Goal: Information Seeking & Learning: Check status

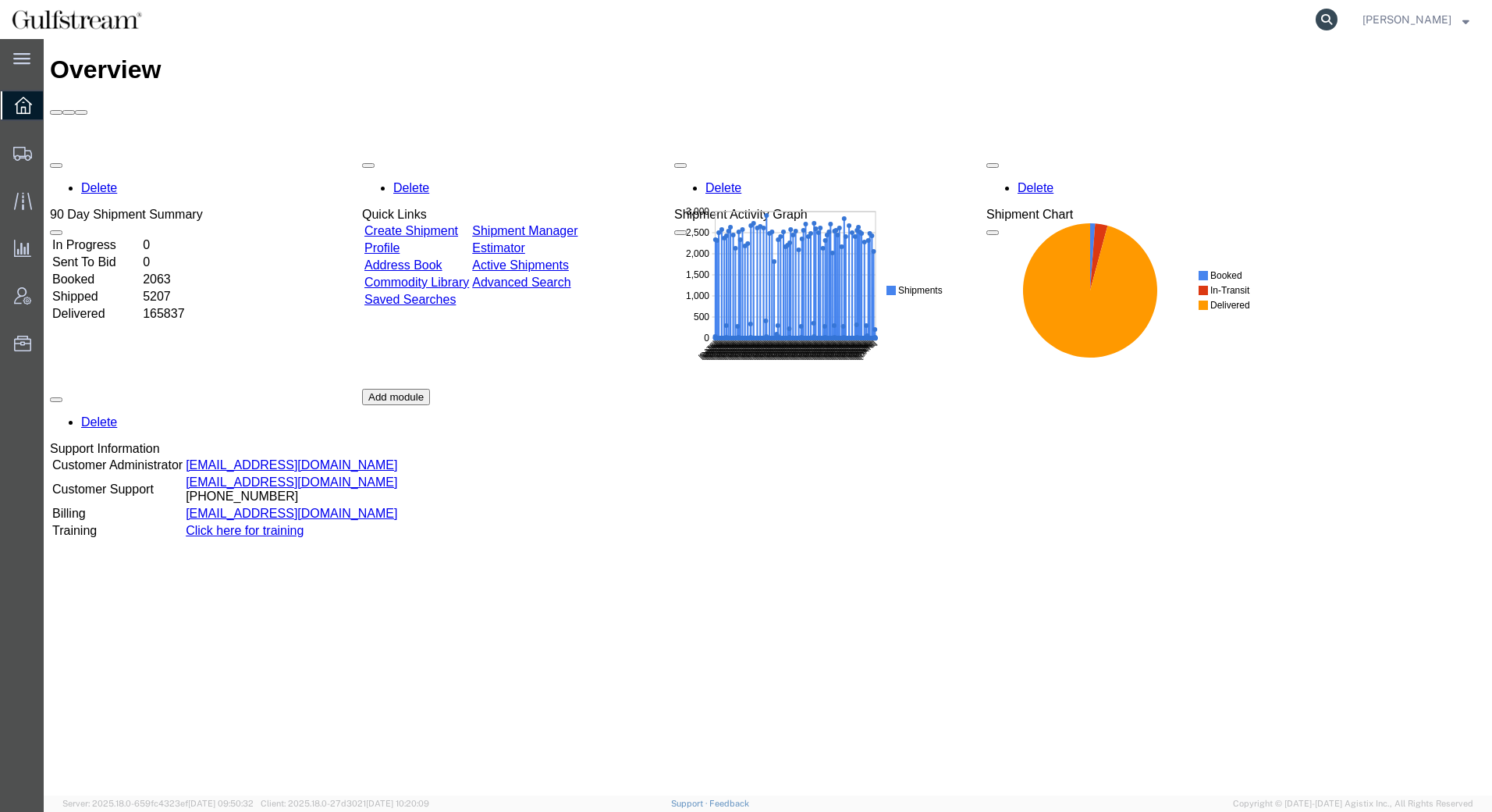
click at [1331, 15] on icon at bounding box center [1327, 19] width 22 height 22
paste input "427185133997 427185134824 427185134813 427185134375 427185134272 427185134250 4…"
type input "427185133997 427185134824 427185134813 427185134375 427185134272 427185134250 4…"
drag, startPoint x: 1319, startPoint y: 13, endPoint x: 657, endPoint y: 26, distance: 662.1
click at [657, 26] on div "427185133997 427185134824 427185134813 427185134375 427185134272 427185134250 4…" at bounding box center [747, 19] width 1186 height 39
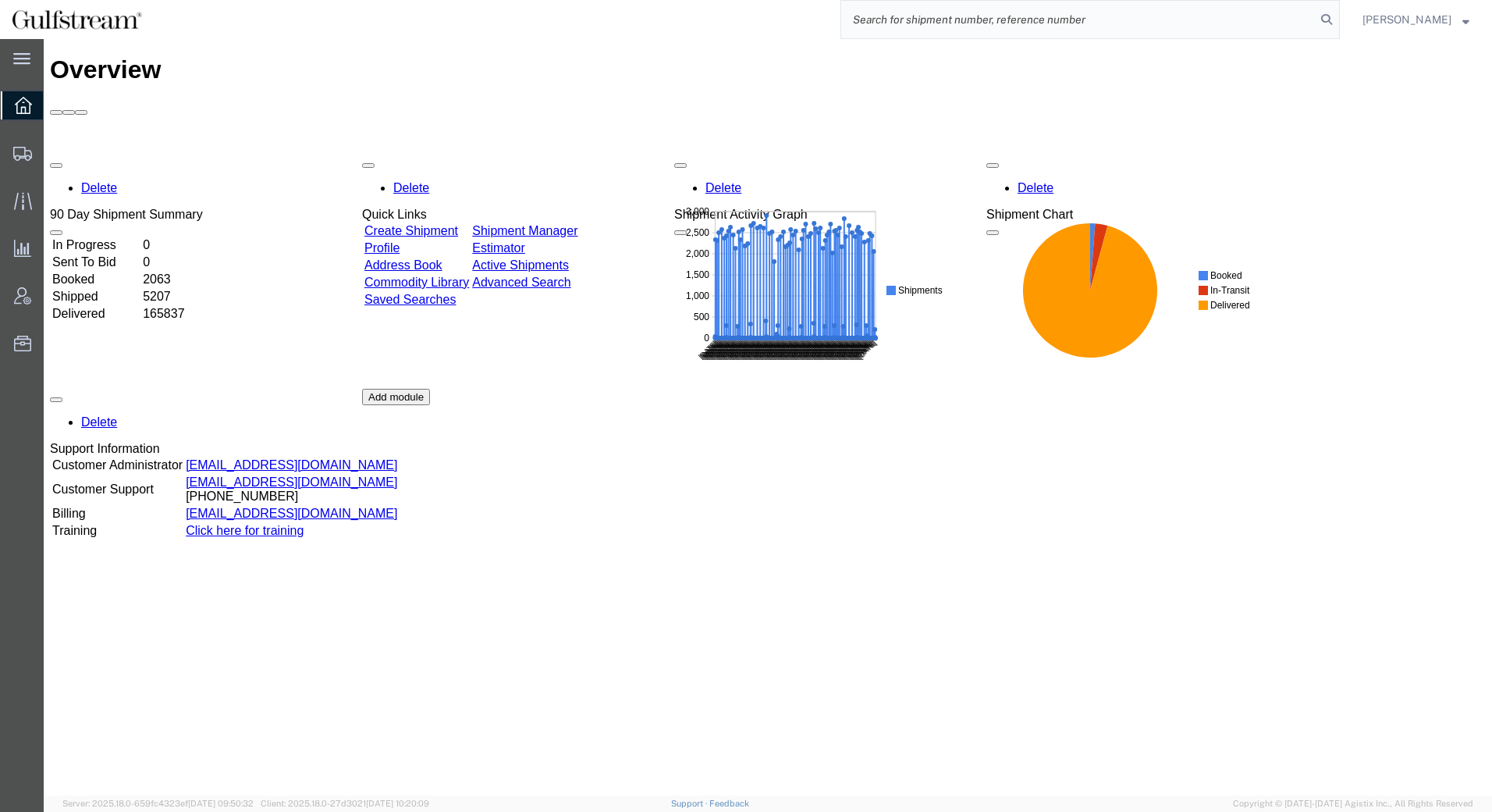
click at [1124, 31] on input "search" at bounding box center [1078, 19] width 474 height 38
paste input "427185133997"
type input "427185133997"
click at [1324, 18] on icon at bounding box center [1327, 19] width 22 height 22
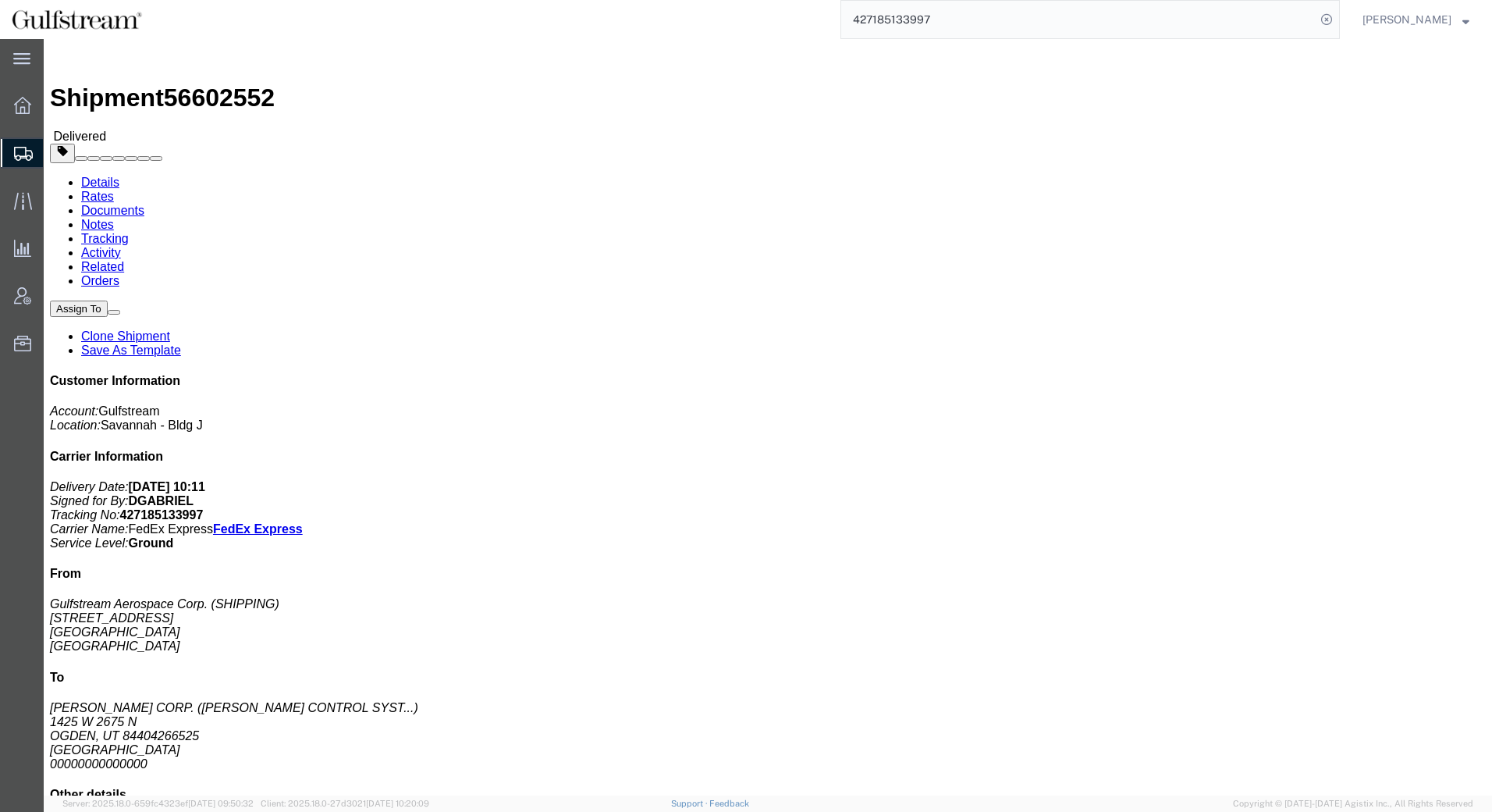
click link "Rates"
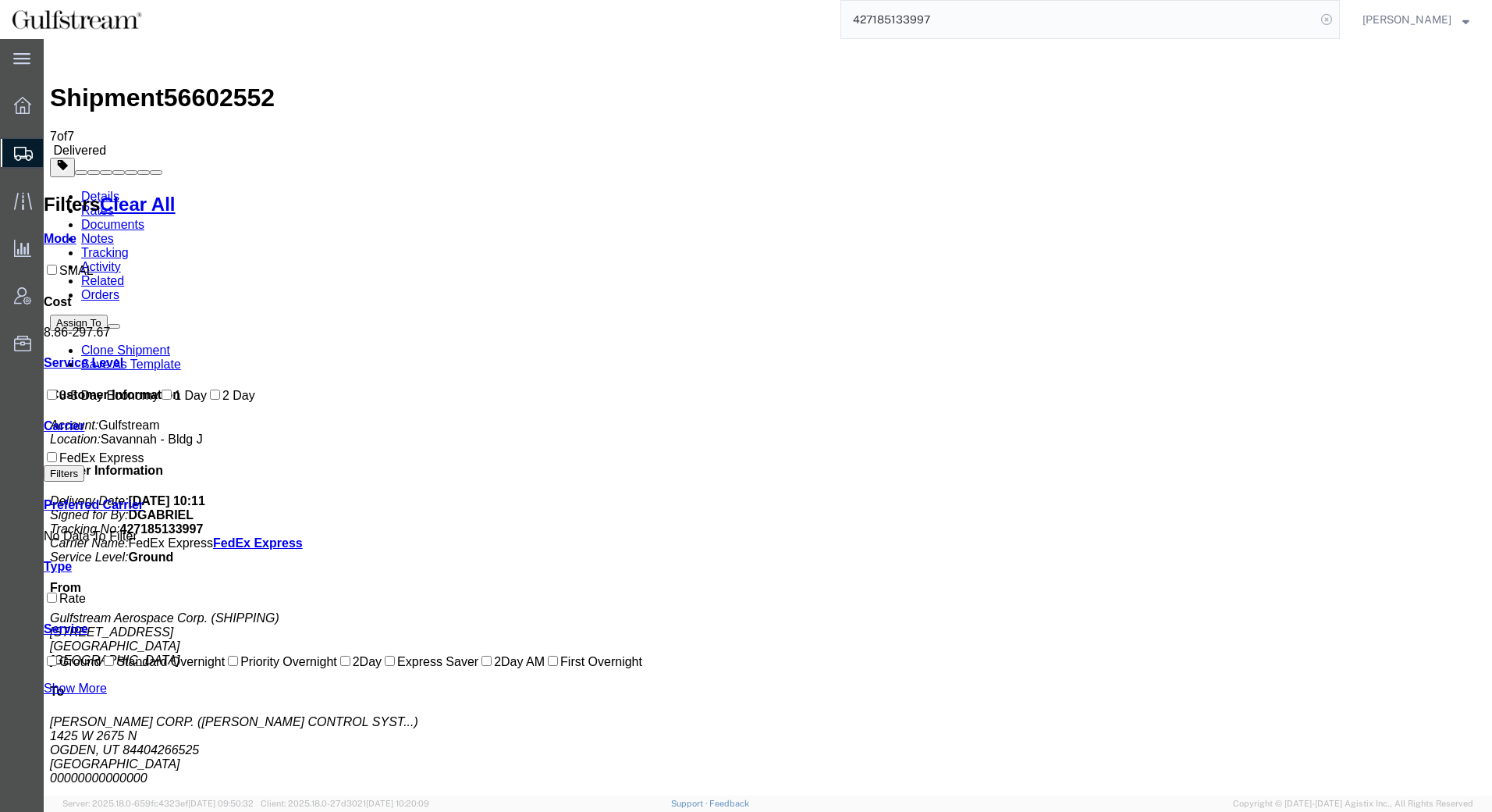
click at [1333, 19] on icon at bounding box center [1327, 19] width 22 height 22
drag, startPoint x: 1268, startPoint y: 18, endPoint x: 1327, endPoint y: 17, distance: 59.0
click at [1327, 17] on icon at bounding box center [1327, 19] width 22 height 22
paste input "427185134824"
type input "427185134824"
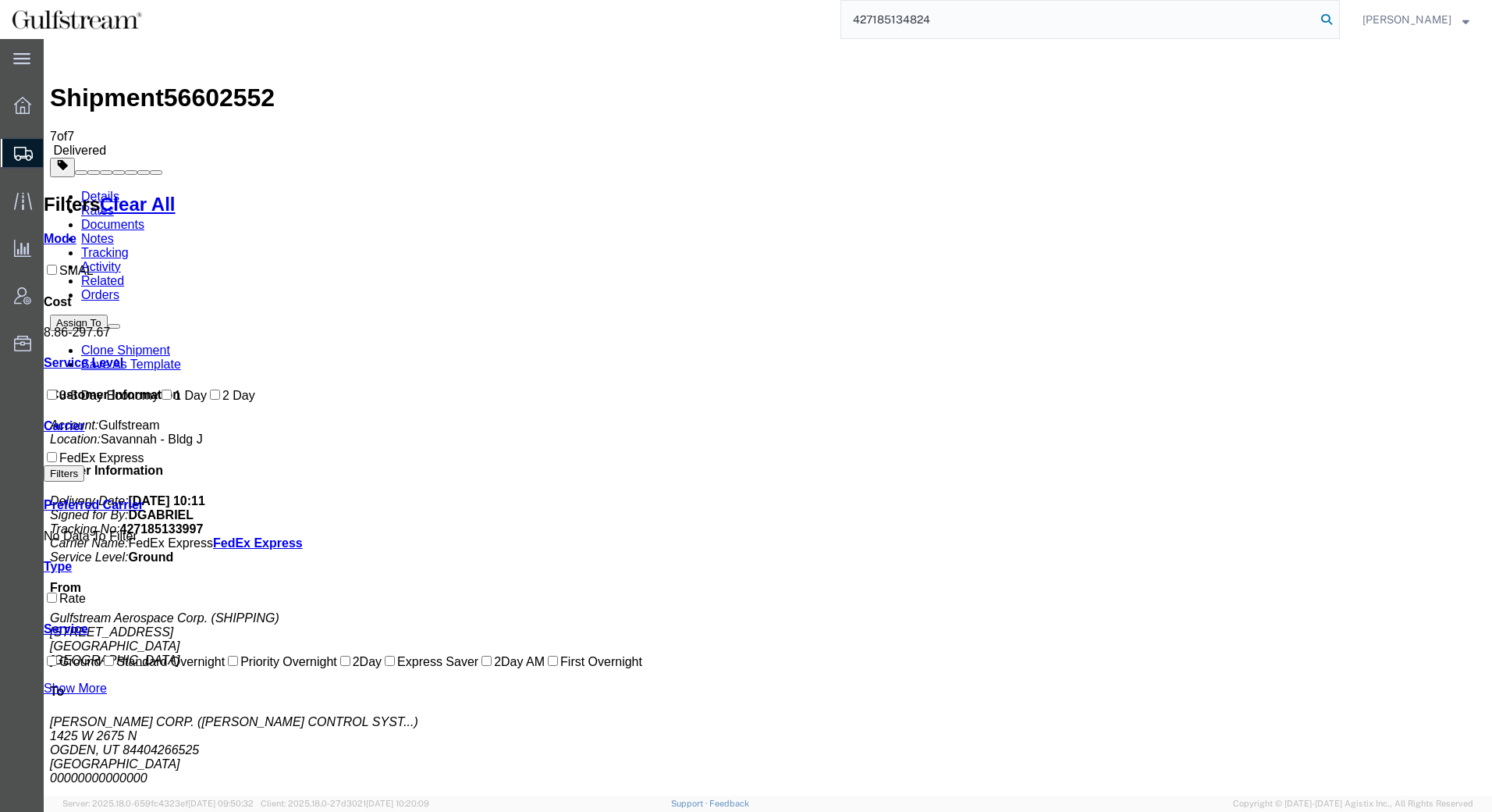
click at [1327, 18] on icon at bounding box center [1327, 19] width 22 height 22
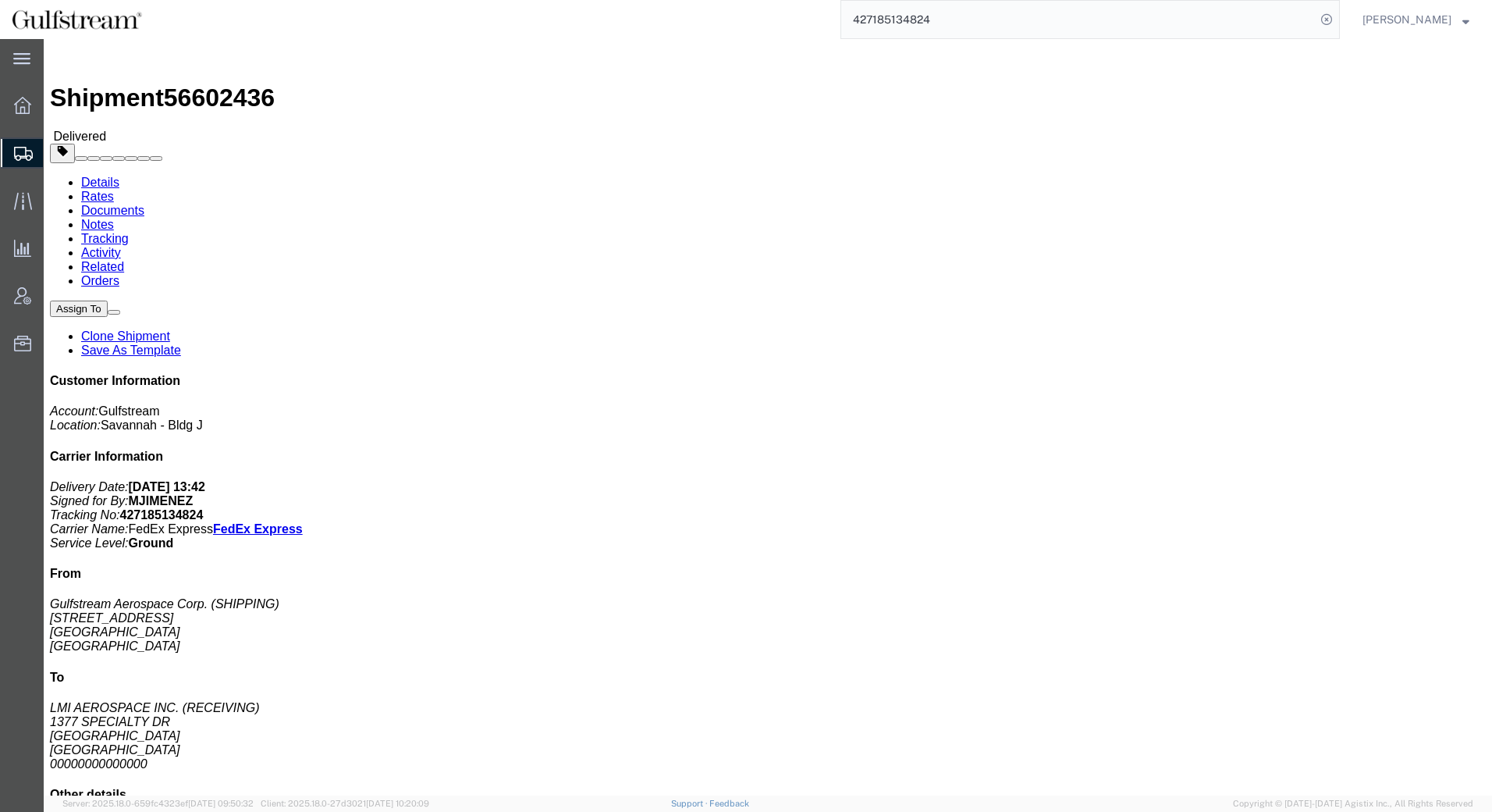
click link "Rates"
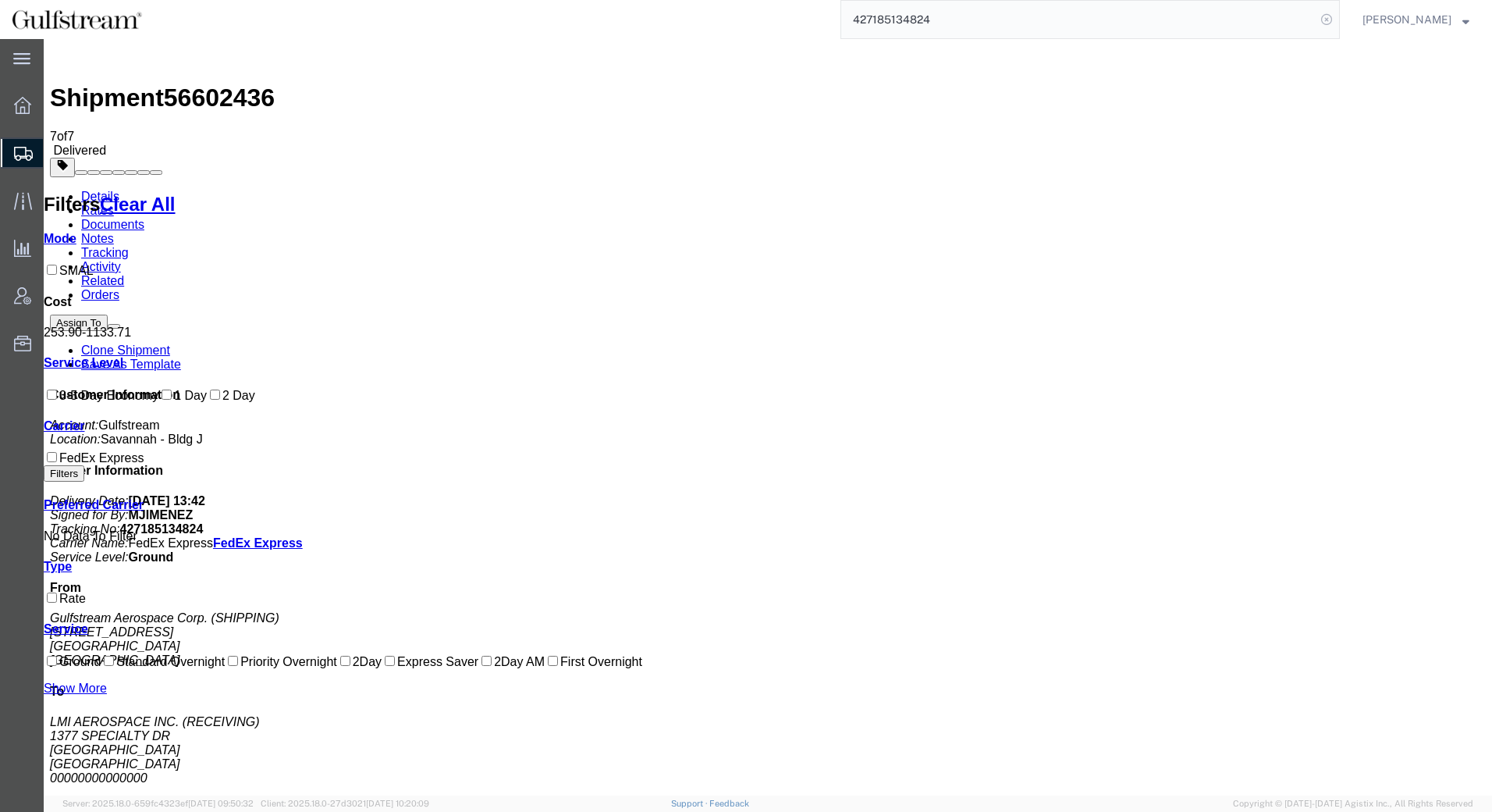
click at [1327, 20] on icon at bounding box center [1327, 19] width 22 height 22
paste input "427185134813"
type input "427185134813"
click at [1330, 20] on icon at bounding box center [1327, 19] width 22 height 22
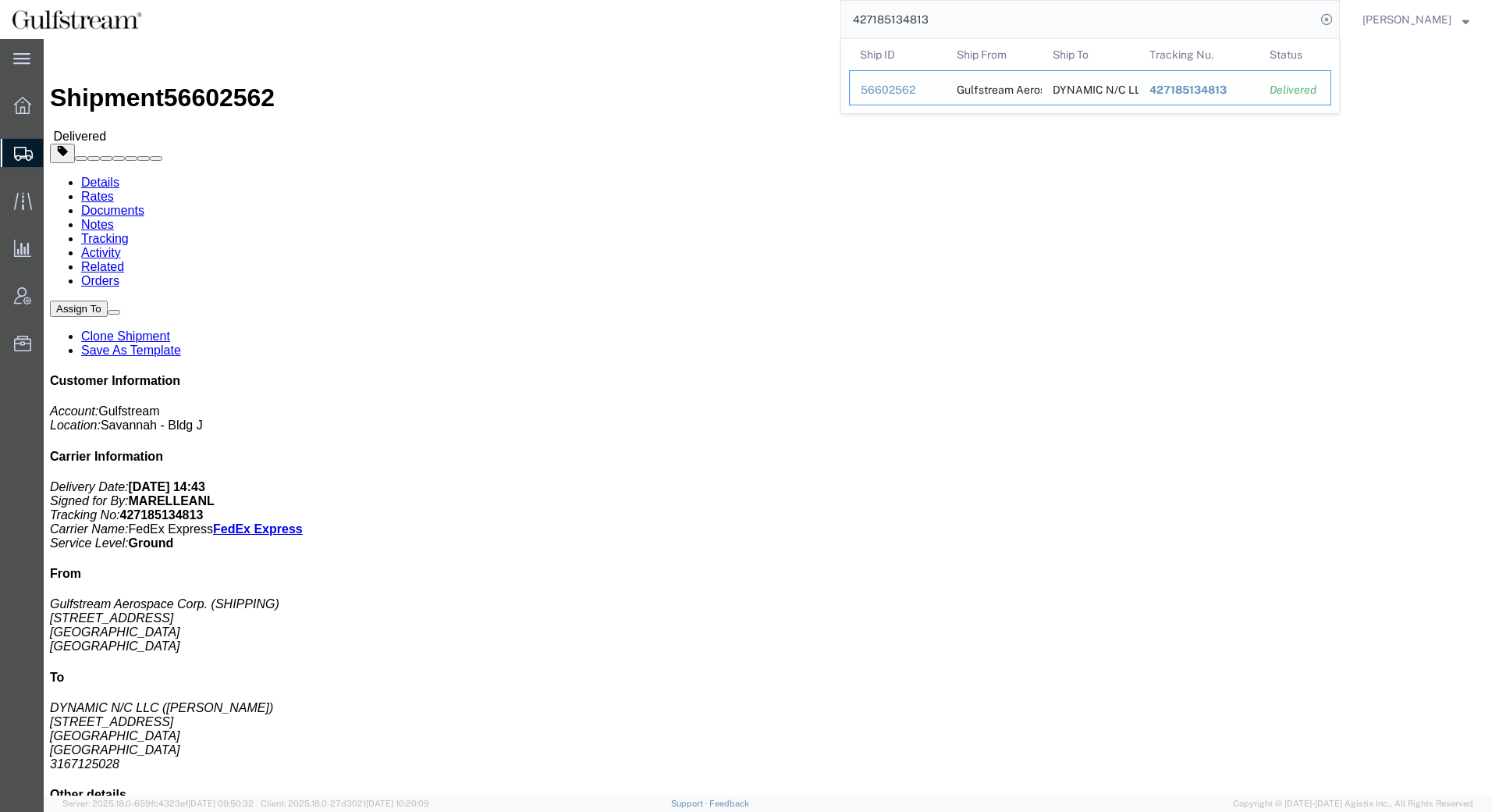
click at [1186, 92] on span "427185134813" at bounding box center [1188, 90] width 77 height 12
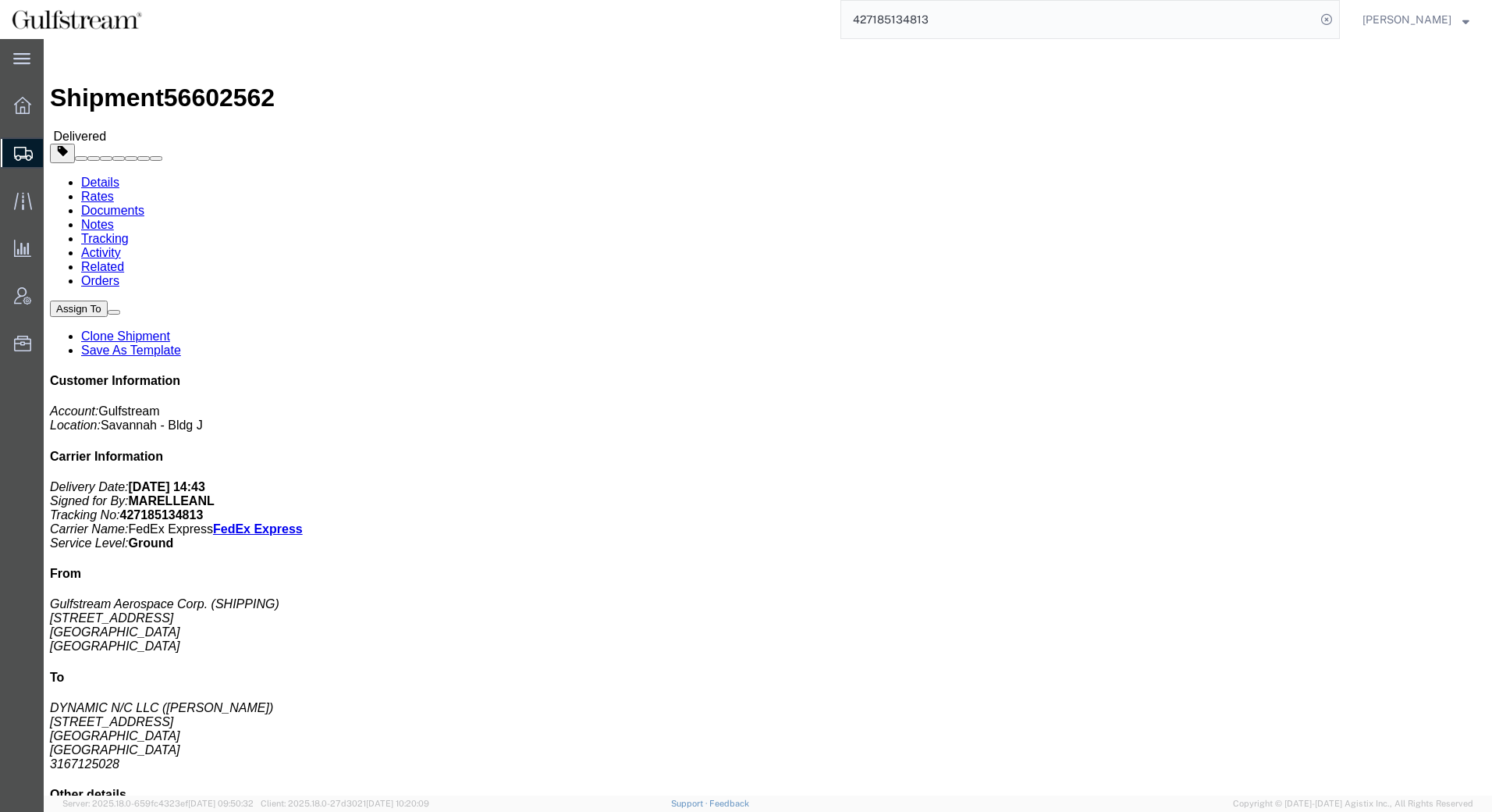
click link "Rates"
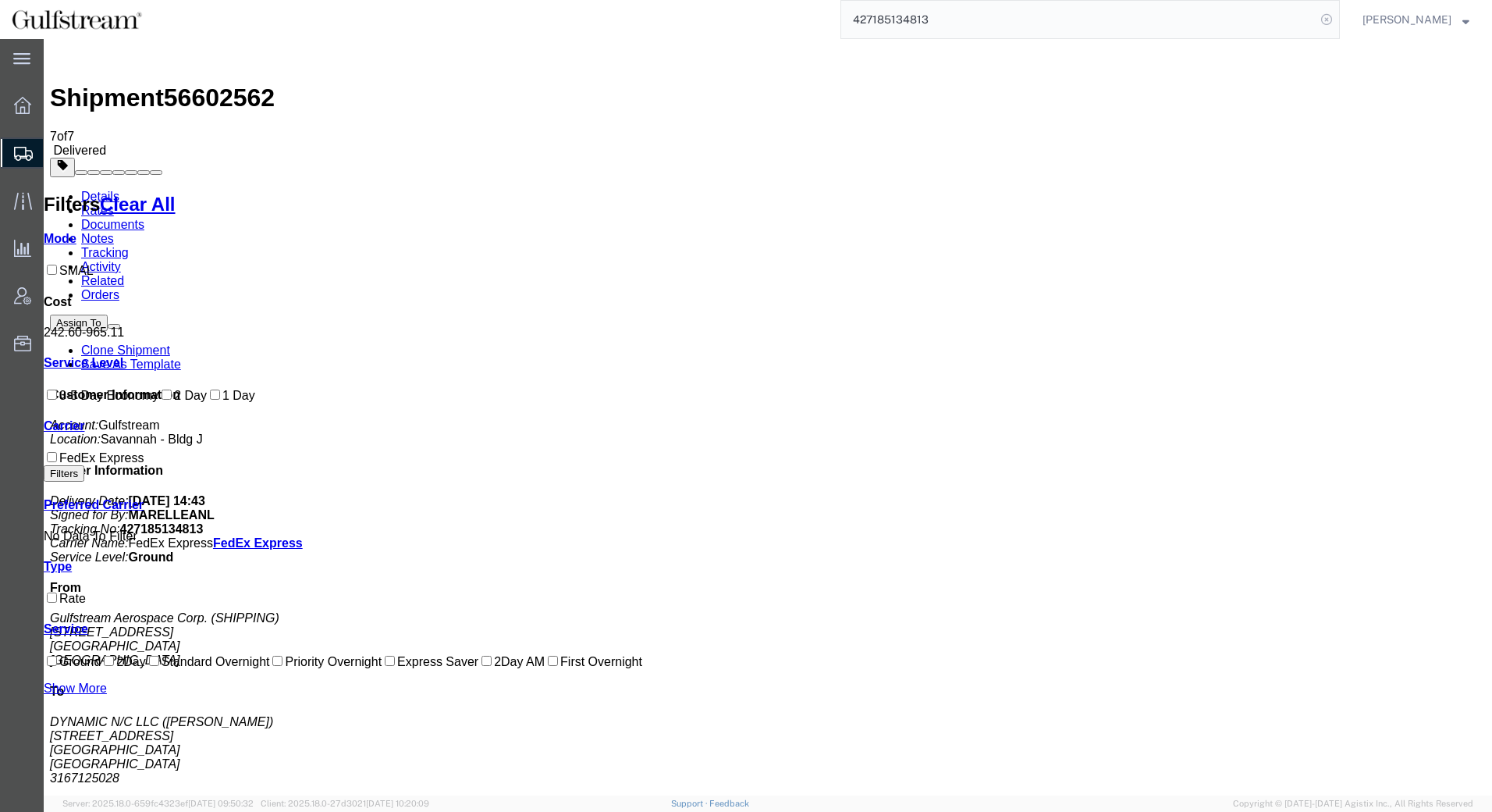
click at [1335, 19] on icon at bounding box center [1327, 19] width 22 height 22
drag, startPoint x: 1327, startPoint y: 19, endPoint x: 1199, endPoint y: 18, distance: 128.0
click at [1199, 18] on agx-global-search at bounding box center [1090, 19] width 500 height 39
drag, startPoint x: 1212, startPoint y: 18, endPoint x: 1130, endPoint y: 18, distance: 82.0
click at [1130, 18] on agx-global-search at bounding box center [1090, 19] width 500 height 39
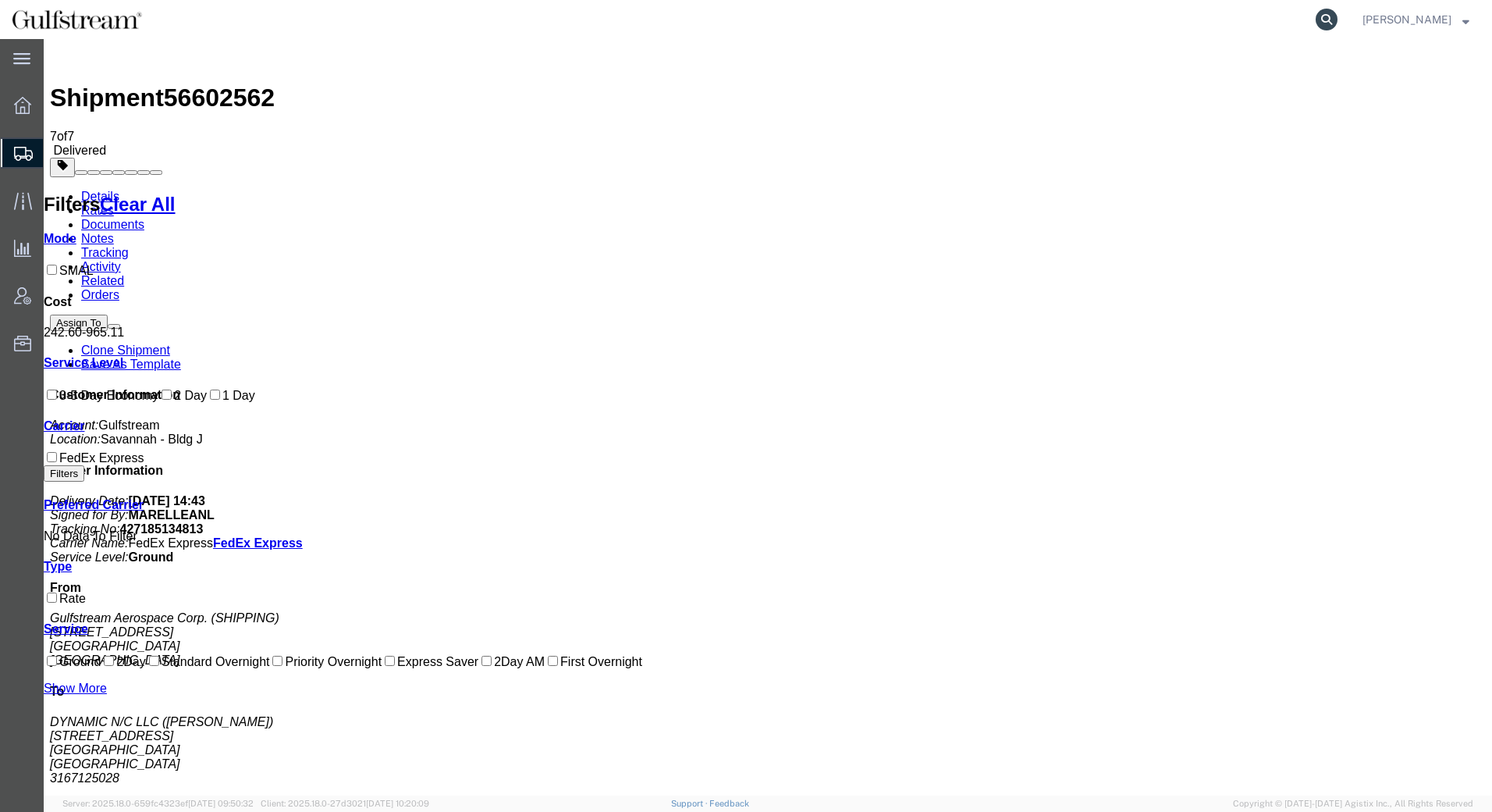
click at [1333, 15] on icon at bounding box center [1327, 19] width 22 height 22
paste input "427185134375"
type input "427185134375"
click at [1337, 20] on icon at bounding box center [1327, 19] width 22 height 22
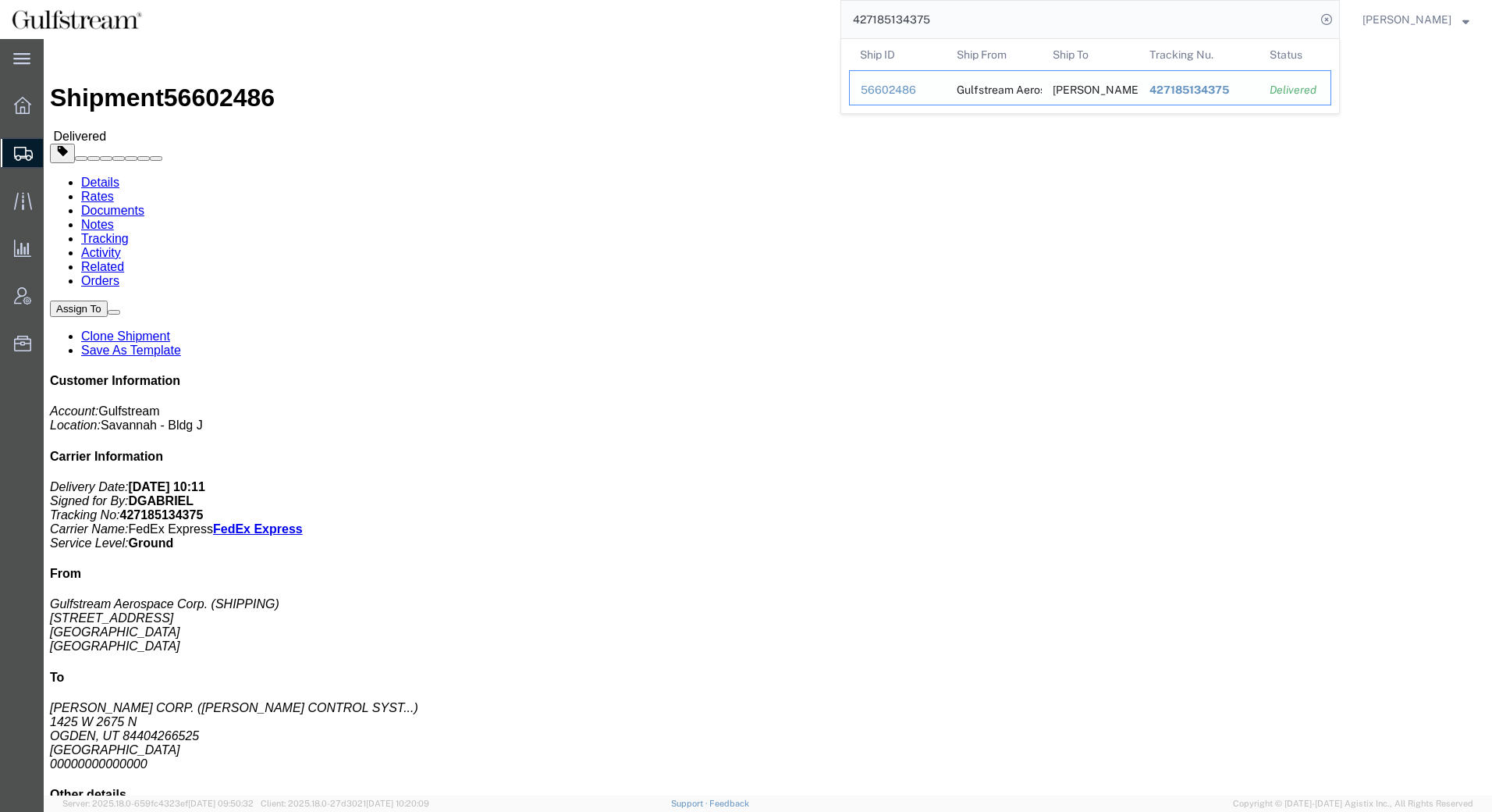
click at [1174, 91] on span "427185134375" at bounding box center [1189, 90] width 79 height 12
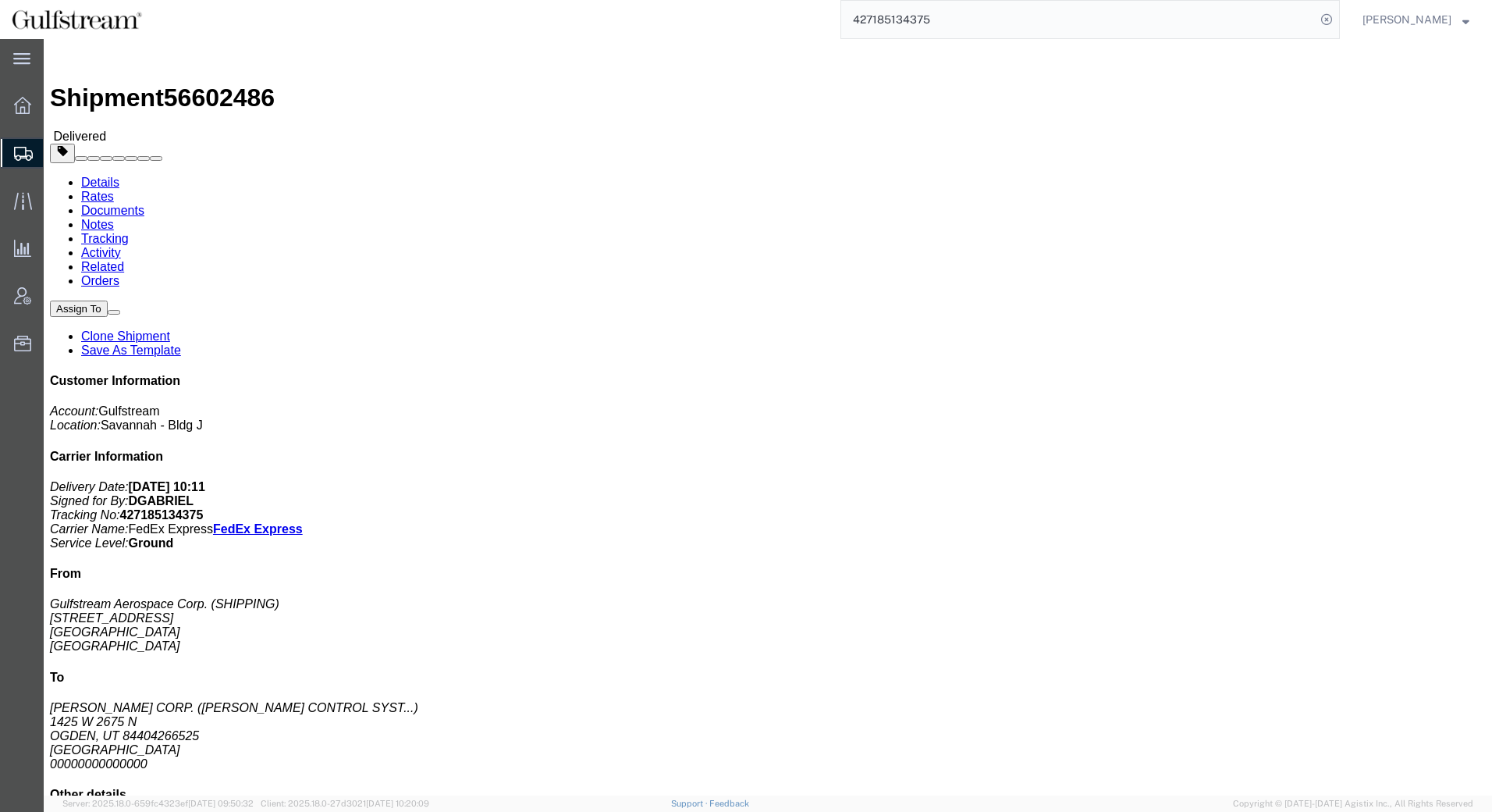
click link "Rates"
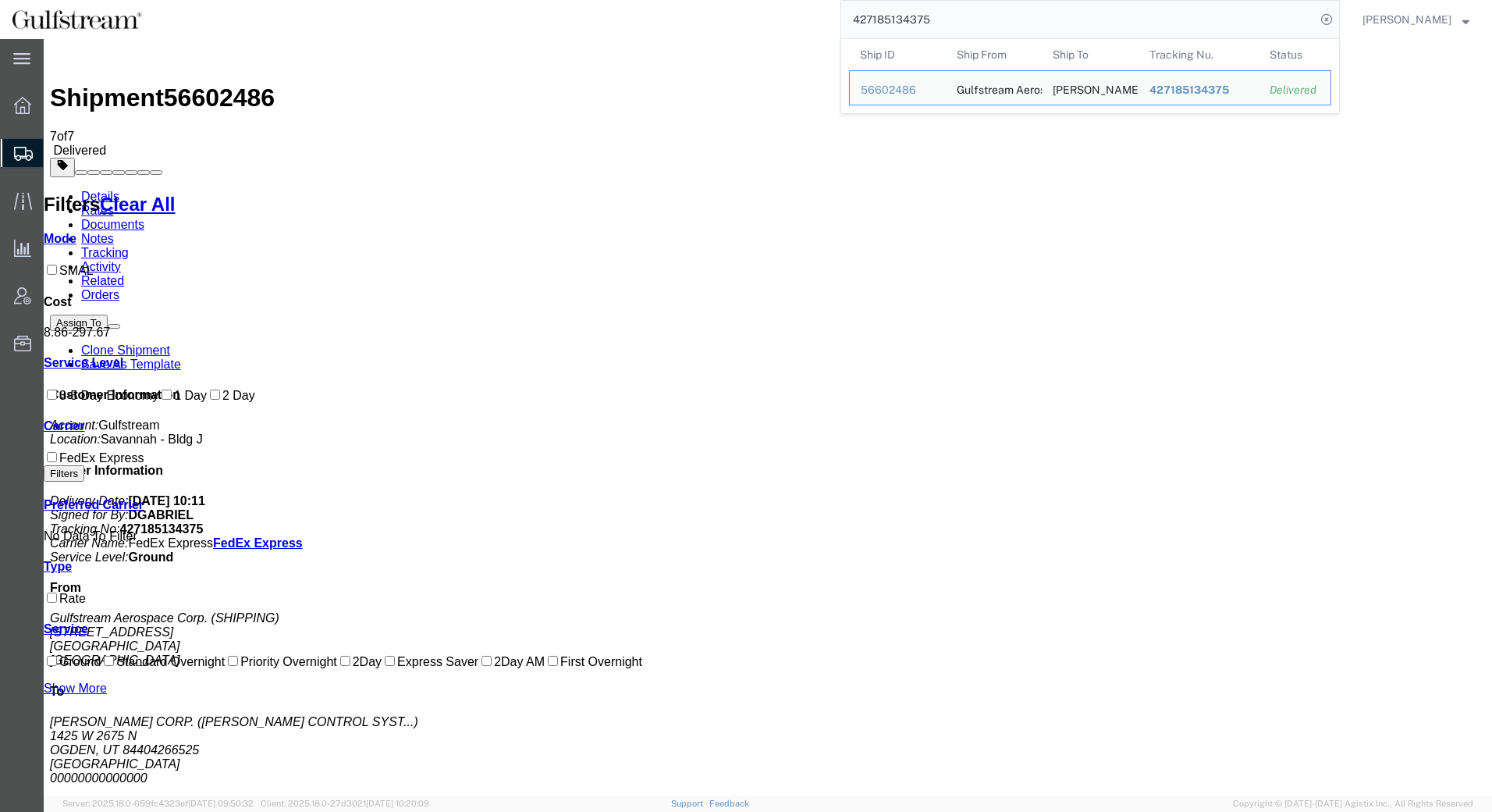
drag, startPoint x: 972, startPoint y: 24, endPoint x: 771, endPoint y: 18, distance: 201.1
click at [771, 18] on div "427185134375 Ship ID Ship From Ship To Tracking Nu. Status Ship ID 56602486 Shi…" at bounding box center [747, 19] width 1186 height 39
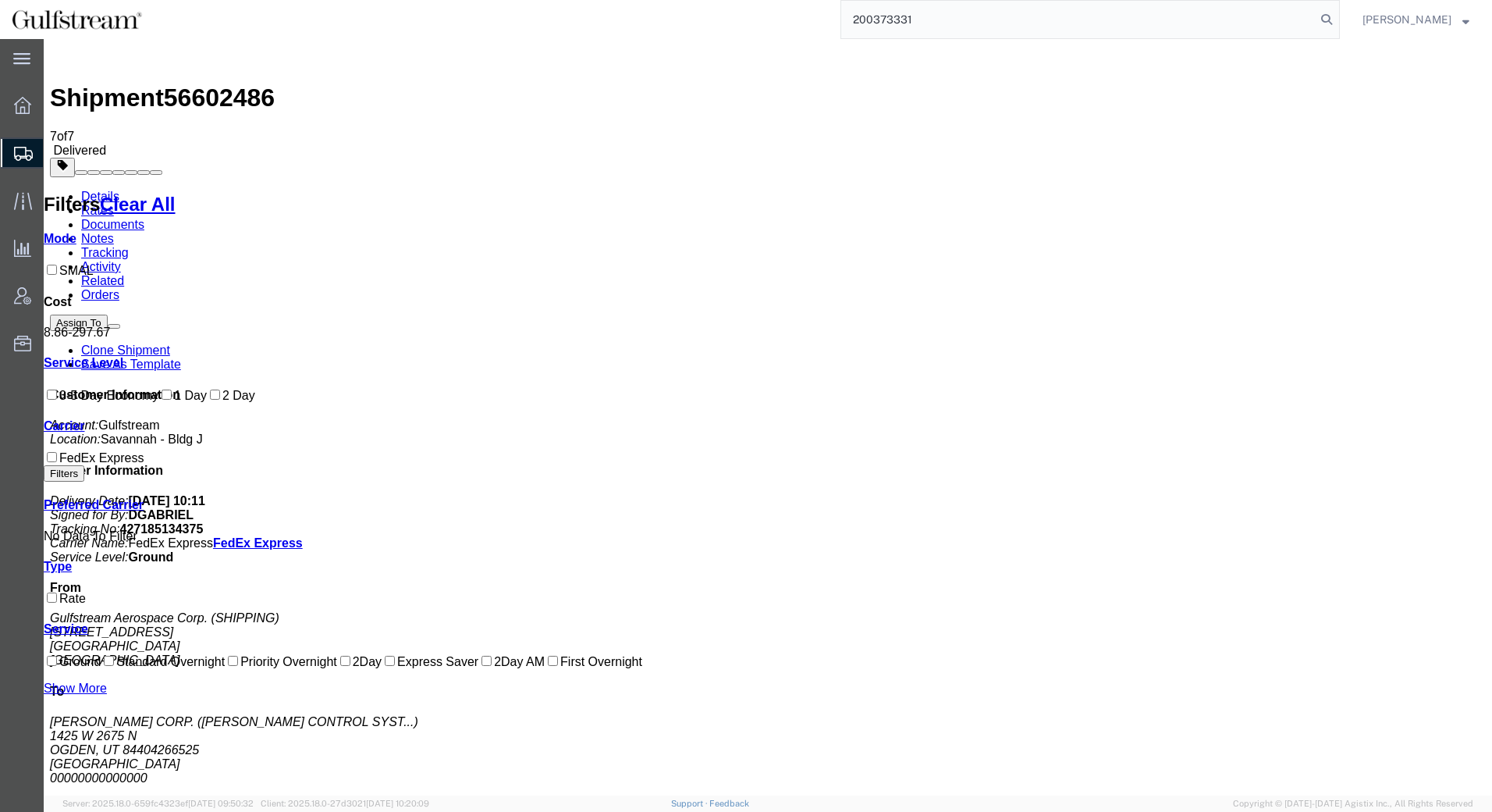
type input "200373331"
drag, startPoint x: 925, startPoint y: 26, endPoint x: 500, endPoint y: 26, distance: 425.0
click at [500, 26] on div "200373331" at bounding box center [747, 19] width 1186 height 39
paste input "427185134272"
type input "427185134272"
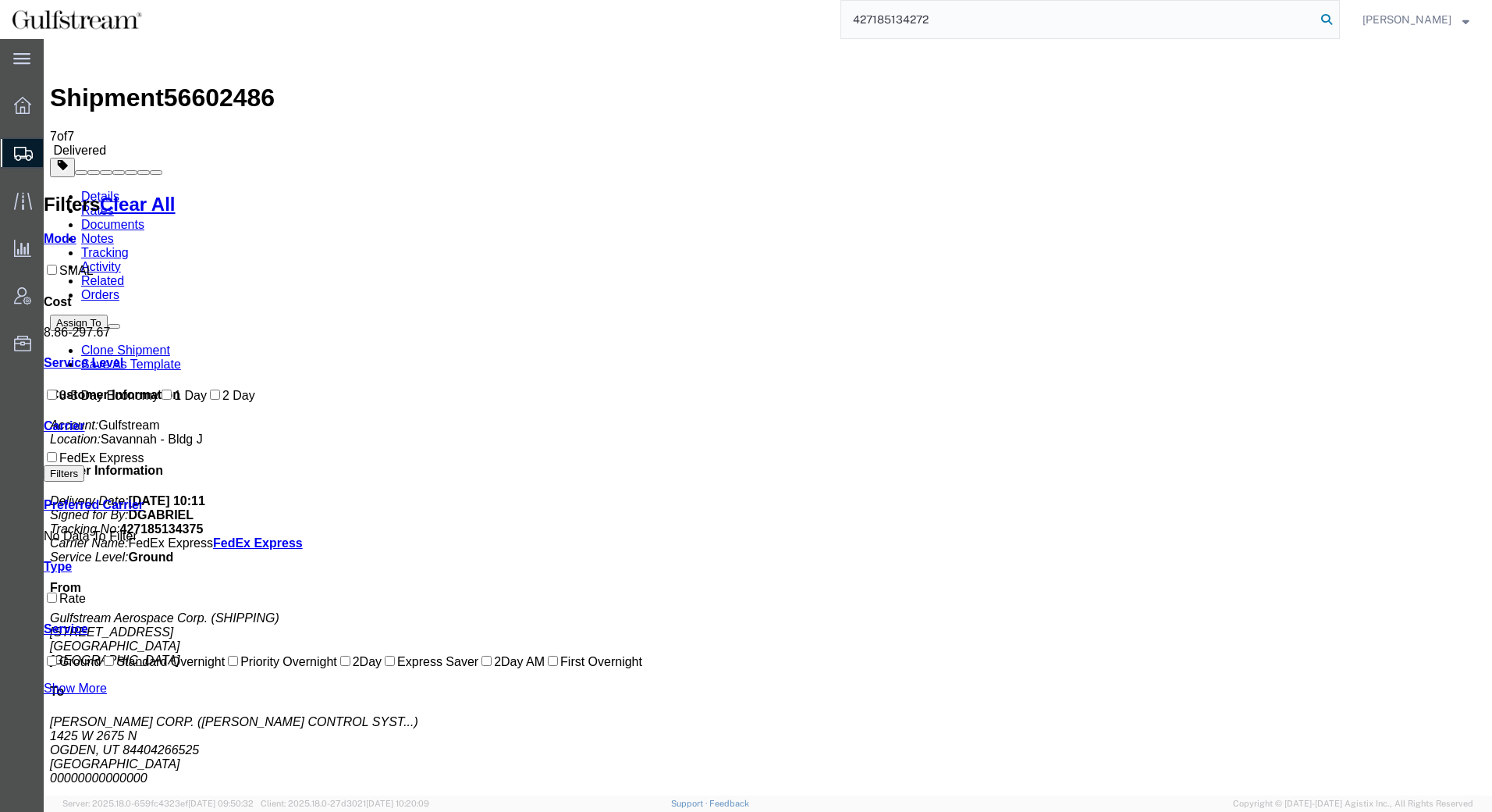
click at [1327, 18] on icon at bounding box center [1327, 19] width 22 height 22
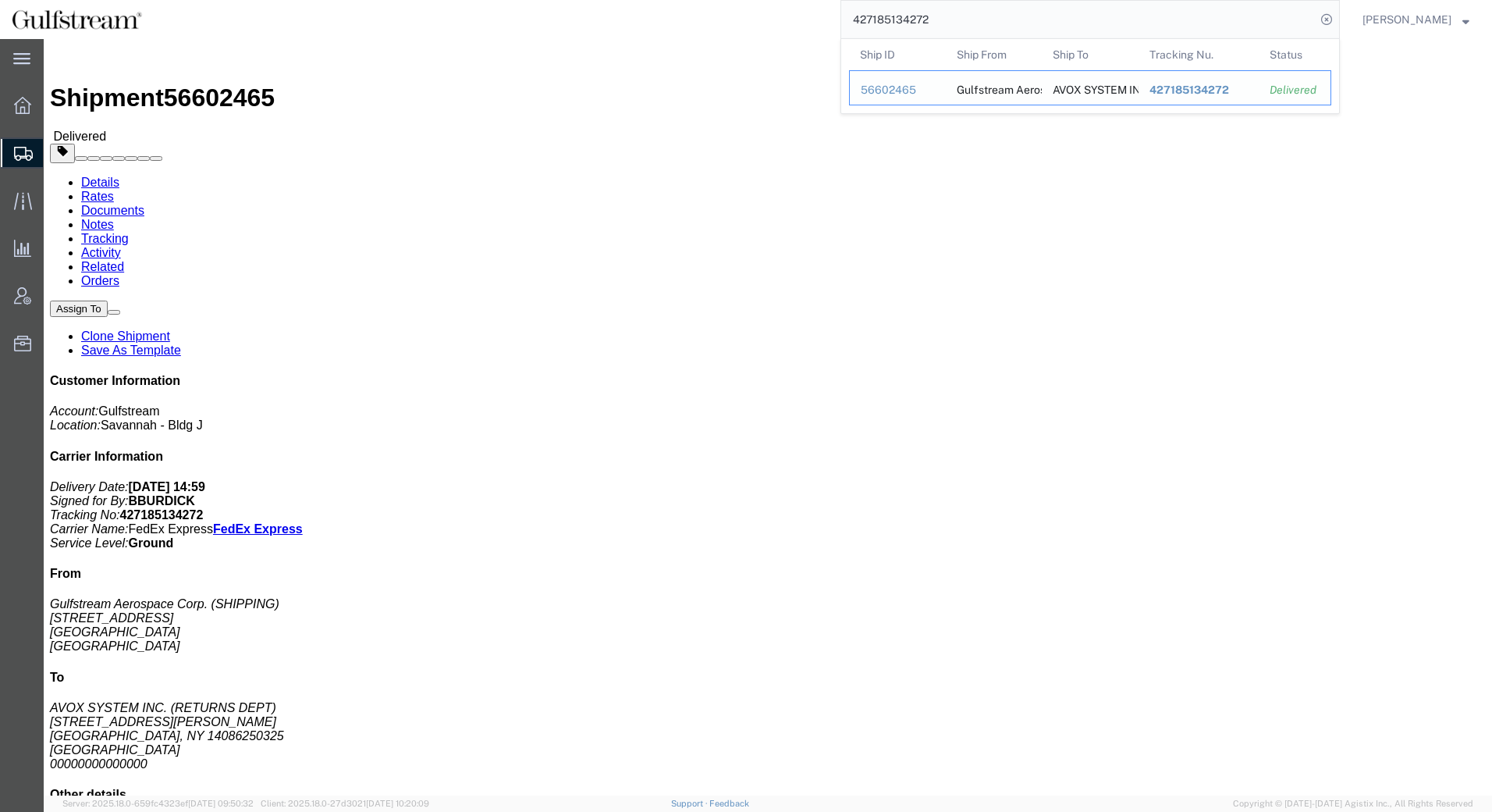
click at [1181, 89] on span "427185134272" at bounding box center [1189, 90] width 79 height 12
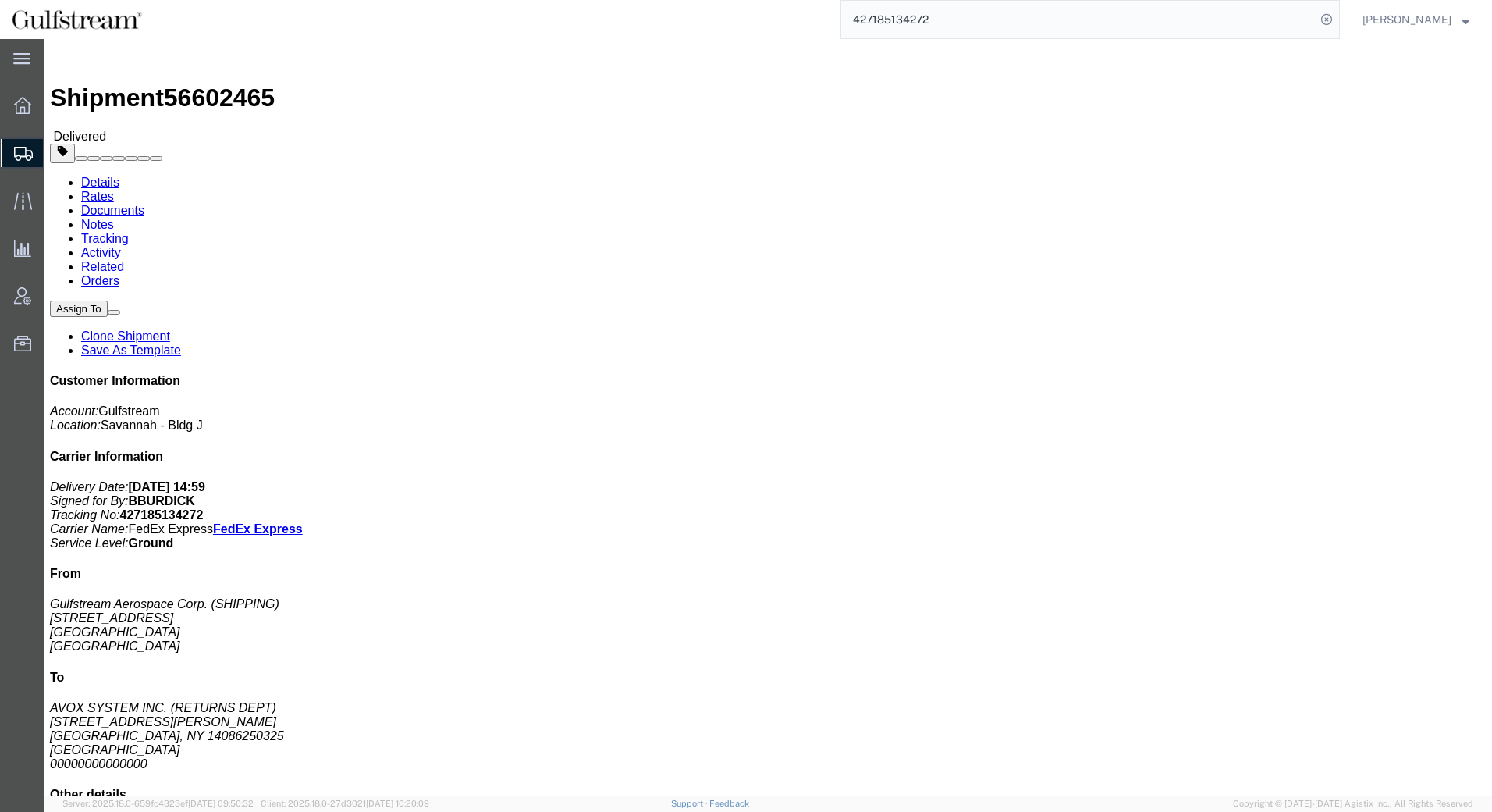
click link "Rates"
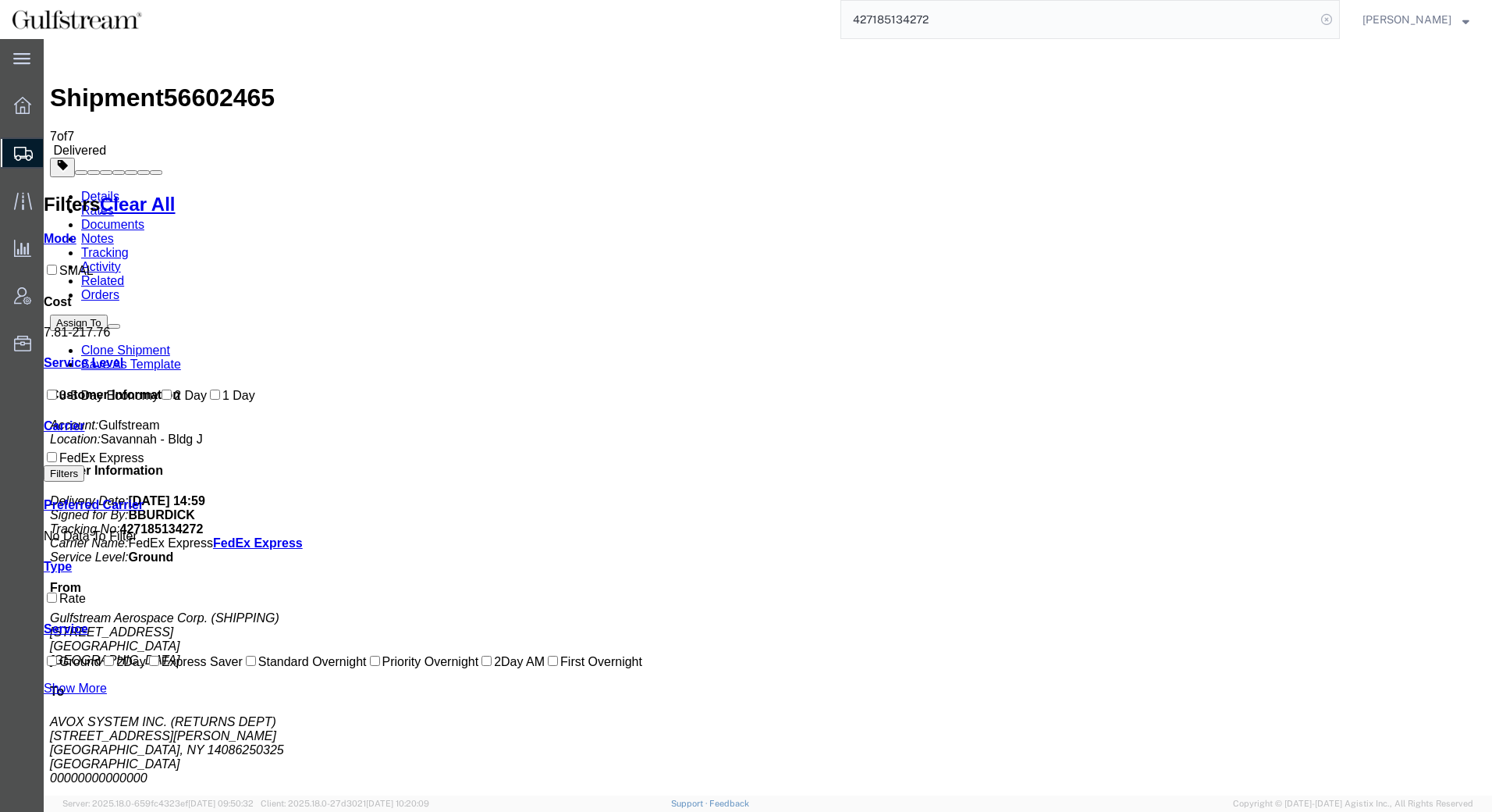
click at [1330, 16] on icon at bounding box center [1327, 19] width 22 height 22
drag, startPoint x: 1268, startPoint y: 18, endPoint x: 1332, endPoint y: 18, distance: 64.0
click at [1332, 18] on icon at bounding box center [1327, 19] width 22 height 22
click at [1067, 26] on input "search" at bounding box center [1078, 19] width 474 height 38
paste input "427185134250"
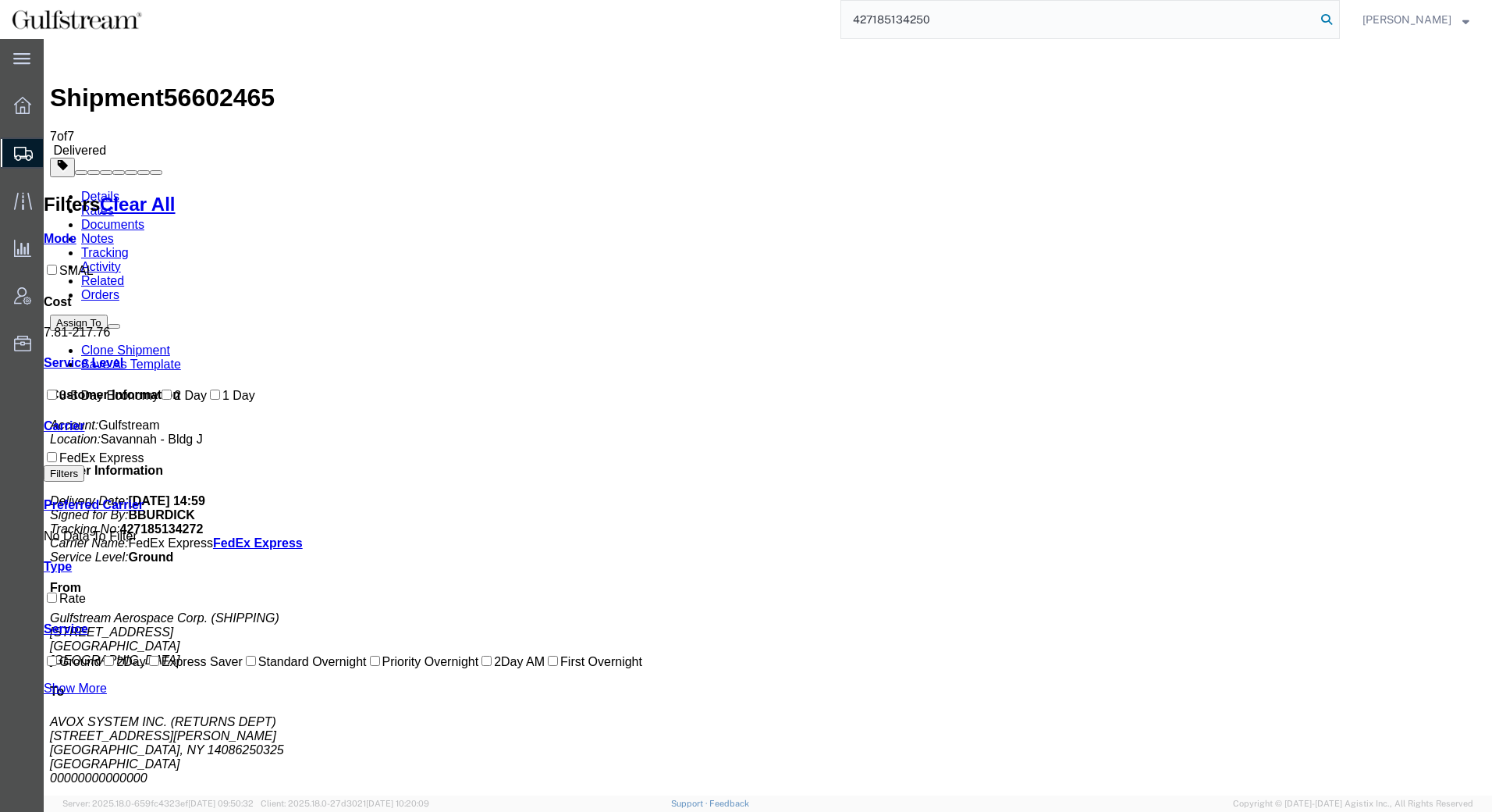
type input "427185134250"
click at [1331, 16] on icon at bounding box center [1327, 19] width 22 height 22
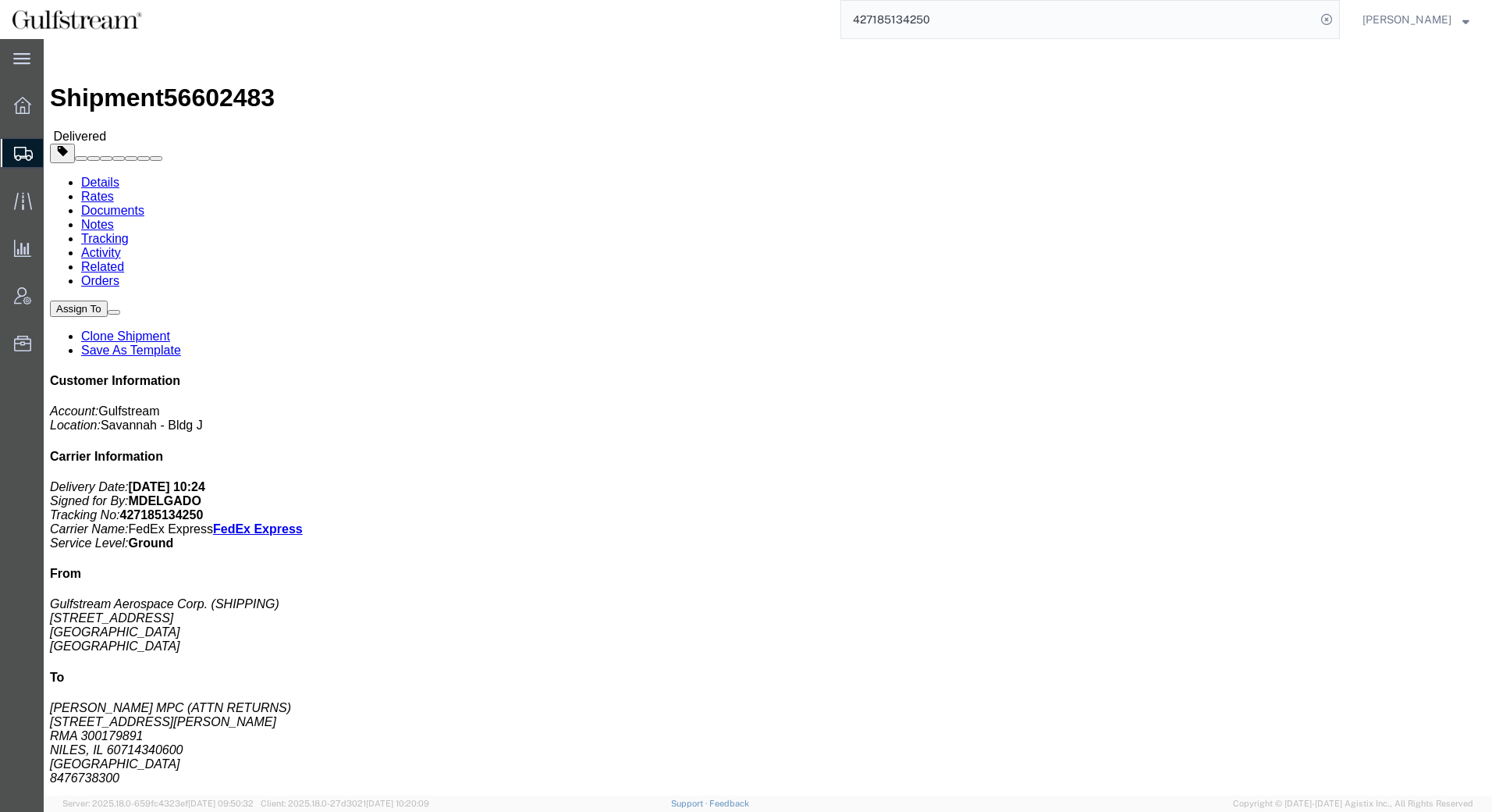
click link "Rates"
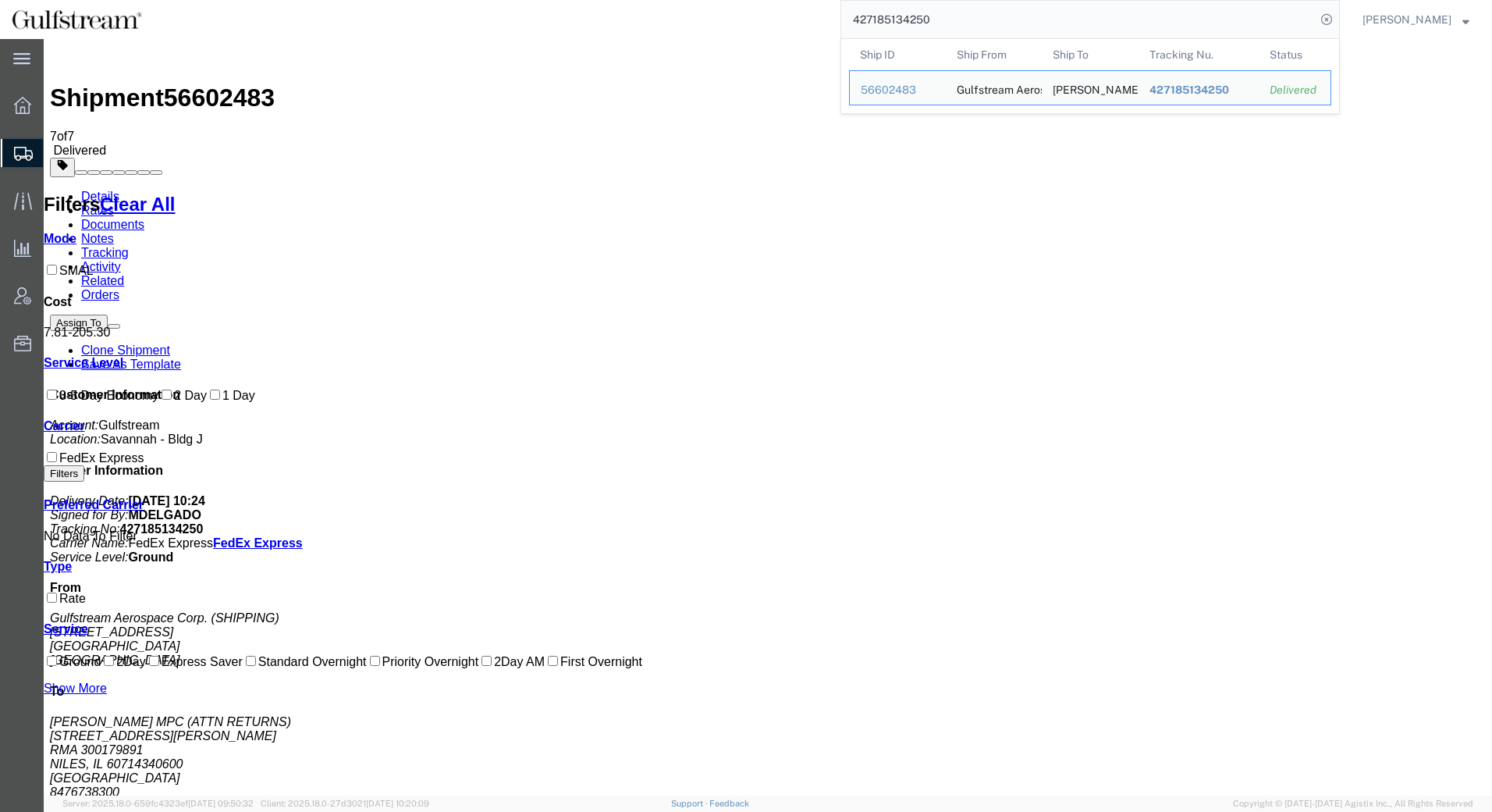
drag, startPoint x: 1156, startPoint y: 18, endPoint x: 534, endPoint y: 15, distance: 622.0
click at [534, 15] on div "427185134250 Ship ID Ship From Ship To Tracking Nu. Status Ship ID 56602483 Shi…" at bounding box center [747, 19] width 1186 height 39
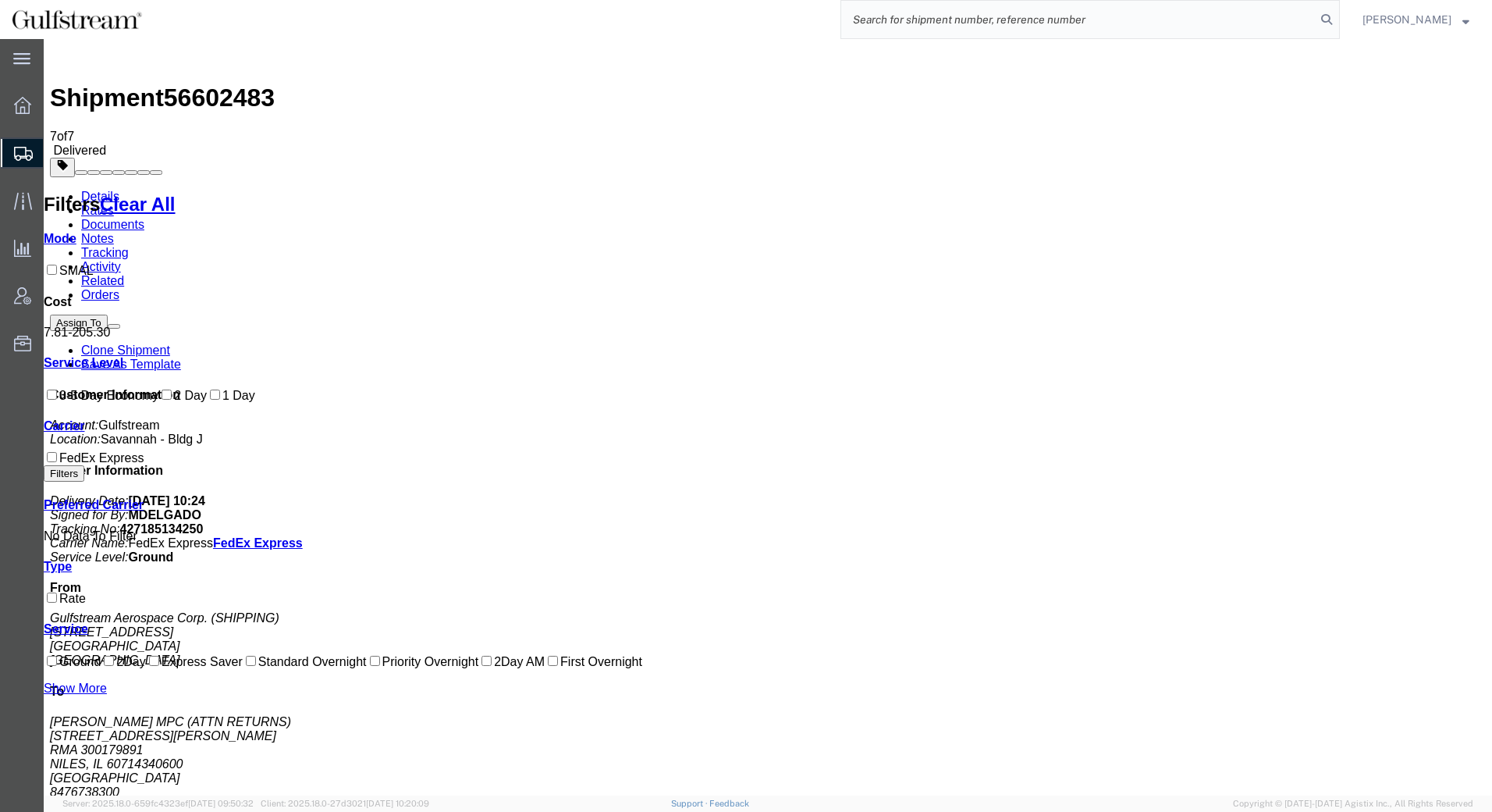
paste input "427185134240"
type input "427185134240"
click at [1335, 22] on icon at bounding box center [1327, 19] width 22 height 22
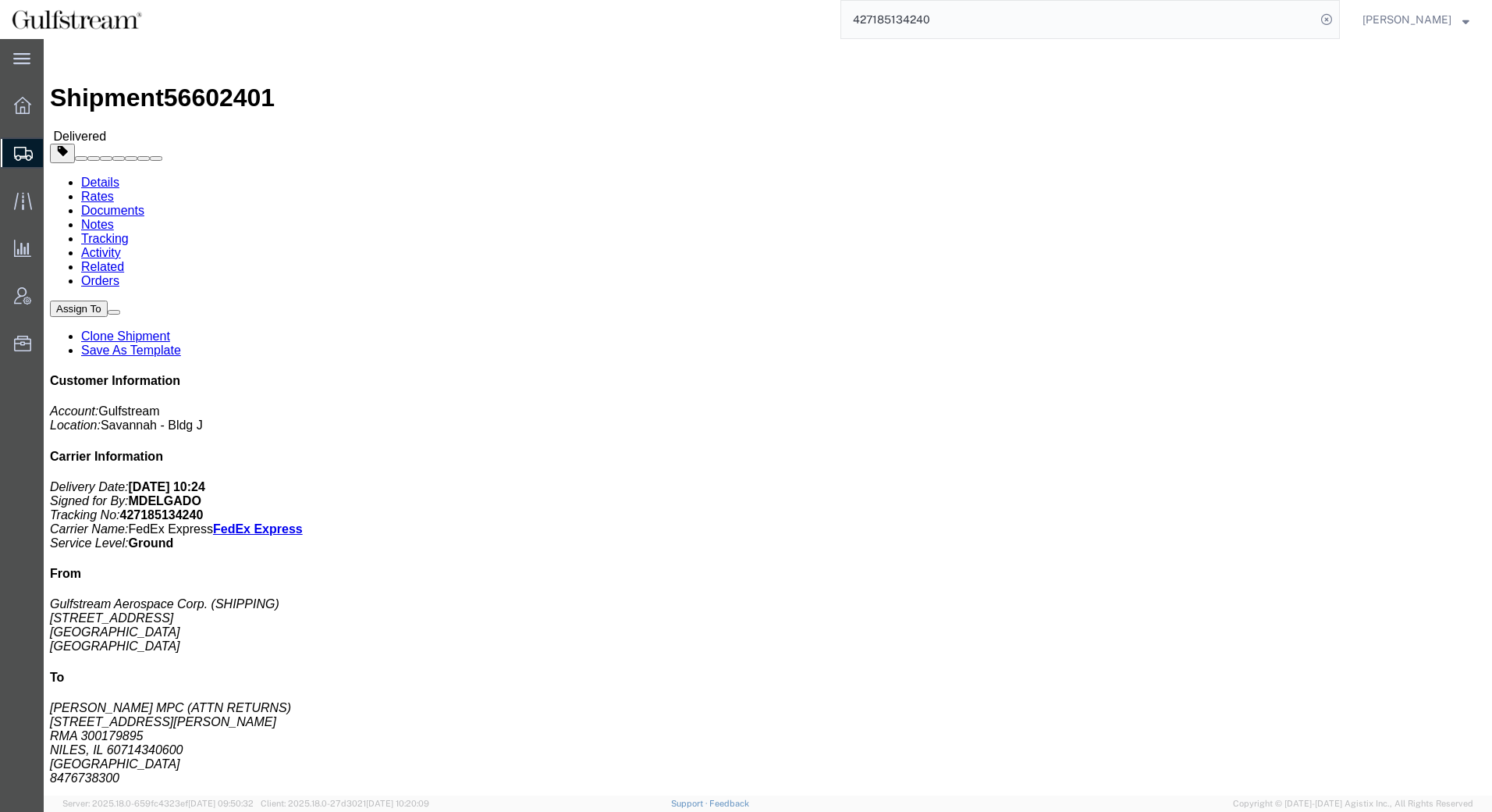
click link "Rates"
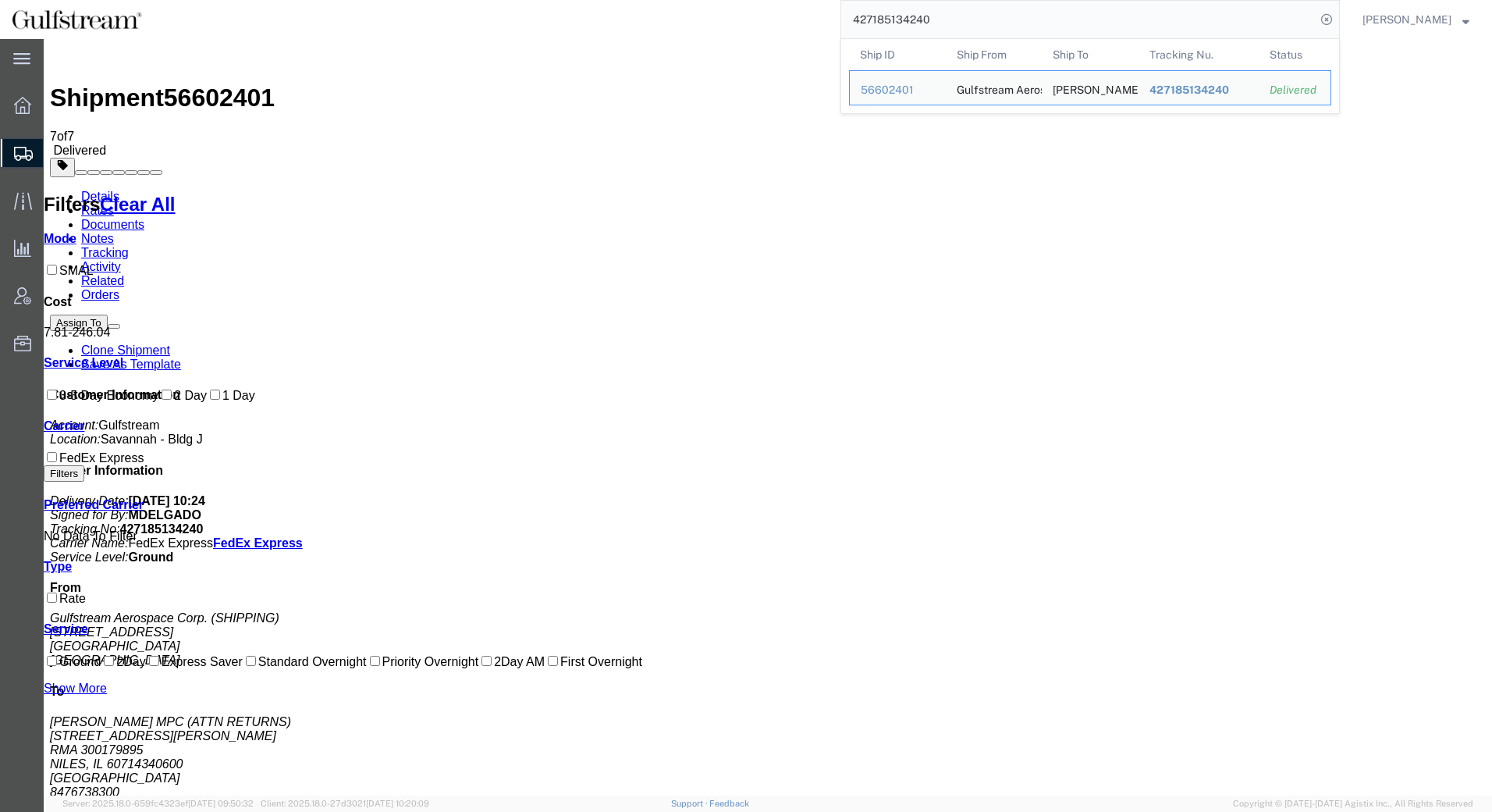
drag, startPoint x: 946, startPoint y: 19, endPoint x: 723, endPoint y: 7, distance: 223.3
click at [723, 7] on div "427185134240 Ship ID Ship From Ship To Tracking Nu. Status Ship ID 56602401 Shi…" at bounding box center [747, 19] width 1186 height 39
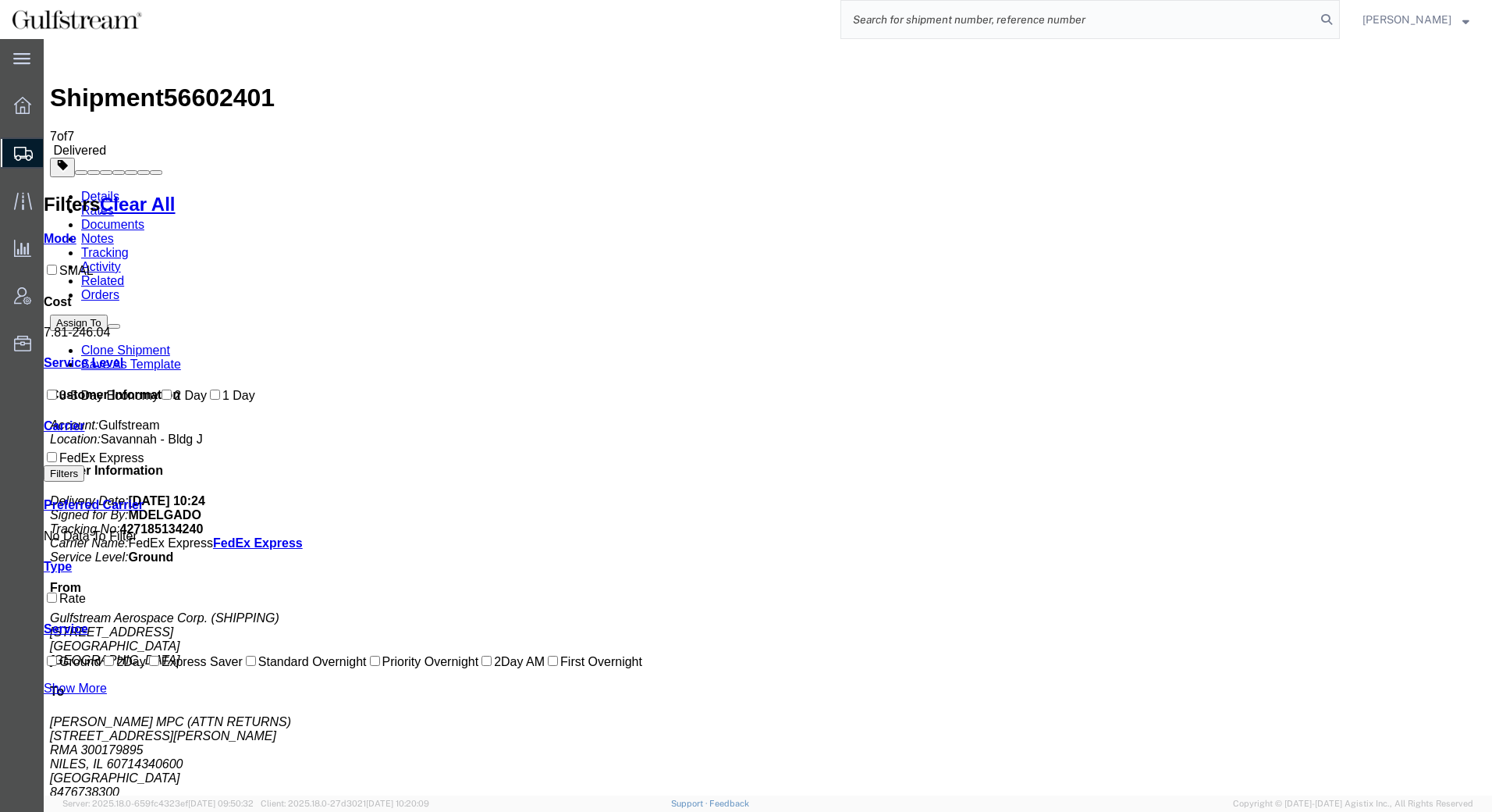
paste input "427185134228"
type input "427185134228"
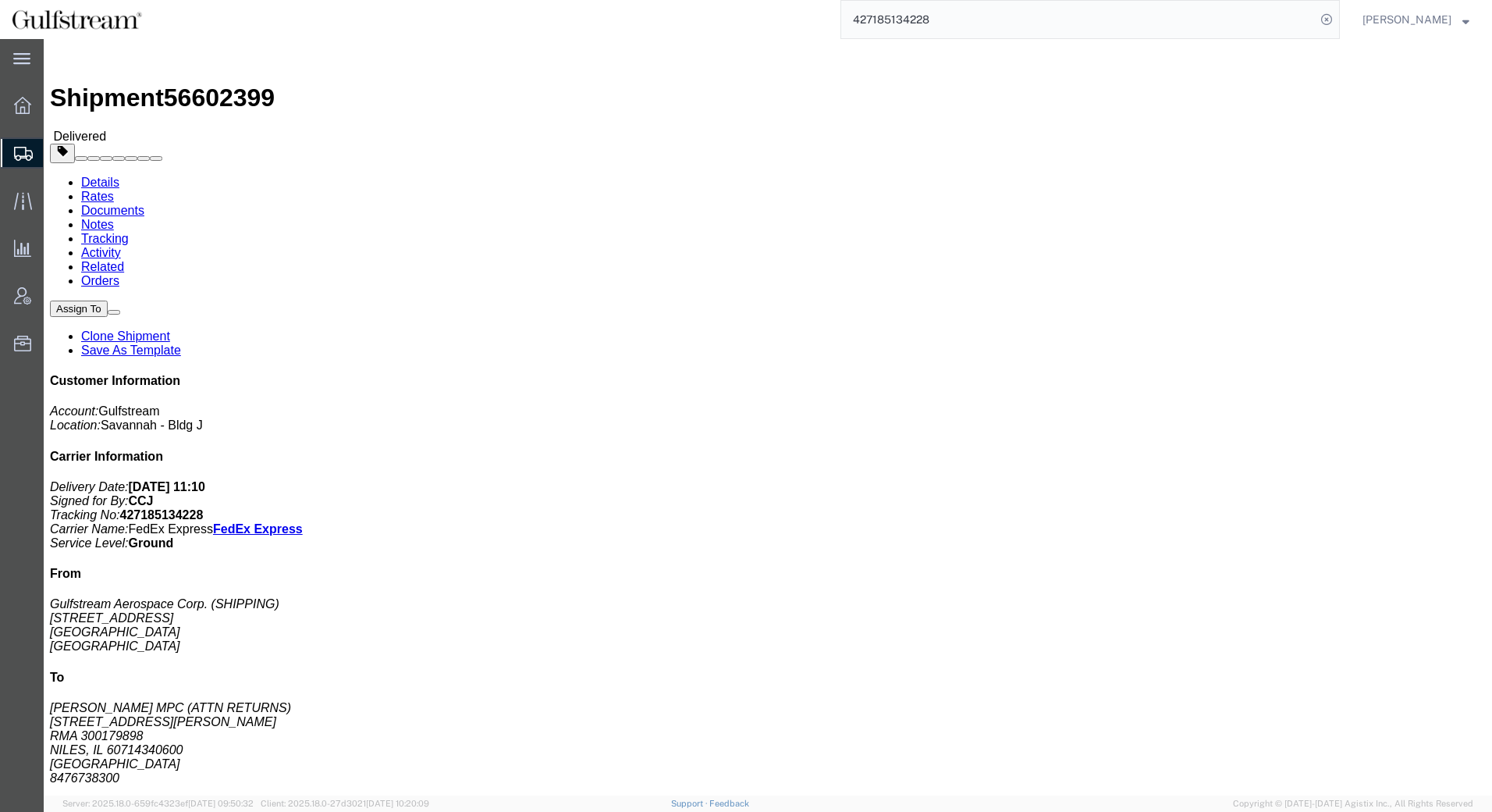
click link "Rates"
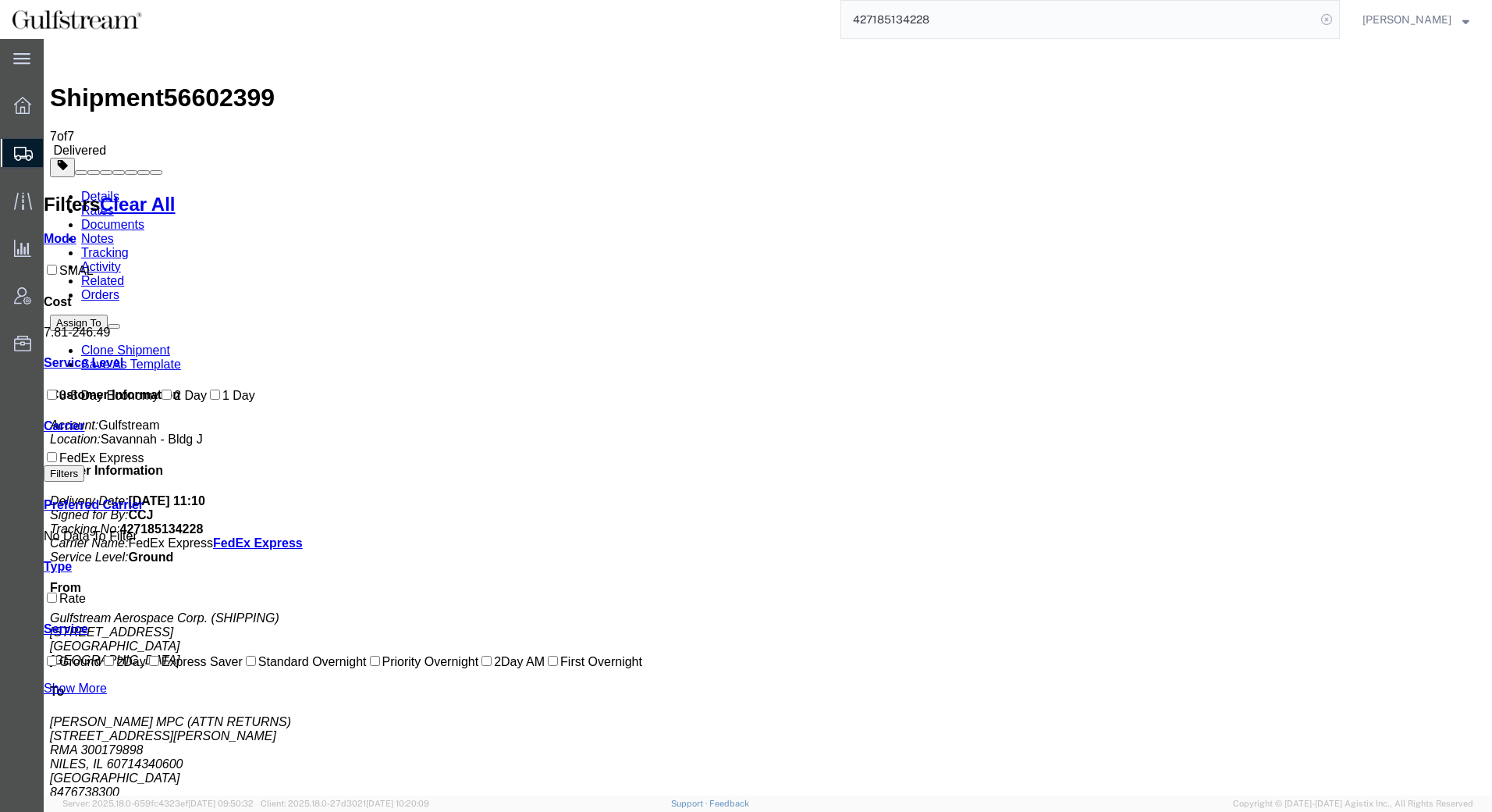
click at [1327, 20] on icon at bounding box center [1327, 19] width 22 height 22
paste input "427185134170"
type input "427185134170"
click at [1334, 18] on icon at bounding box center [1327, 19] width 22 height 22
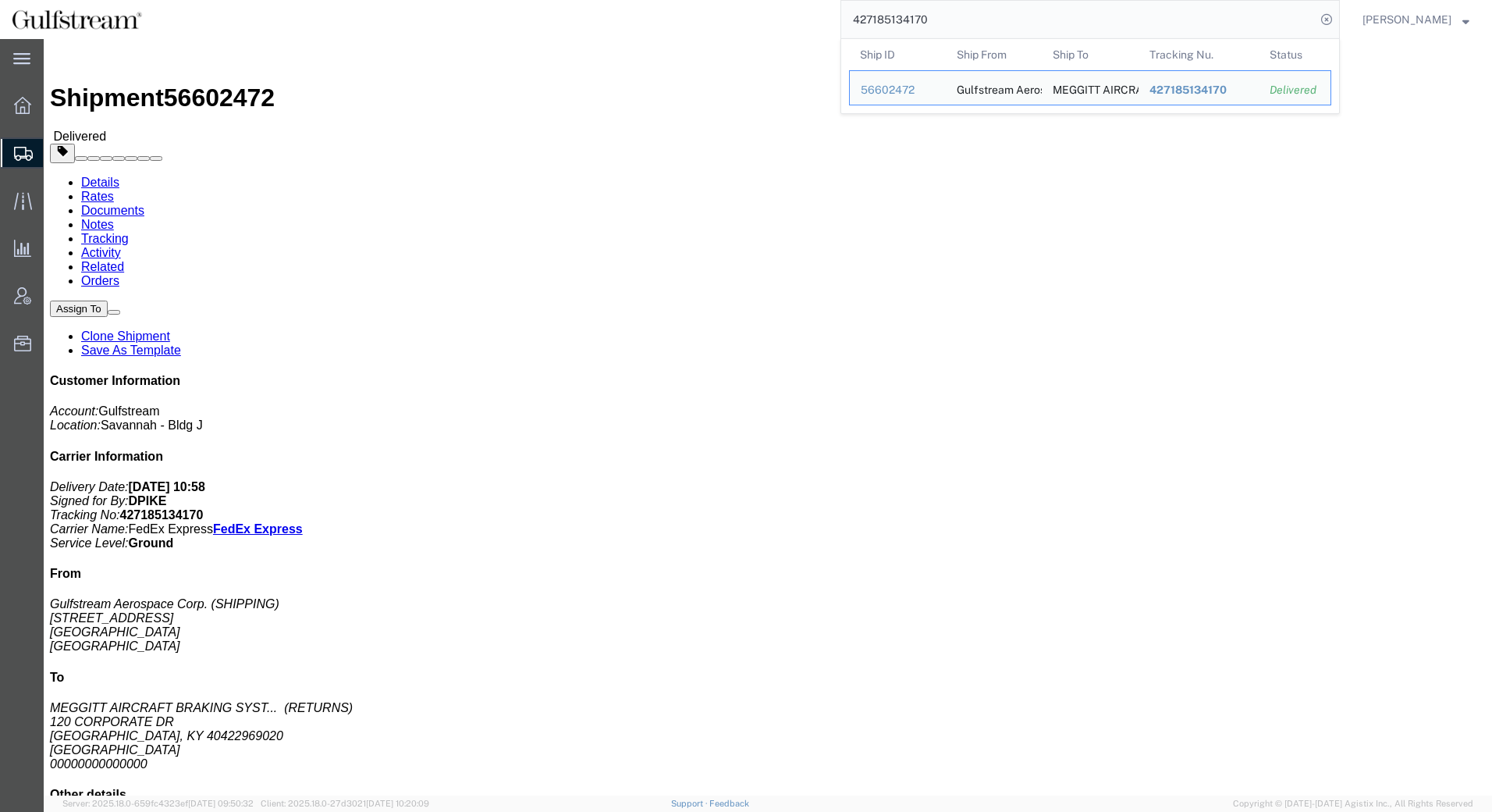
click link "Rates"
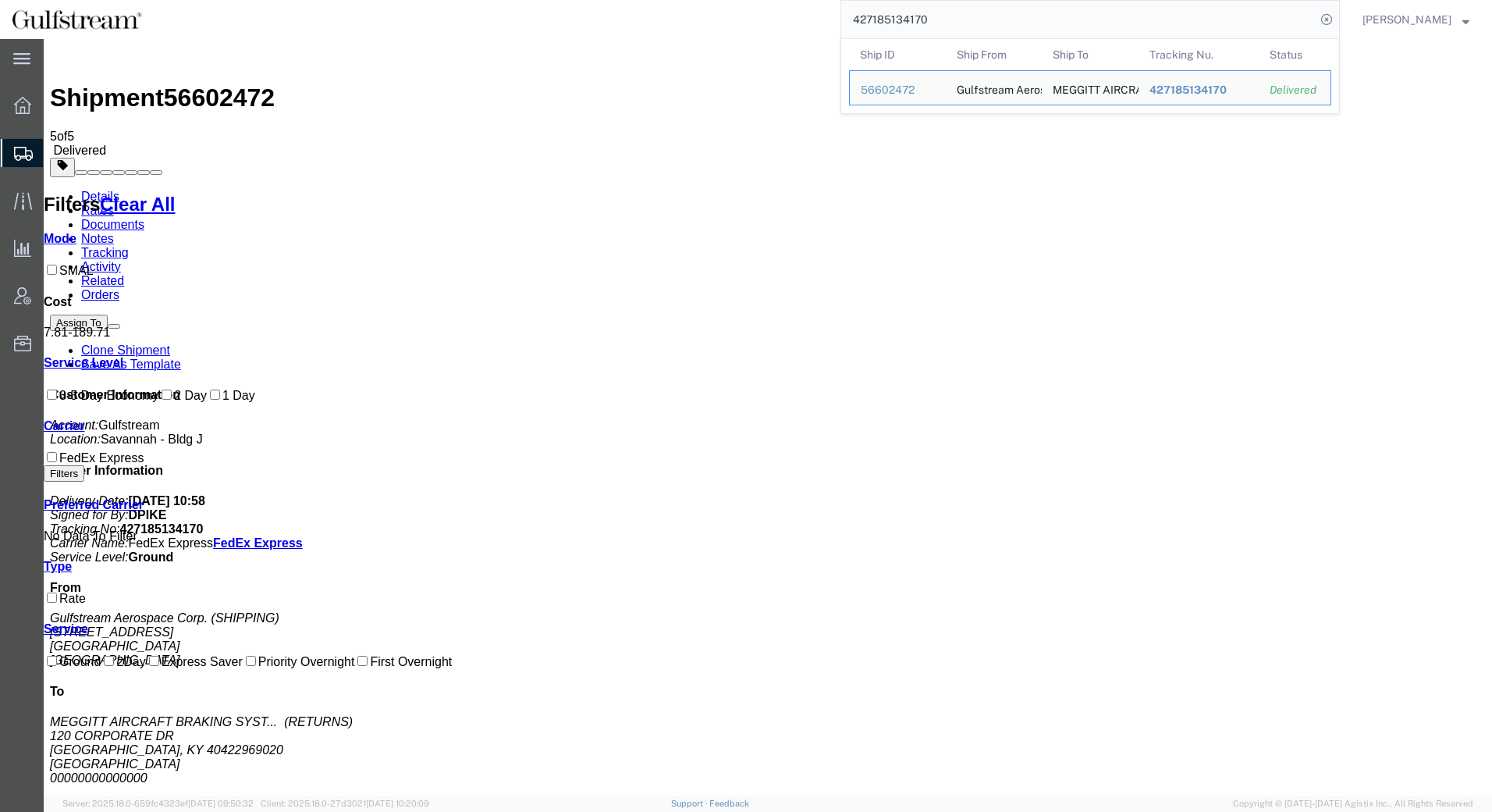
drag, startPoint x: 942, startPoint y: 13, endPoint x: 794, endPoint y: 13, distance: 148.0
click at [794, 13] on div "427185134170 Ship ID Ship From Ship To Tracking Nu. Status Ship ID 56602472 Shi…" at bounding box center [747, 19] width 1186 height 39
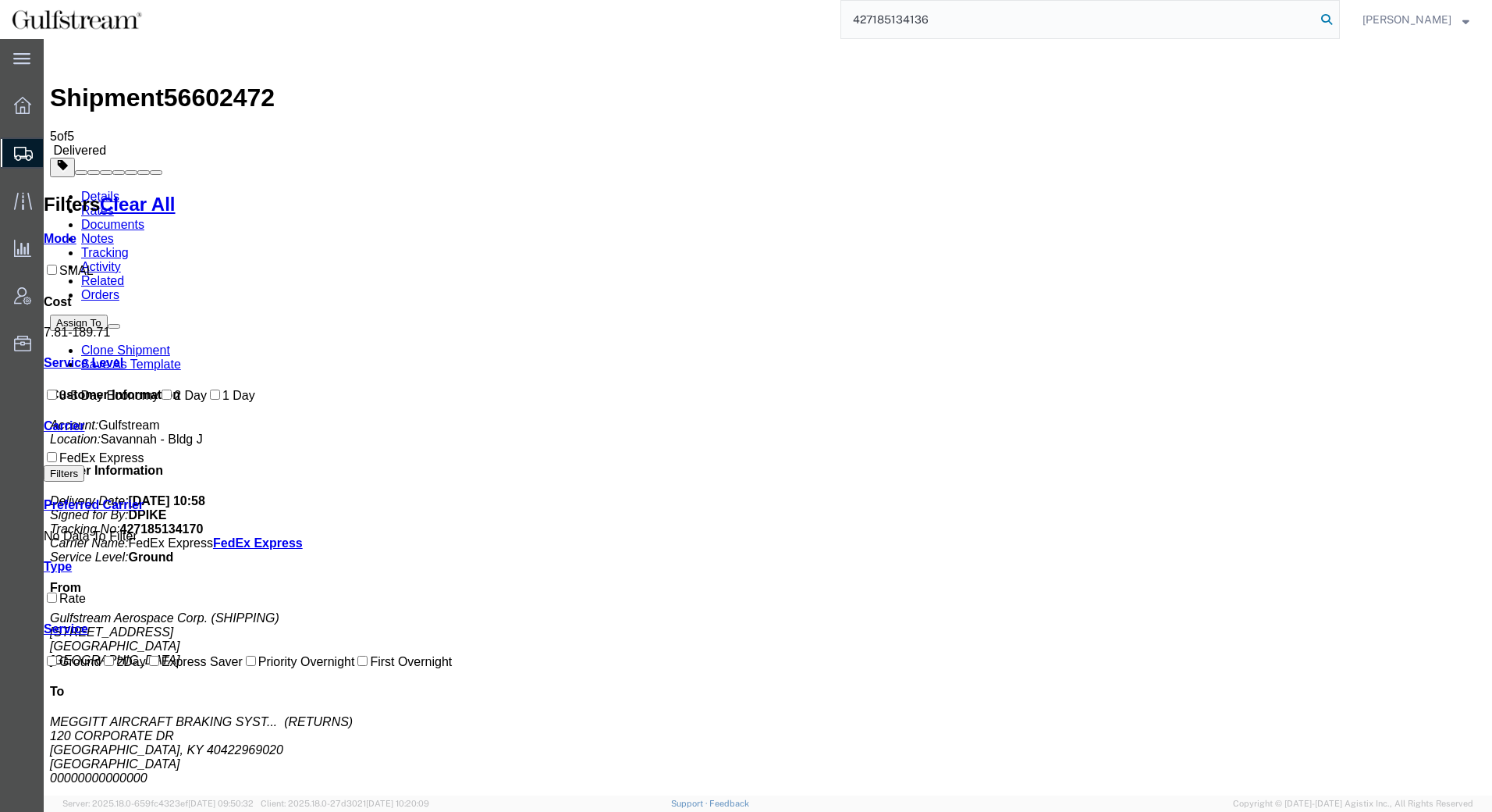
type input "427185134136"
click at [1327, 19] on icon at bounding box center [1327, 19] width 22 height 22
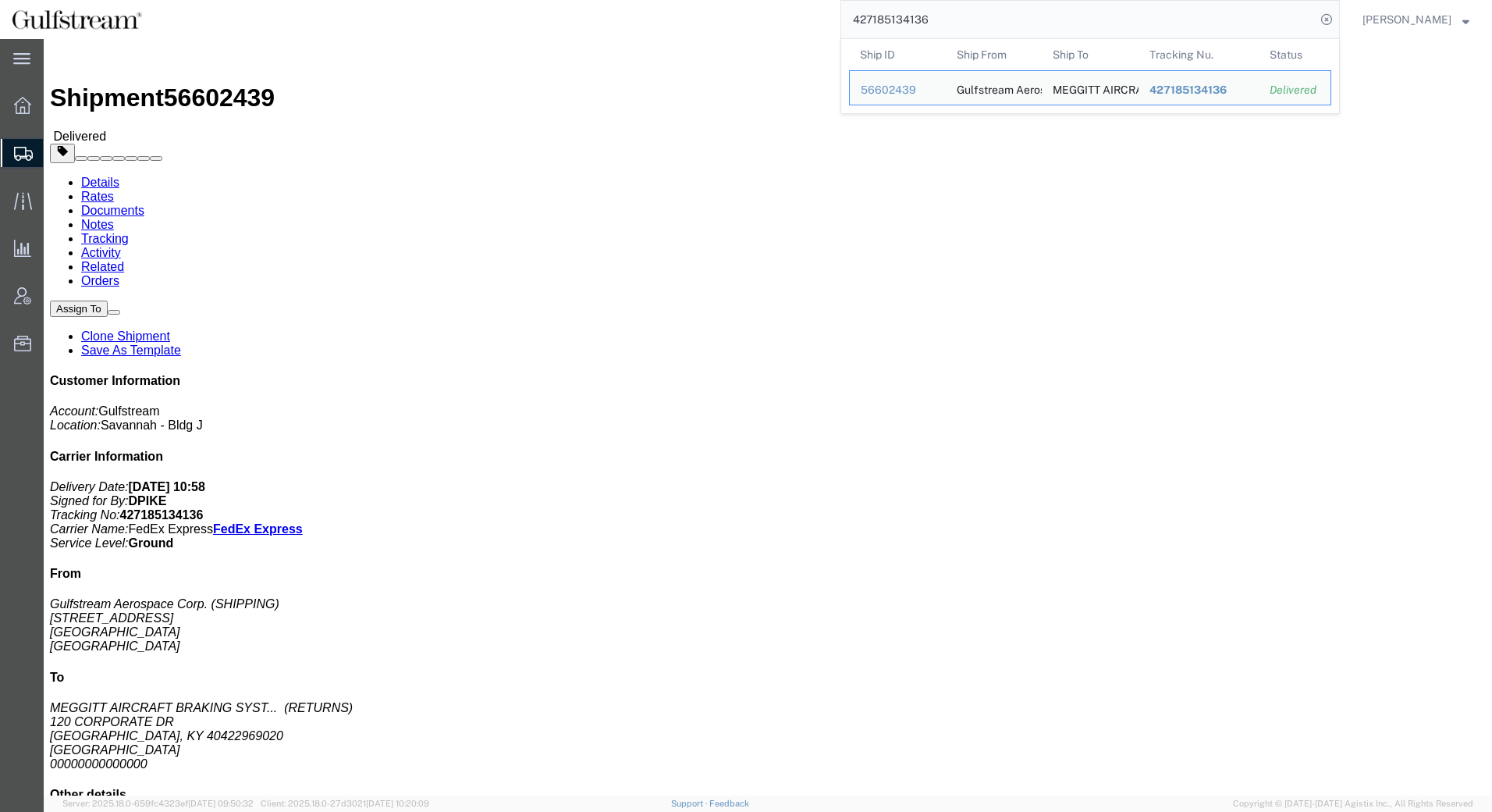
click link "Rates"
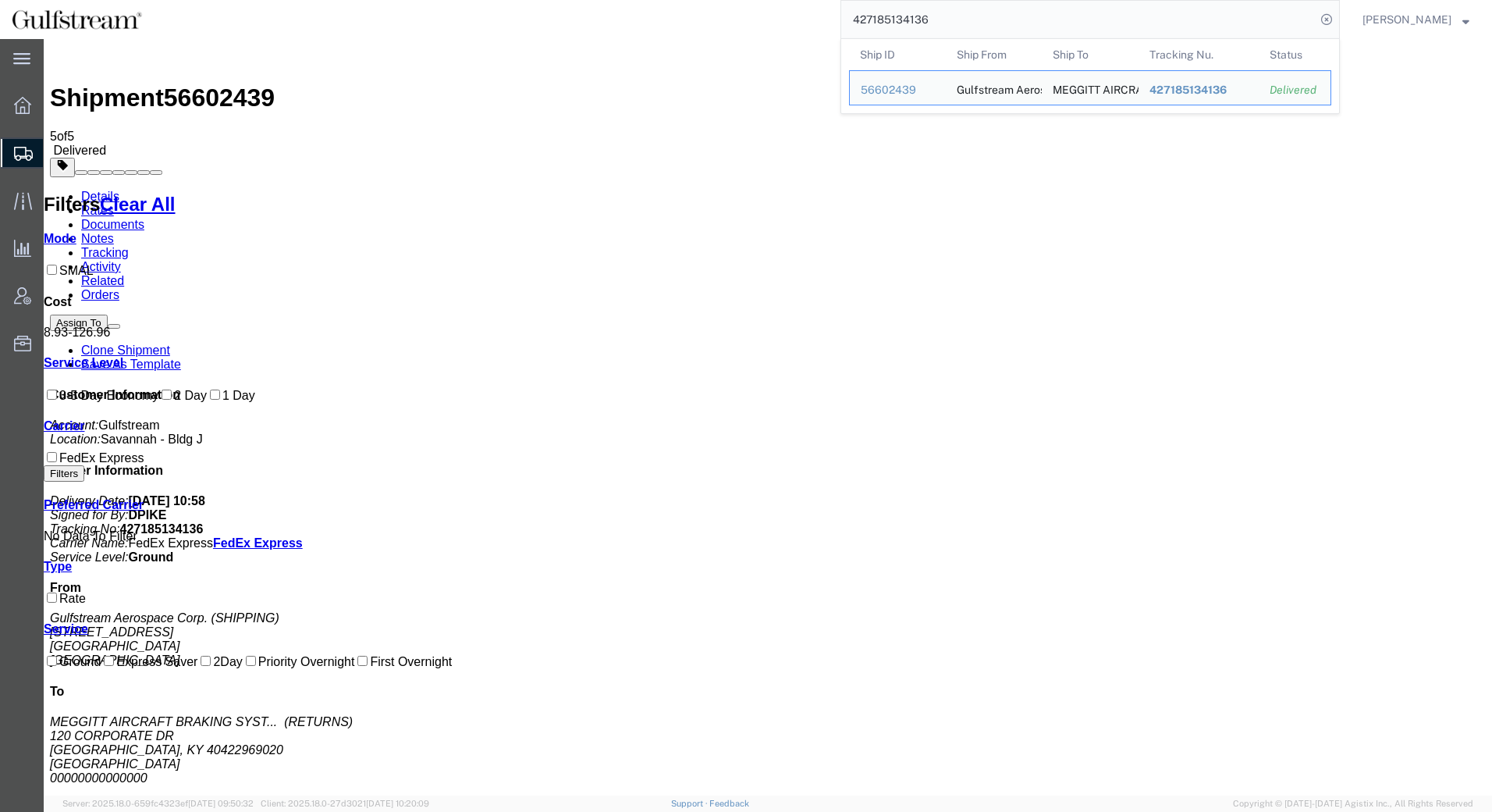
drag, startPoint x: 618, startPoint y: -19, endPoint x: 190, endPoint y: -55, distance: 429.5
click at [190, 0] on html "main_menu Created with Sketch. Collapse Menu Overview Shipments Shipment Manage…" at bounding box center [746, 406] width 1492 height 812
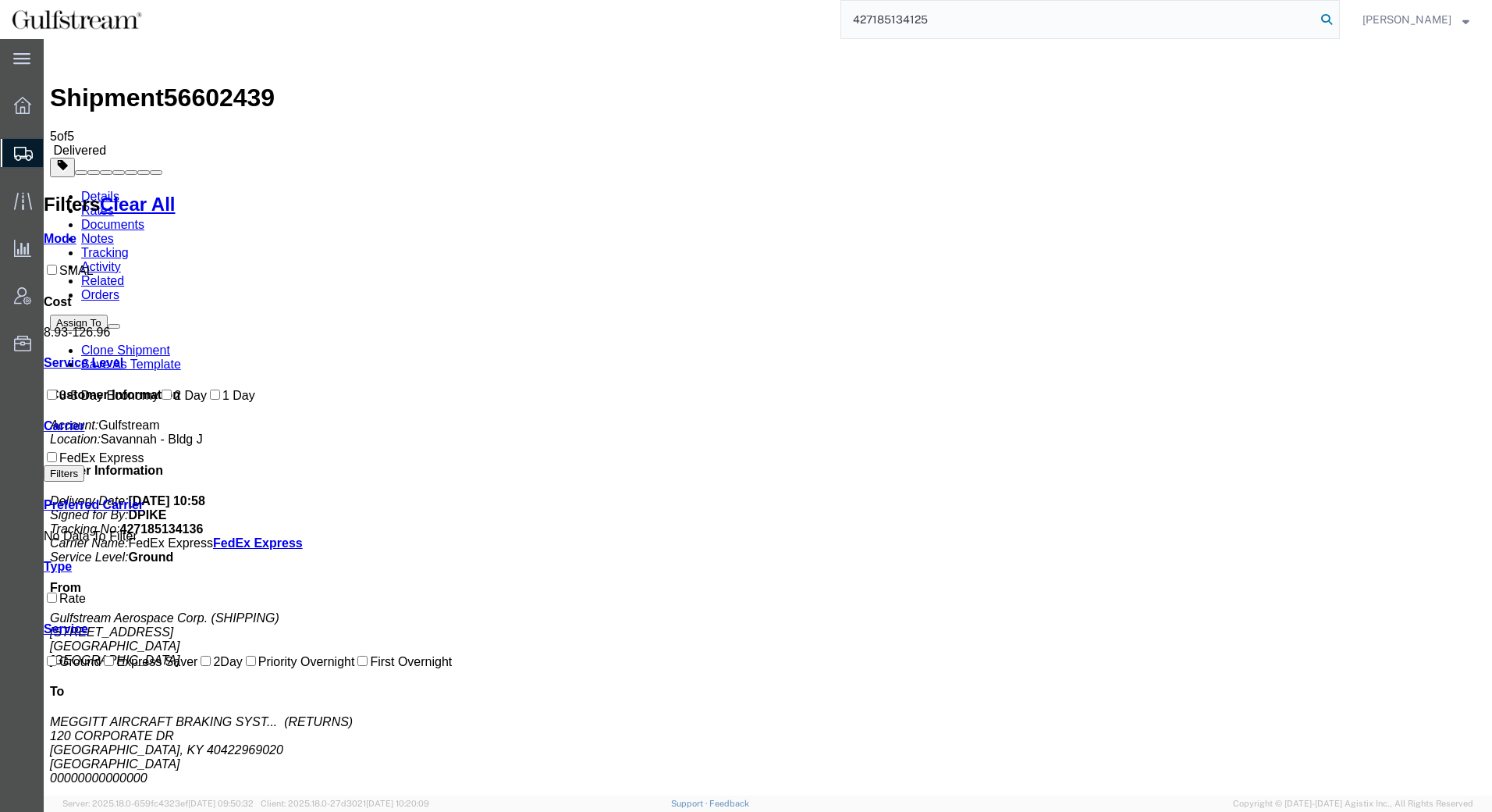
type input "427185134125"
click at [1323, 18] on icon at bounding box center [1327, 19] width 22 height 22
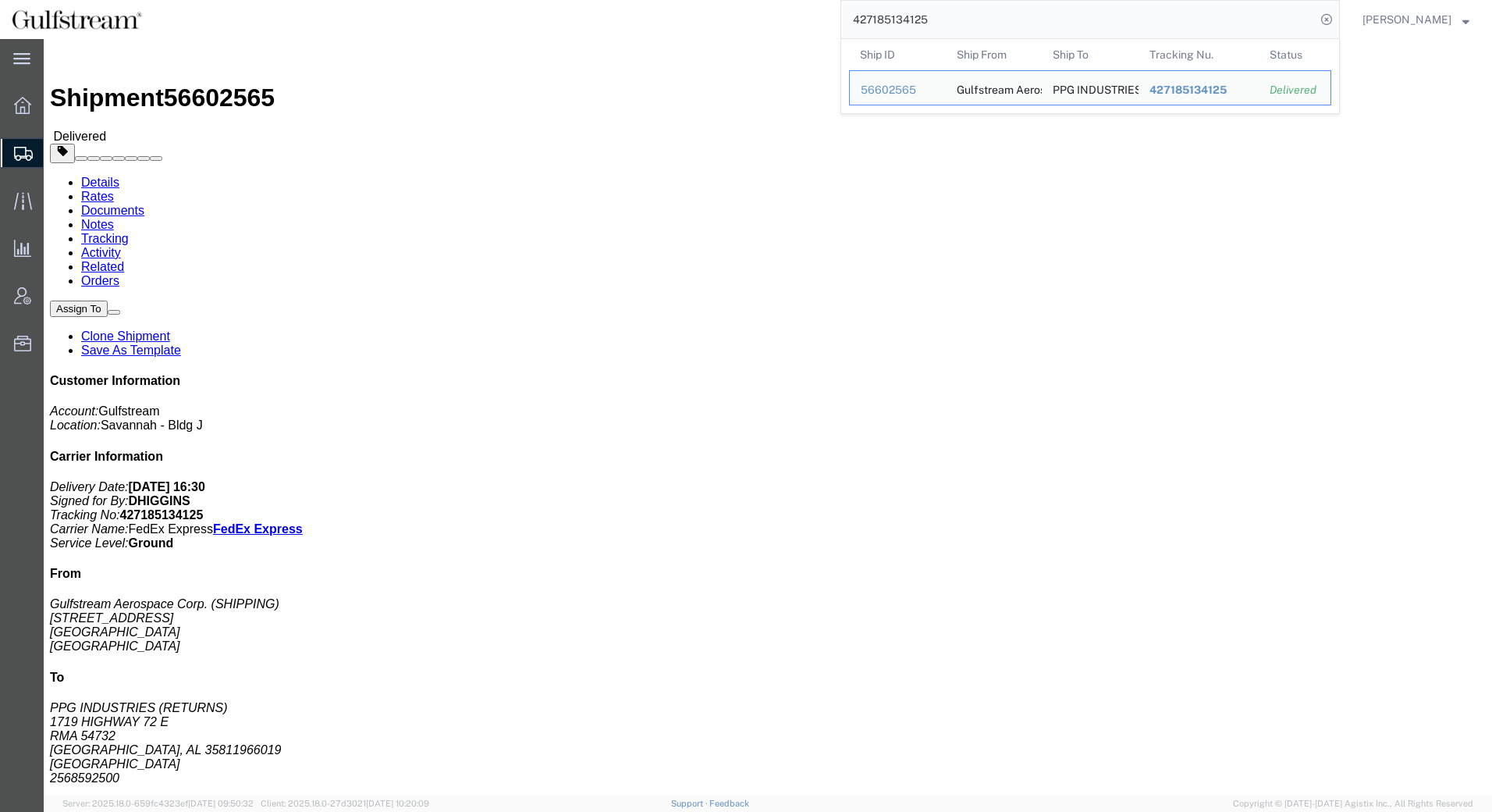
click link "Rates"
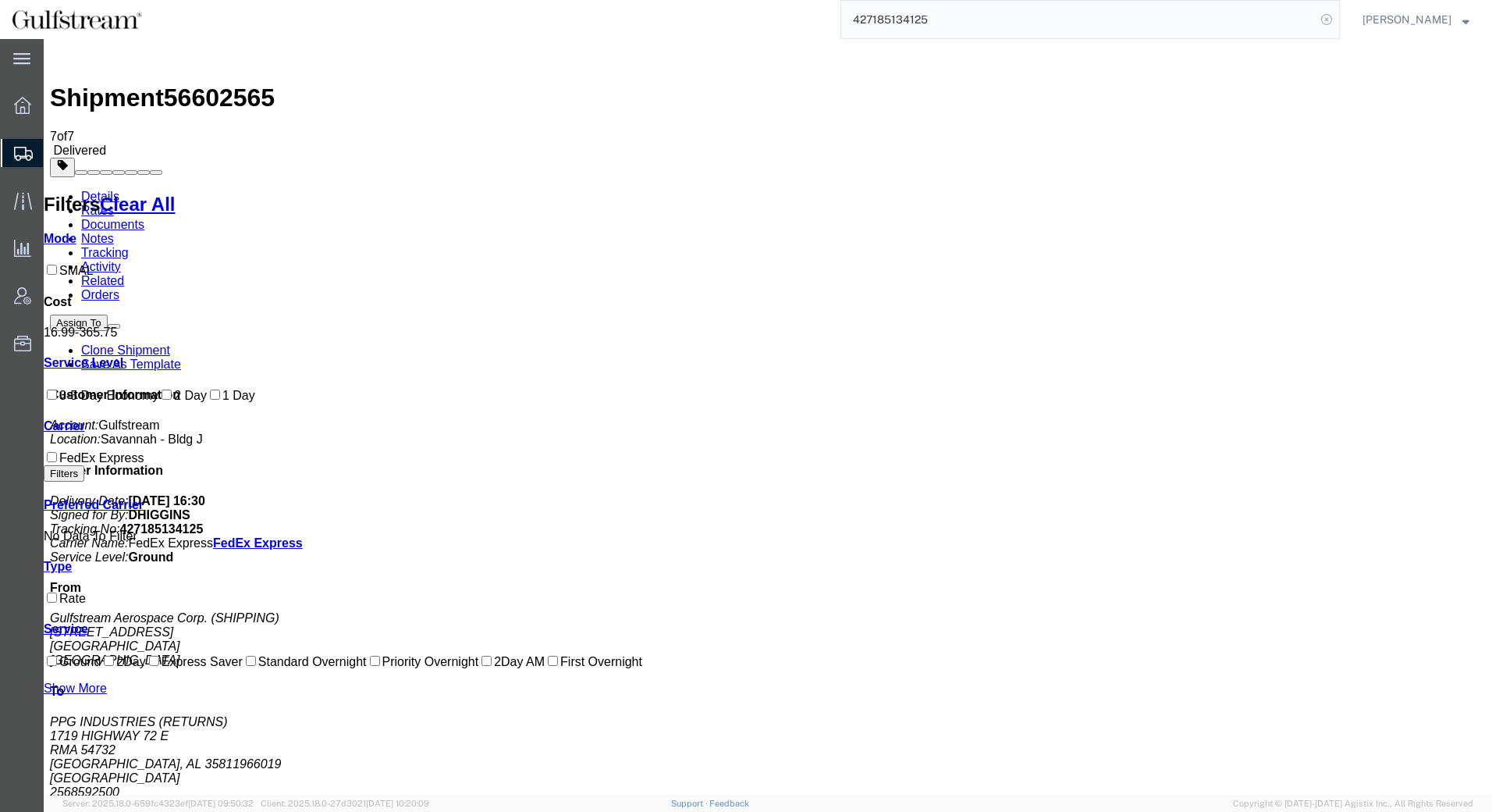
click at [1322, 18] on icon at bounding box center [1327, 19] width 22 height 22
click at [1329, 24] on icon at bounding box center [1327, 19] width 22 height 22
drag, startPoint x: 924, startPoint y: 4, endPoint x: 939, endPoint y: 23, distance: 24.2
click at [939, 23] on input "search" at bounding box center [1078, 19] width 474 height 38
click at [970, 45] on div "Shipment 56602565 7 of 7 Delivered Details Rates Documents Notes Tracking Activ…" at bounding box center [768, 538] width 1436 height 986
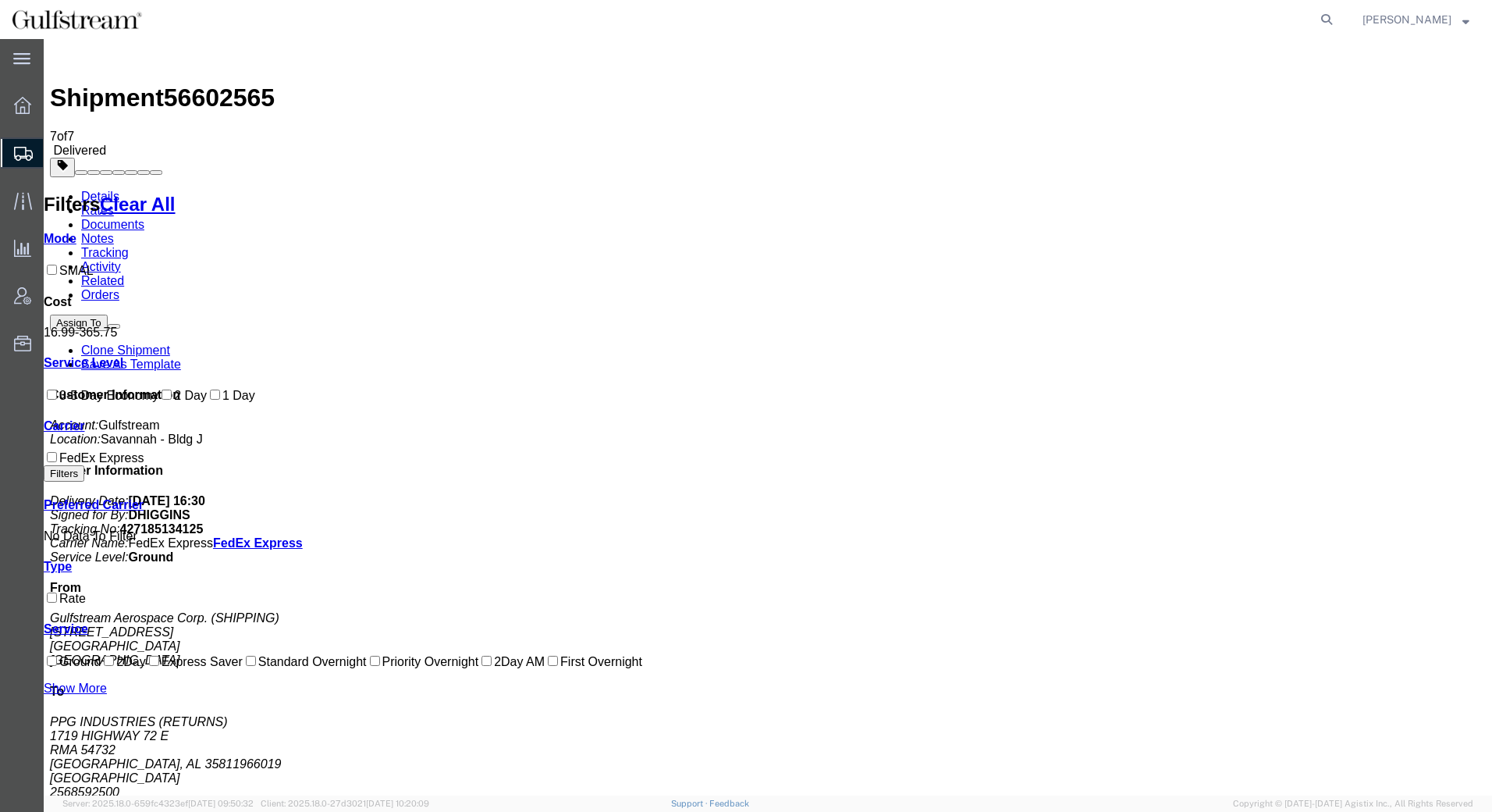
click at [973, 24] on agx-global-search at bounding box center [1090, 19] width 500 height 39
click at [1328, 23] on icon at bounding box center [1327, 19] width 22 height 22
paste input "427185134114"
type input "427185134114"
click at [1328, 18] on icon at bounding box center [1327, 19] width 22 height 22
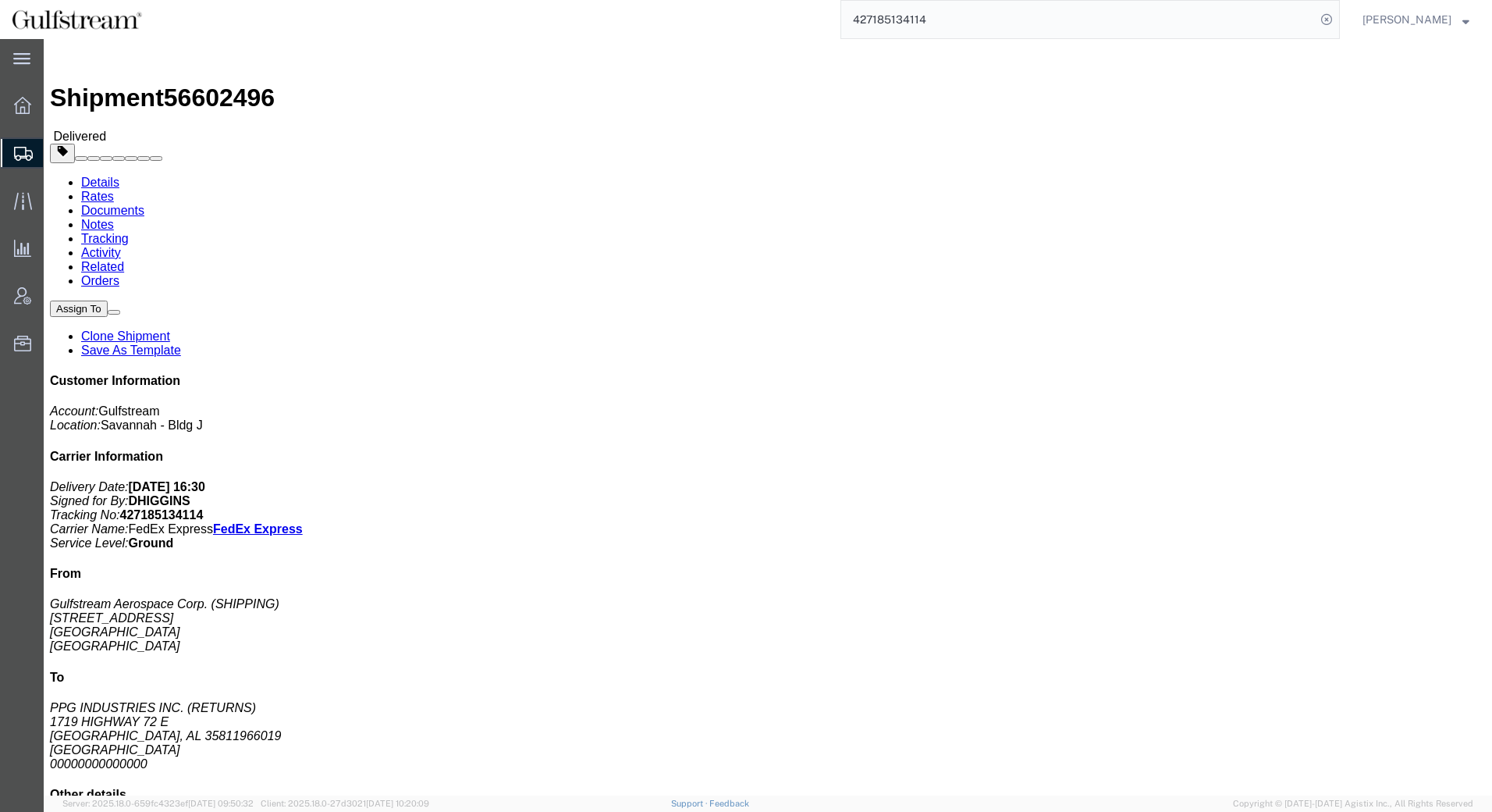
click link "Rates"
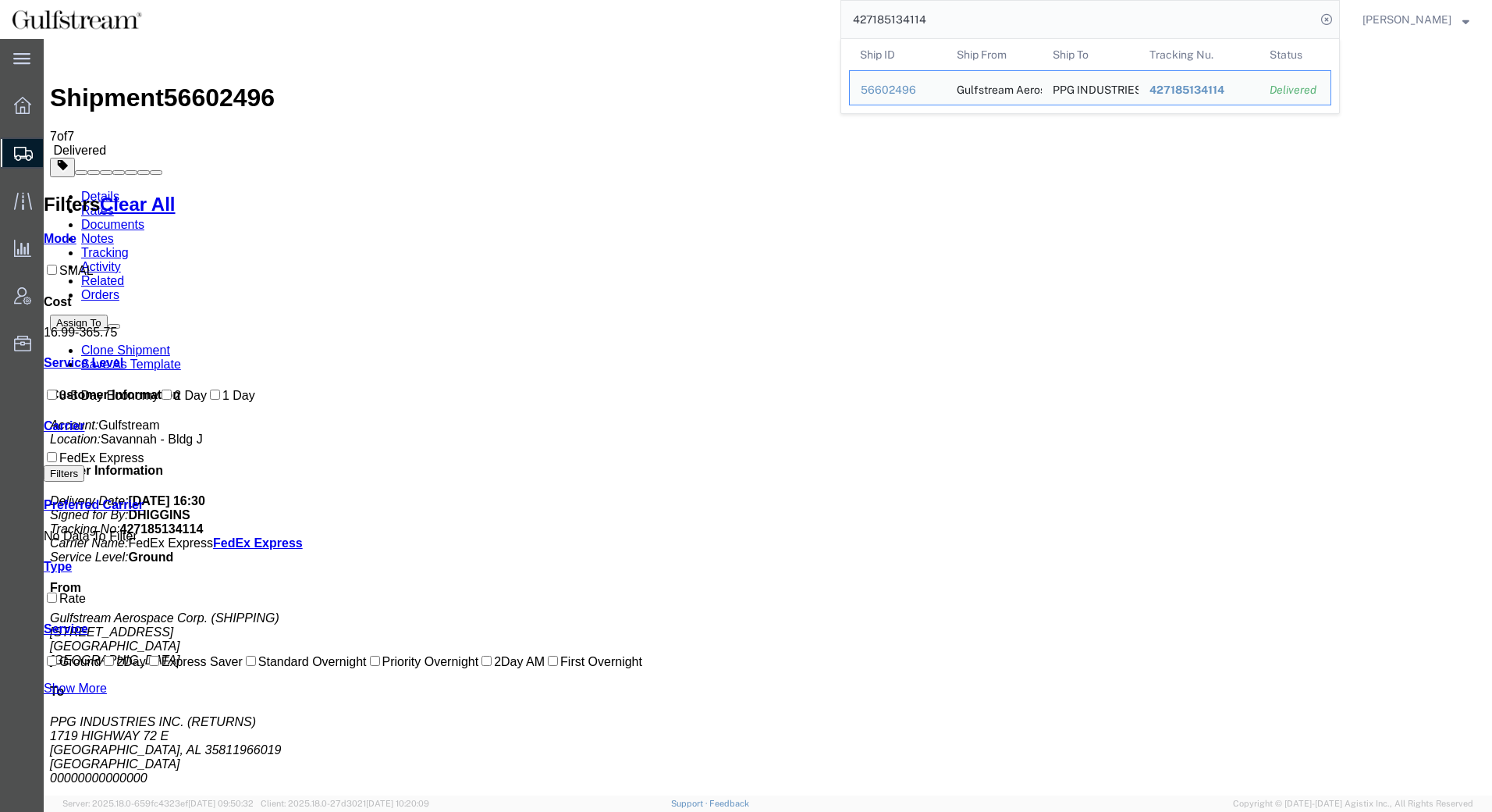
drag, startPoint x: 965, startPoint y: 15, endPoint x: 653, endPoint y: 33, distance: 312.5
click at [654, 33] on div "427185134114 Ship ID Ship From Ship To Tracking Nu. Status Ship ID 56602496 Shi…" at bounding box center [747, 19] width 1186 height 39
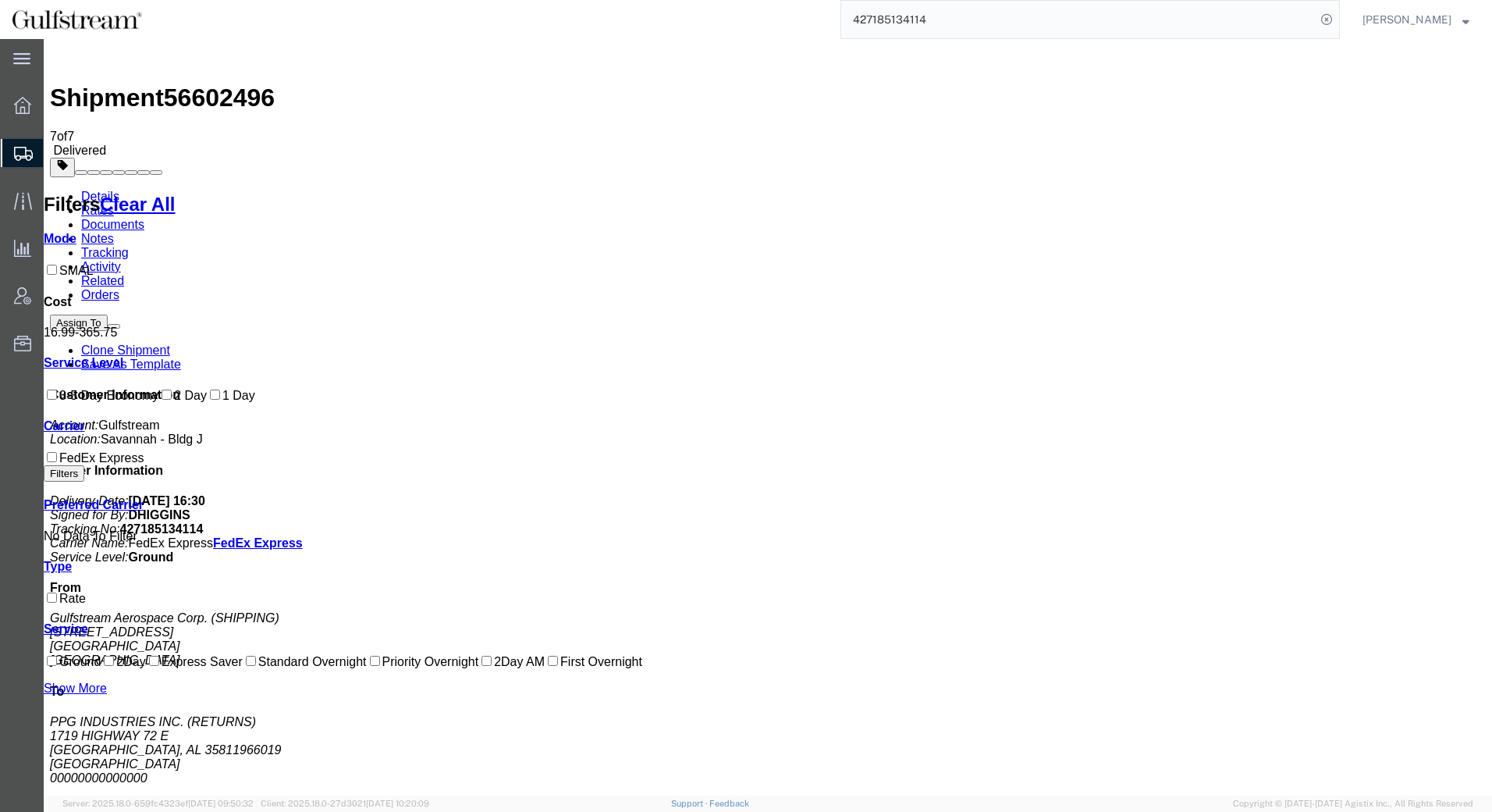
click at [1222, 29] on input "427185134114" at bounding box center [1078, 19] width 474 height 38
click at [1086, 15] on input "427185134114" at bounding box center [1078, 19] width 474 height 38
drag, startPoint x: 972, startPoint y: 20, endPoint x: 703, endPoint y: 34, distance: 269.4
click at [703, 34] on div "427185134114" at bounding box center [747, 19] width 1186 height 39
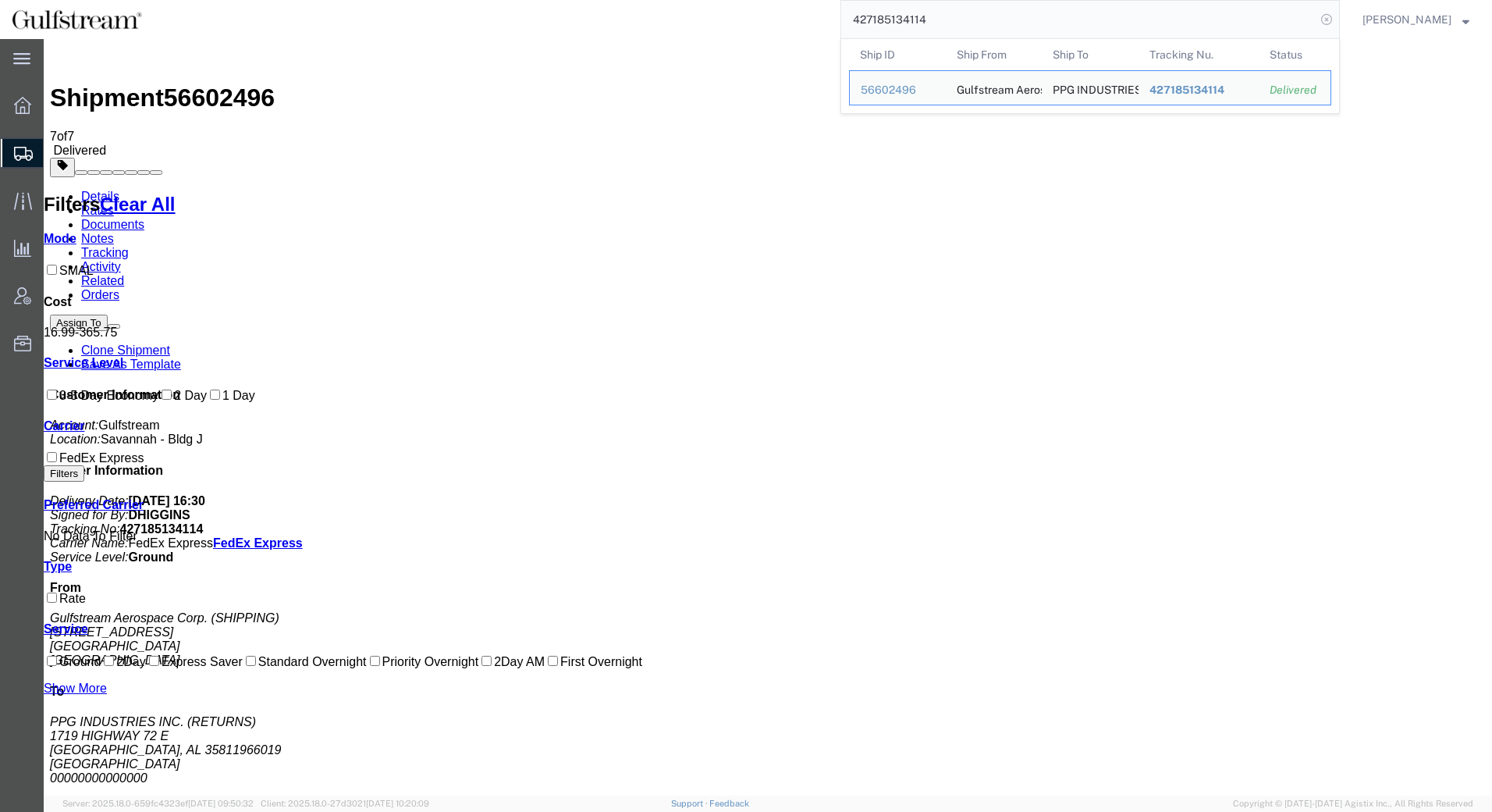
click at [1330, 26] on icon at bounding box center [1327, 19] width 22 height 22
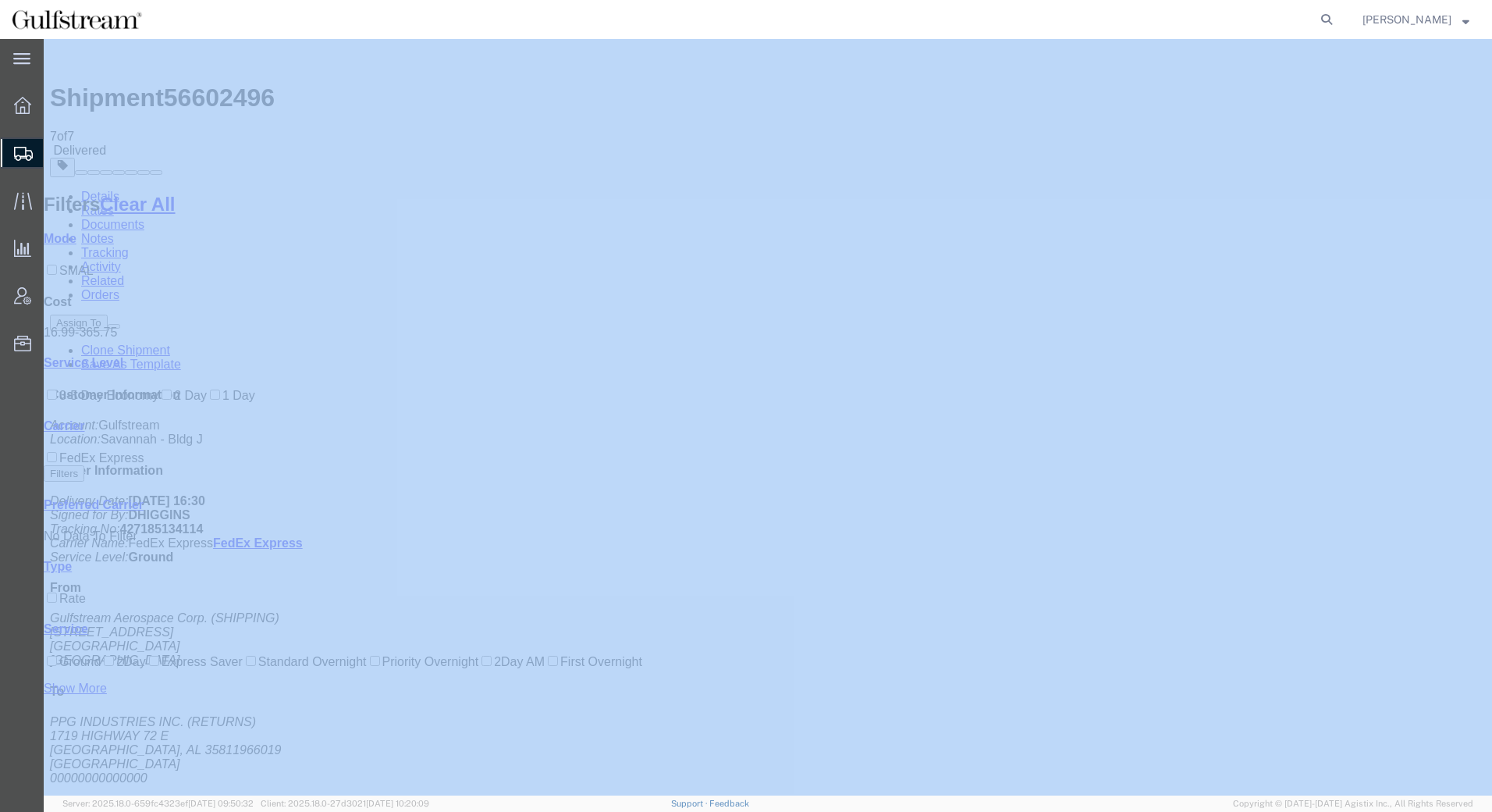
click at [1330, 26] on icon at bounding box center [1327, 19] width 22 height 22
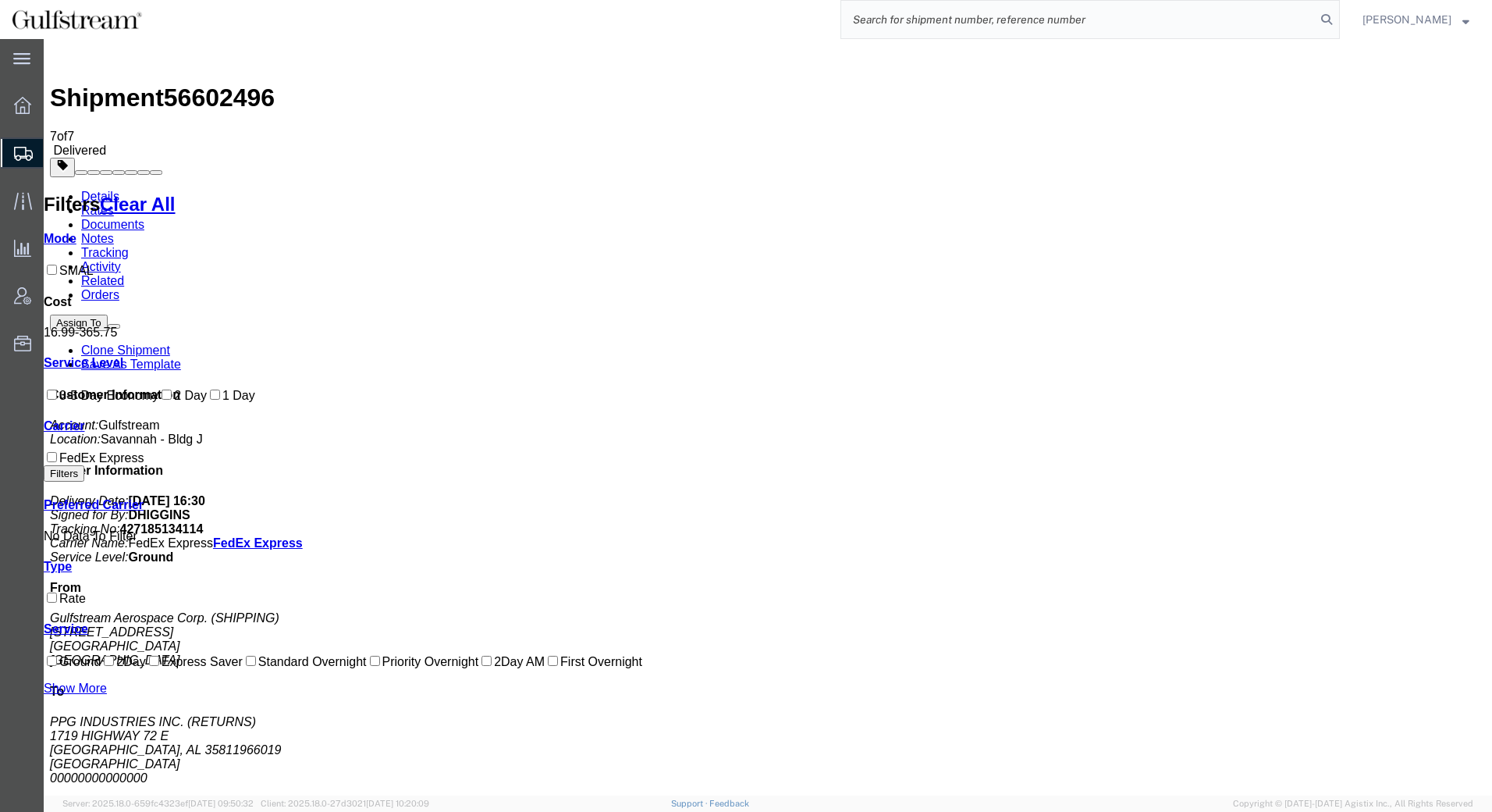
drag, startPoint x: 1330, startPoint y: 26, endPoint x: 1299, endPoint y: 18, distance: 32.0
paste input "427185134088"
type input "427185134088"
click at [1329, 21] on icon at bounding box center [1327, 19] width 22 height 22
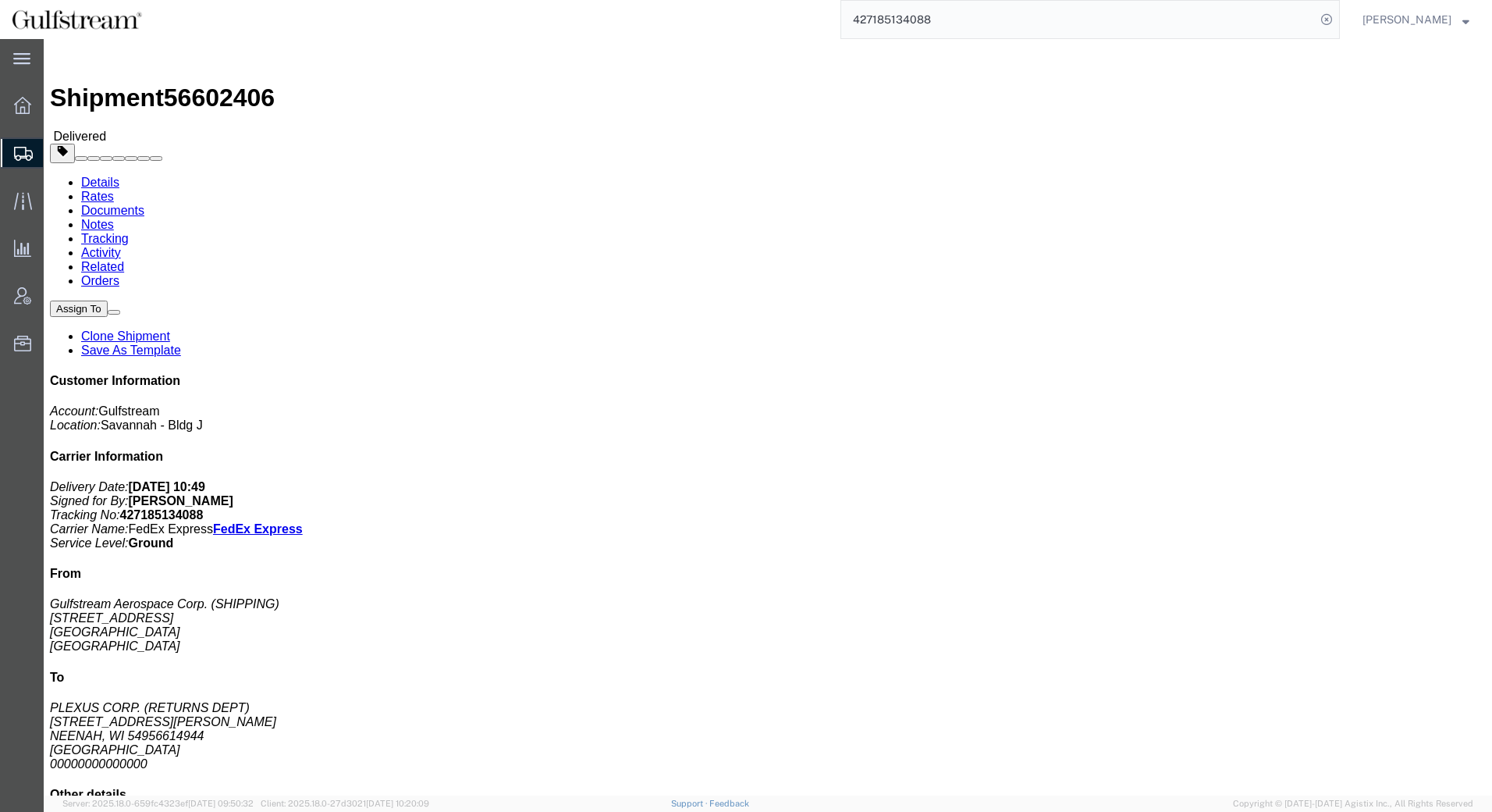
click link "Rates"
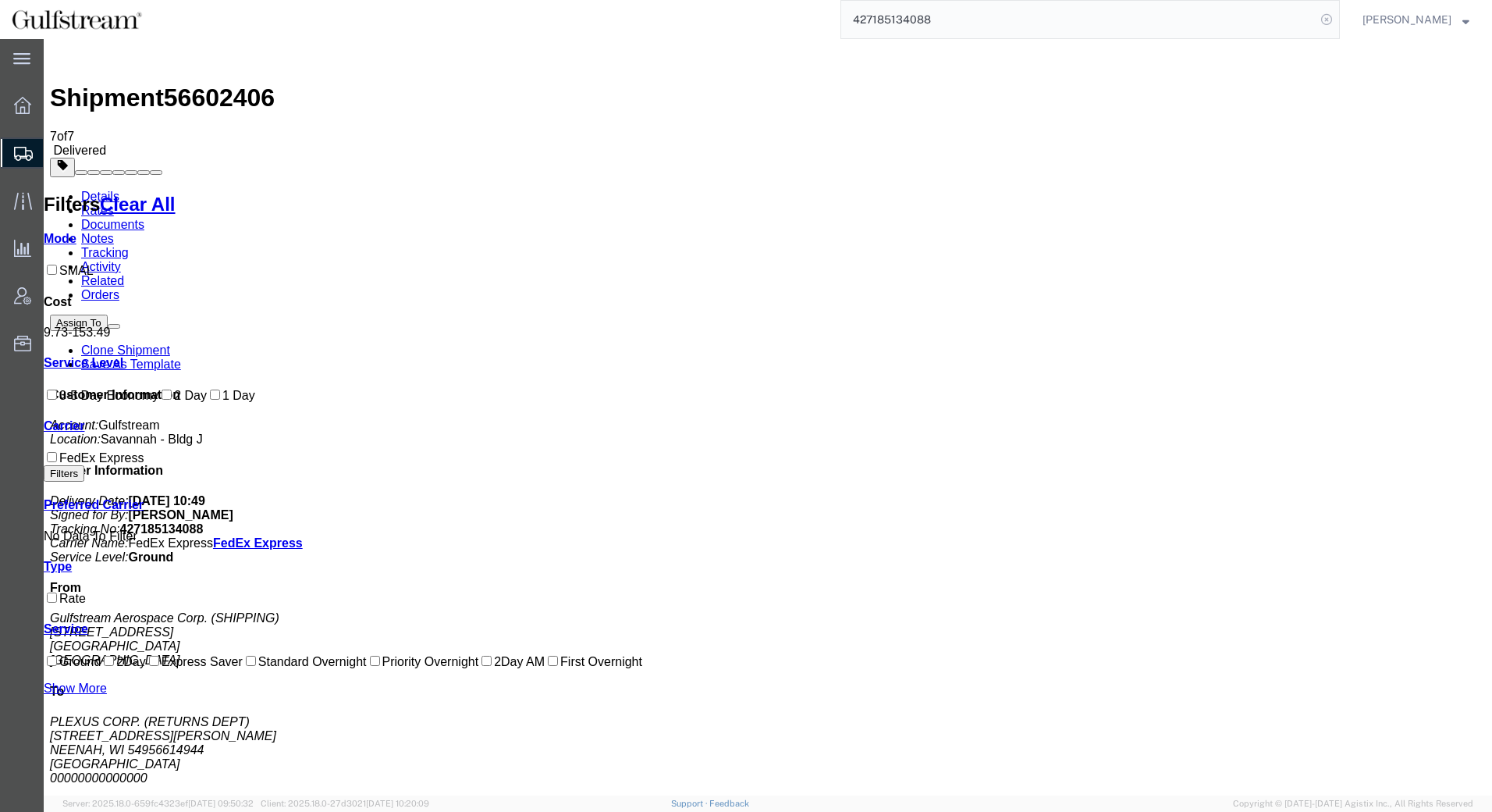
click at [1330, 18] on icon at bounding box center [1327, 19] width 22 height 22
click at [1330, 18] on icon at bounding box center [1327, 19] width 22 height 22
paste input "883726212875"
type input "883726212875"
drag, startPoint x: 1325, startPoint y: 21, endPoint x: 27, endPoint y: 159, distance: 1305.3
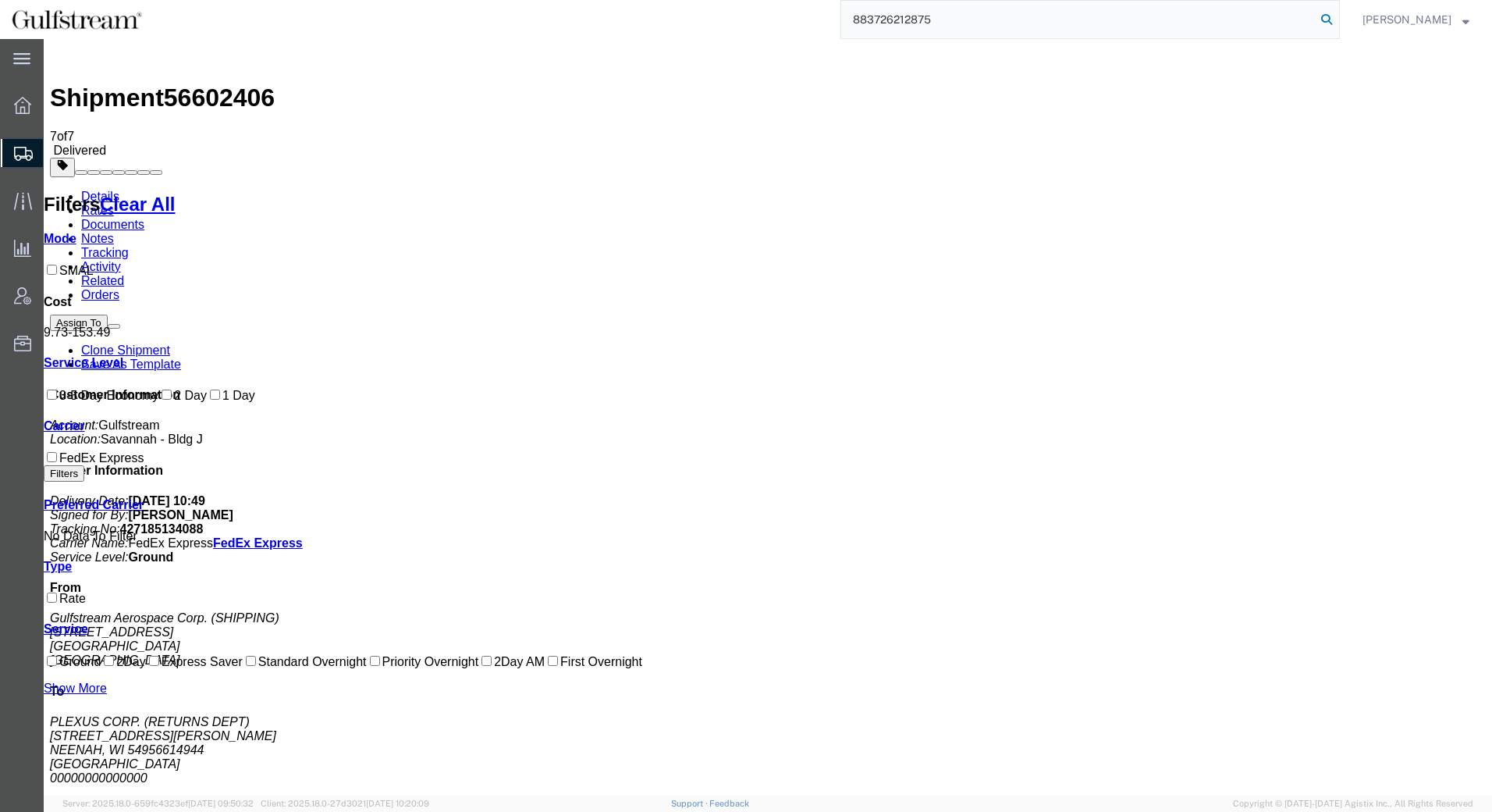
click at [1325, 21] on icon at bounding box center [1327, 19] width 22 height 22
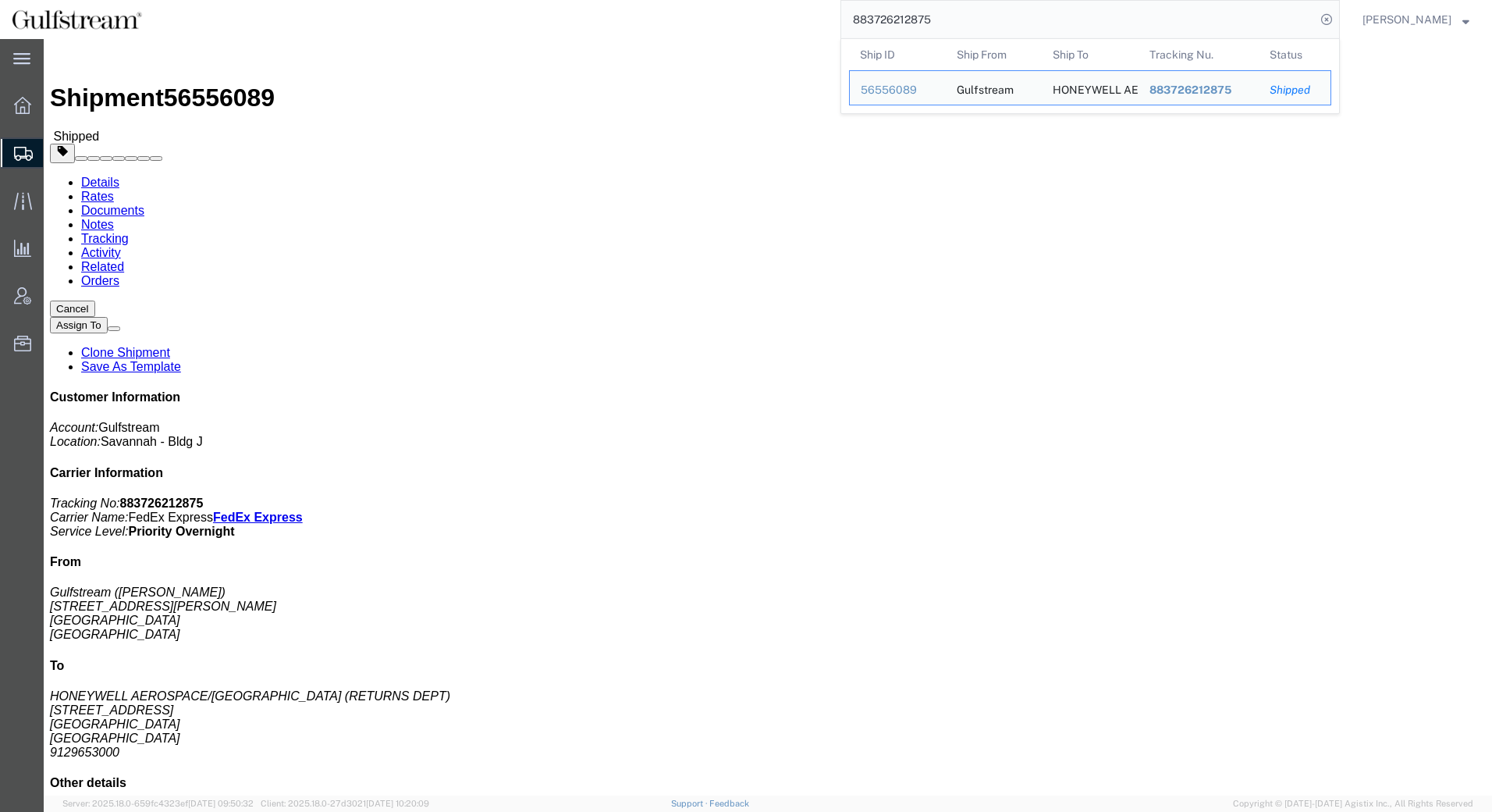
click link "Rates"
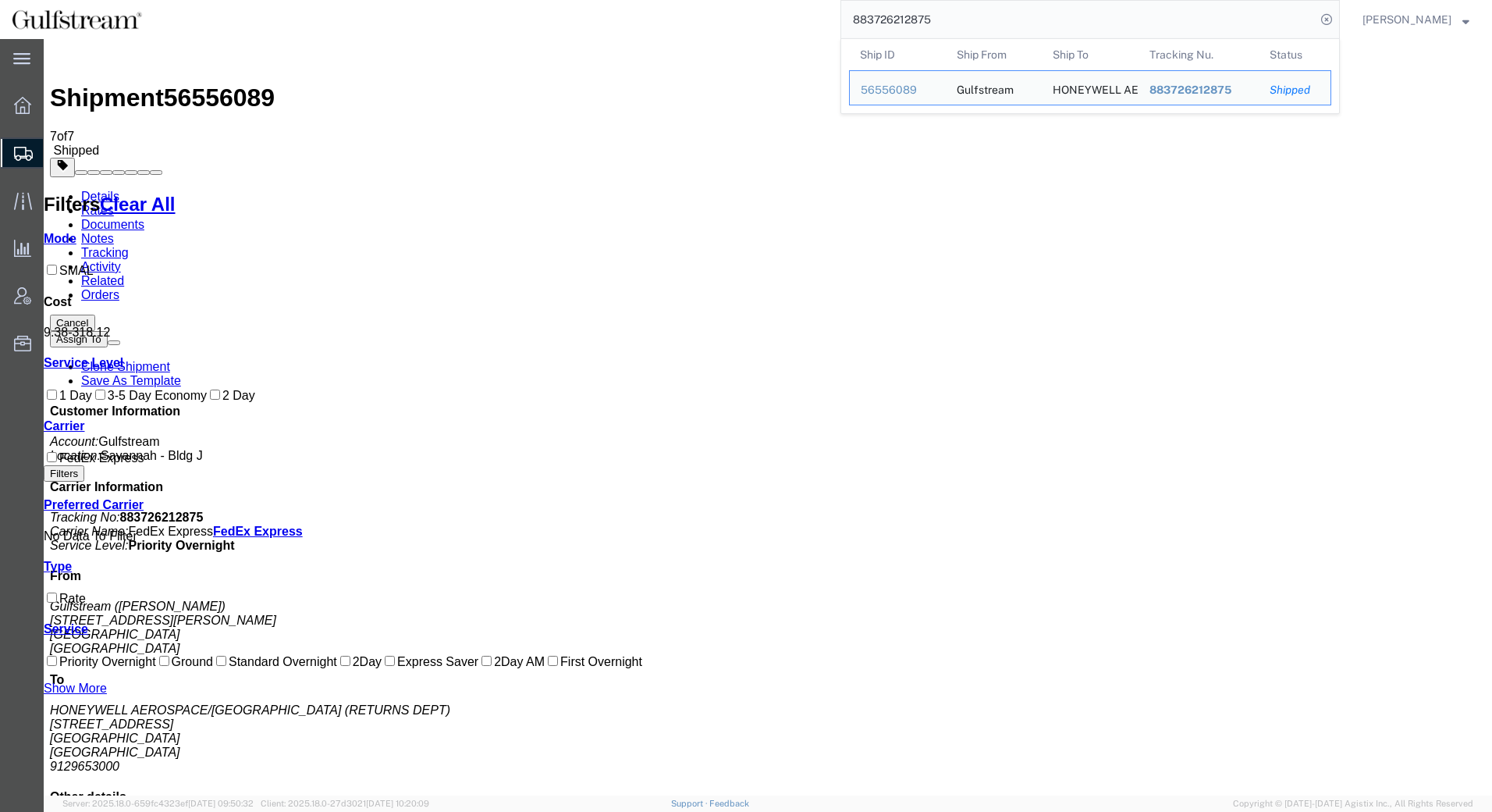
drag, startPoint x: 1050, startPoint y: 64, endPoint x: 472, endPoint y: 42, distance: 578.4
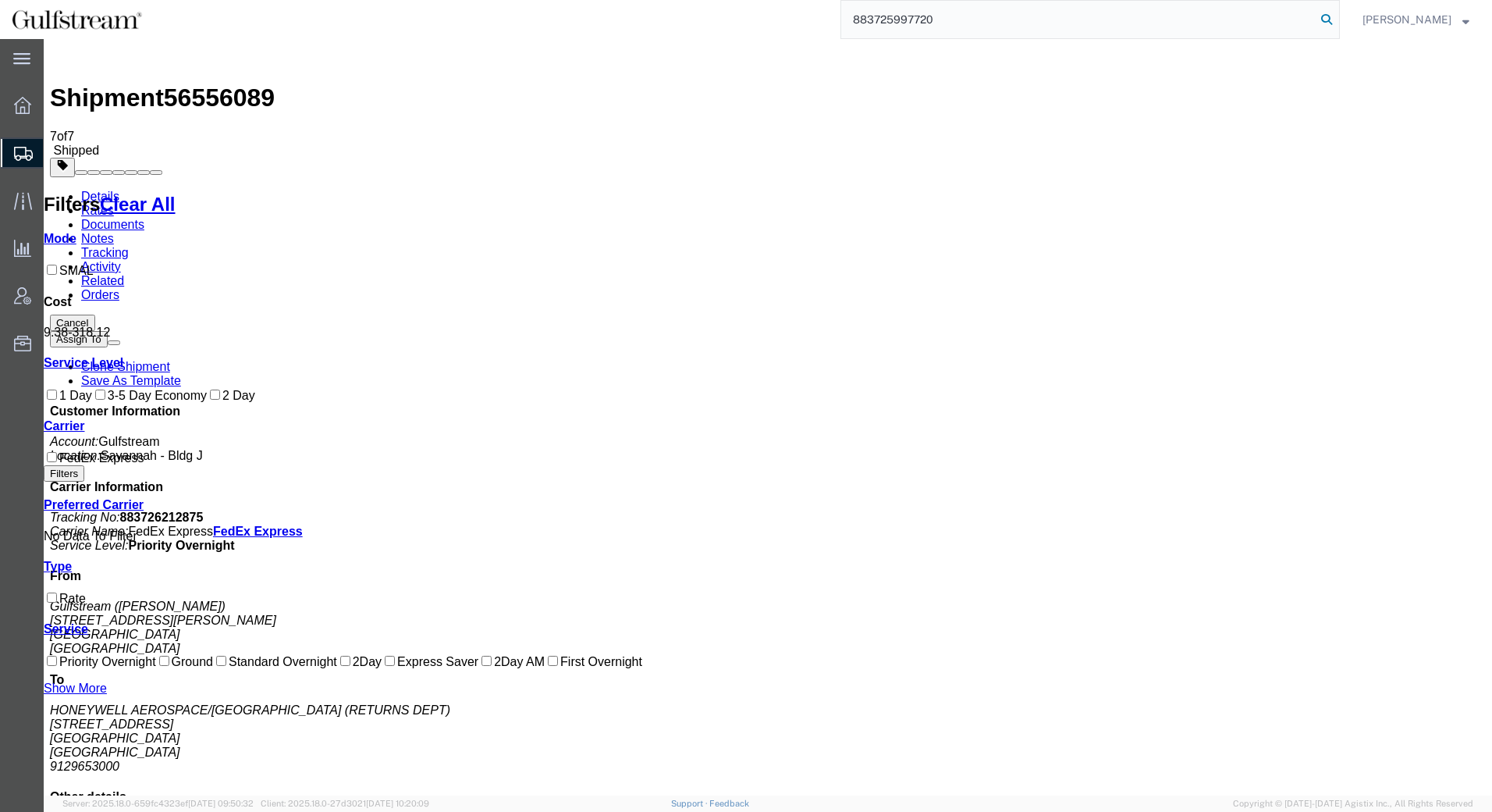
type input "883725997720"
click at [1326, 18] on icon at bounding box center [1327, 19] width 22 height 22
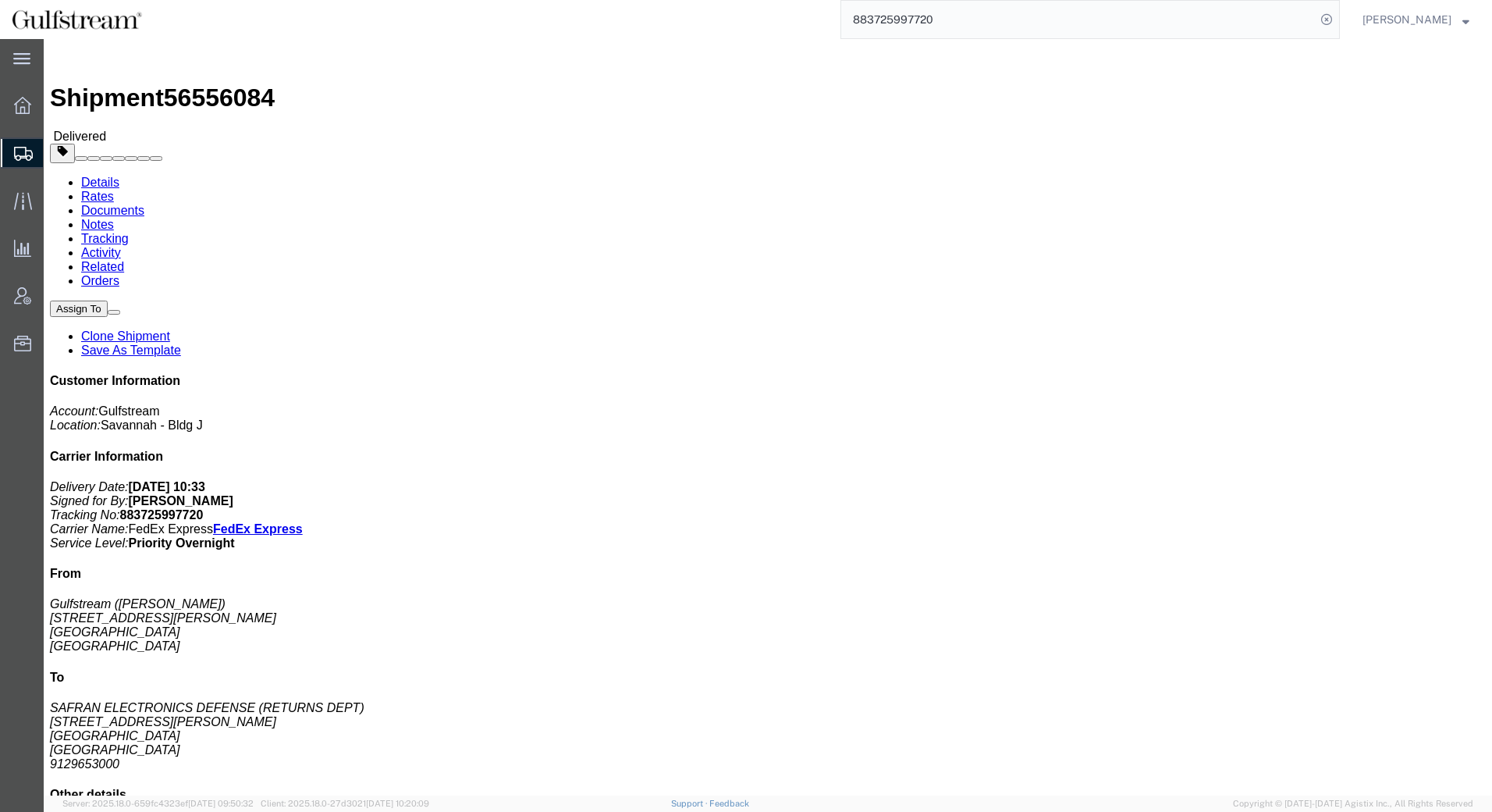
click link "Rates"
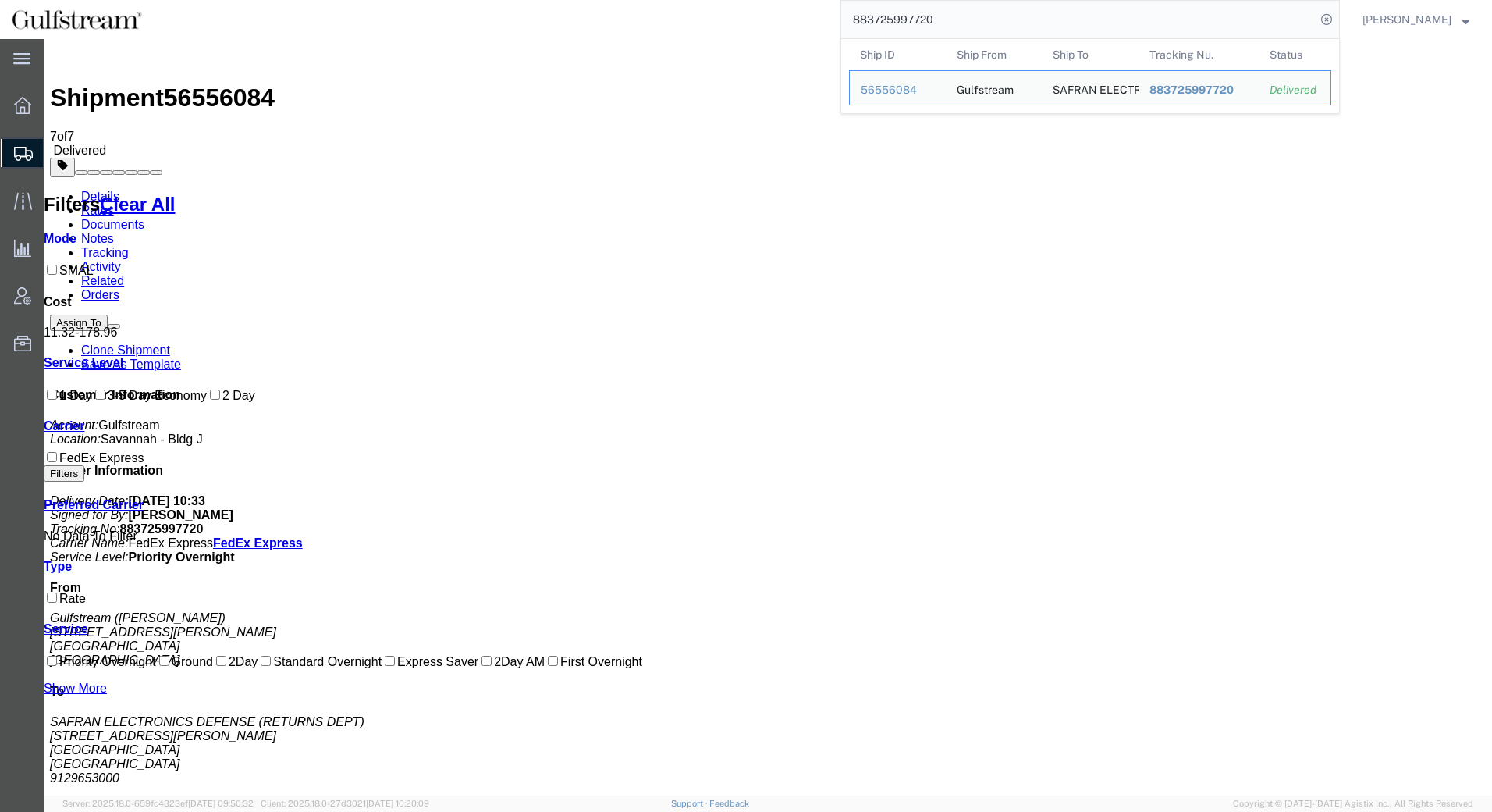
drag, startPoint x: 941, startPoint y: 18, endPoint x: 536, endPoint y: 31, distance: 405.2
click at [536, 31] on div "883725997720 Ship ID Ship From Ship To Tracking Nu. Status Ship ID 56556084 Shi…" at bounding box center [747, 19] width 1186 height 39
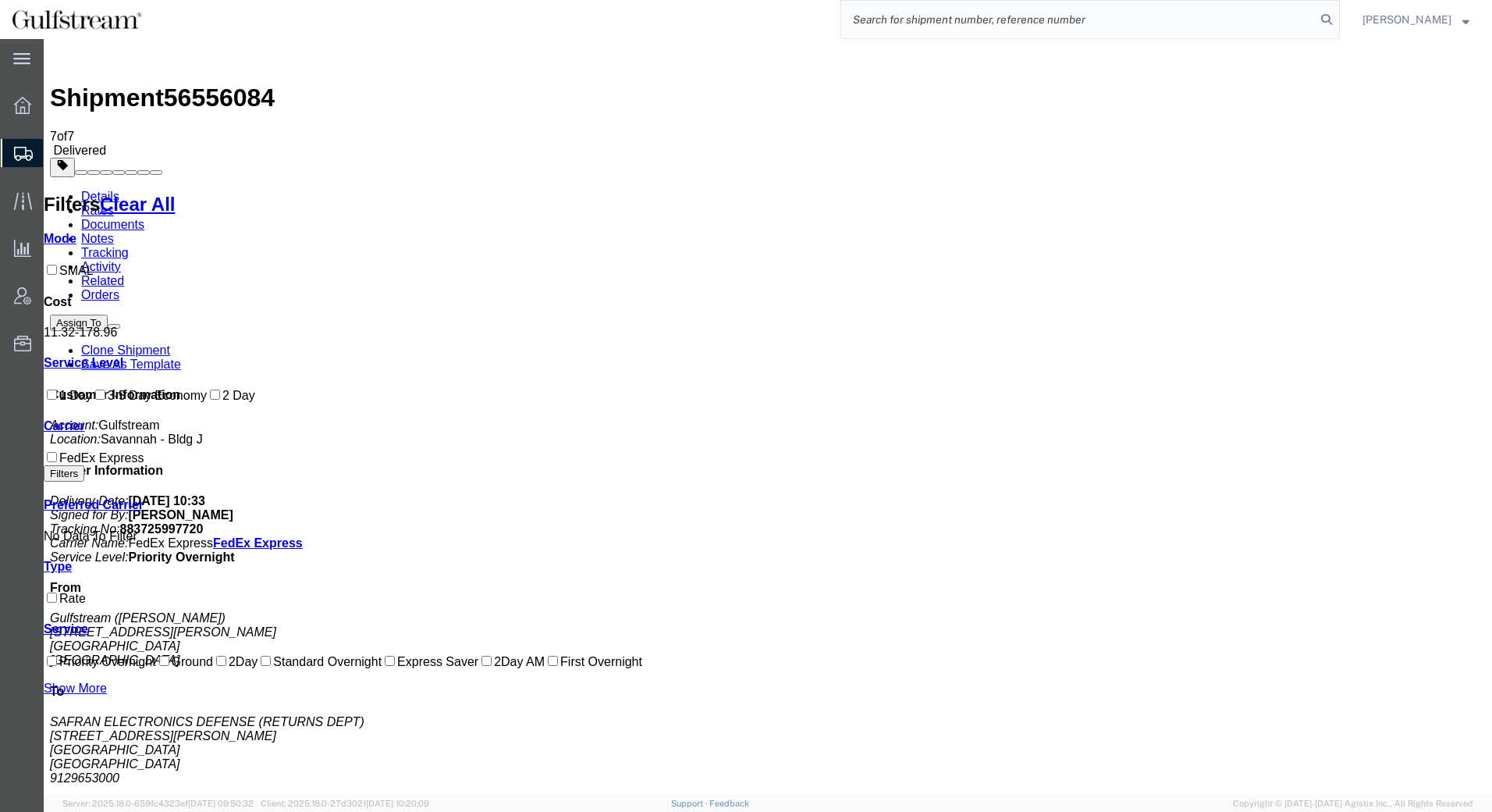
paste input "883753210431"
type input "883753210431"
click at [1334, 24] on icon at bounding box center [1327, 19] width 22 height 22
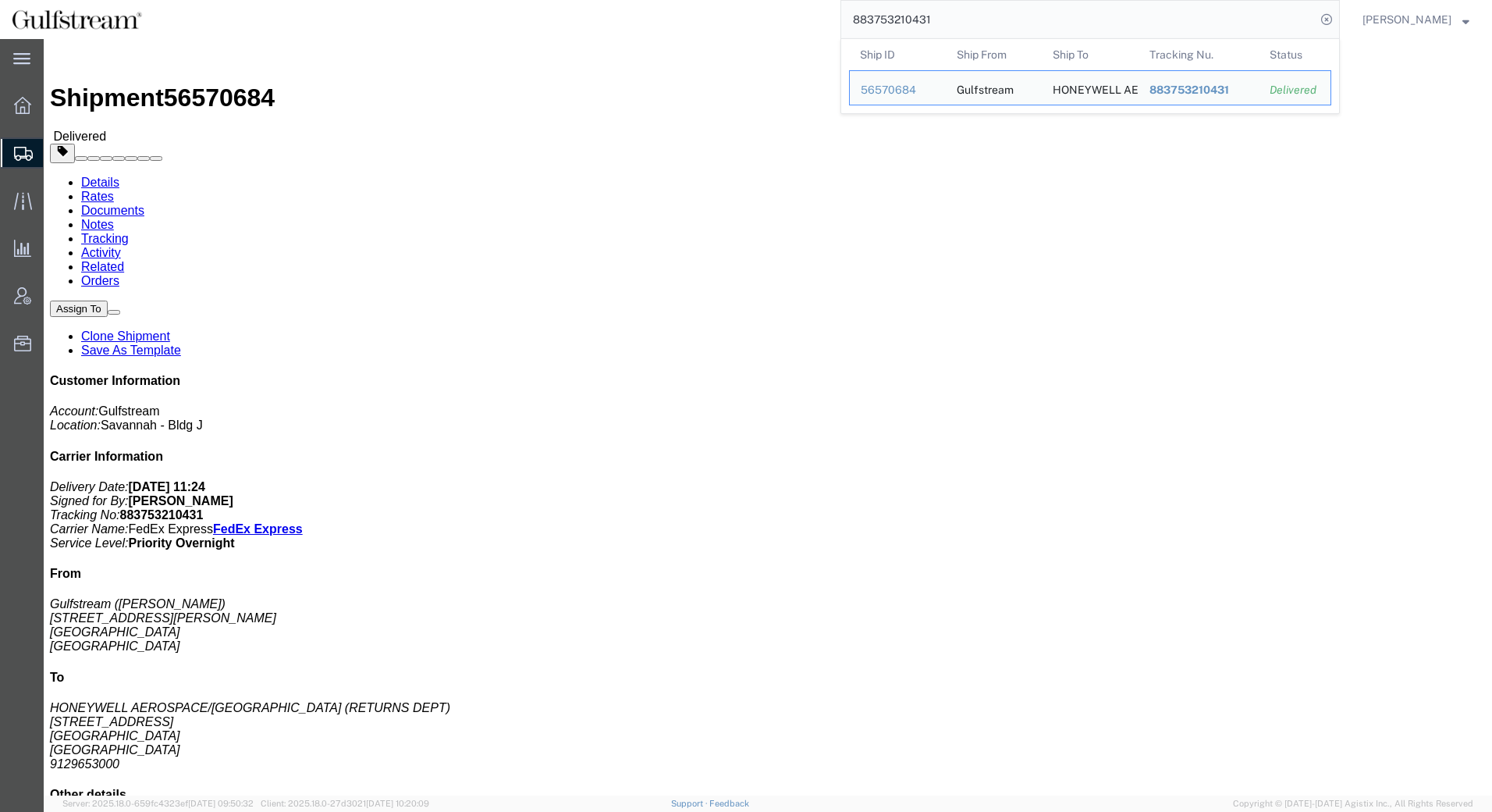
click link "Rates"
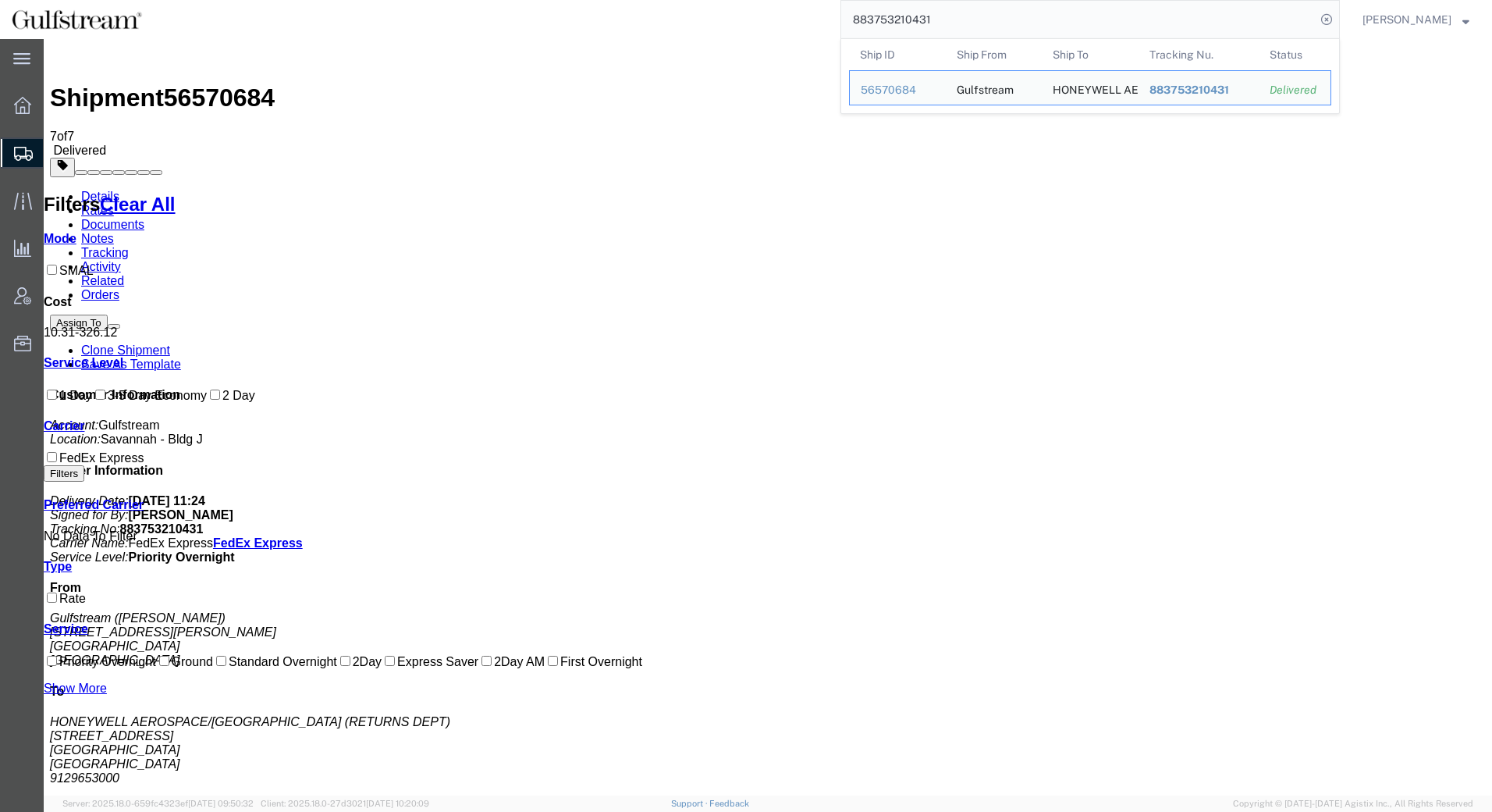
drag, startPoint x: 998, startPoint y: 63, endPoint x: 633, endPoint y: 55, distance: 365.1
click at [1327, 21] on icon at bounding box center [1327, 19] width 22 height 22
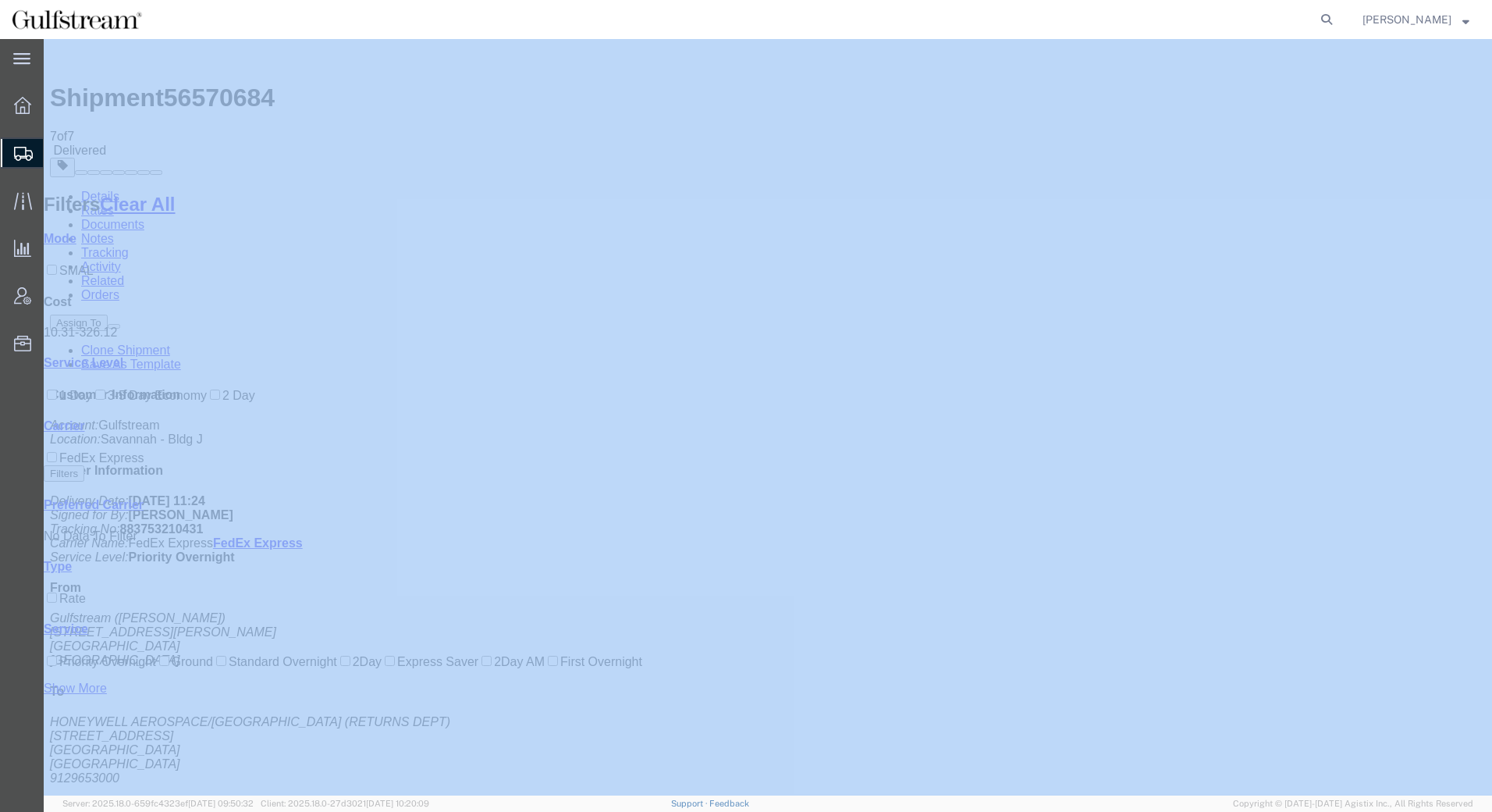
click at [1327, 21] on icon at bounding box center [1327, 19] width 22 height 22
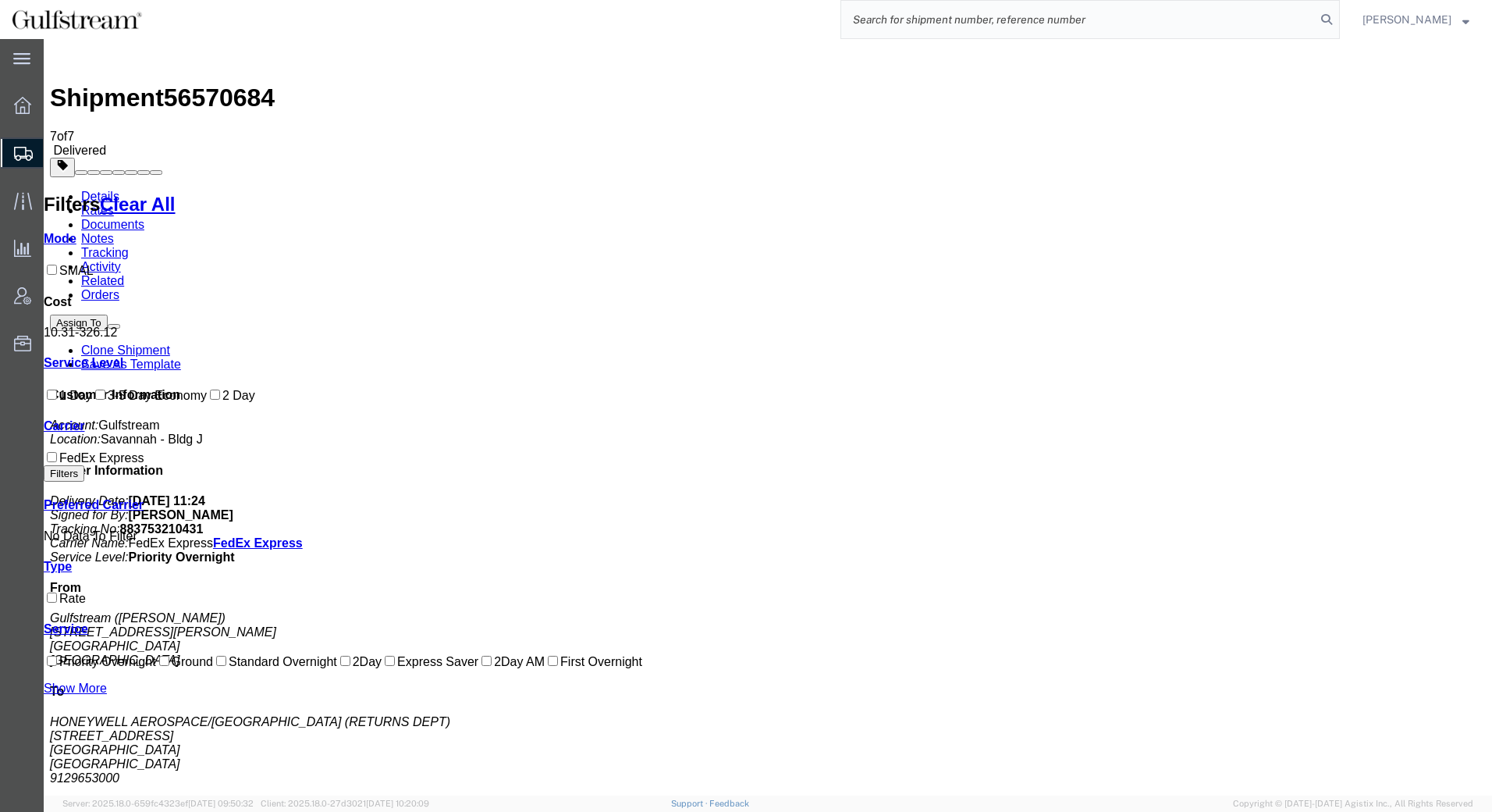
drag, startPoint x: 1327, startPoint y: 21, endPoint x: 1284, endPoint y: 20, distance: 43.0
paste input "883681227386"
type input "883681227386"
click at [1327, 18] on icon at bounding box center [1327, 19] width 22 height 22
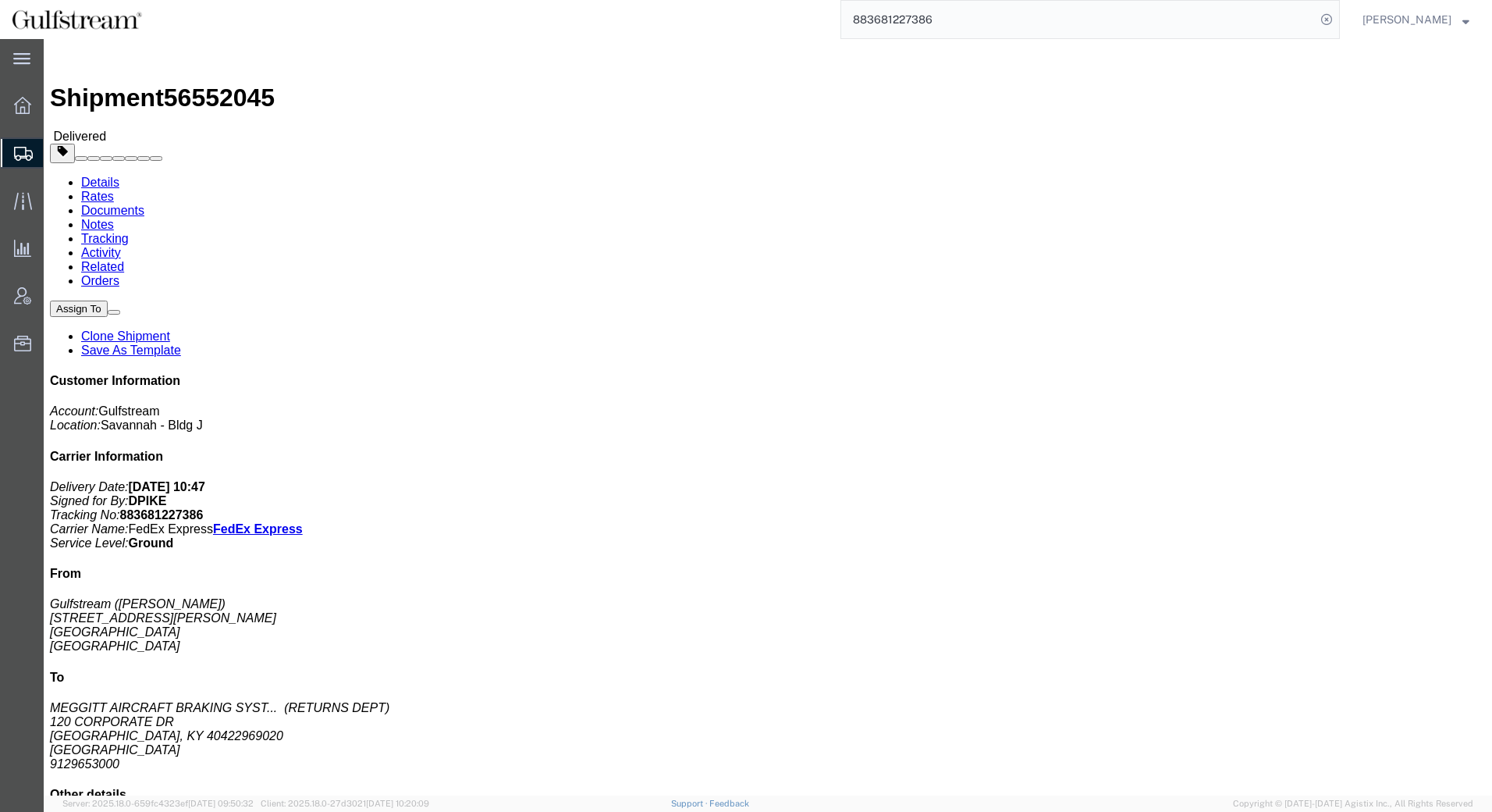
click link "Rates"
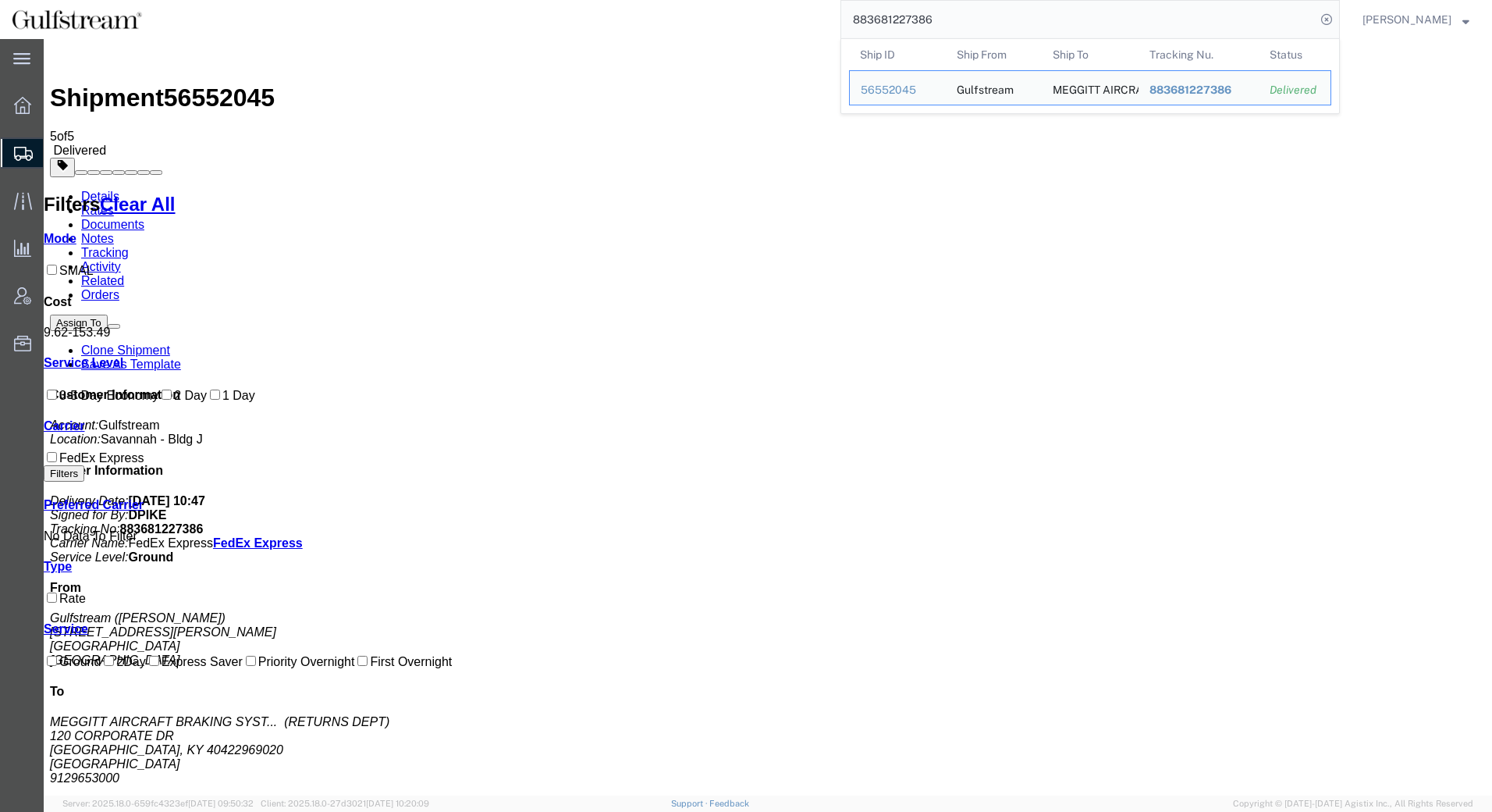
drag, startPoint x: 943, startPoint y: 17, endPoint x: 459, endPoint y: 17, distance: 484.0
click at [459, 17] on div "883681227386 Ship ID Ship From Ship To Tracking Nu. Status Ship ID 56552045 Shi…" at bounding box center [747, 19] width 1186 height 39
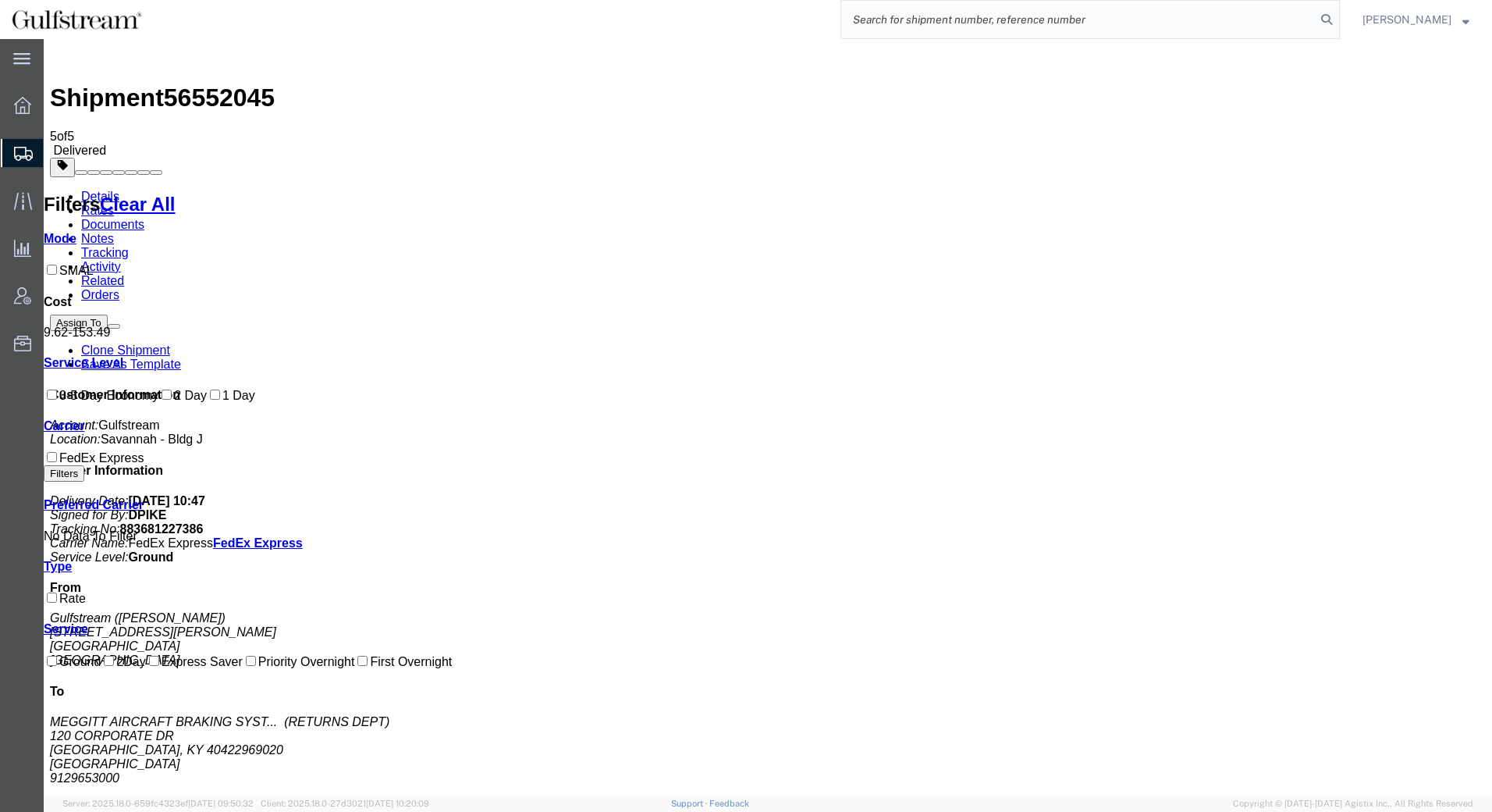
paste input "427185135154"
type input "427185135154"
click at [1330, 20] on icon at bounding box center [1327, 19] width 22 height 22
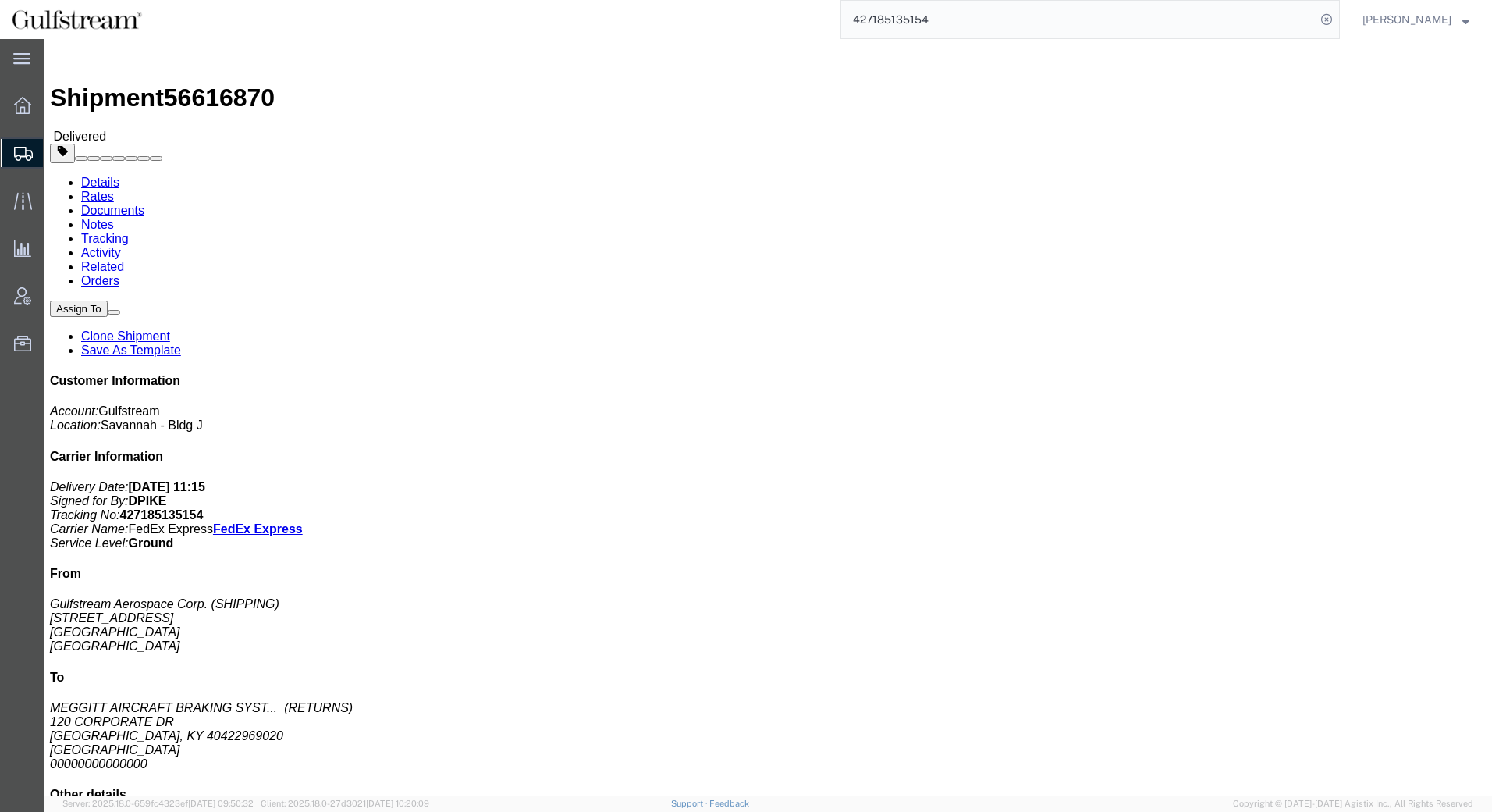
click link "Rates"
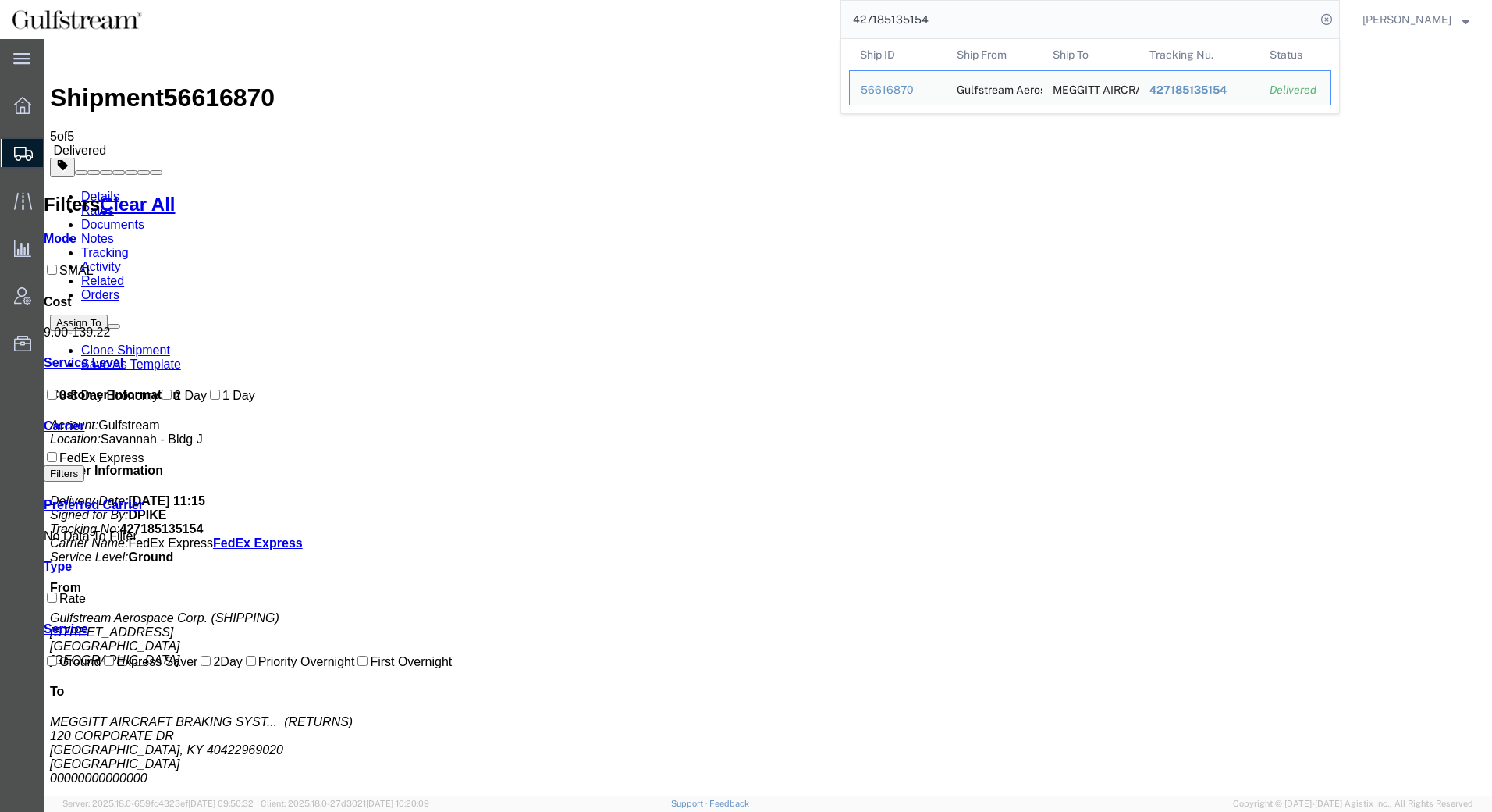
drag, startPoint x: 1003, startPoint y: 16, endPoint x: 397, endPoint y: 35, distance: 606.3
click at [397, 29] on div "427185135154 Ship ID Ship From Ship To Tracking Nu. Status Ship ID 56616870 Shi…" at bounding box center [747, 19] width 1186 height 39
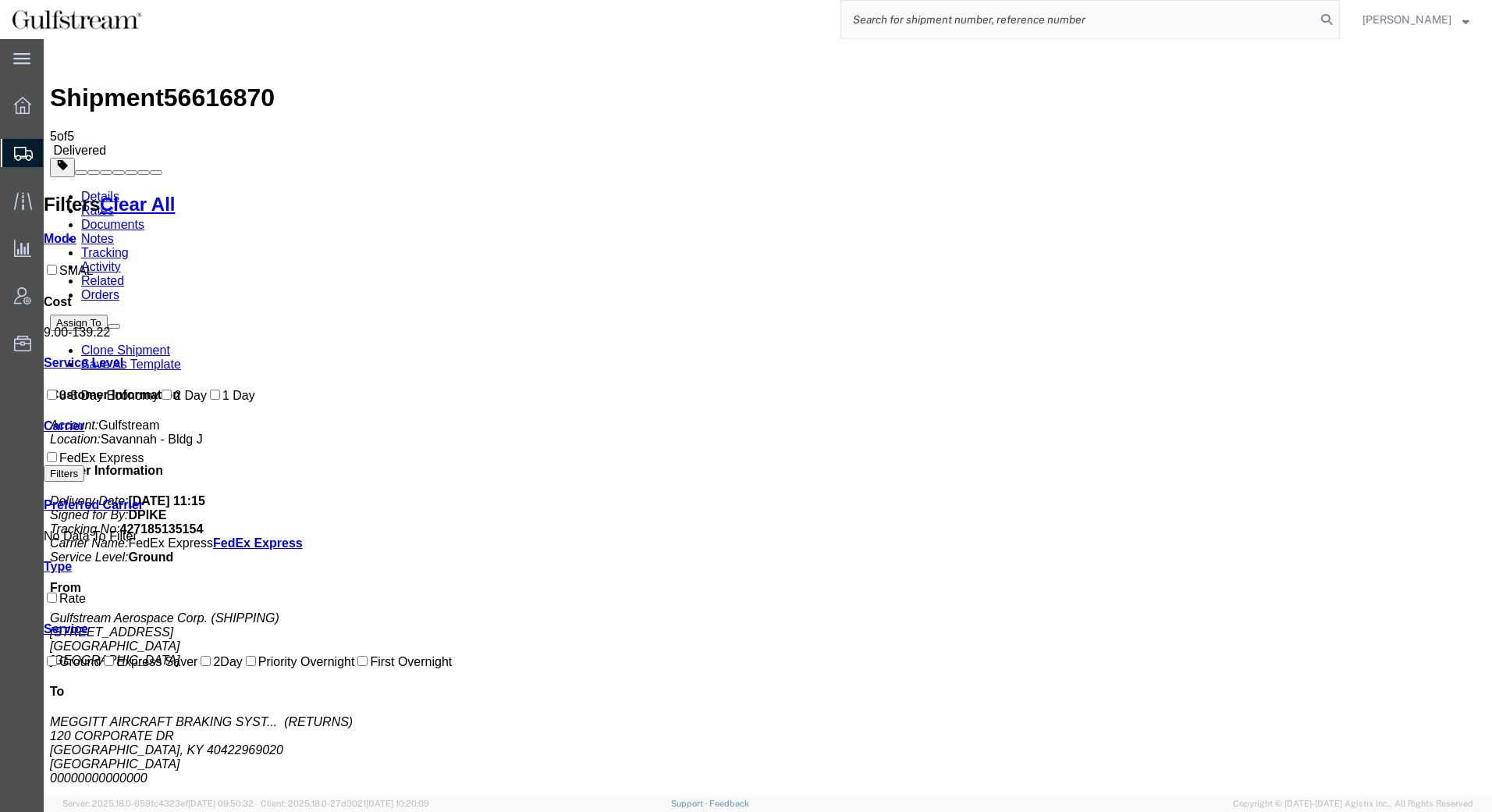
paste input "451408219280"
click at [1330, 18] on icon at bounding box center [1327, 19] width 22 height 22
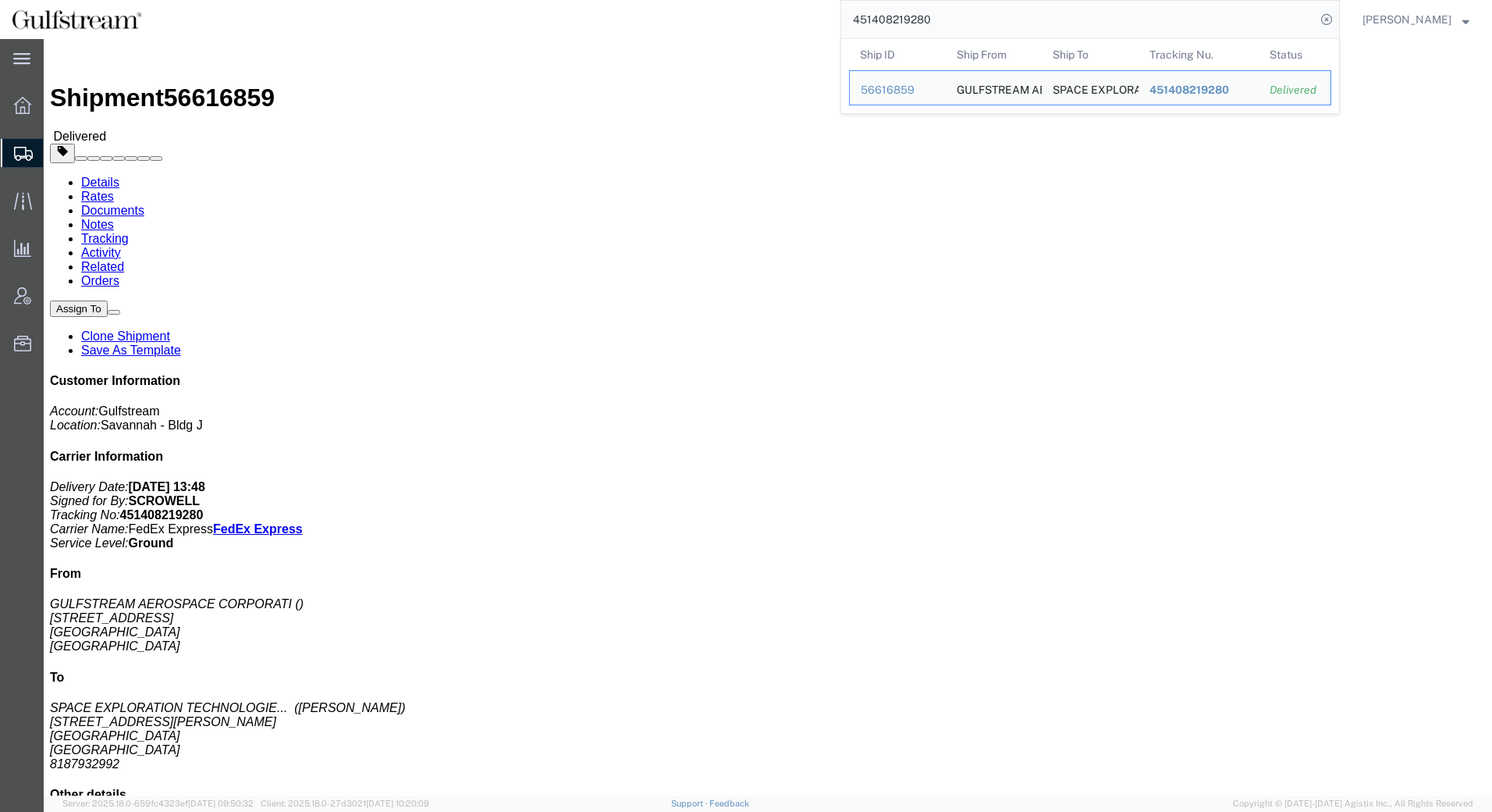
click link "Rates"
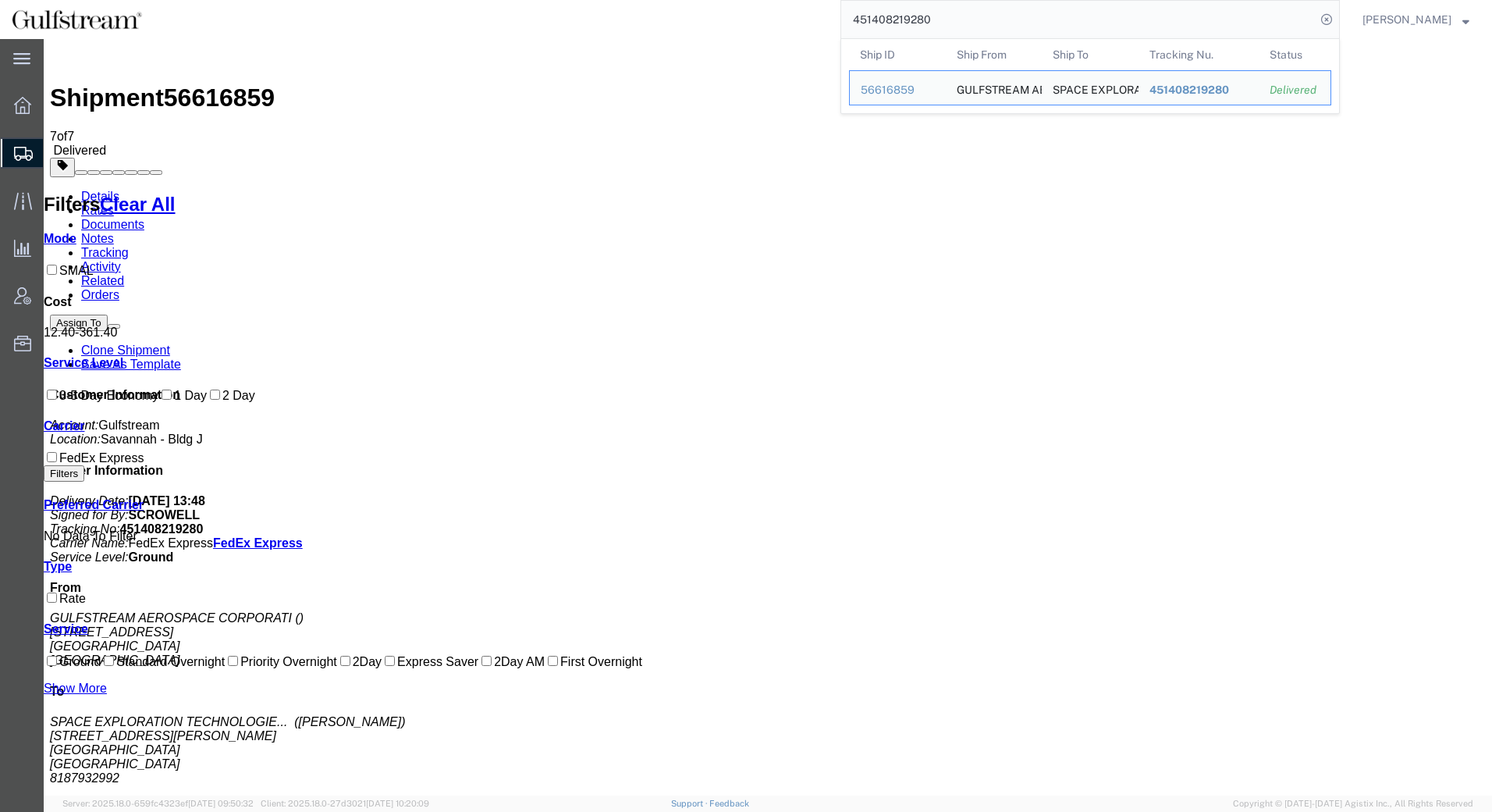
drag, startPoint x: 1012, startPoint y: 18, endPoint x: 694, endPoint y: 24, distance: 318.1
click at [694, 18] on div "451408219280 Ship ID Ship From Ship To Tracking Nu. Status Ship ID 56616859 Shi…" at bounding box center [747, 19] width 1186 height 39
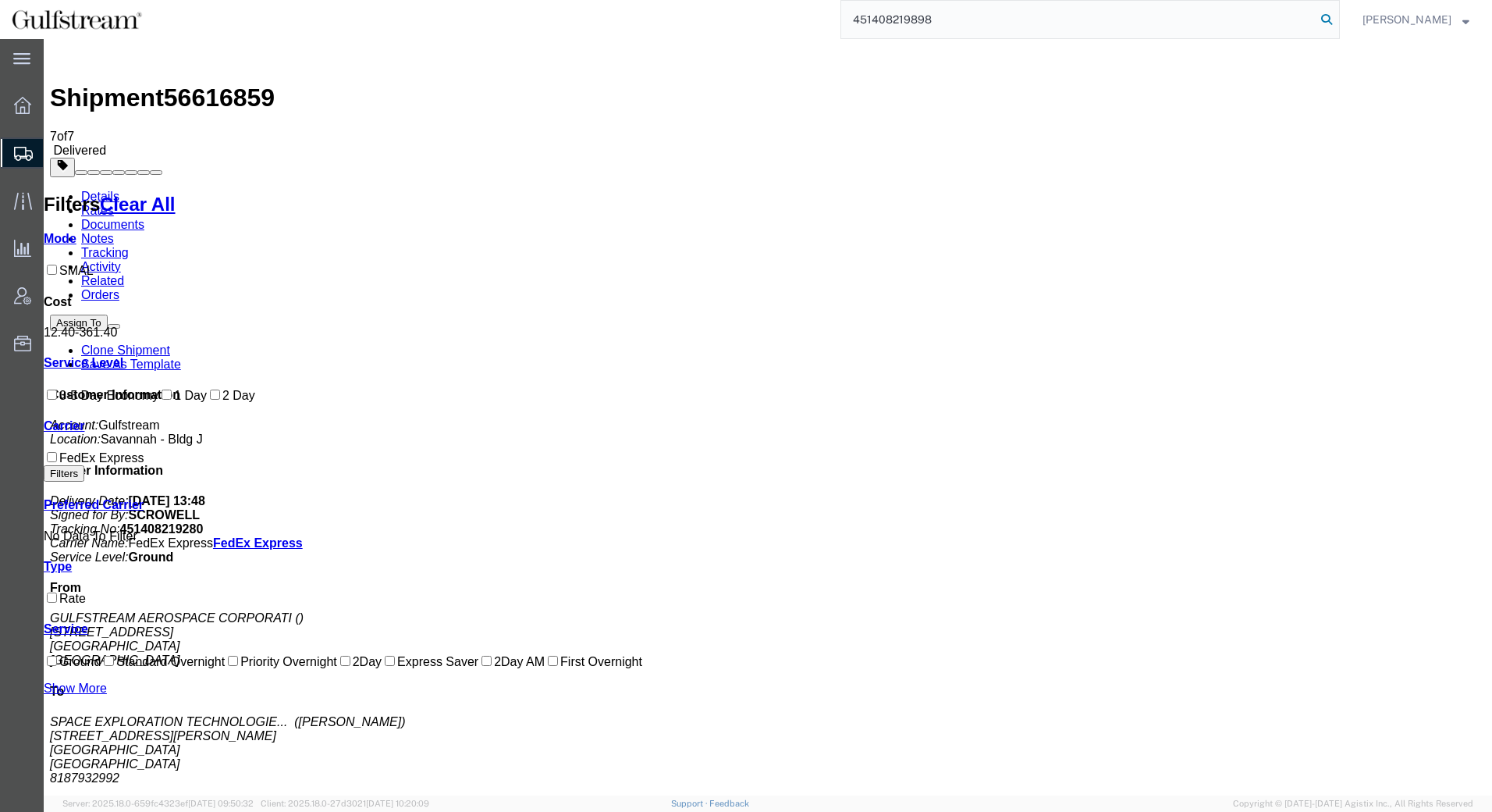
type input "451408219898"
click at [1330, 24] on icon at bounding box center [1327, 19] width 22 height 22
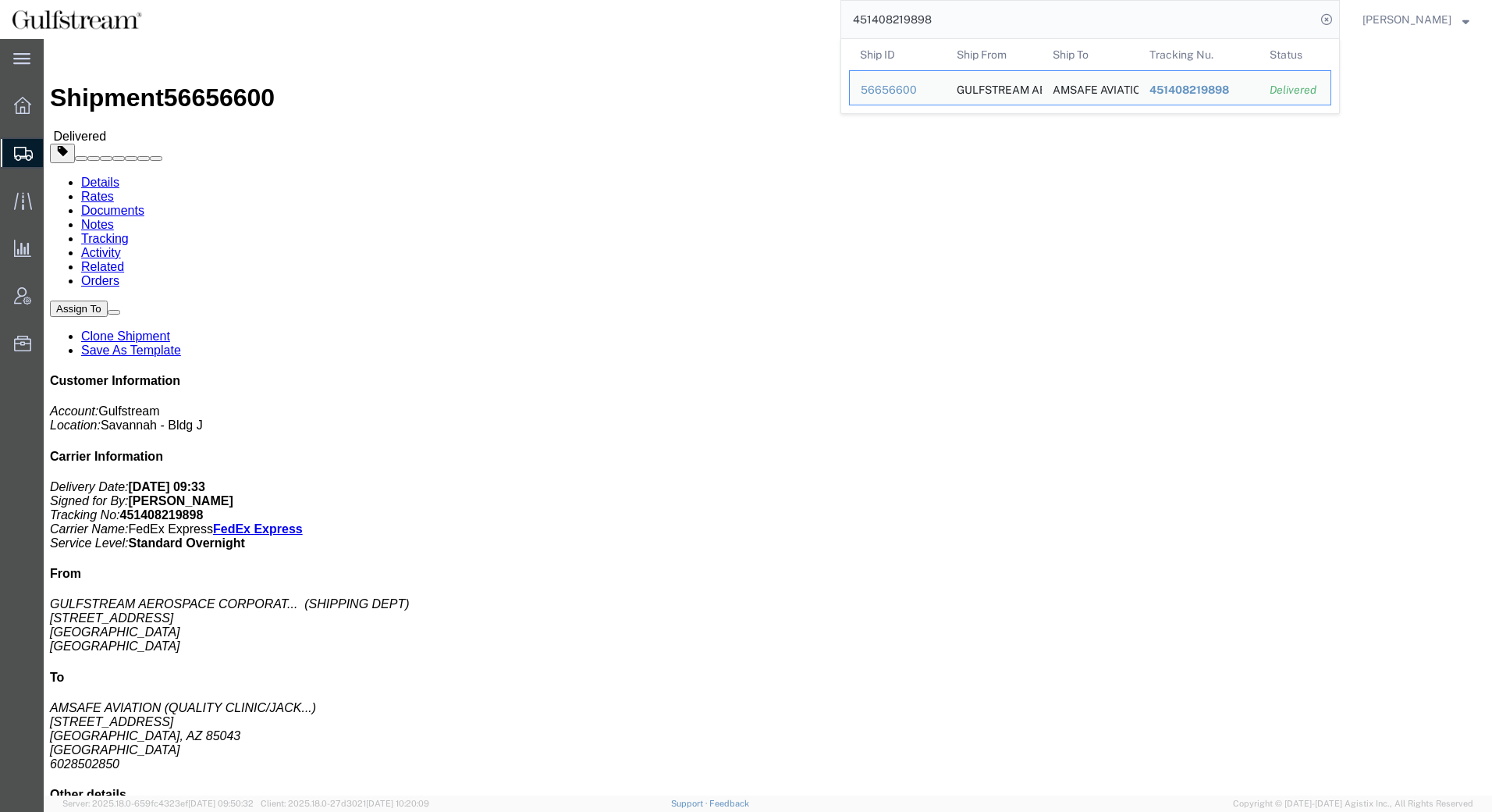
click link "Rates"
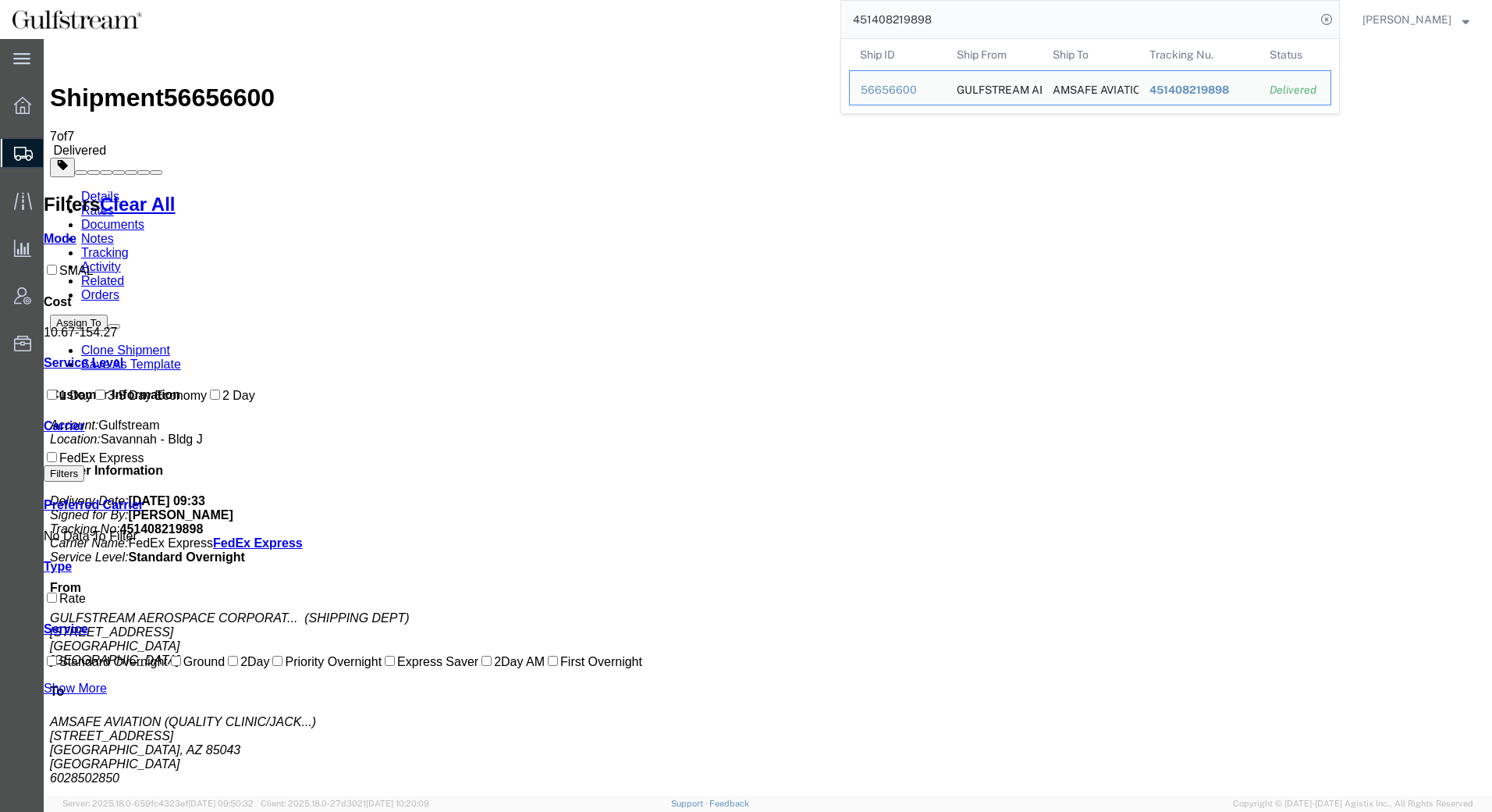
drag, startPoint x: 961, startPoint y: 21, endPoint x: 462, endPoint y: 21, distance: 499.0
click at [462, 21] on div "451408219898 Ship ID Ship From Ship To Tracking Nu. Status Ship ID 56656600 Shi…" at bounding box center [747, 19] width 1186 height 39
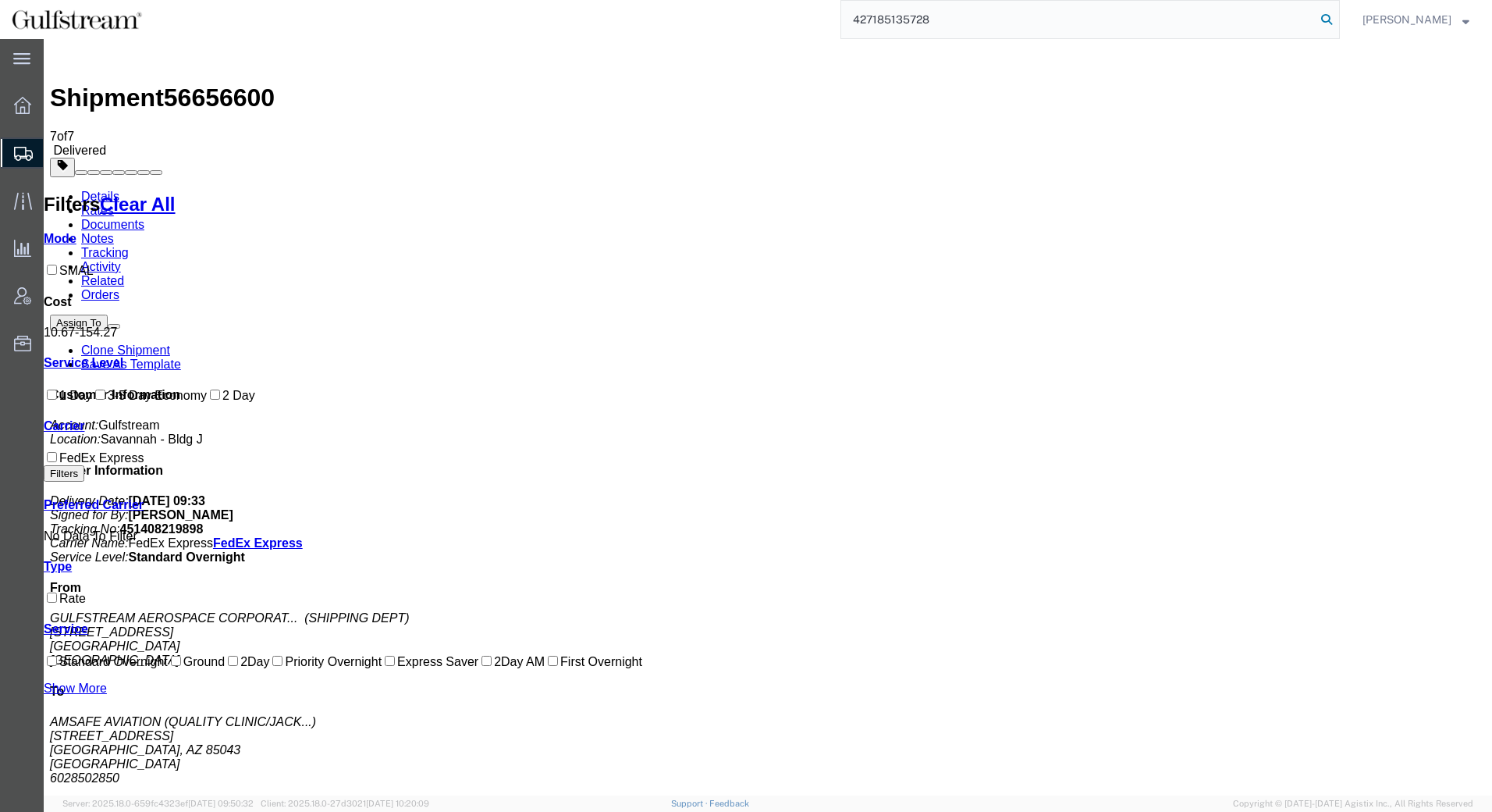
type input "427185135728"
click at [1325, 22] on icon at bounding box center [1327, 19] width 22 height 22
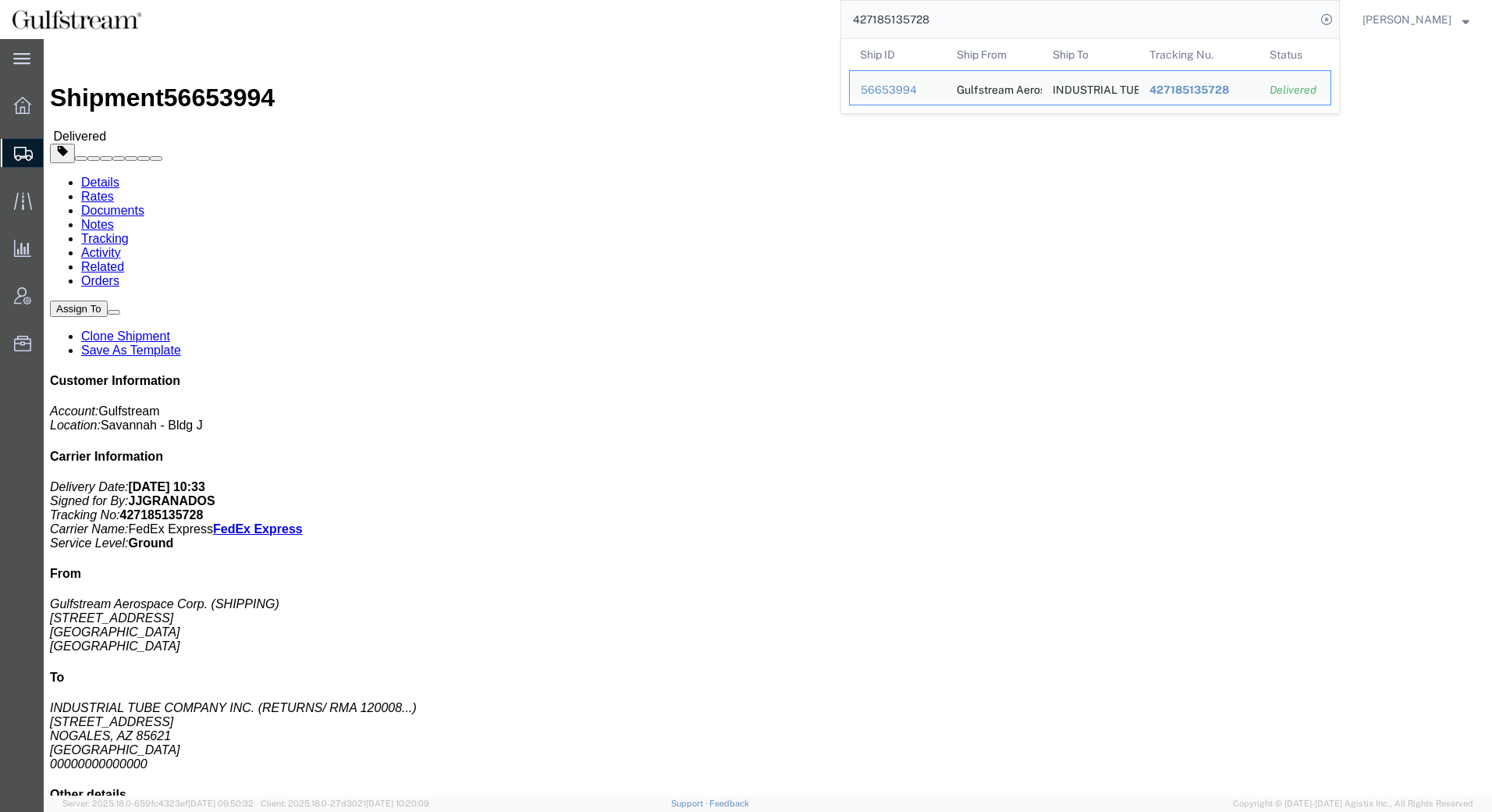
click link "Rates"
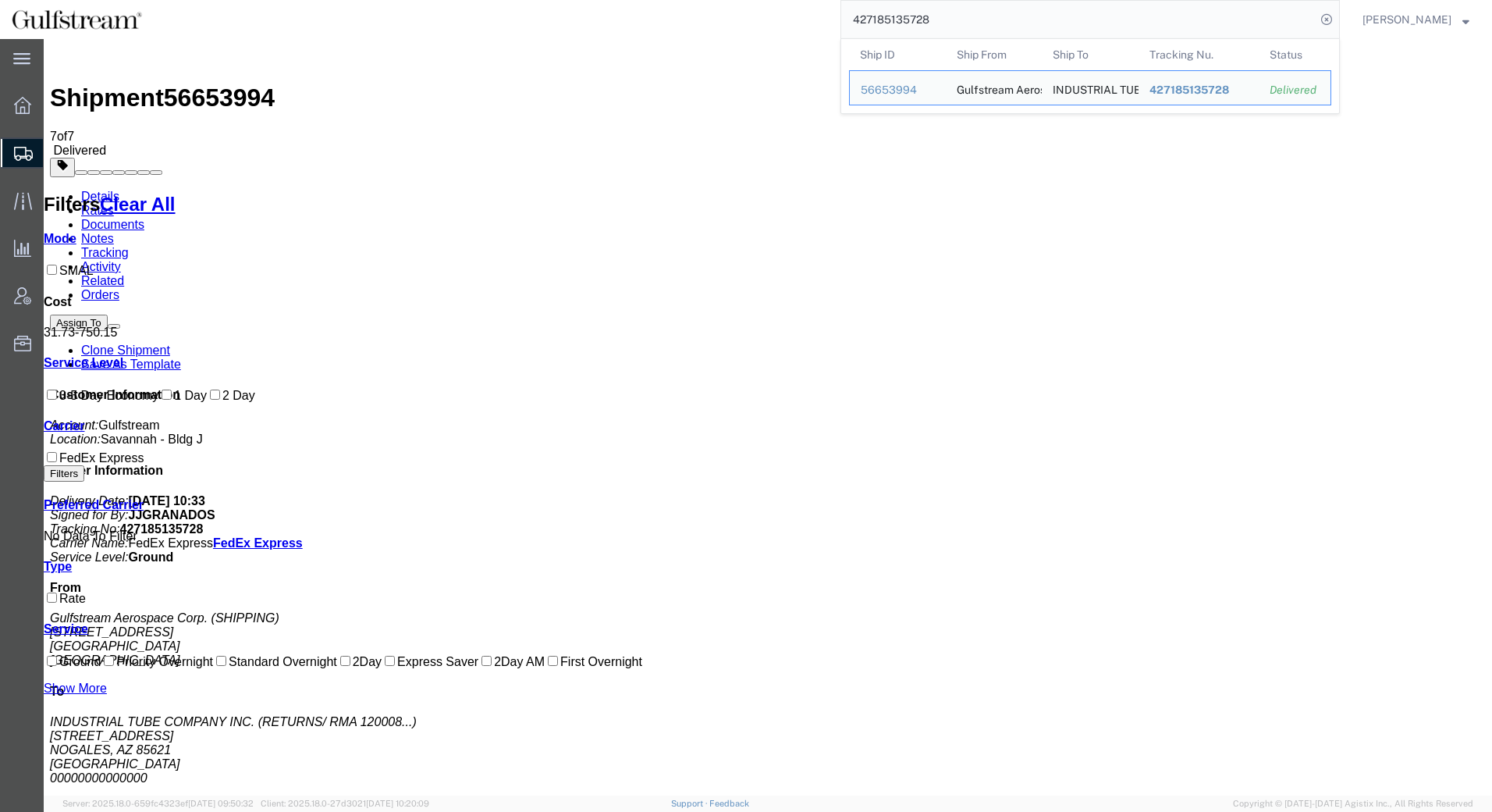
drag, startPoint x: 963, startPoint y: 15, endPoint x: 674, endPoint y: 13, distance: 289.0
click at [674, 13] on div "427185135728 Ship ID Ship From Ship To Tracking Nu. Status Ship ID 56653994 Shi…" at bounding box center [747, 19] width 1186 height 39
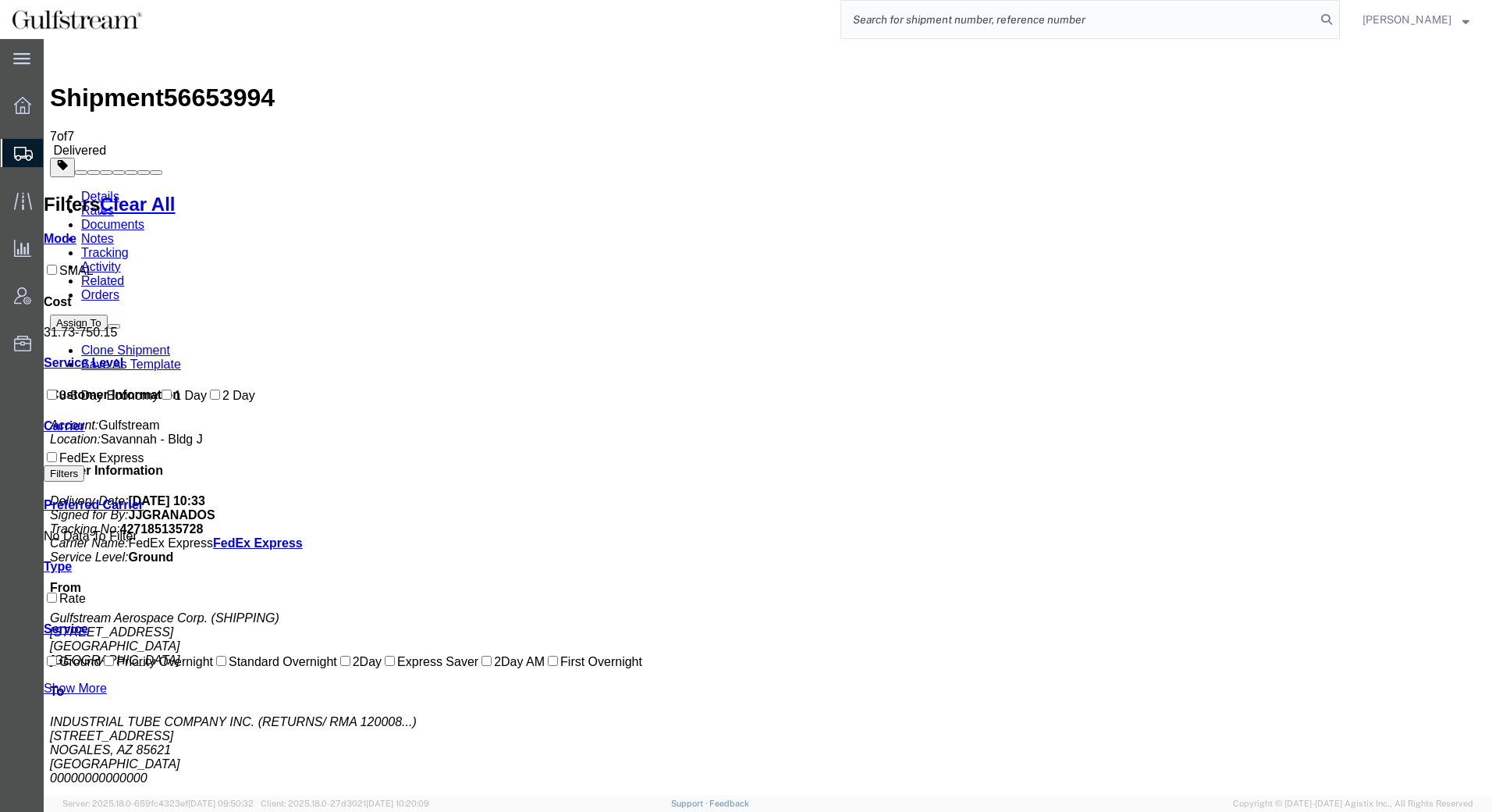
paste input "451408219659"
type input "451408219659"
click at [1331, 21] on icon at bounding box center [1327, 19] width 22 height 22
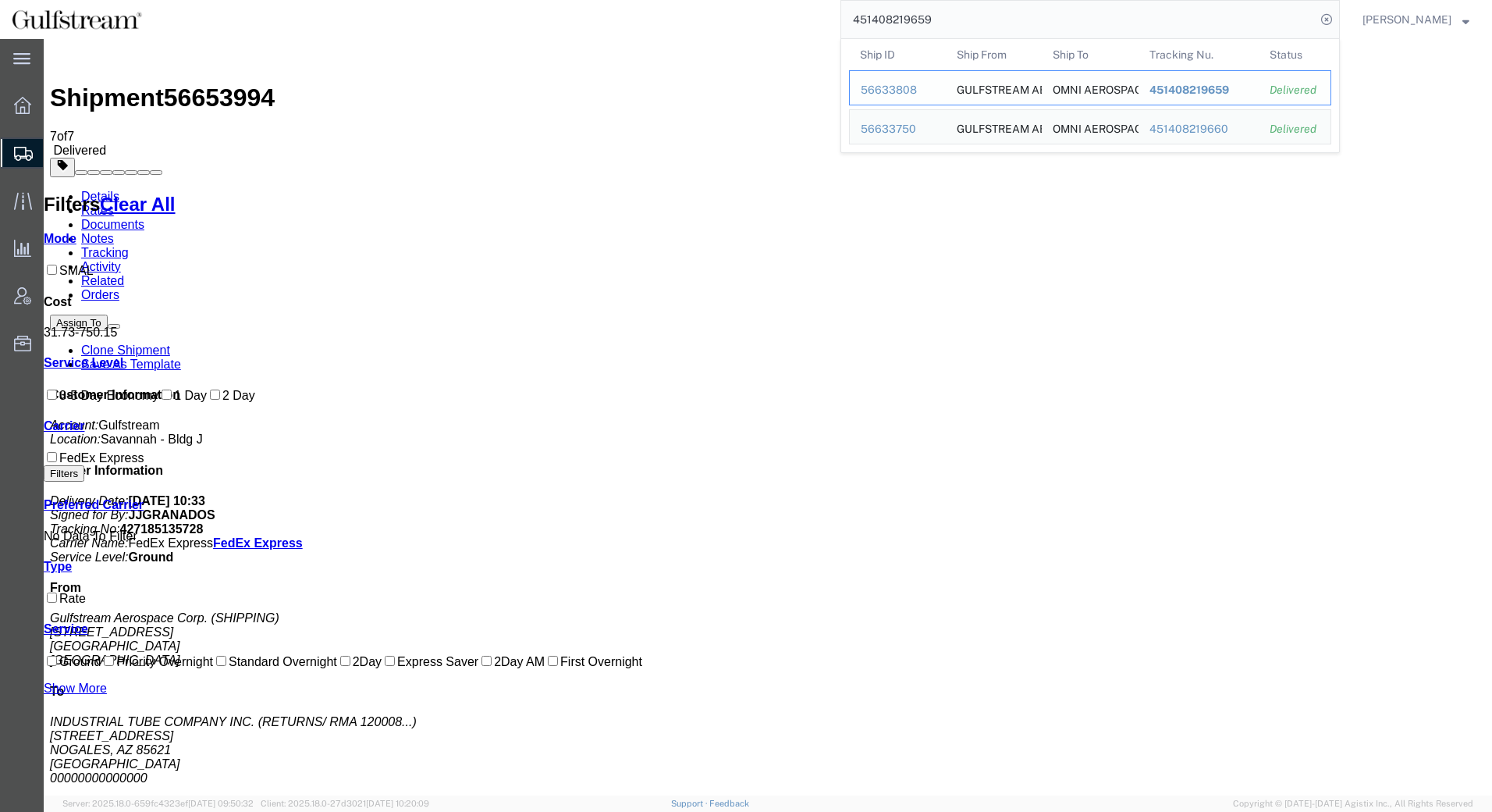
click at [1203, 84] on span "451408219659" at bounding box center [1189, 90] width 79 height 12
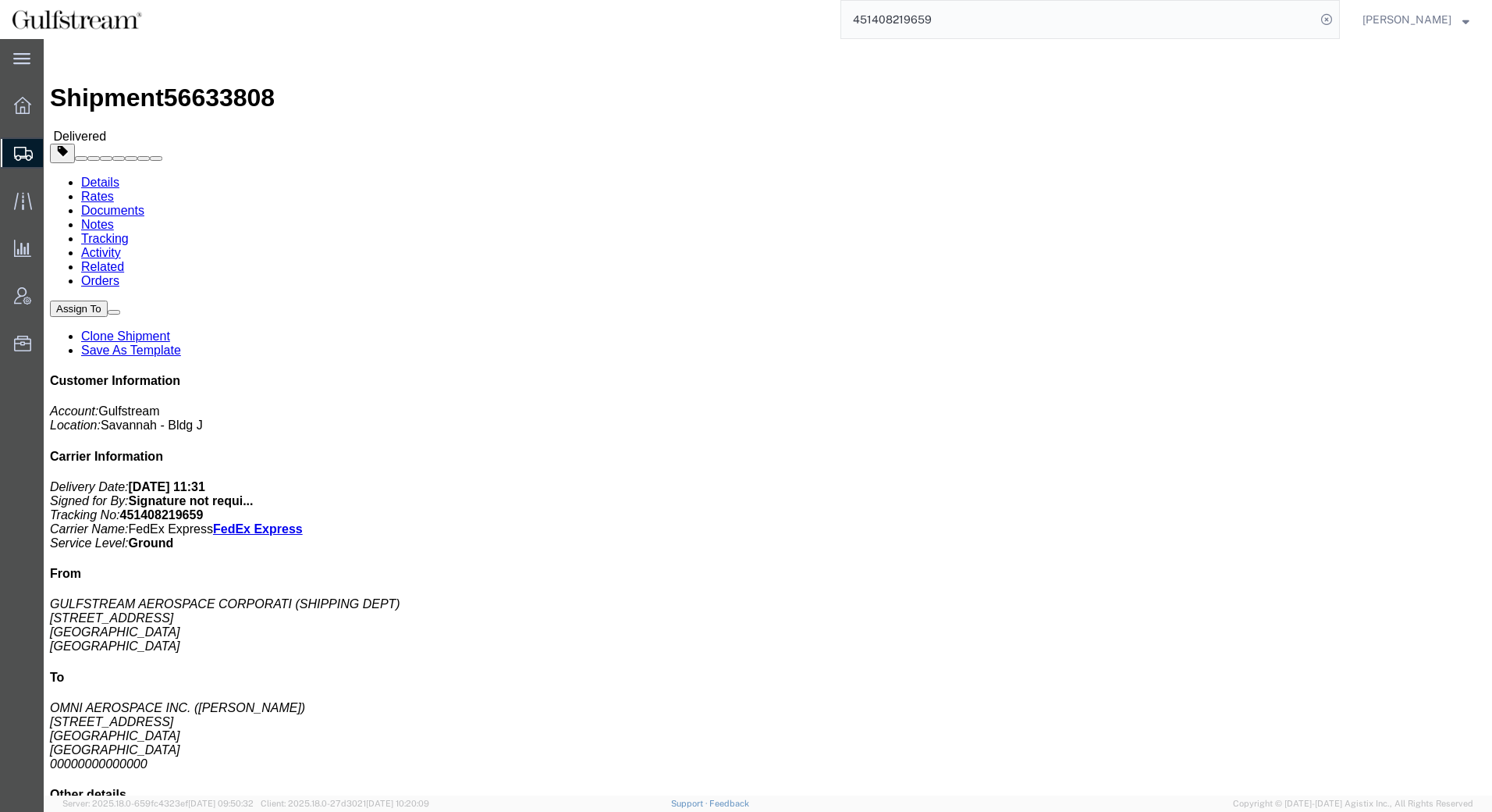
click link "Rates"
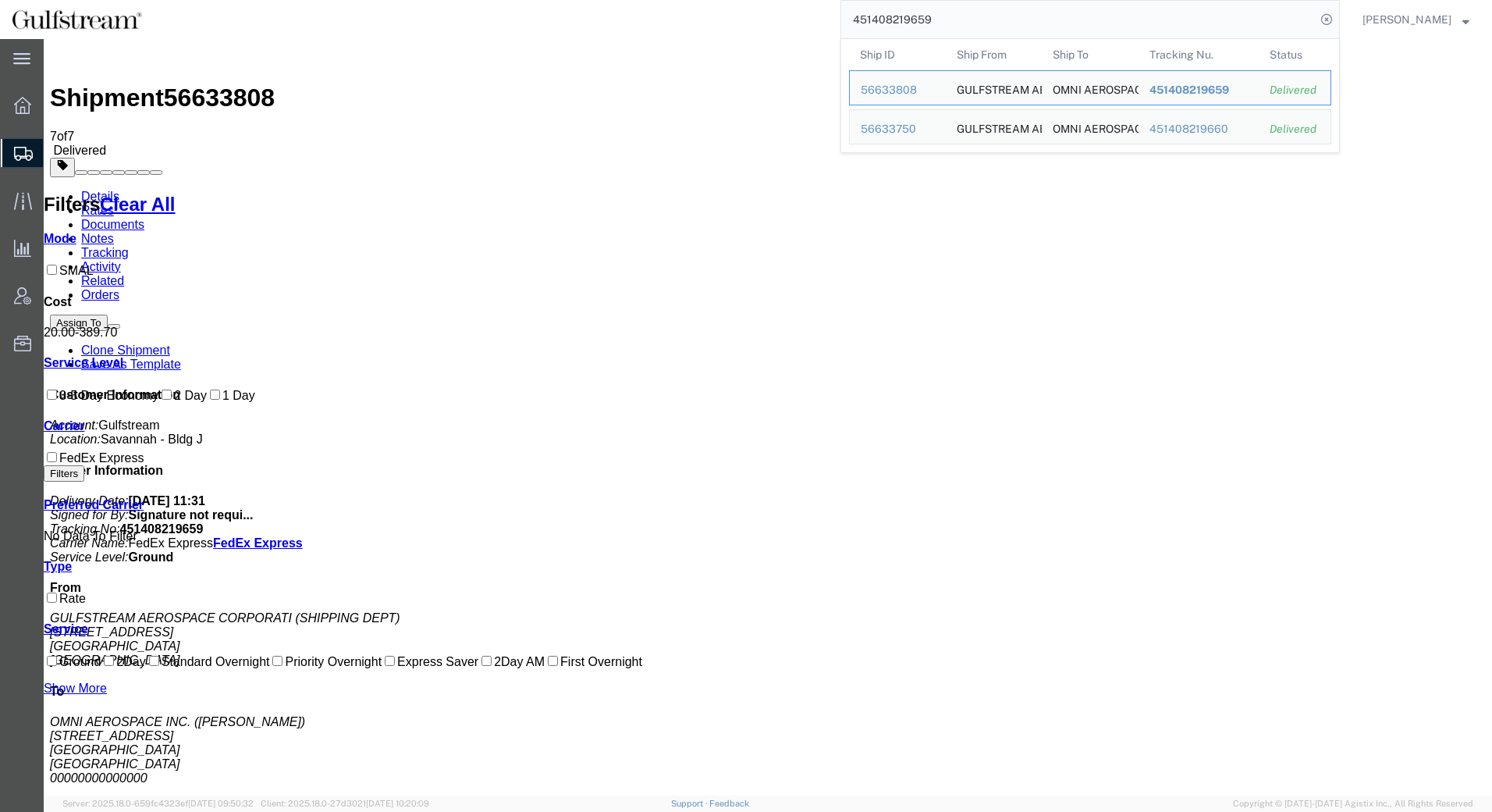
drag, startPoint x: 935, startPoint y: 18, endPoint x: 589, endPoint y: 19, distance: 346.0
click at [597, 18] on div "451408219659 Ship ID Ship From Ship To Tracking Nu. Status Ship ID 56633808 Shi…" at bounding box center [747, 19] width 1186 height 39
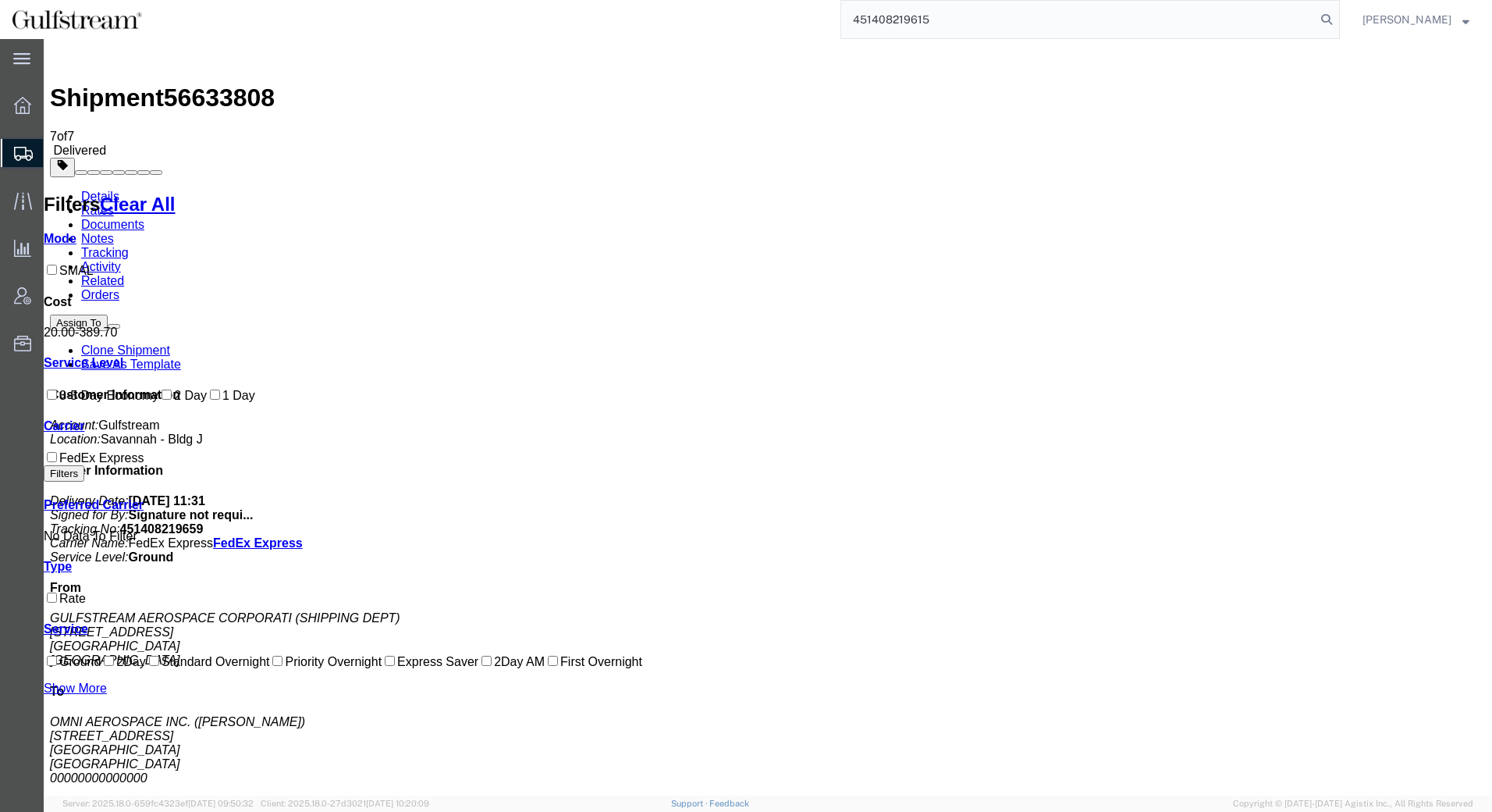
type input "451408219615"
click at [1326, 16] on icon at bounding box center [1327, 19] width 22 height 22
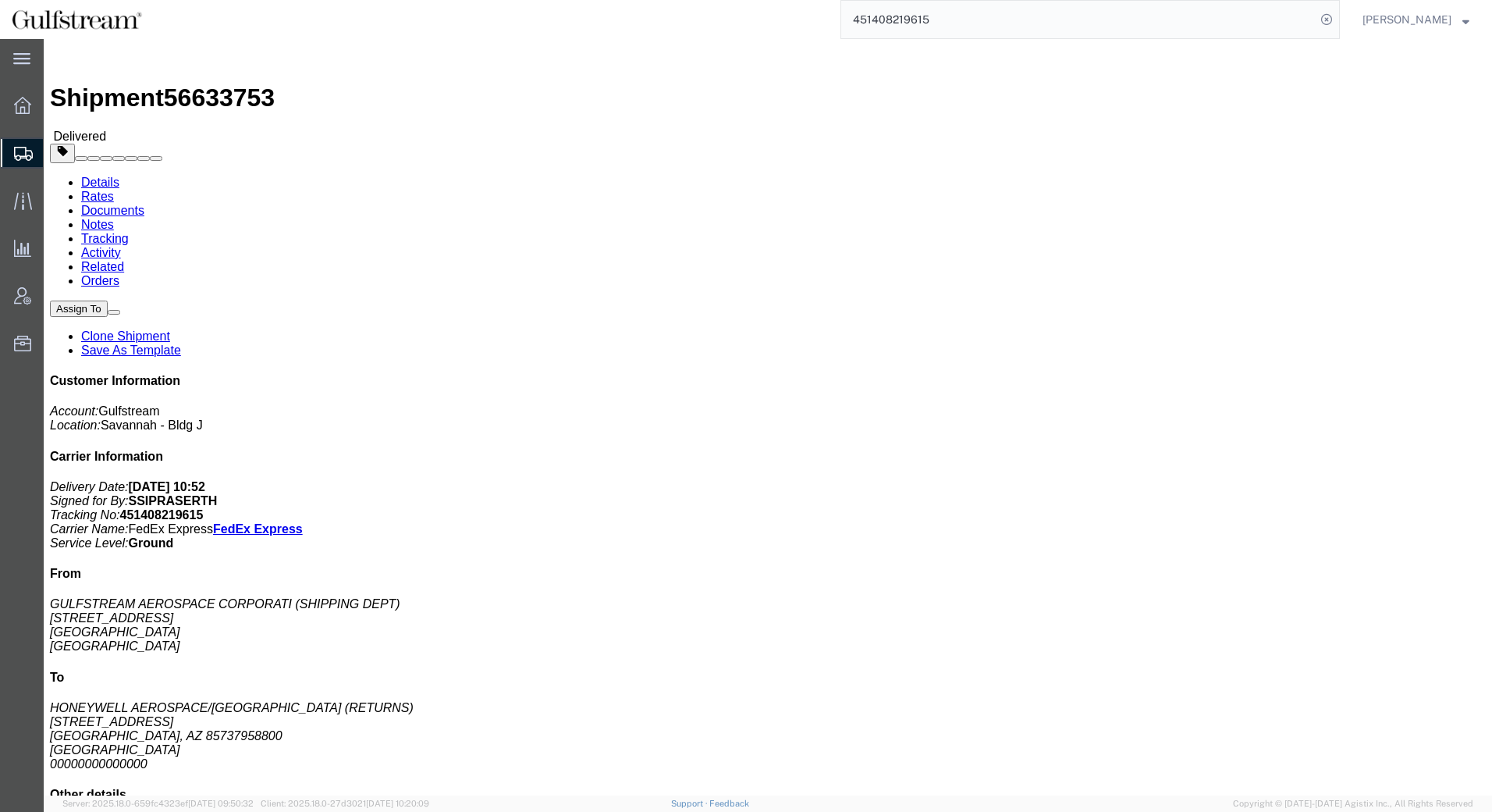
click div
click link "Rates"
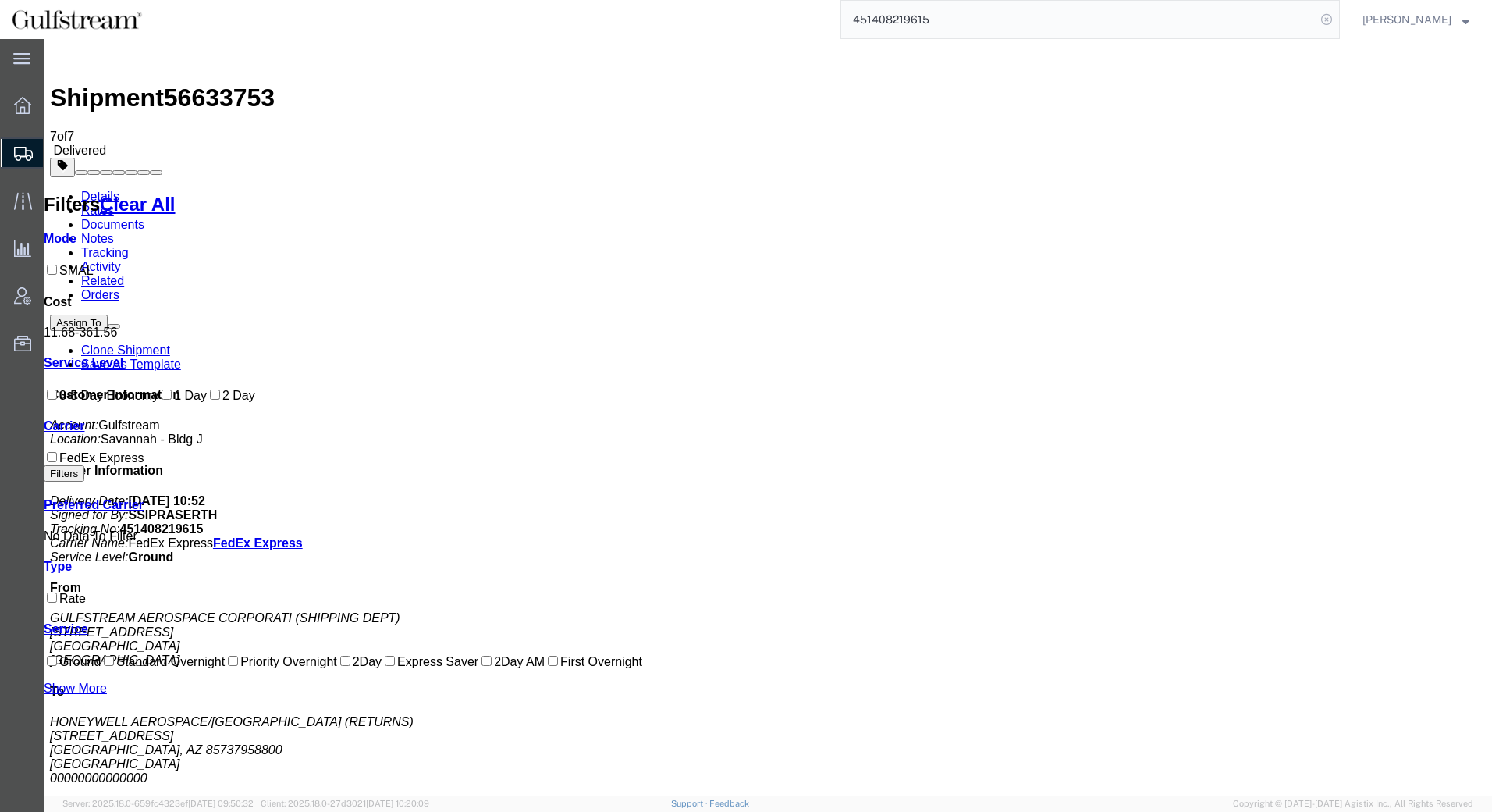
click at [1325, 25] on icon at bounding box center [1327, 19] width 22 height 22
click at [1265, 17] on agx-global-search at bounding box center [1090, 19] width 500 height 39
click at [1203, 18] on agx-global-search at bounding box center [1090, 19] width 500 height 39
click at [1322, 20] on icon at bounding box center [1327, 19] width 22 height 22
paste input "451408219556"
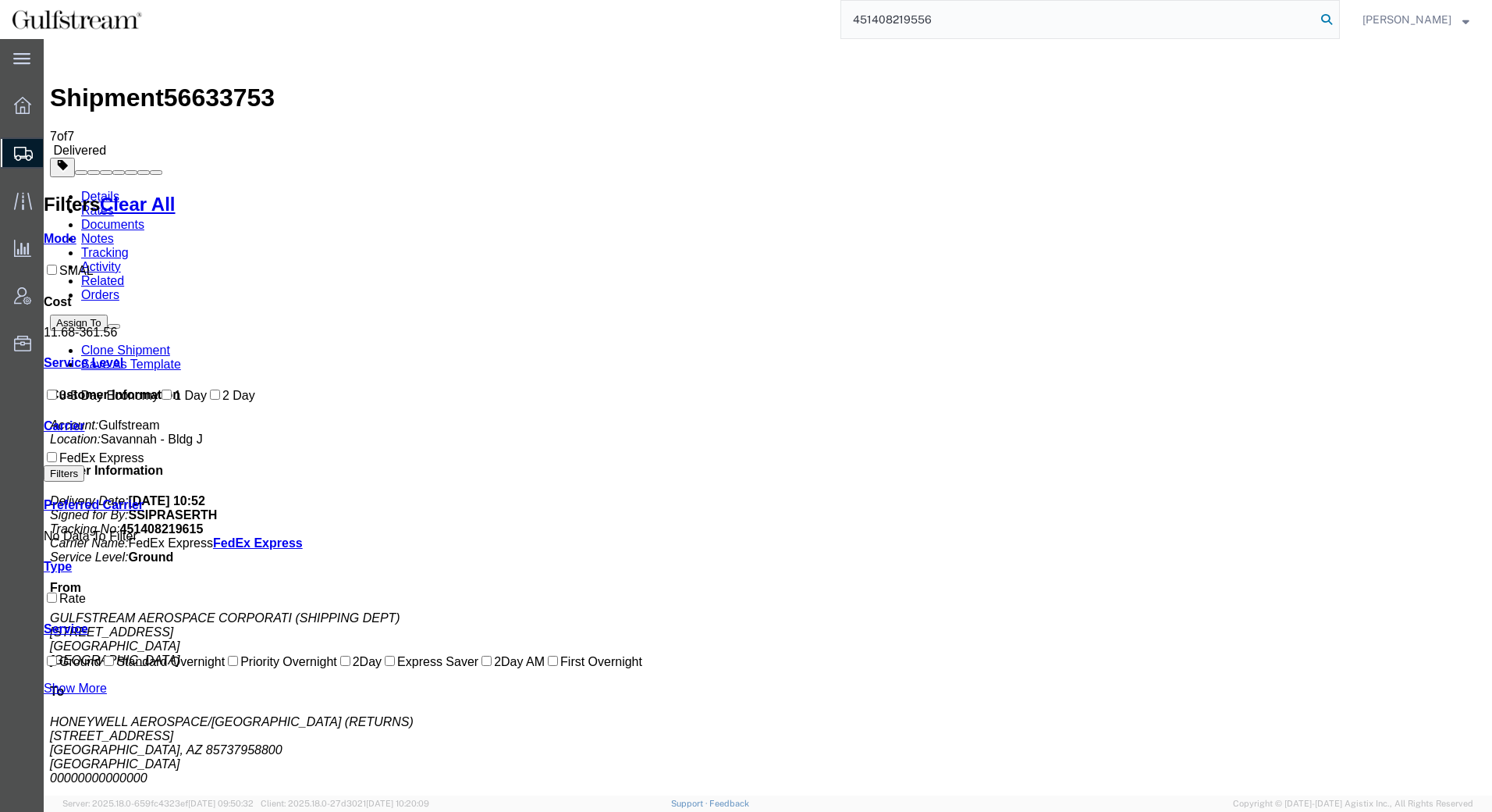
type input "451408219556"
click at [1323, 21] on icon at bounding box center [1327, 19] width 22 height 22
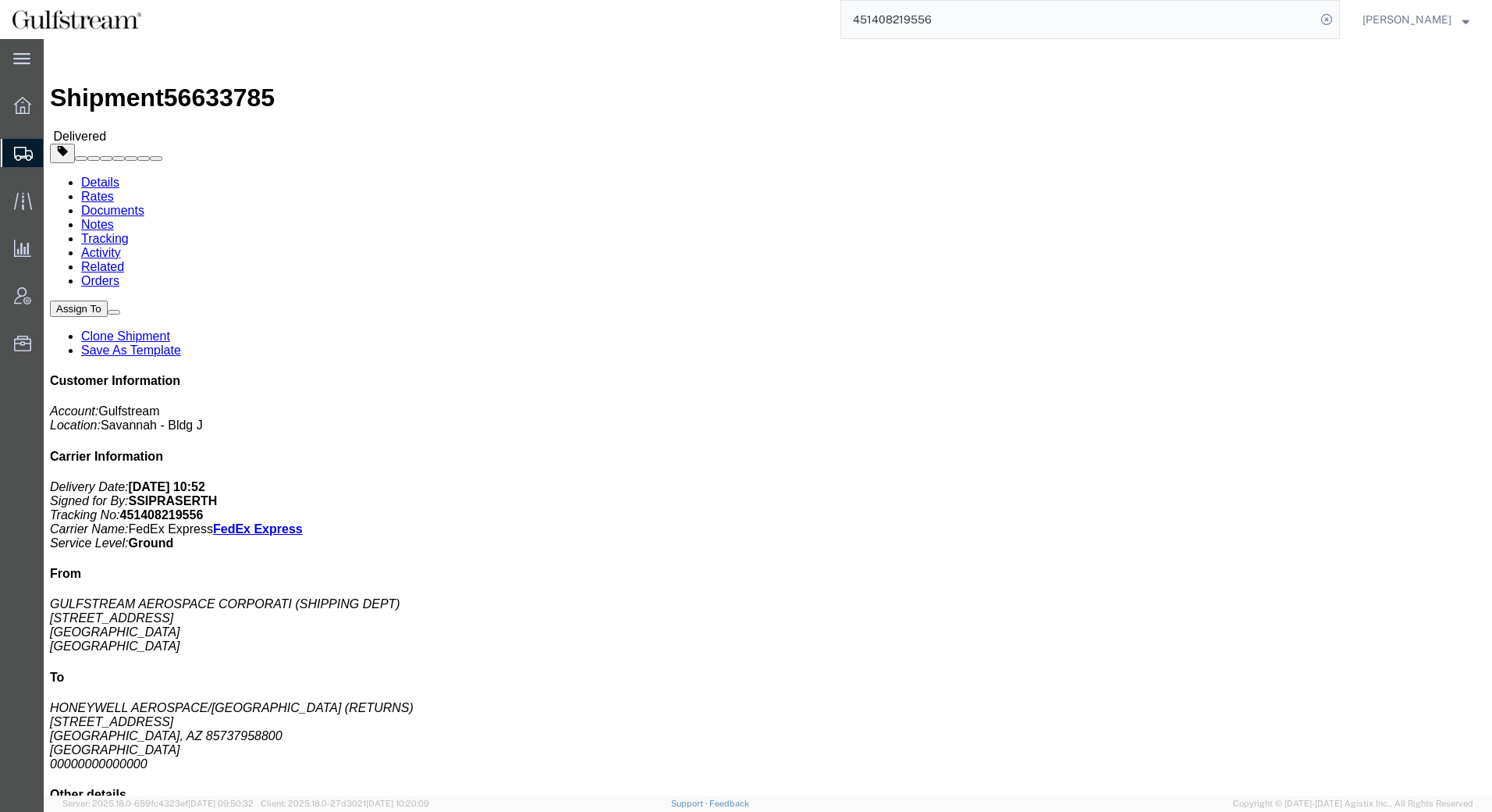
click link "Rates"
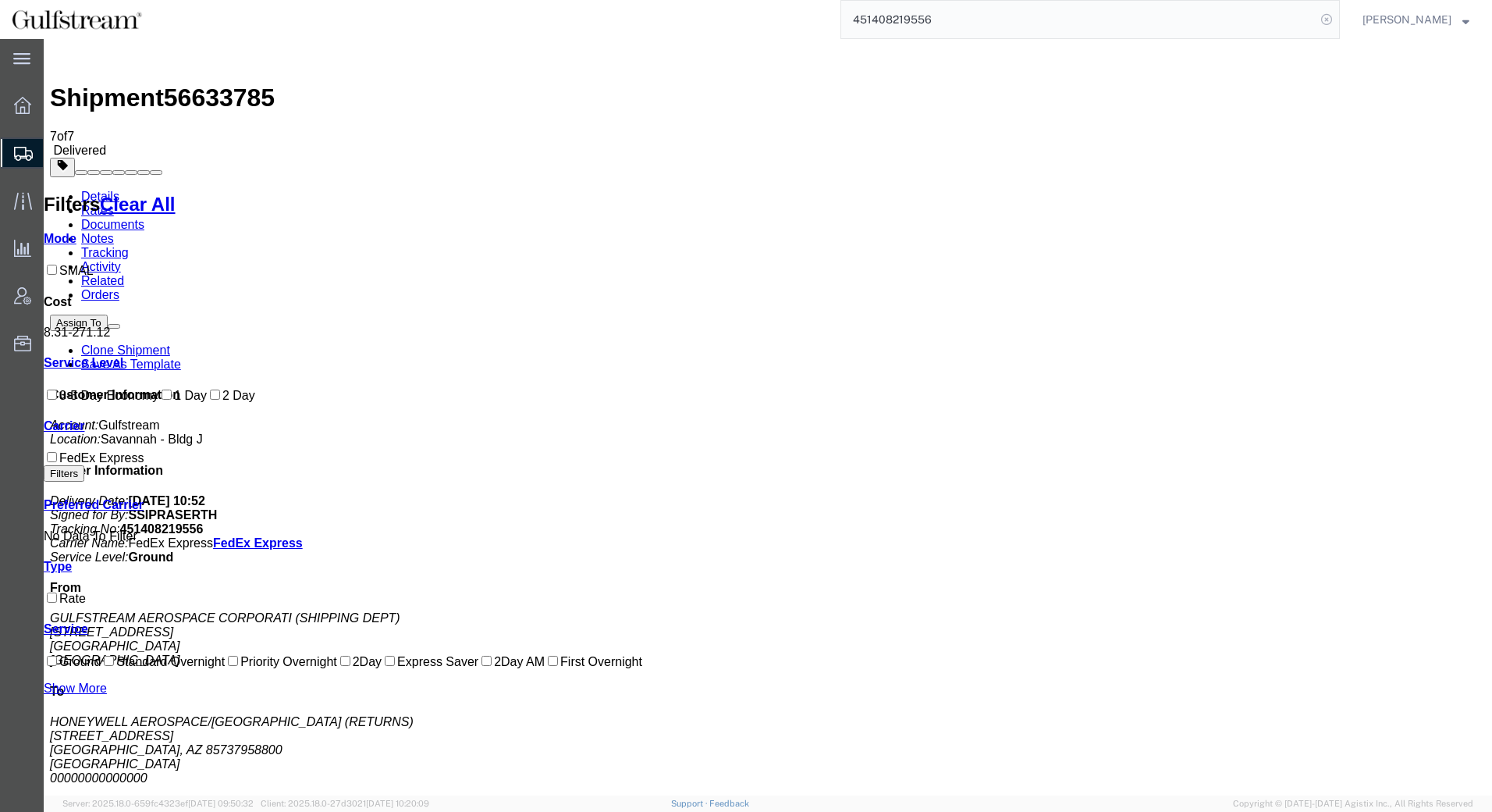
click at [1332, 18] on icon at bounding box center [1327, 19] width 22 height 22
drag, startPoint x: 1331, startPoint y: 18, endPoint x: 1294, endPoint y: 23, distance: 37.3
click at [1331, 18] on icon at bounding box center [1327, 19] width 22 height 22
paste input "451408219545"
type input "451408219545"
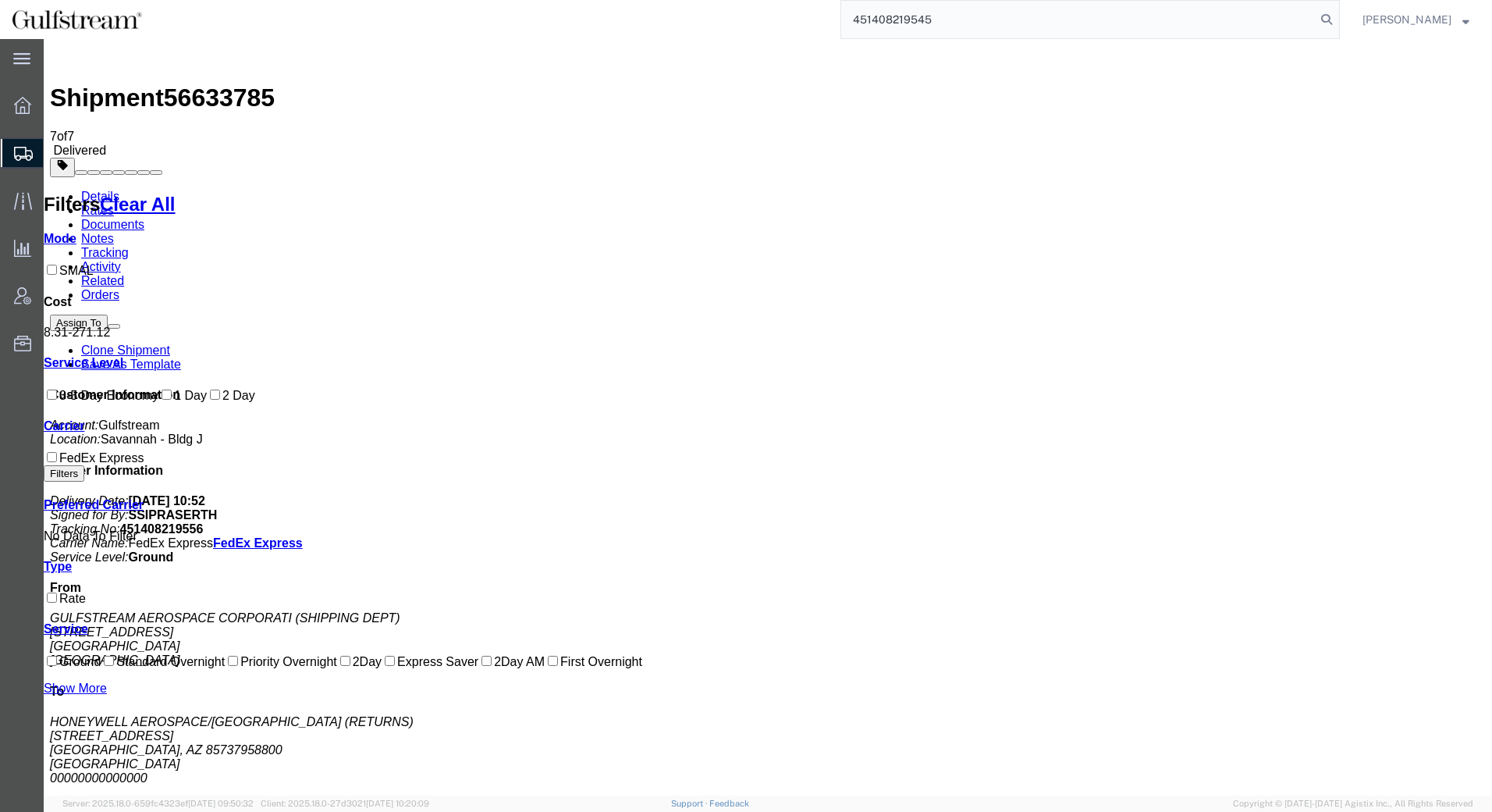
drag, startPoint x: 961, startPoint y: 18, endPoint x: 328, endPoint y: -9, distance: 633.6
click at [328, 0] on html "main_menu Created with Sketch. Collapse Menu Overview Shipments Shipment Manage…" at bounding box center [746, 406] width 1492 height 812
click at [977, 45] on div "Shipment 56633785 7 of 7 Delivered Details Rates Documents Notes Tracking Activ…" at bounding box center [768, 538] width 1436 height 986
click at [984, 24] on agx-global-search at bounding box center [1090, 19] width 500 height 39
click at [1322, 14] on icon at bounding box center [1327, 19] width 22 height 22
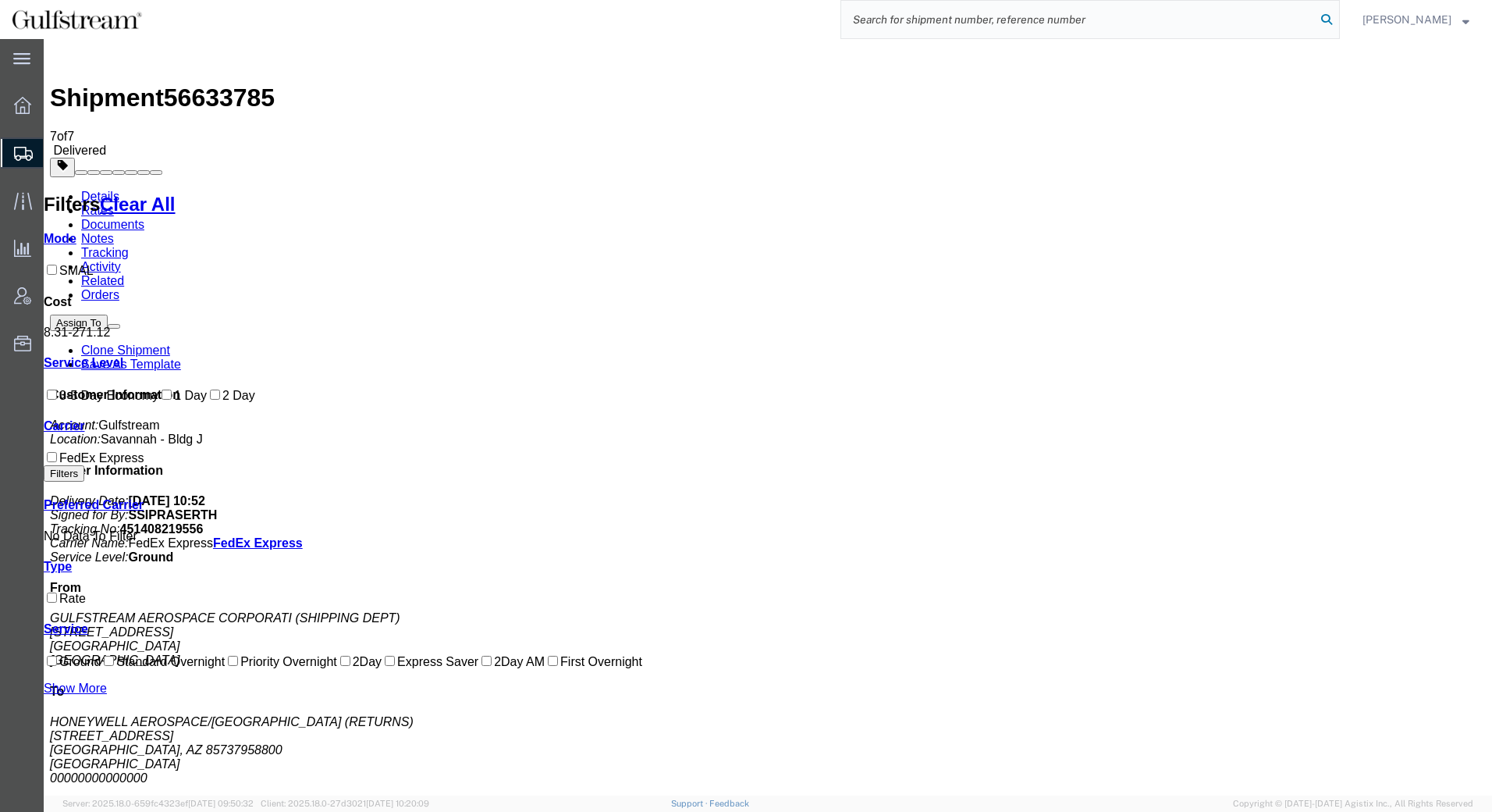
paste input "451408219545"
type input "451408219545"
click at [1330, 27] on icon at bounding box center [1327, 19] width 22 height 22
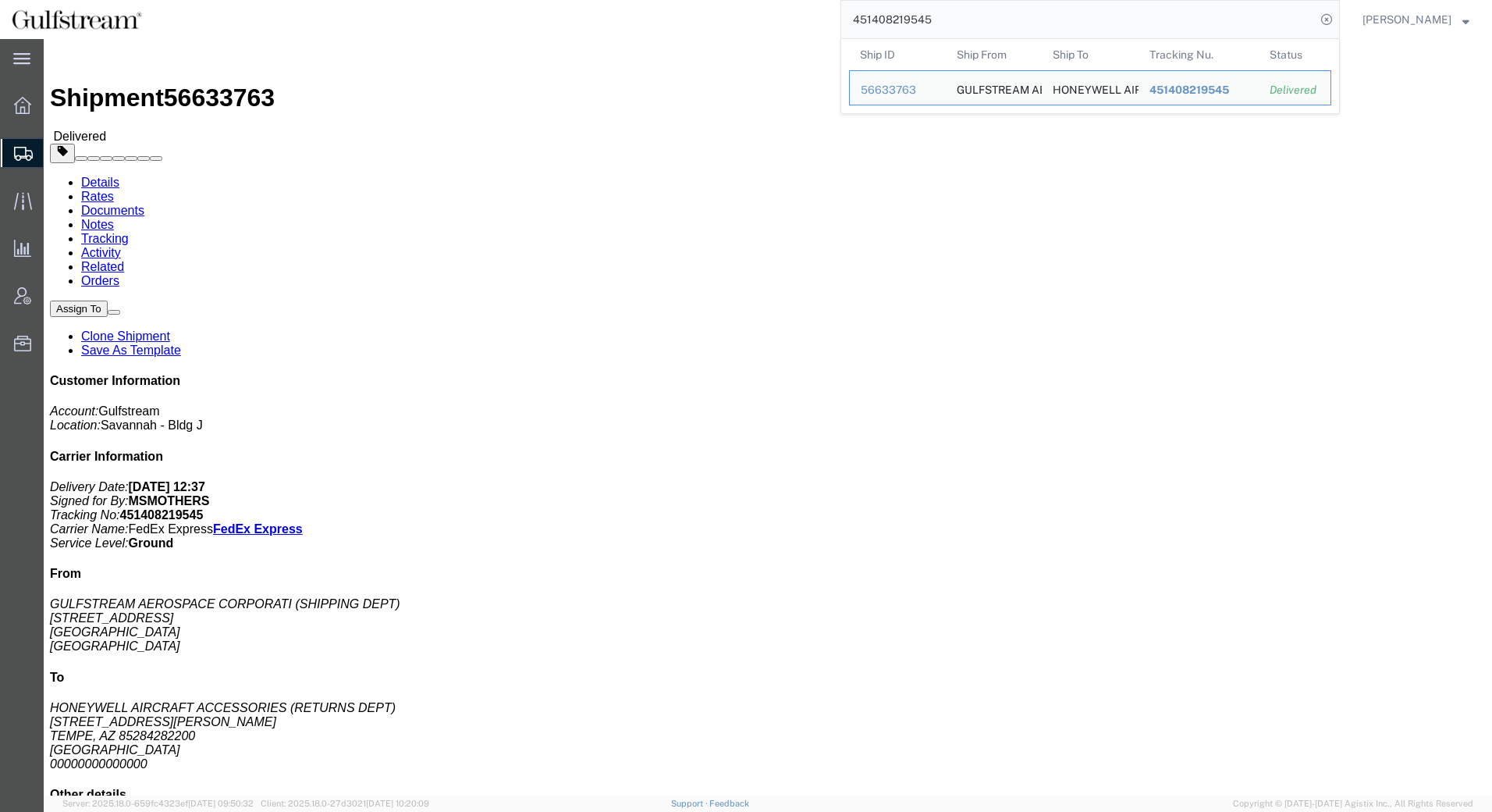
click link "Rates"
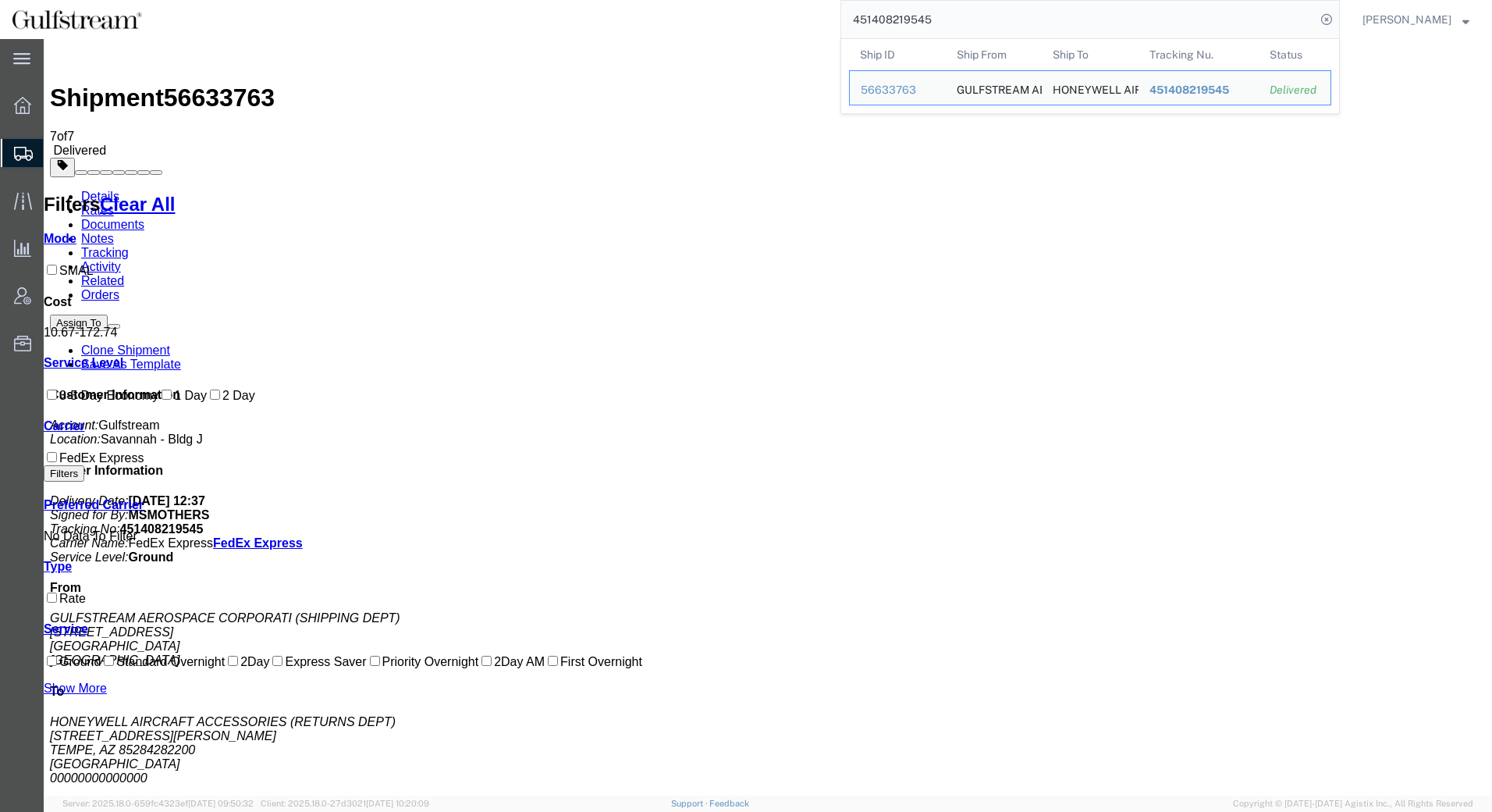
drag, startPoint x: 954, startPoint y: 26, endPoint x: 679, endPoint y: 16, distance: 275.2
click at [679, 16] on div "451408219545 Ship ID Ship From Ship To Tracking Nu. Status Ship ID 56633763 Shi…" at bounding box center [747, 19] width 1186 height 39
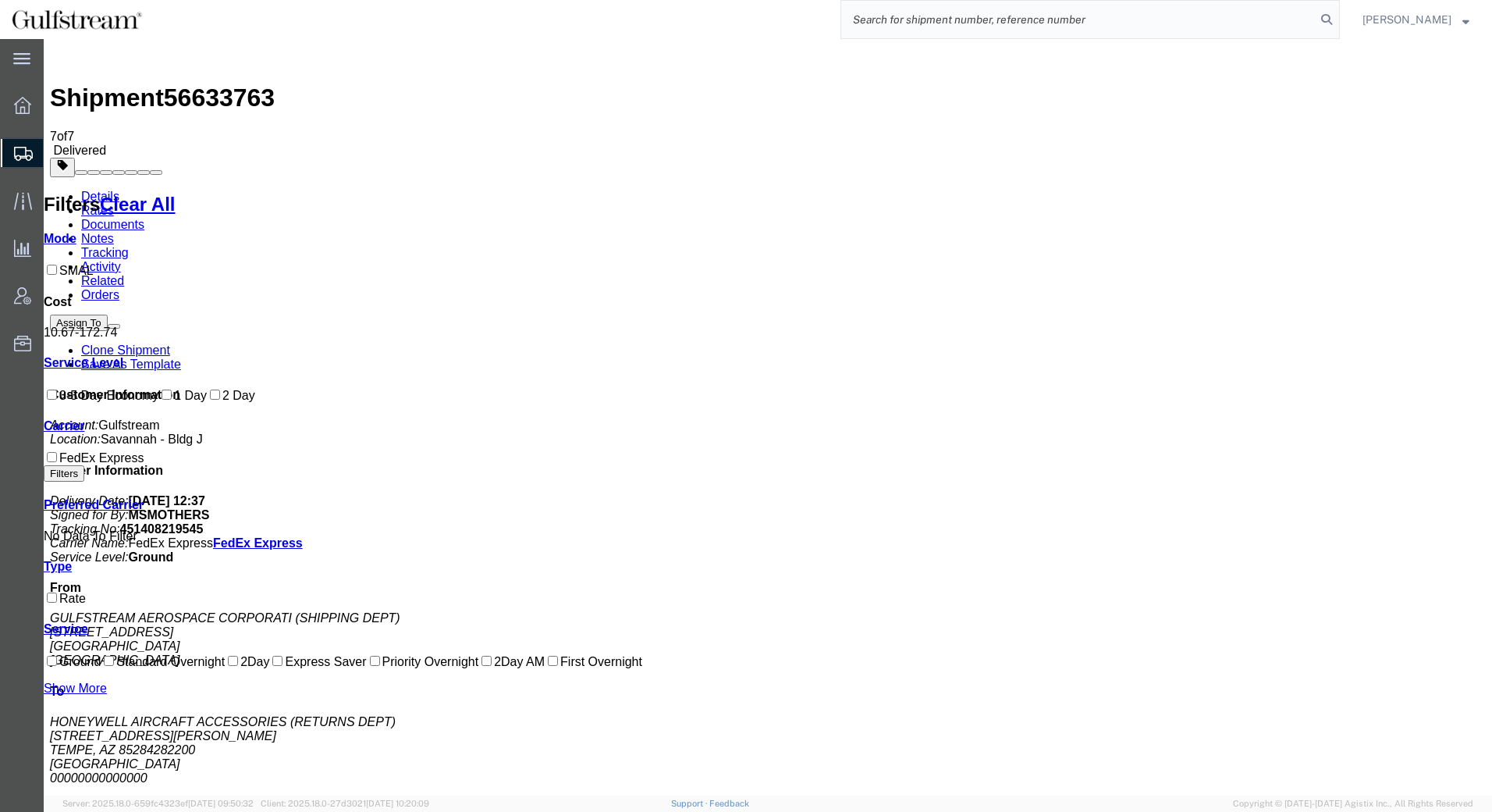
paste input "451408219534"
type input "451408219534"
click at [1326, 20] on icon at bounding box center [1327, 19] width 22 height 22
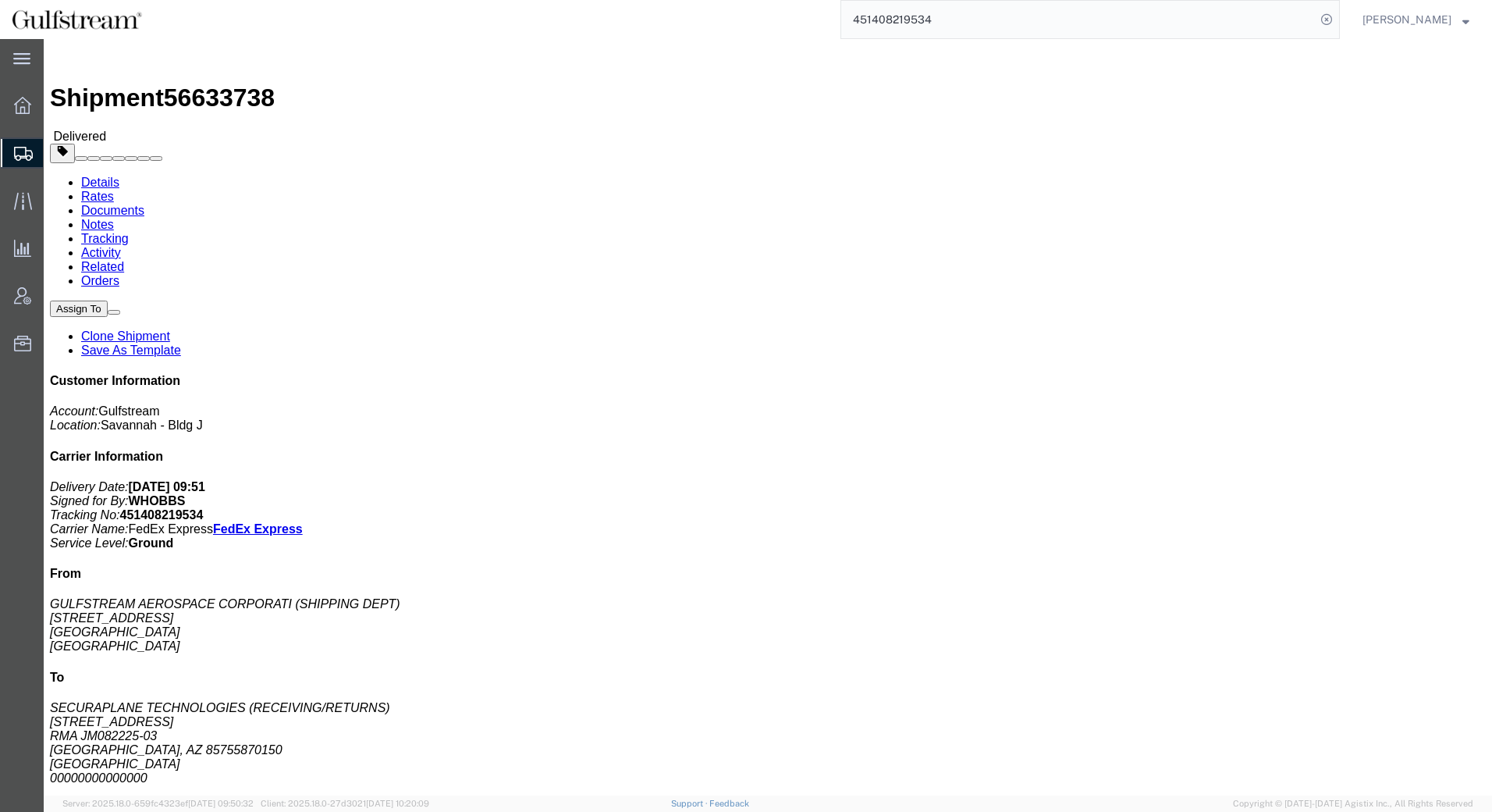
click link "Rates"
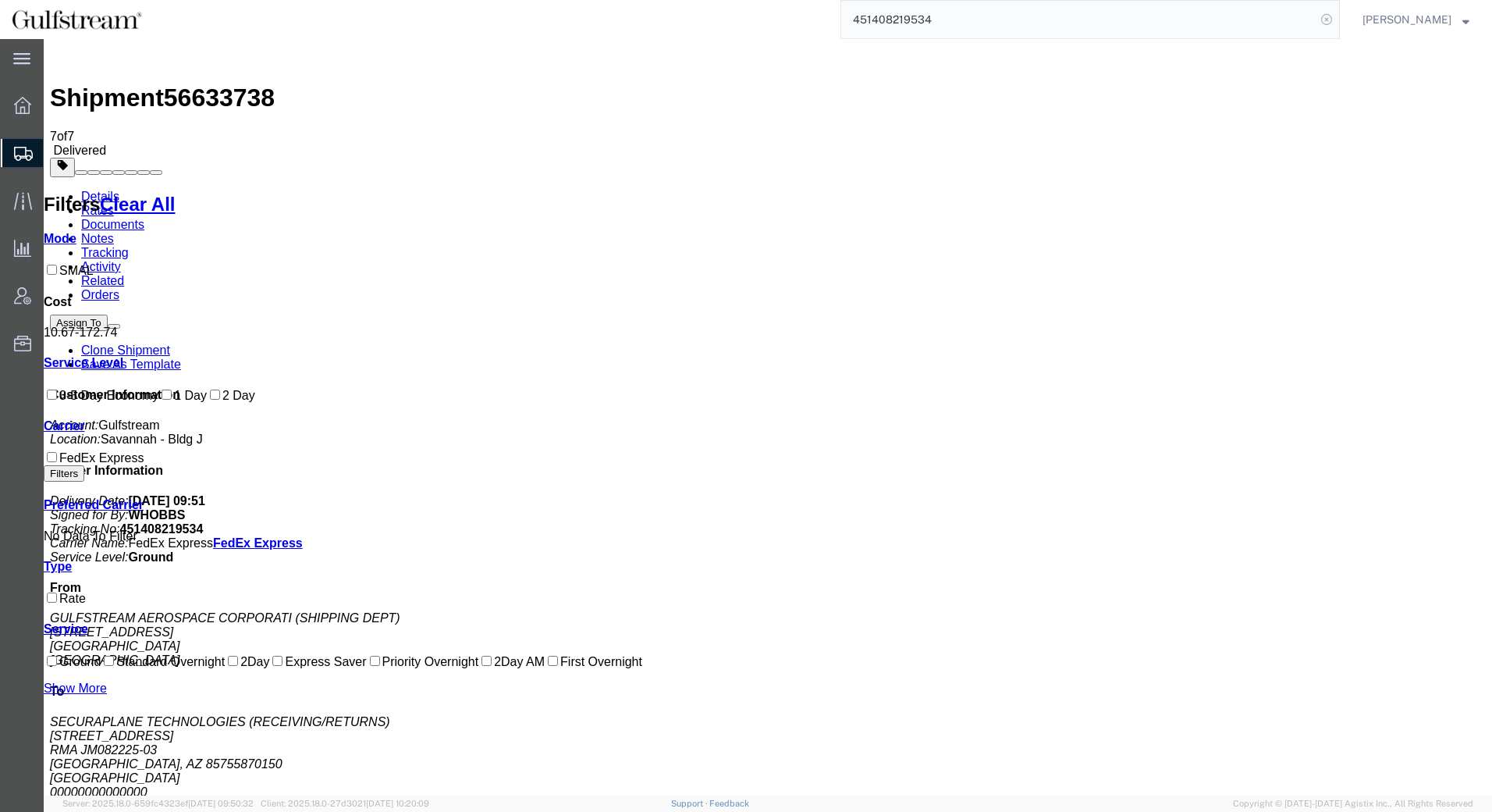
click at [1335, 22] on icon at bounding box center [1327, 19] width 22 height 22
paste input "451408219523"
type input "451408219523"
click at [1325, 18] on icon at bounding box center [1327, 19] width 22 height 22
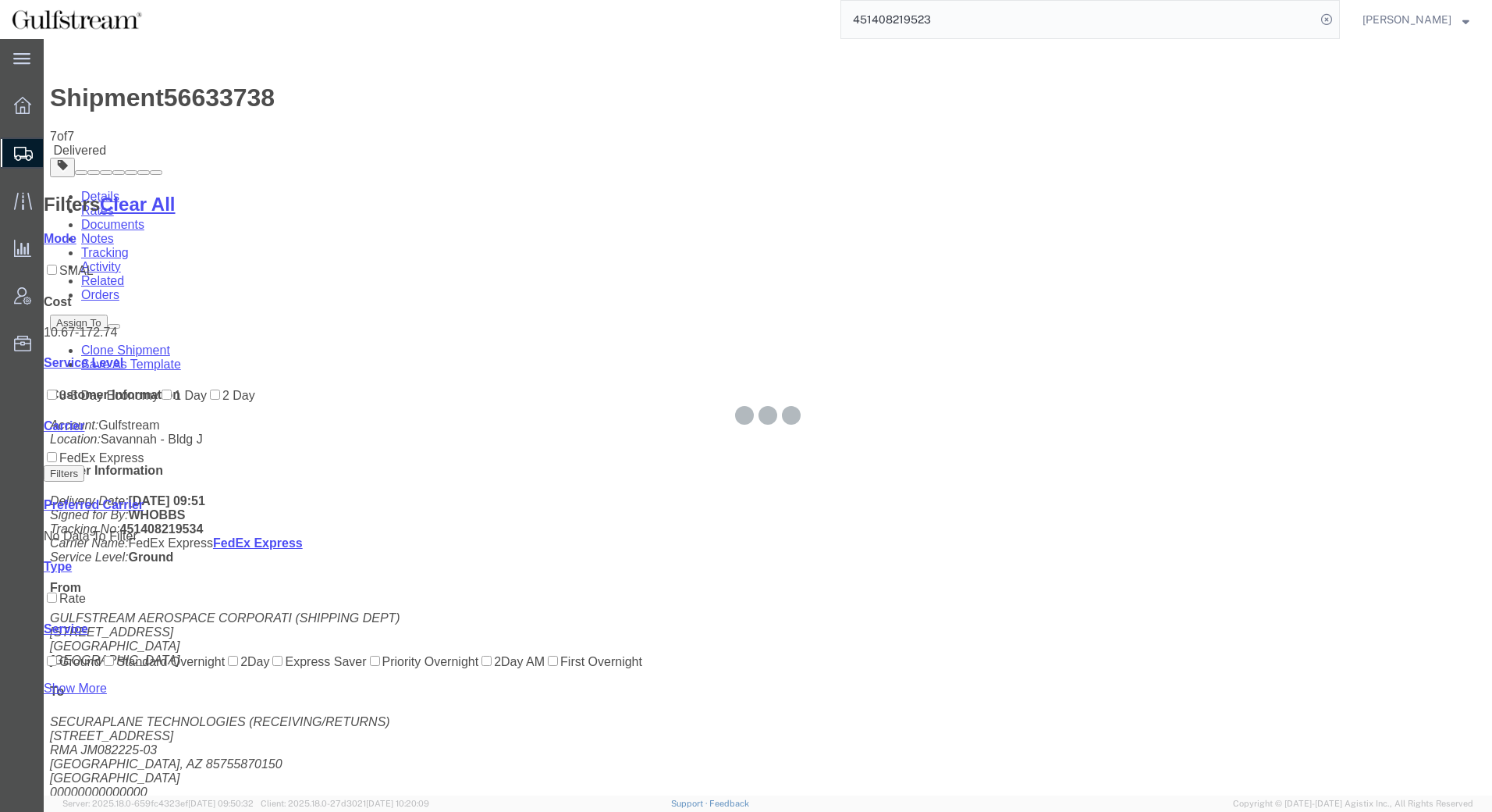
click at [1021, 11] on input "451408219523" at bounding box center [1078, 19] width 474 height 38
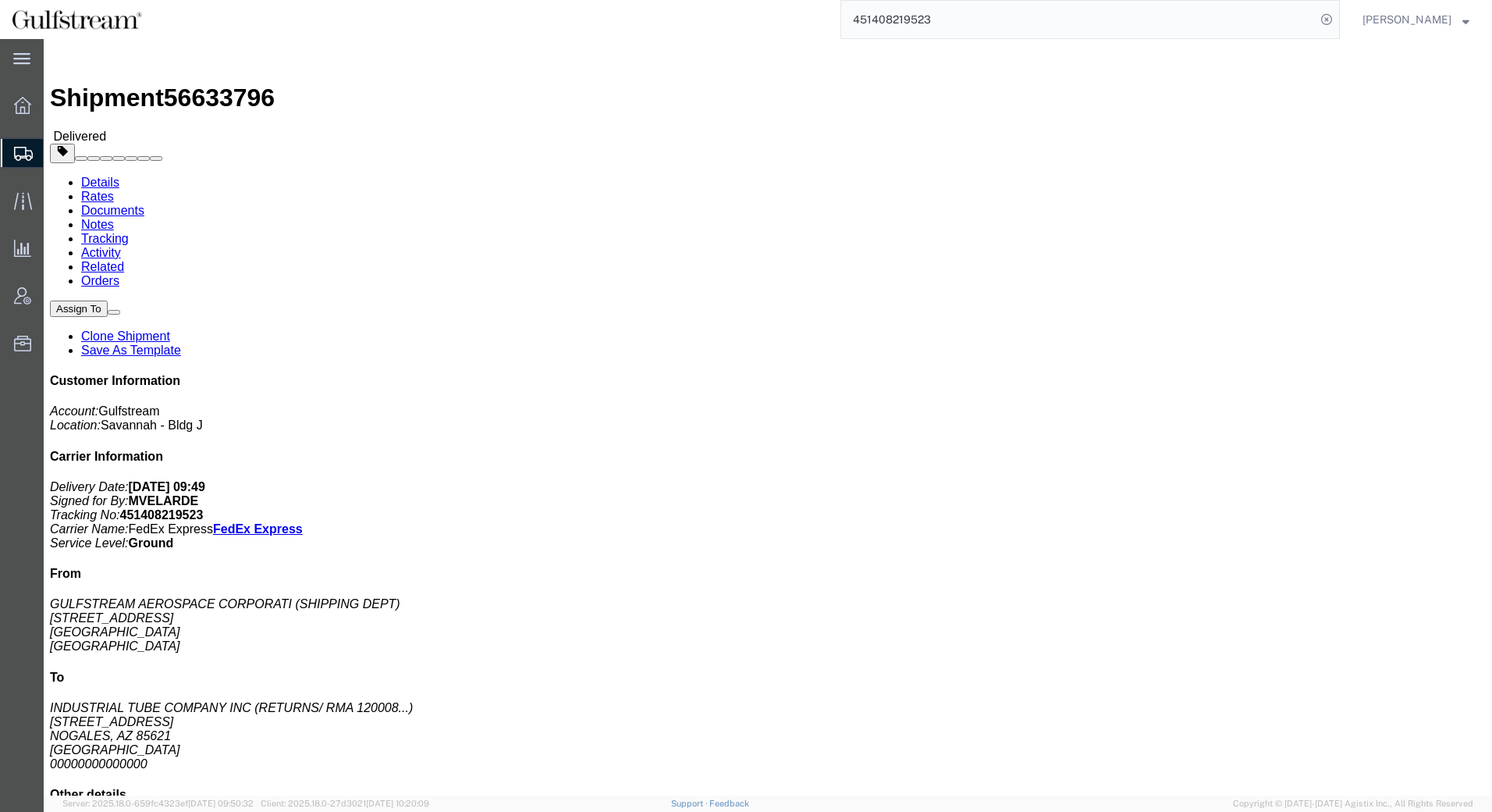
click link "Rates"
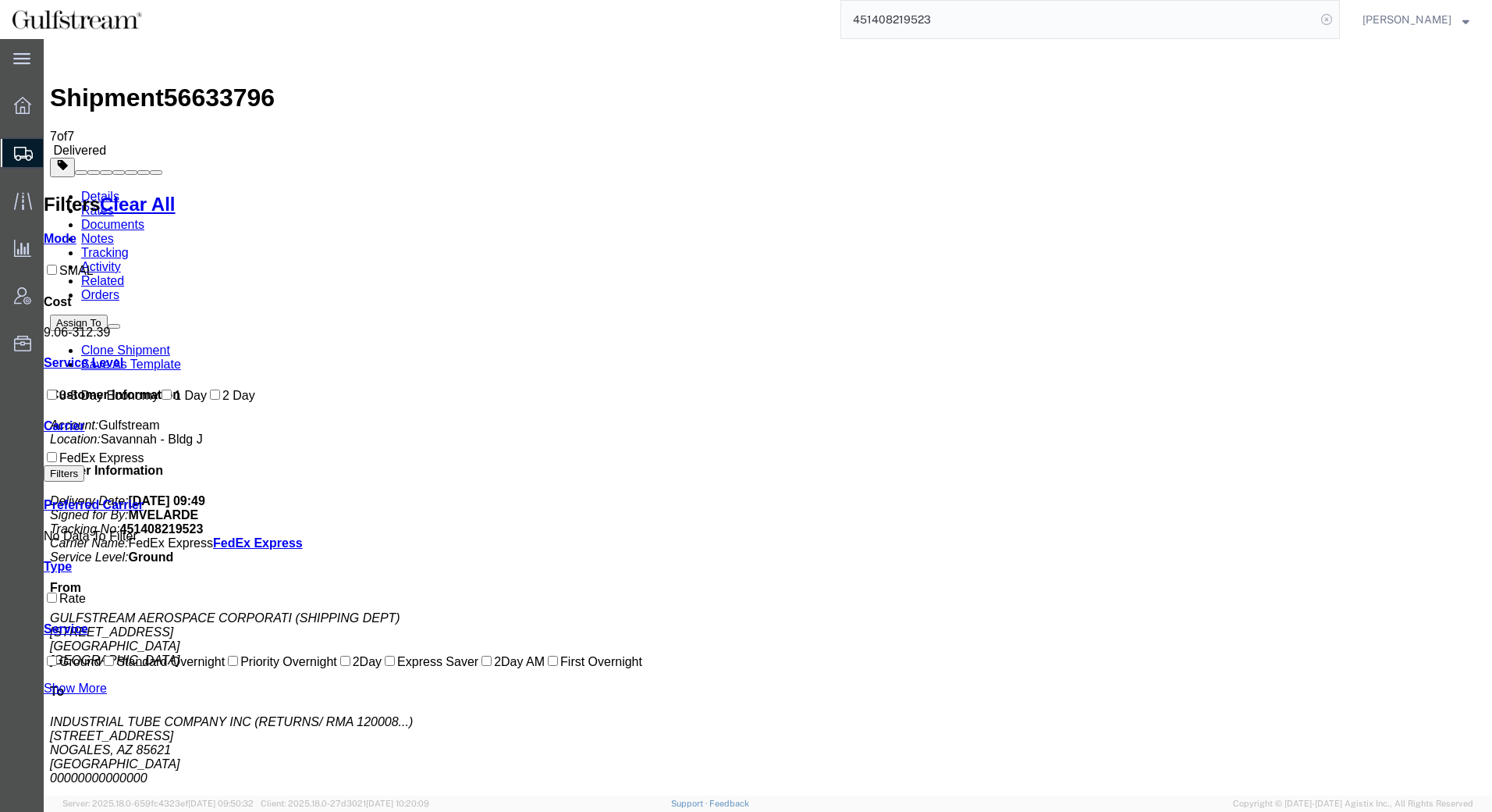
click at [1326, 23] on icon at bounding box center [1327, 19] width 22 height 22
click at [1324, 22] on icon at bounding box center [1327, 19] width 22 height 22
paste input "883742061484"
type input "883742061484"
click at [1327, 16] on icon at bounding box center [1327, 19] width 22 height 22
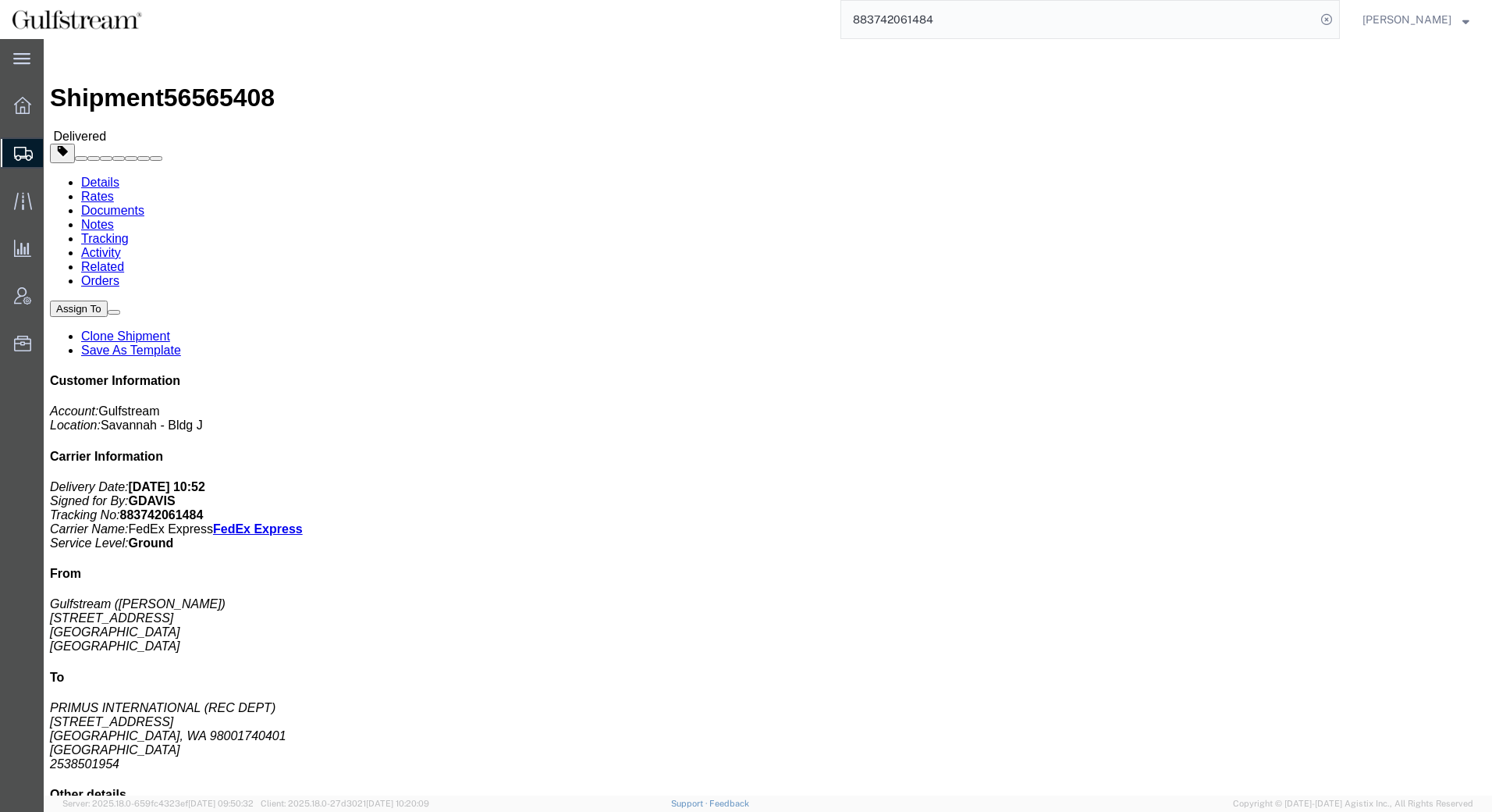
click link "Rates"
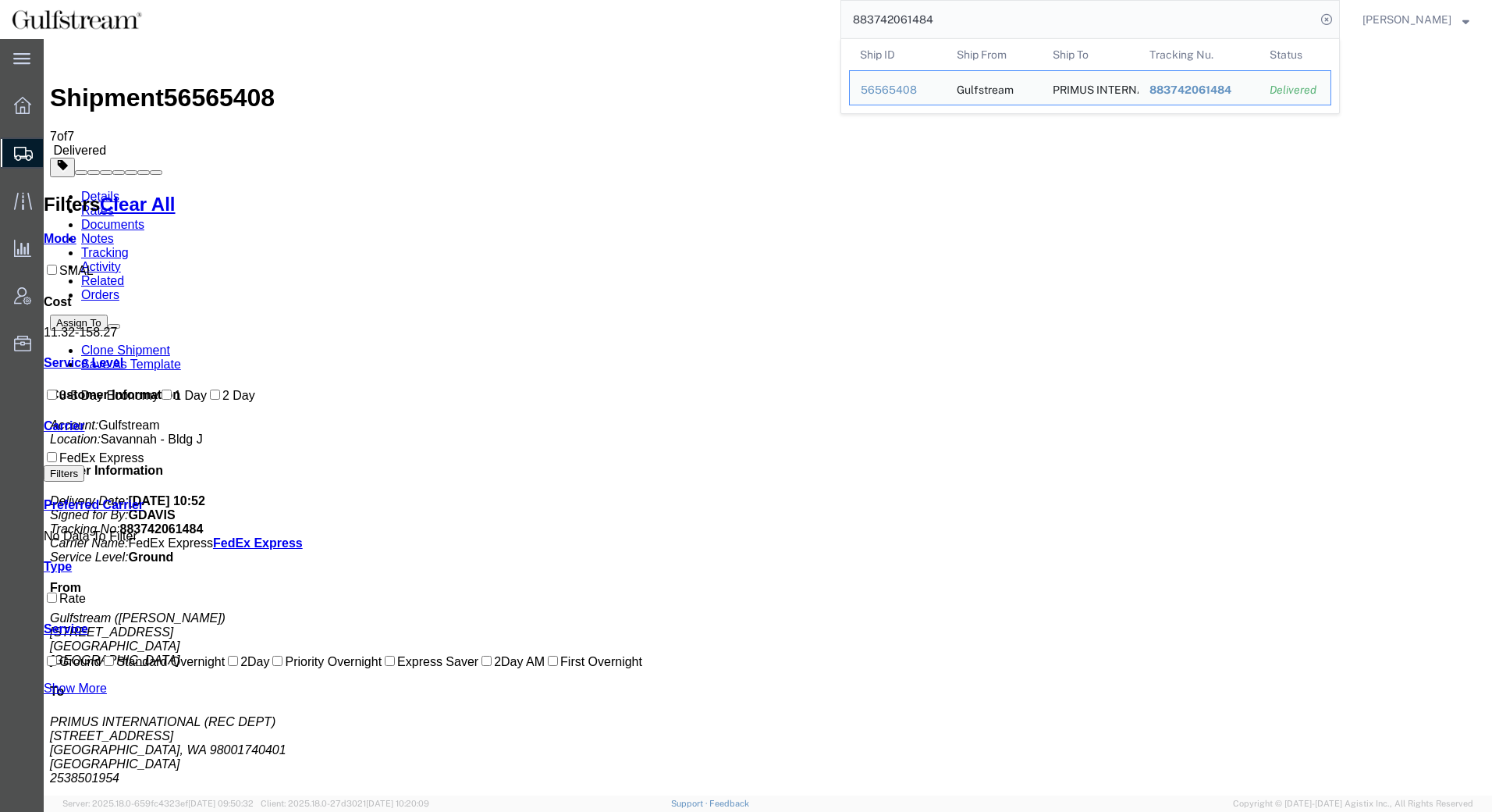
drag, startPoint x: 986, startPoint y: 10, endPoint x: 527, endPoint y: 13, distance: 459.0
click at [527, 13] on div "883742061484 Ship ID Ship From Ship To Tracking Nu. Status Ship ID 56565408 Shi…" at bounding box center [747, 19] width 1186 height 39
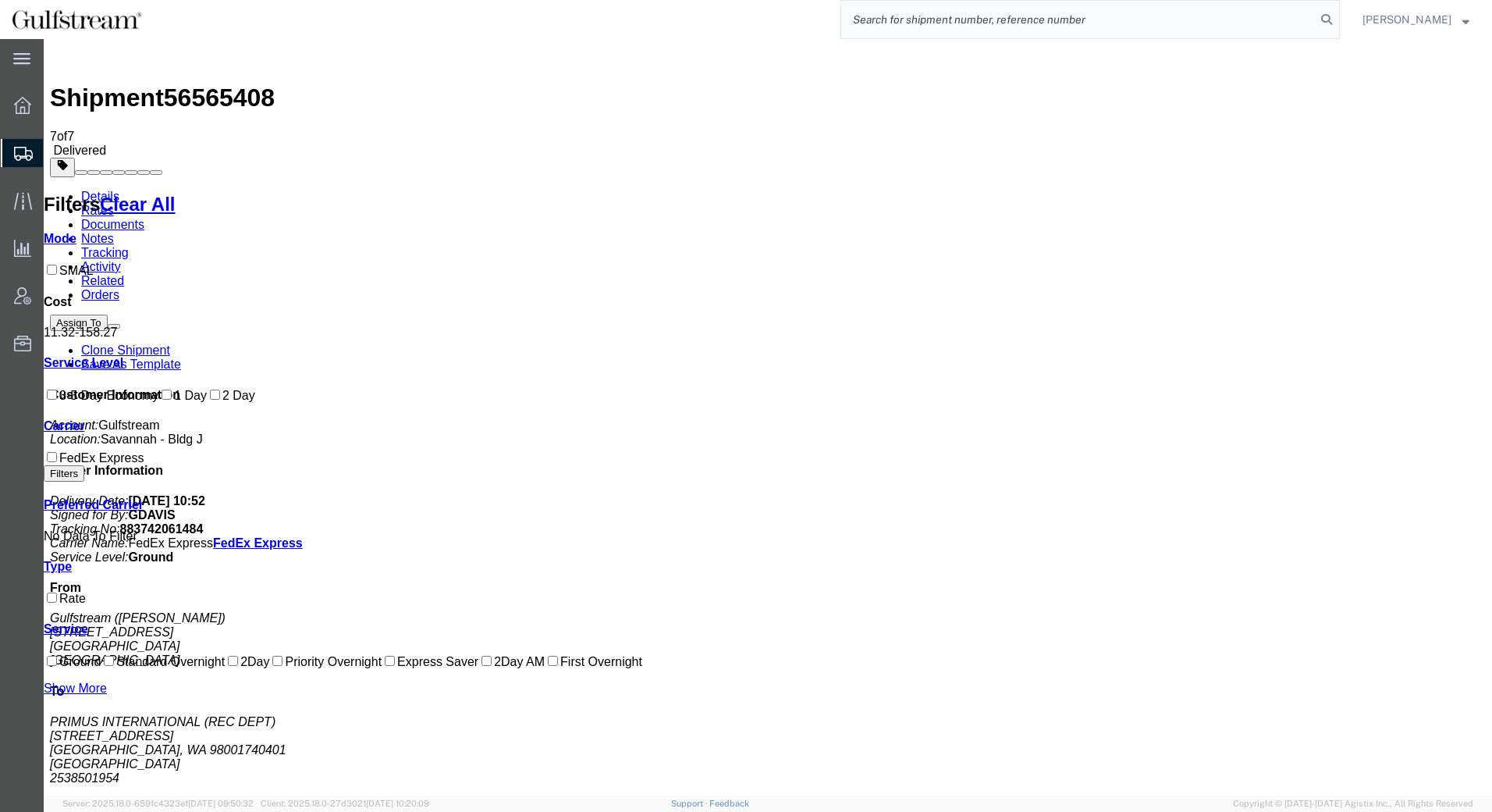
paste input "7513900726"
type input "7513900726"
click at [1323, 21] on icon at bounding box center [1327, 19] width 22 height 22
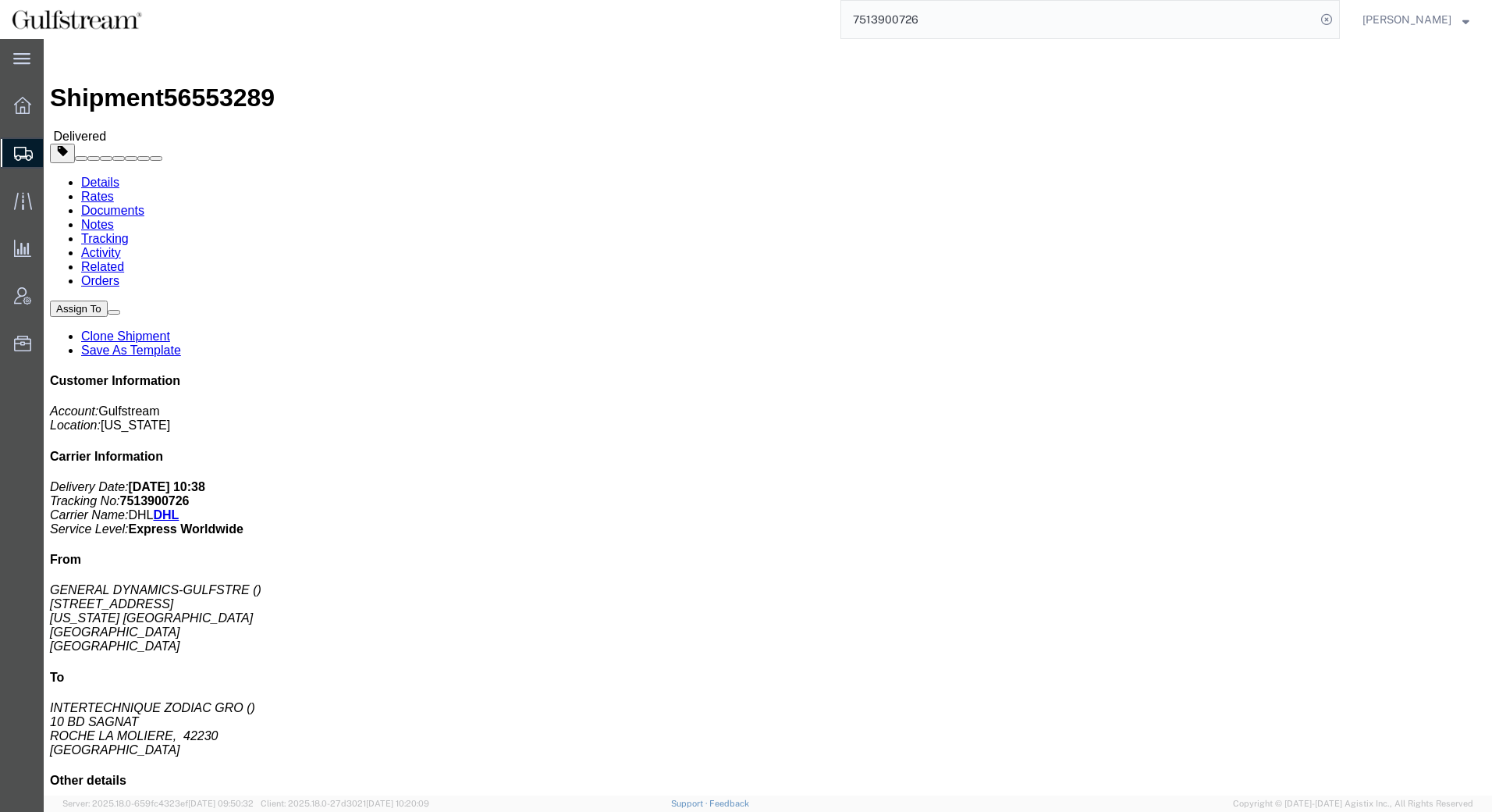
click link "Details"
click div
click link "Rates"
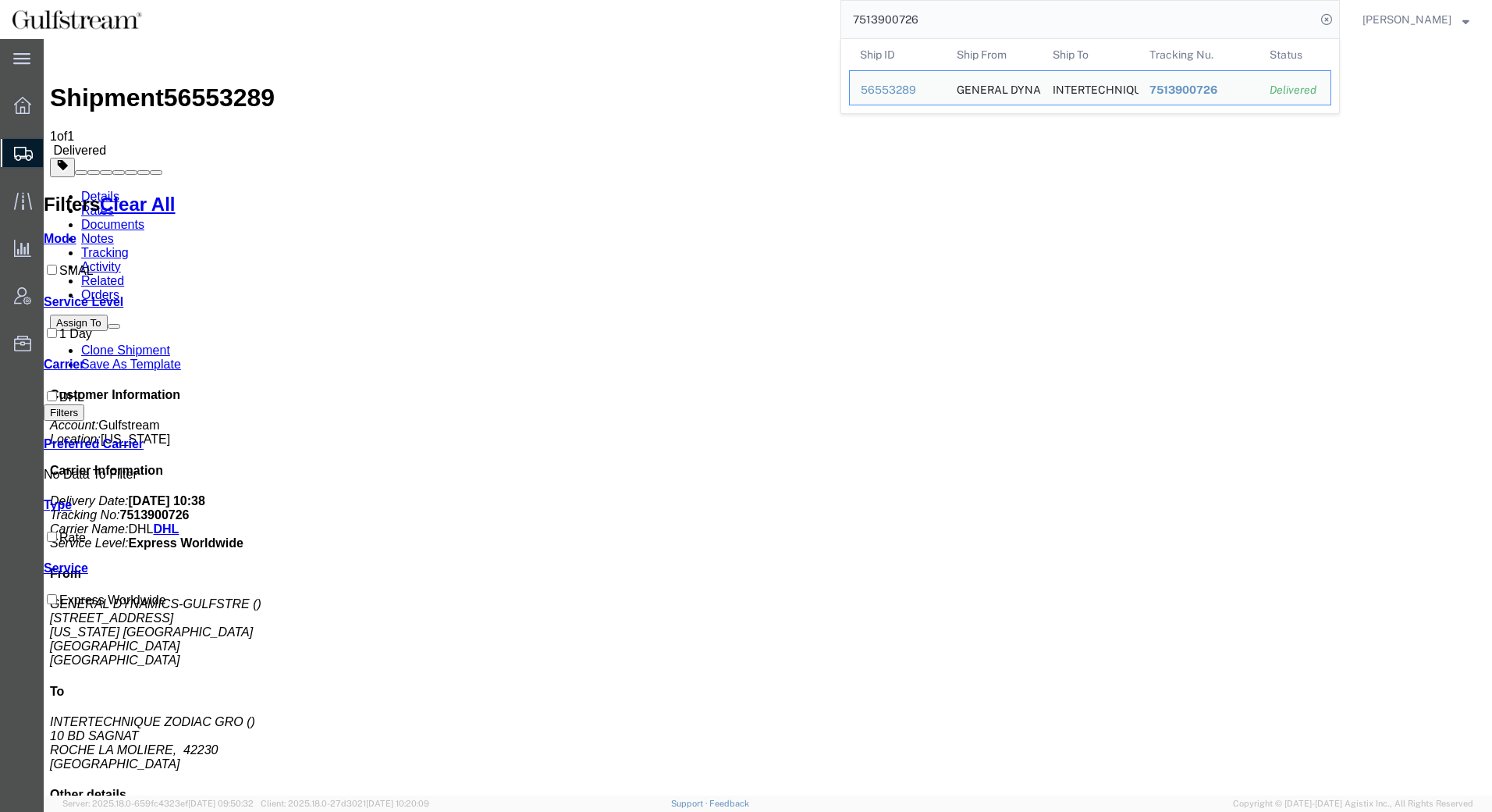
drag, startPoint x: 938, startPoint y: 22, endPoint x: 609, endPoint y: 18, distance: 329.0
click at [609, 18] on div "7513900726 Ship ID Ship From Ship To Tracking Nu. Status Ship ID 56553289 Ship …" at bounding box center [747, 19] width 1186 height 39
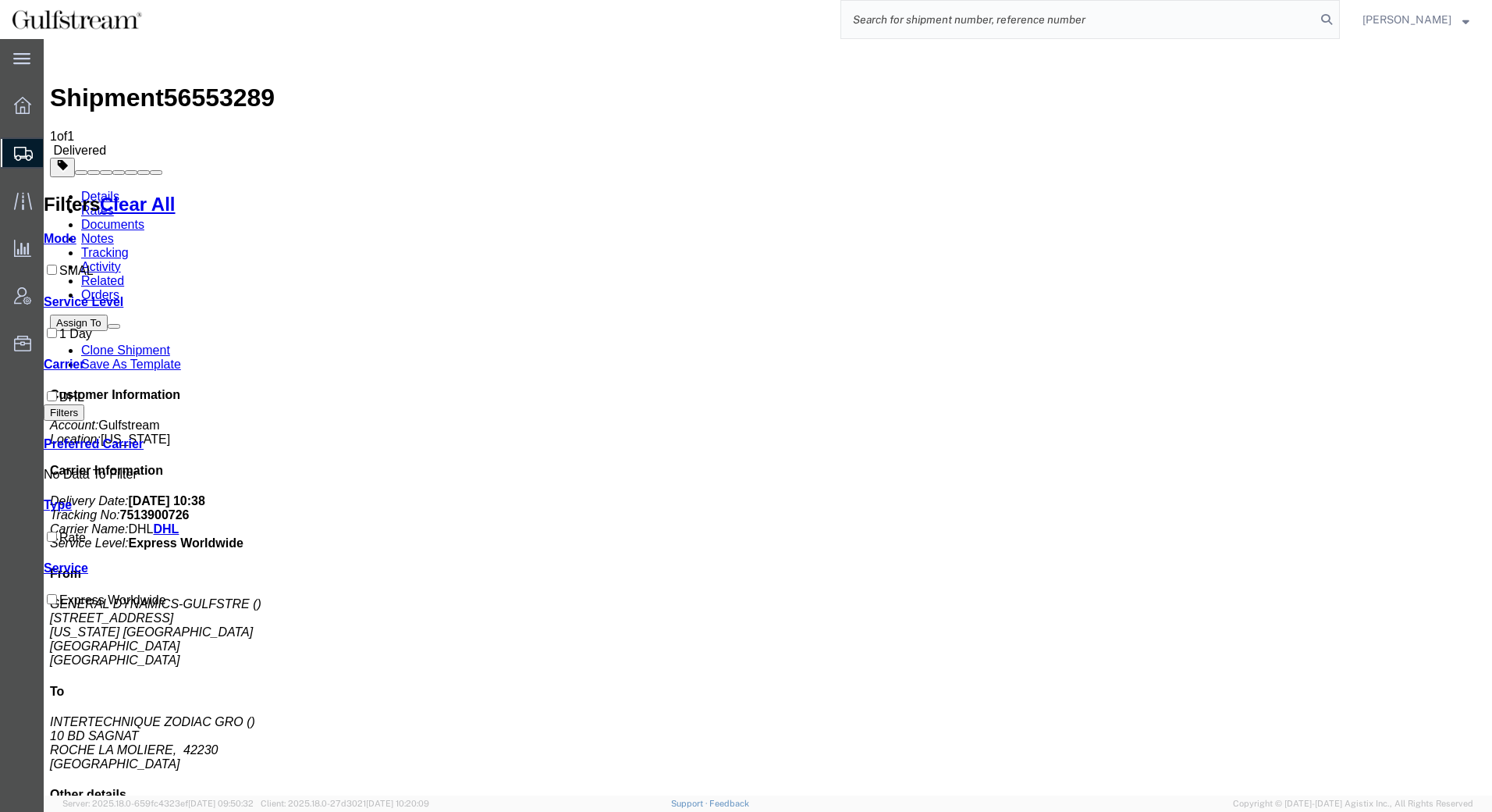
paste input "883710708281"
type input "883710708281"
click at [1330, 18] on icon at bounding box center [1327, 19] width 22 height 22
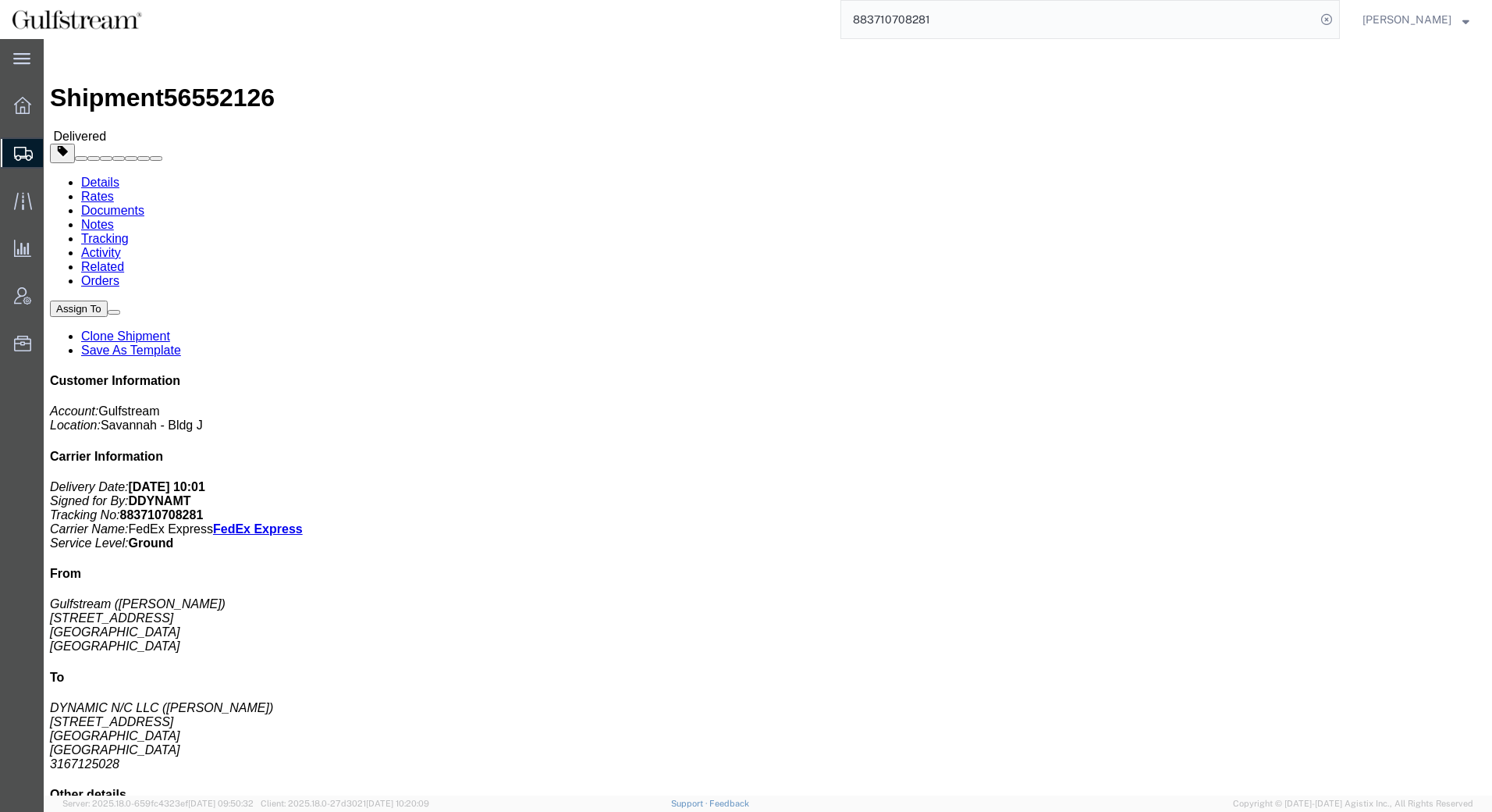
click link "Rates"
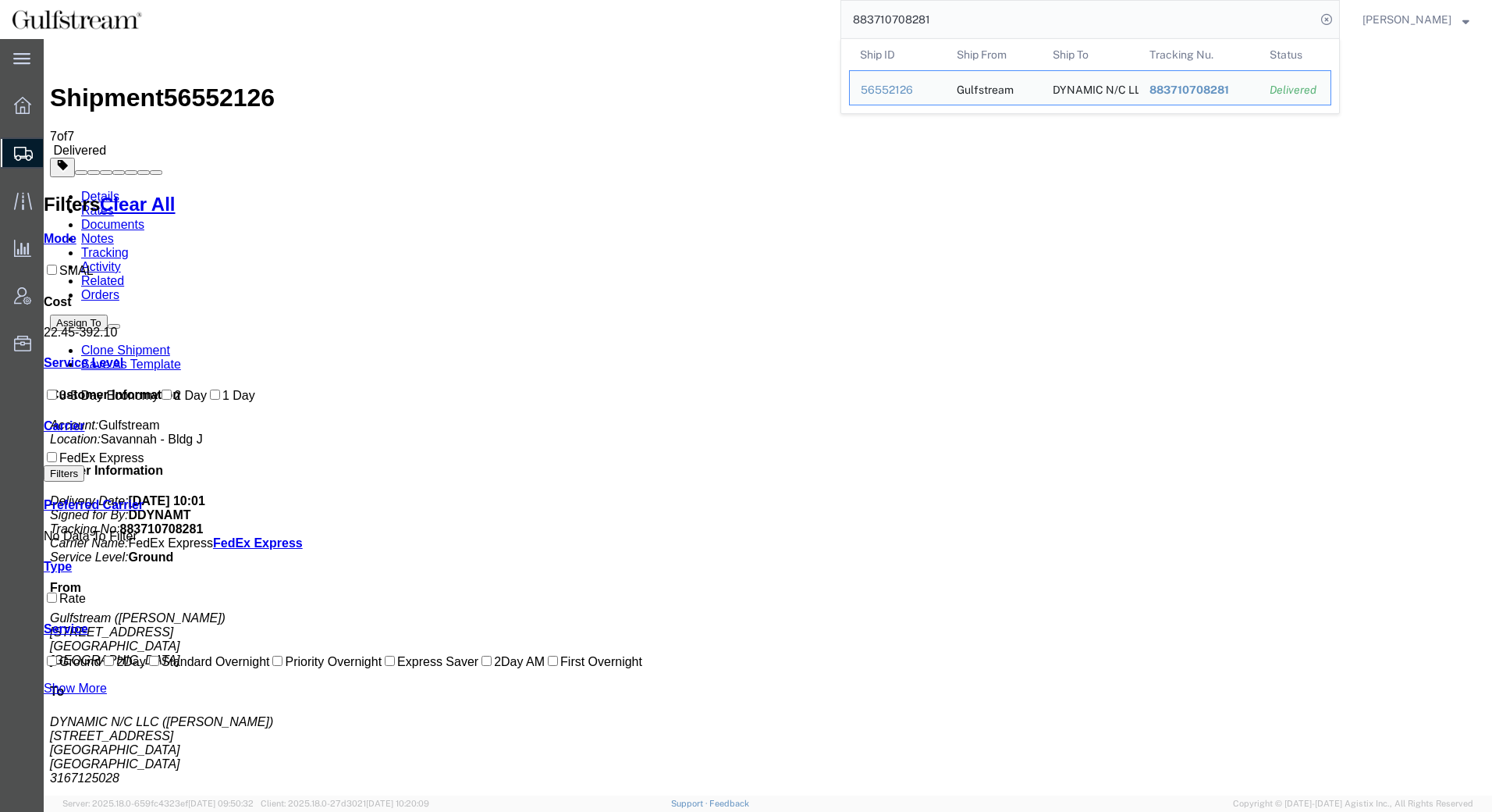
drag, startPoint x: 957, startPoint y: 18, endPoint x: 651, endPoint y: 18, distance: 306.0
click at [651, 18] on div "883710708281 Ship ID Ship From Ship To Tracking Nu. Status Ship ID 56552126 Shi…" at bounding box center [747, 19] width 1186 height 39
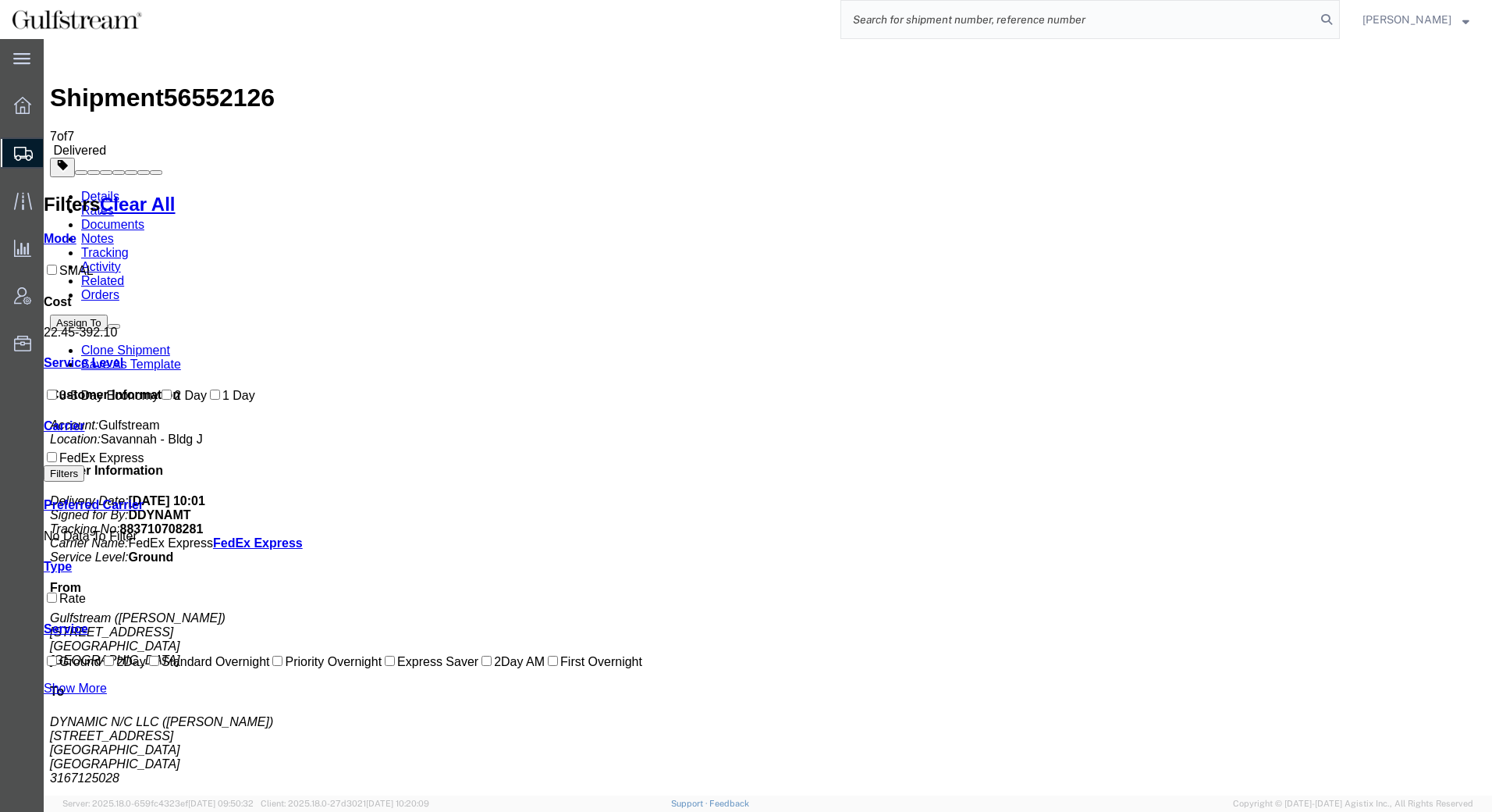
paste input "5008335080"
type input "5008335080"
click at [1330, 17] on icon at bounding box center [1327, 19] width 22 height 22
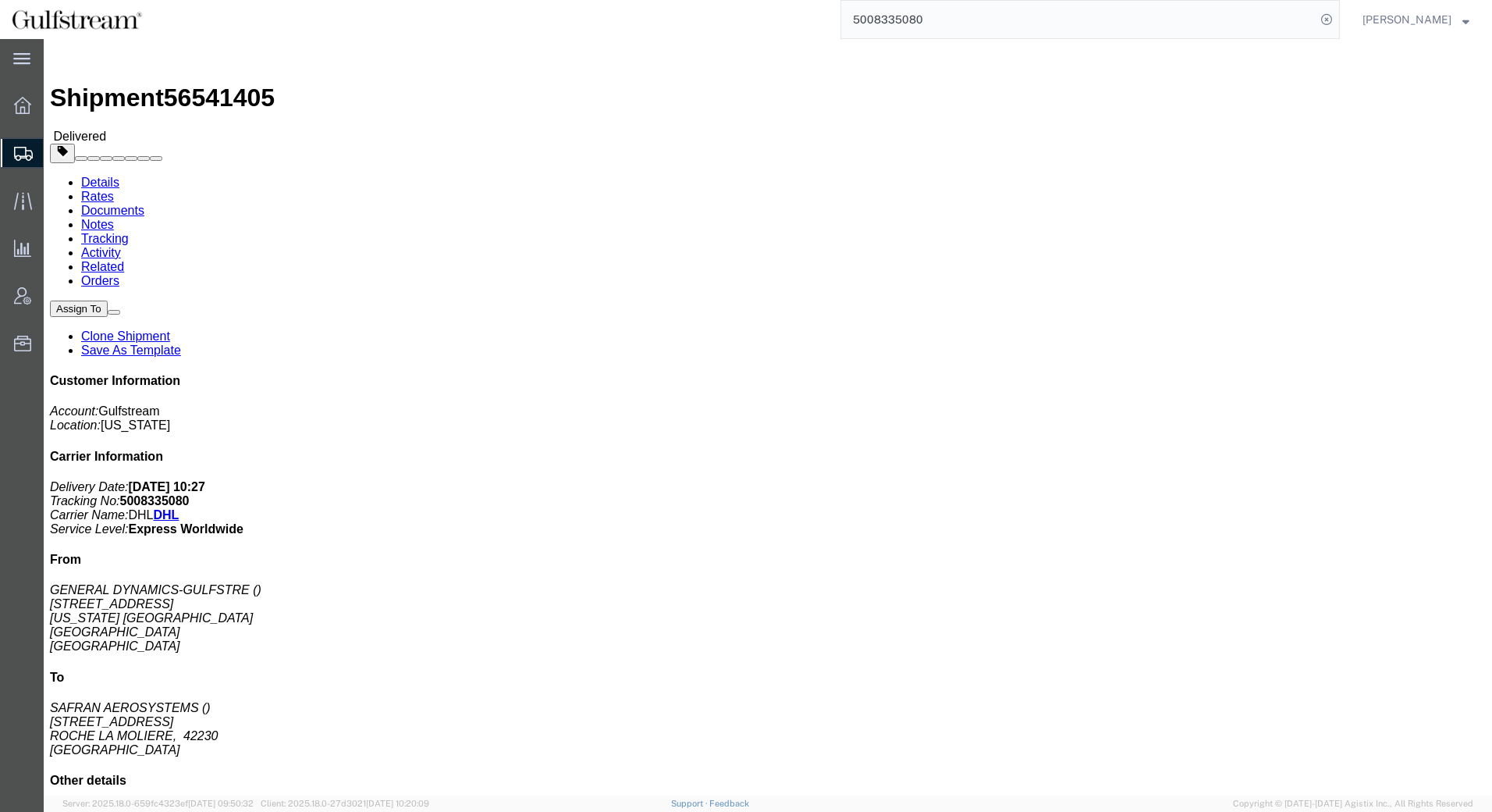
click link "Rates"
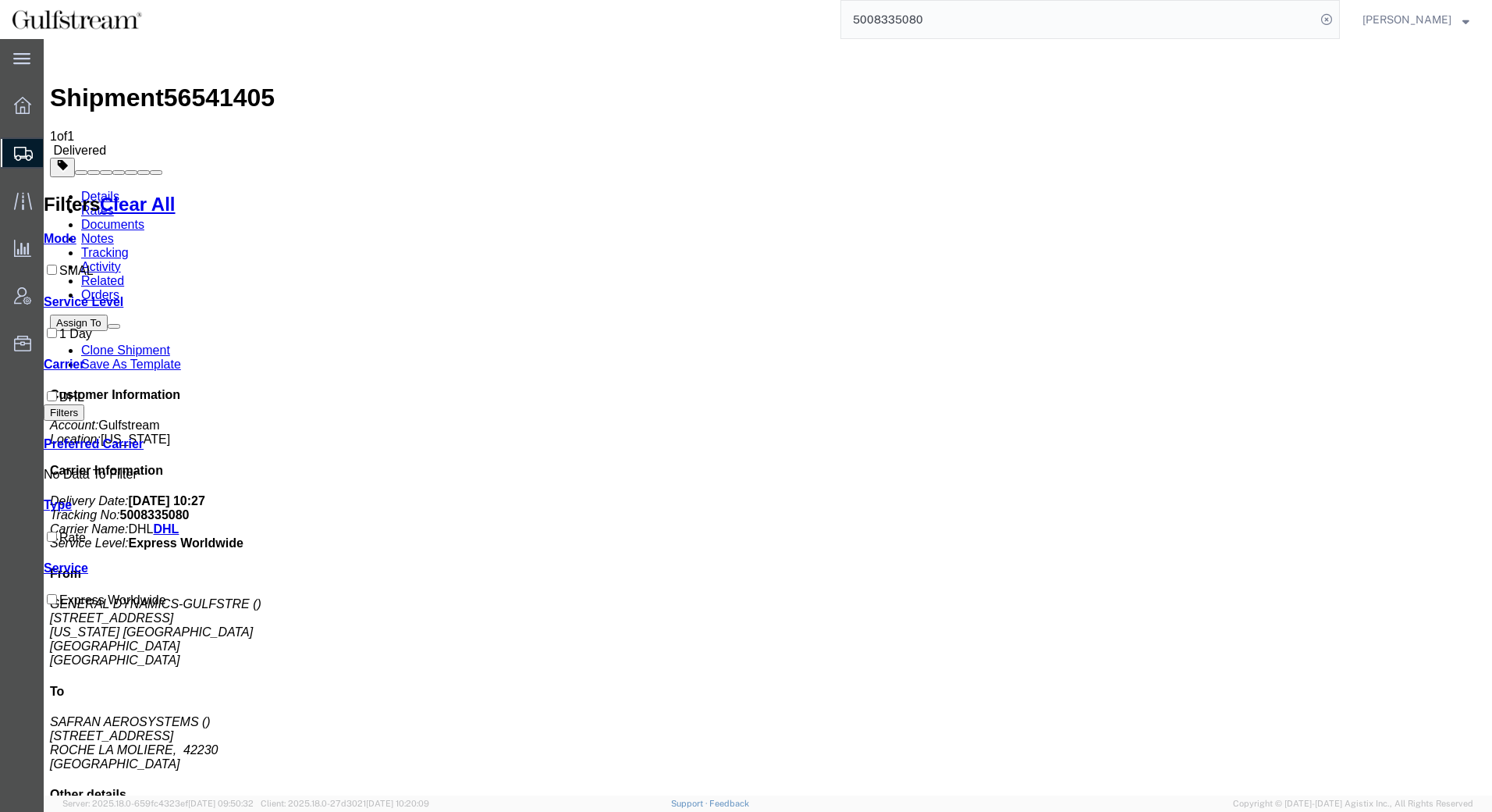
drag, startPoint x: 961, startPoint y: 18, endPoint x: 682, endPoint y: 18, distance: 279.0
click at [682, 18] on div "5008335080" at bounding box center [747, 19] width 1186 height 39
type input "691752303"
click at [1328, 18] on icon at bounding box center [1327, 19] width 22 height 22
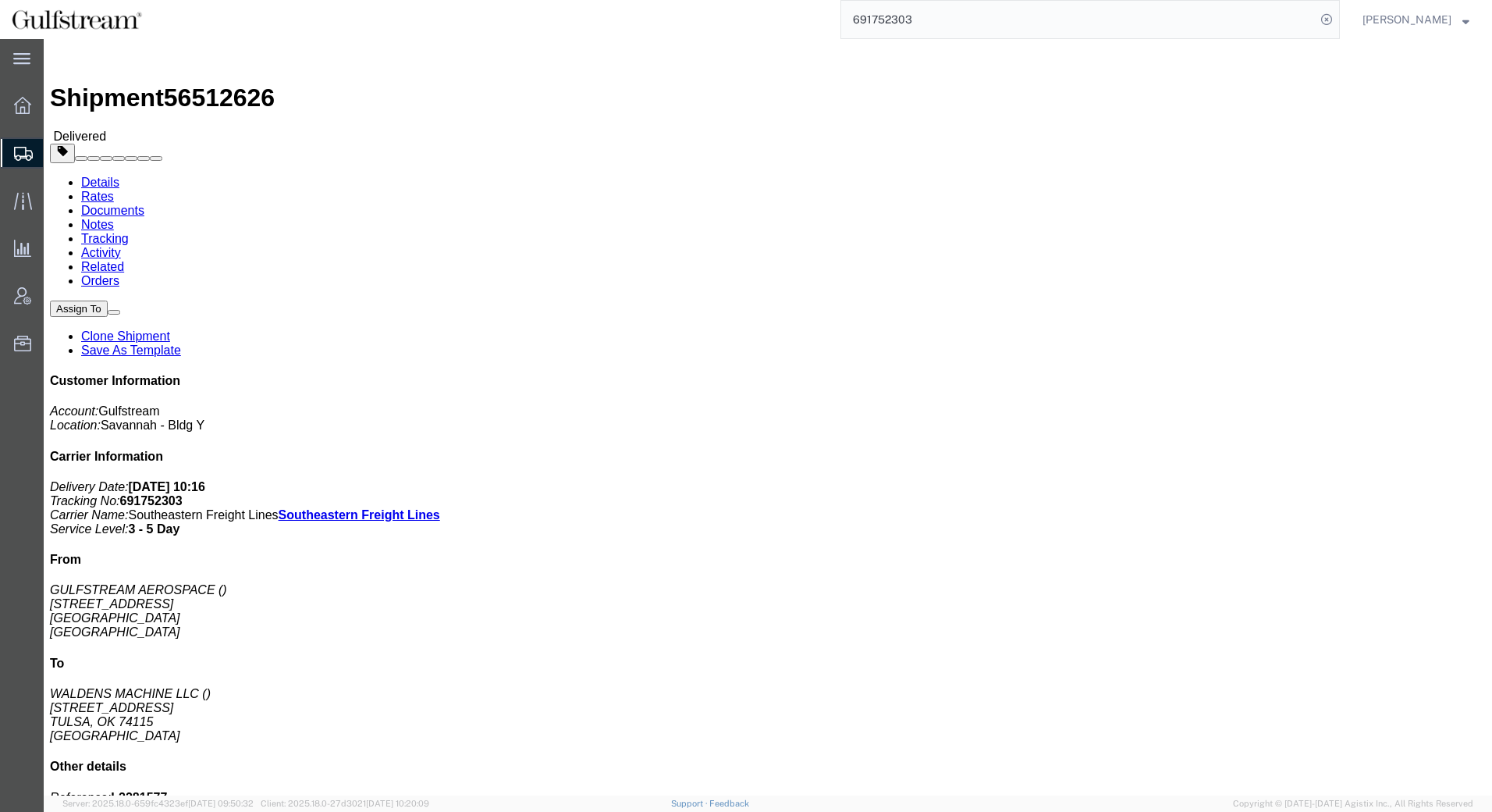
click link "Rates"
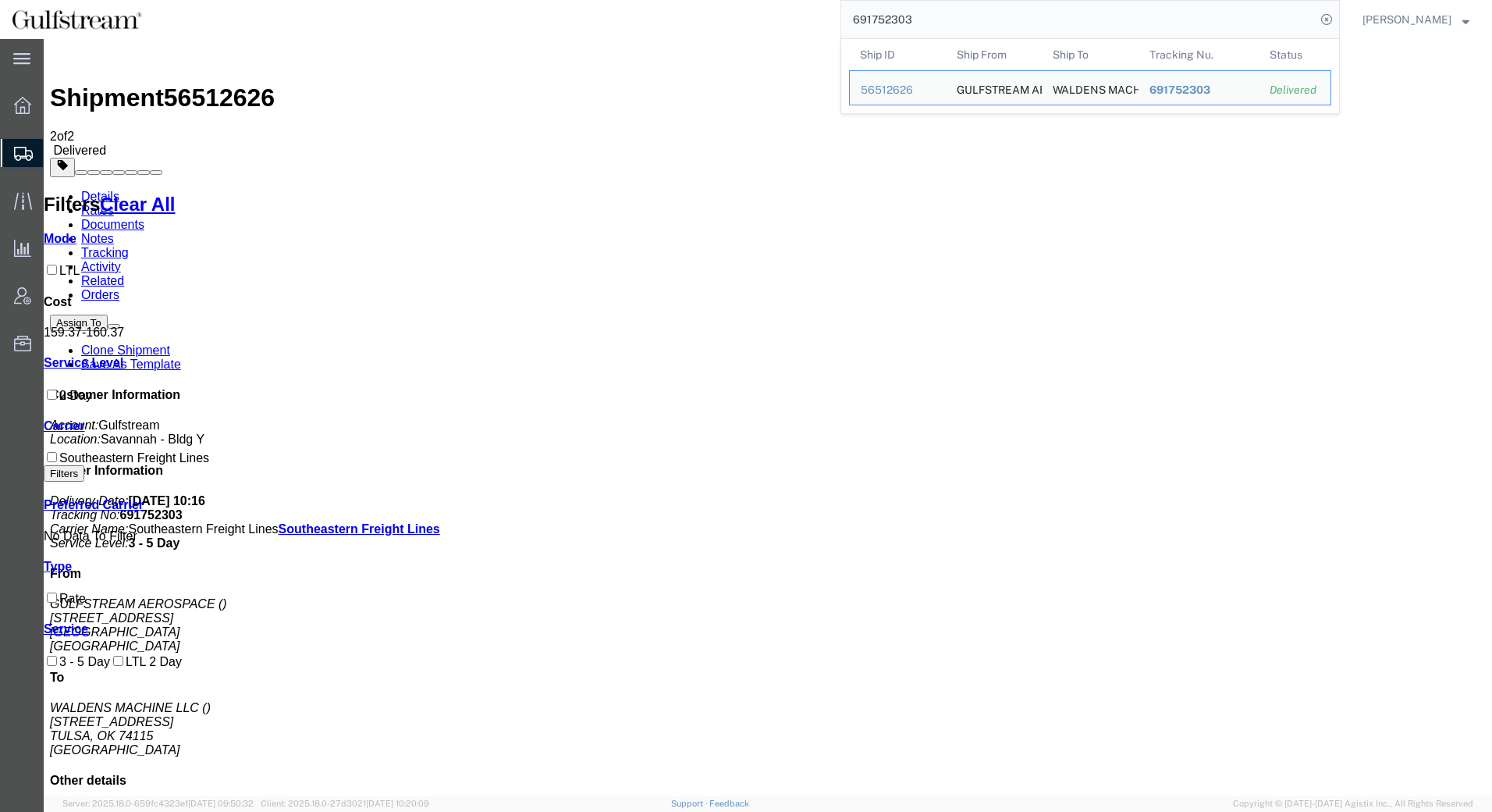
drag, startPoint x: 835, startPoint y: 18, endPoint x: 768, endPoint y: 18, distance: 67.0
click at [768, 18] on div "691752303 Ship ID Ship From Ship To Tracking Nu. Status Ship ID 56512626 Ship F…" at bounding box center [747, 19] width 1186 height 39
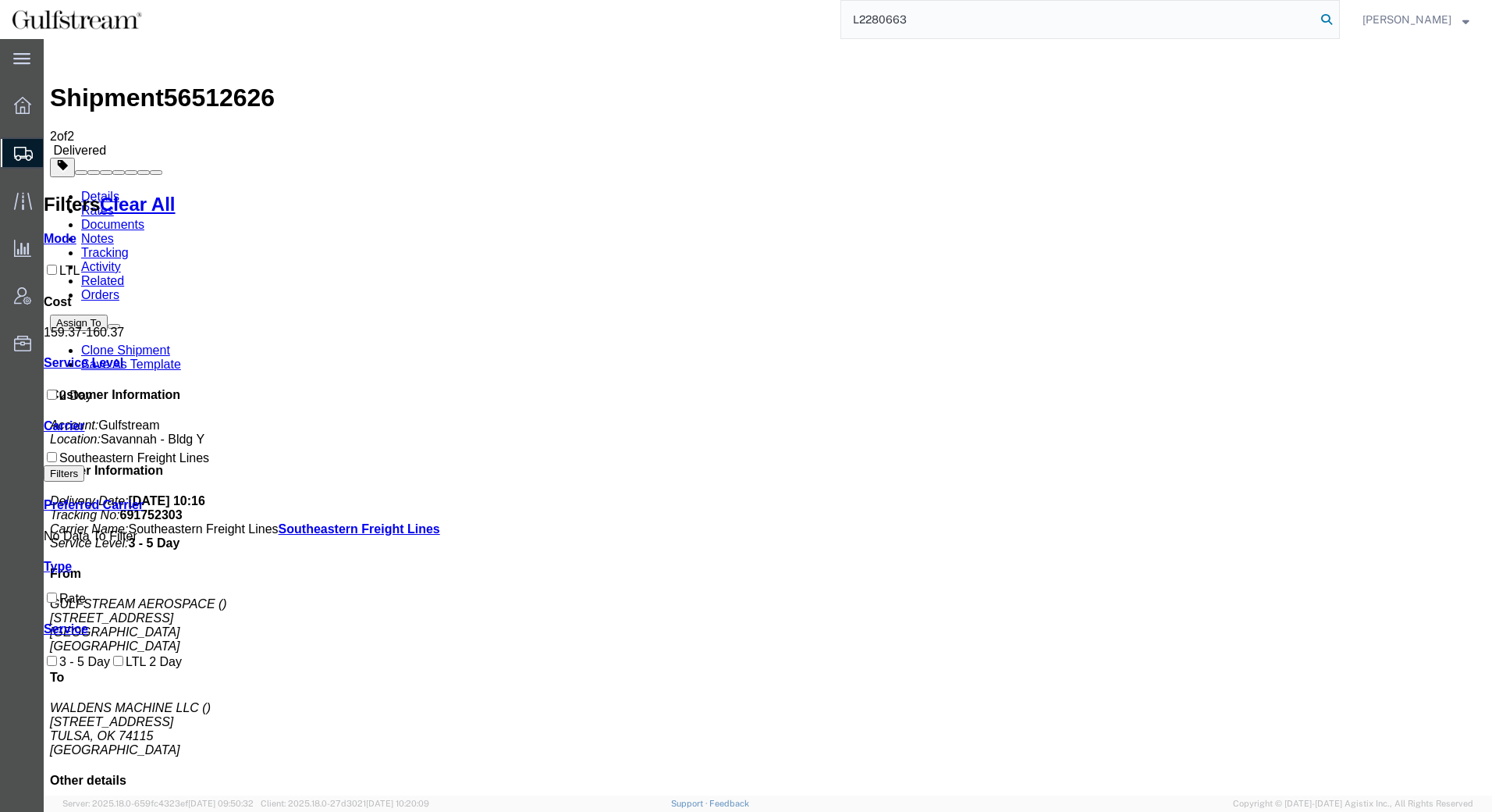
type input "L2280663"
click at [1323, 23] on icon at bounding box center [1327, 19] width 22 height 22
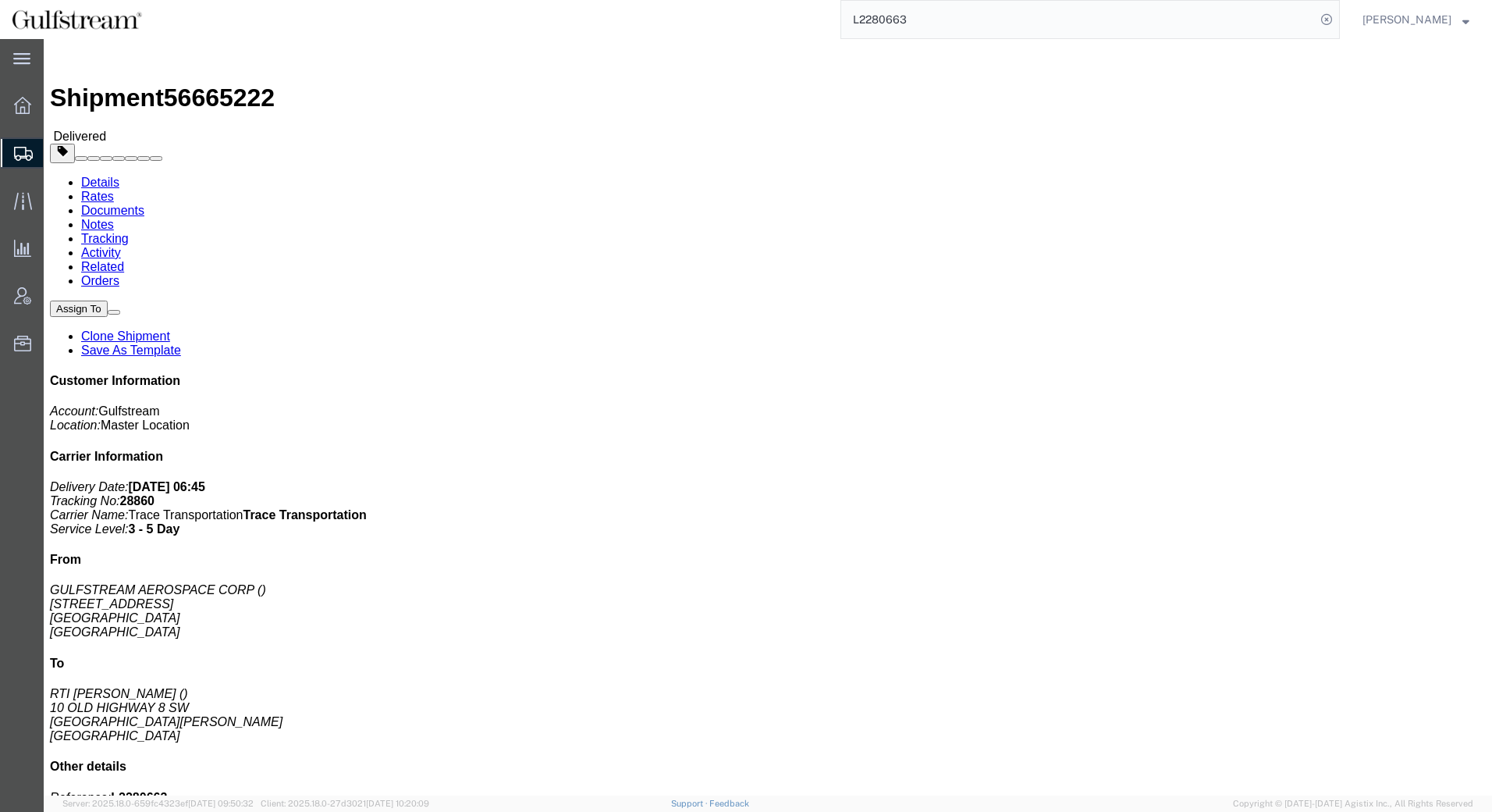
click link "Rates"
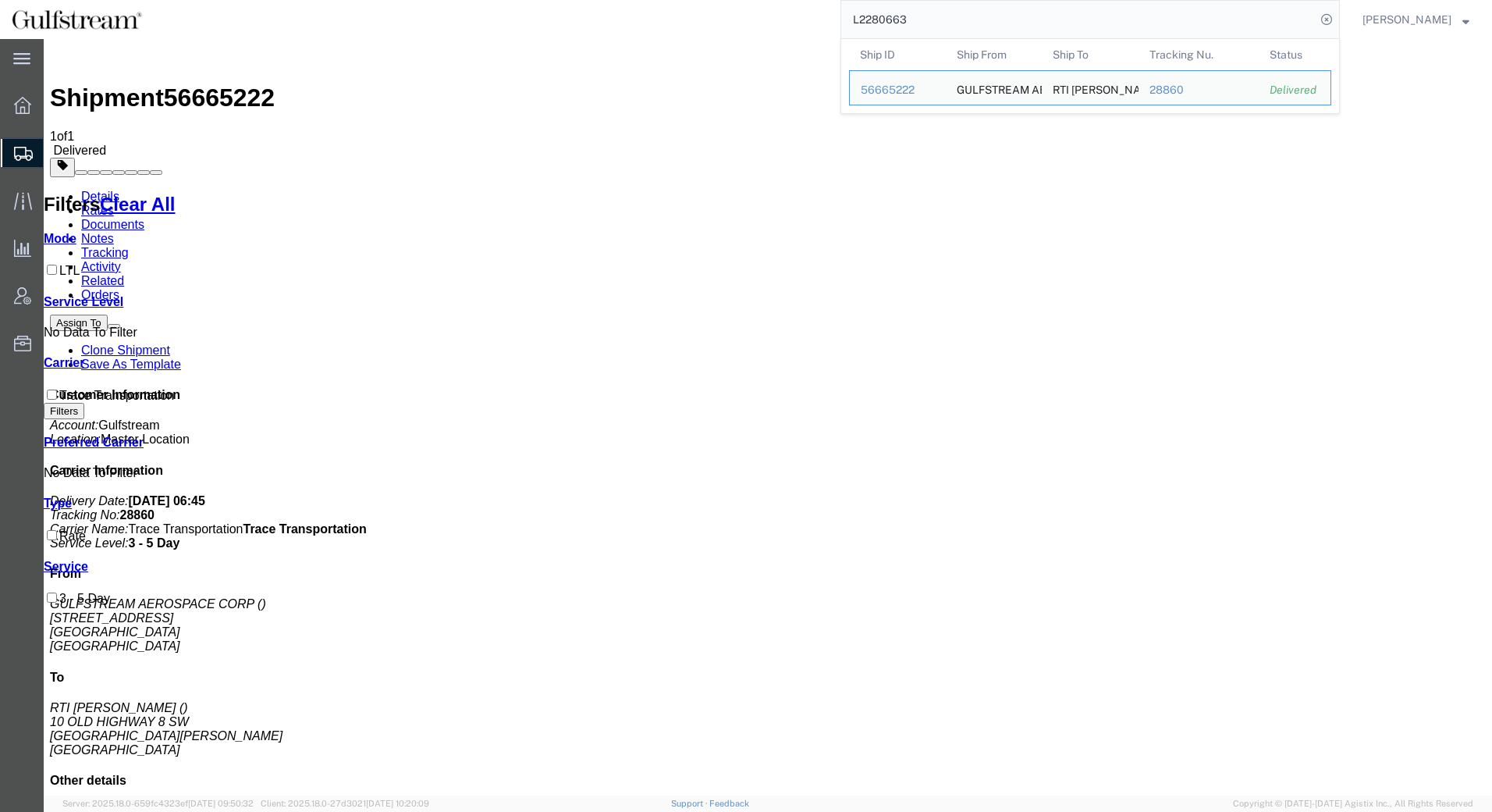
click at [1310, 18] on input "L2280663" at bounding box center [1078, 19] width 474 height 38
click at [1330, 20] on icon at bounding box center [1327, 19] width 22 height 22
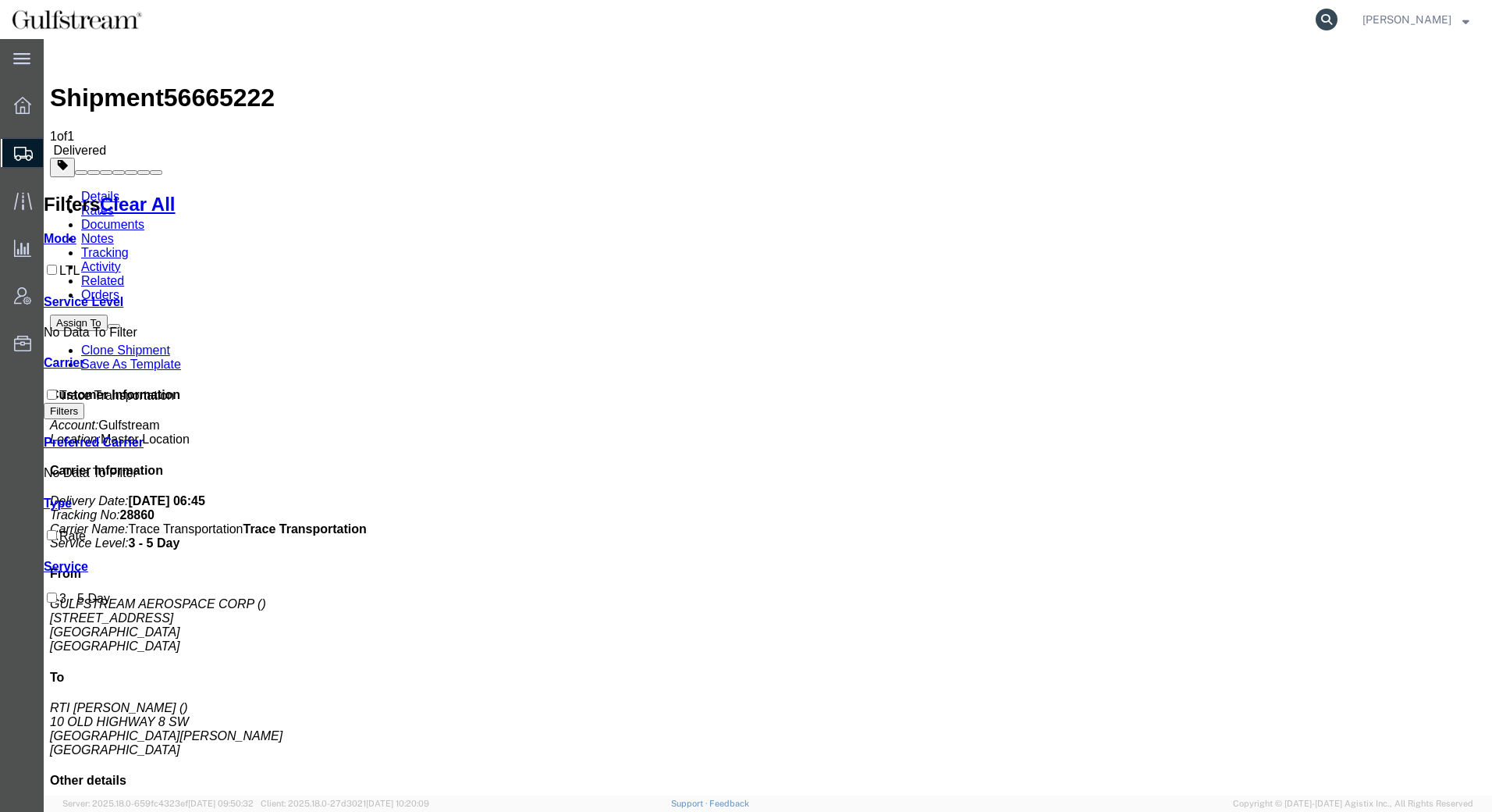
click at [1328, 20] on icon at bounding box center [1327, 19] width 22 height 22
paste input "883597281471"
type input "883597281471"
click at [1327, 21] on icon at bounding box center [1327, 19] width 22 height 22
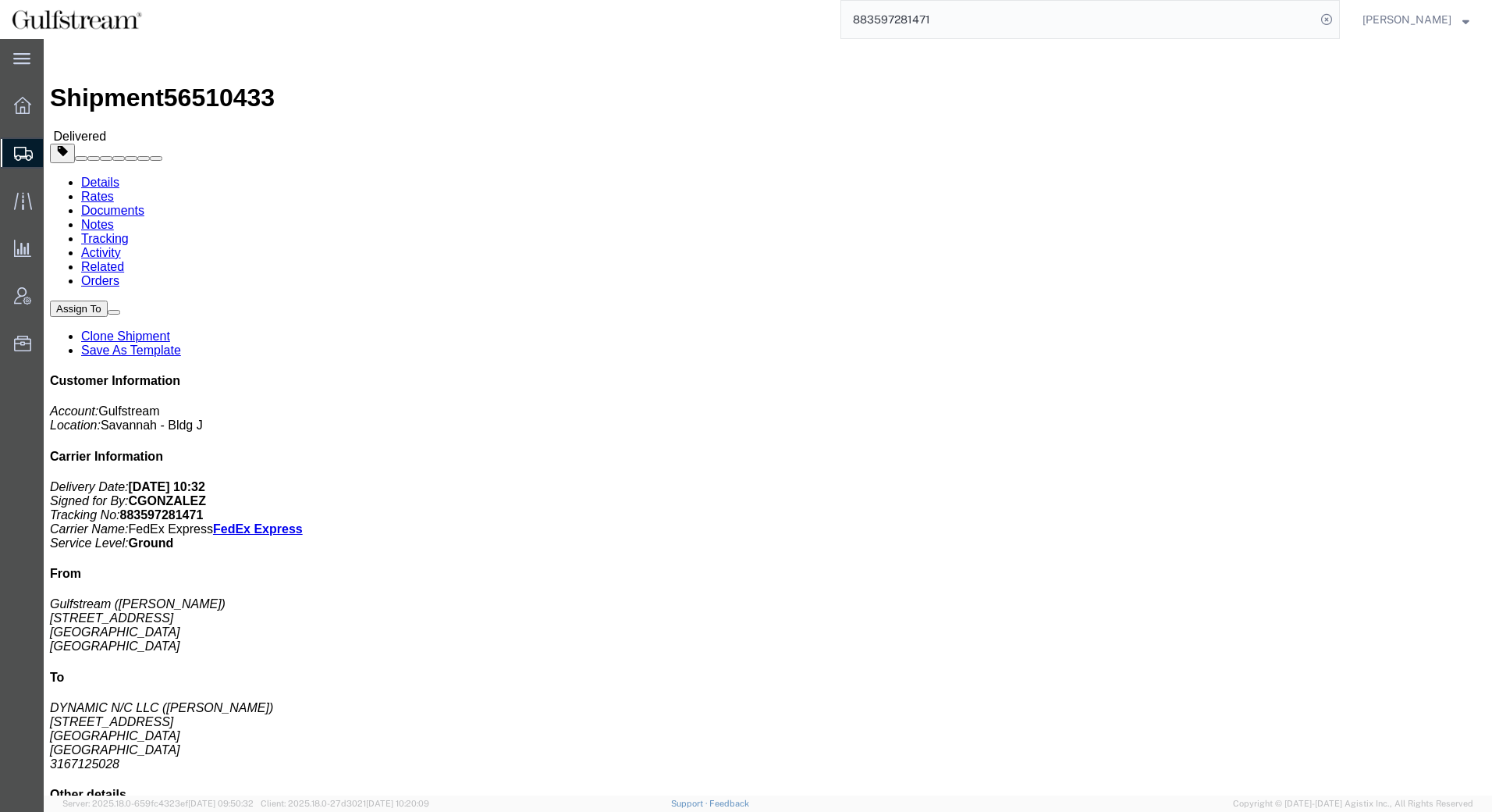
drag, startPoint x: 109, startPoint y: 62, endPoint x: 57, endPoint y: 82, distance: 55.7
click link "Rates"
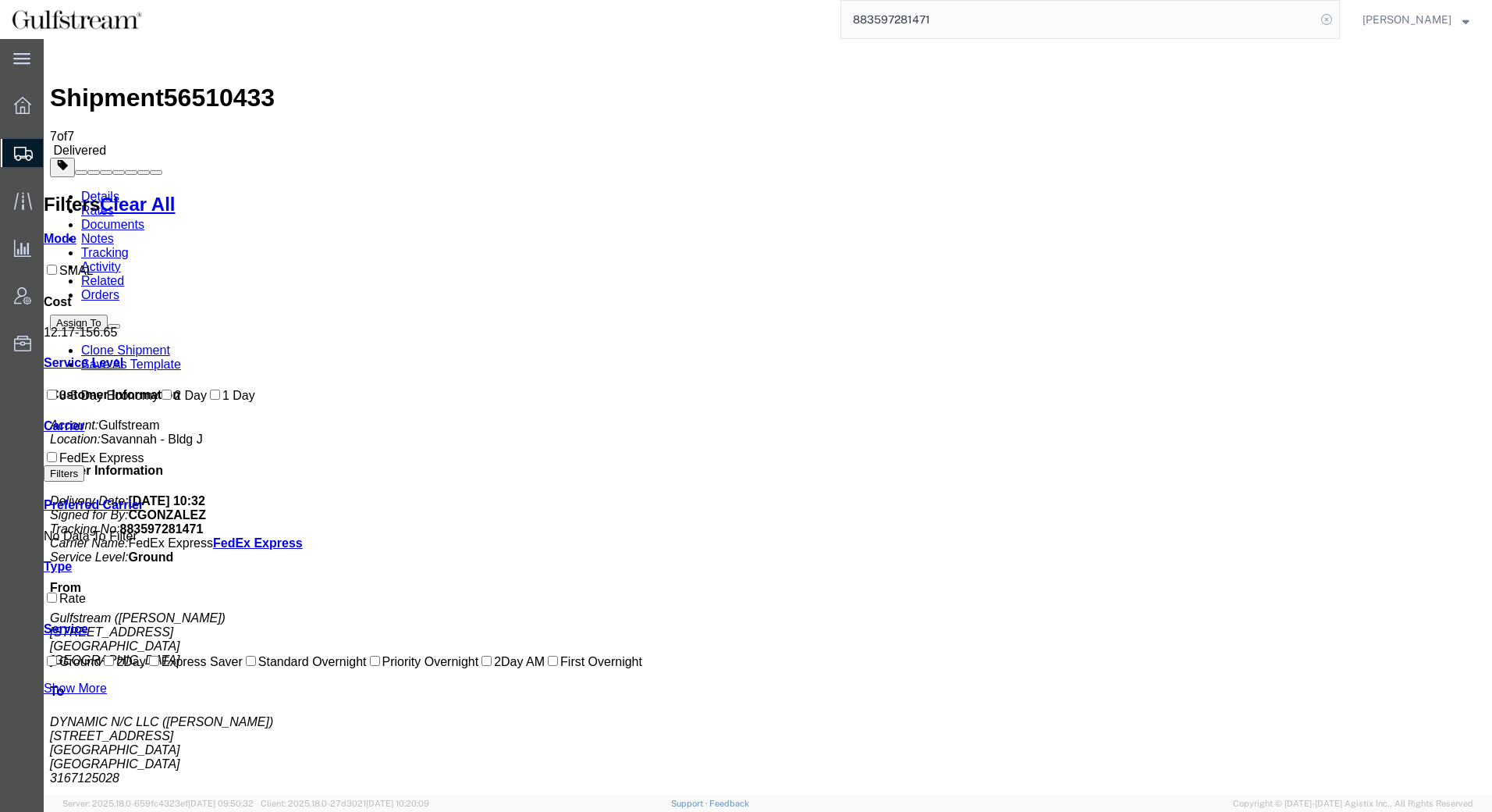
click at [1323, 21] on icon at bounding box center [1327, 19] width 22 height 22
click at [1322, 19] on icon at bounding box center [1327, 19] width 22 height 22
paste input "883596323258"
type input "883596323258"
click at [1324, 22] on icon at bounding box center [1327, 19] width 22 height 22
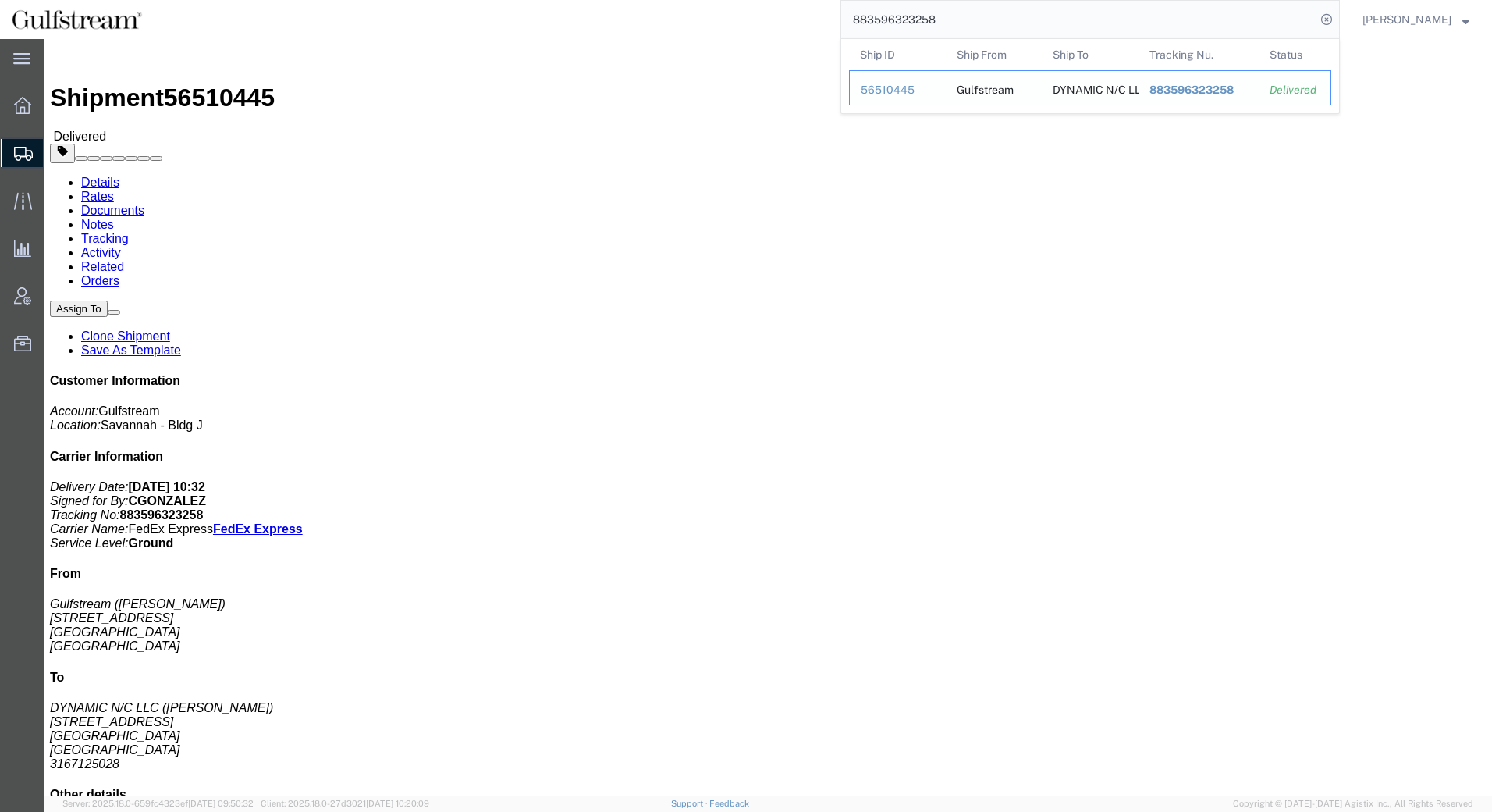
click at [1188, 92] on span "883596323258" at bounding box center [1192, 90] width 84 height 12
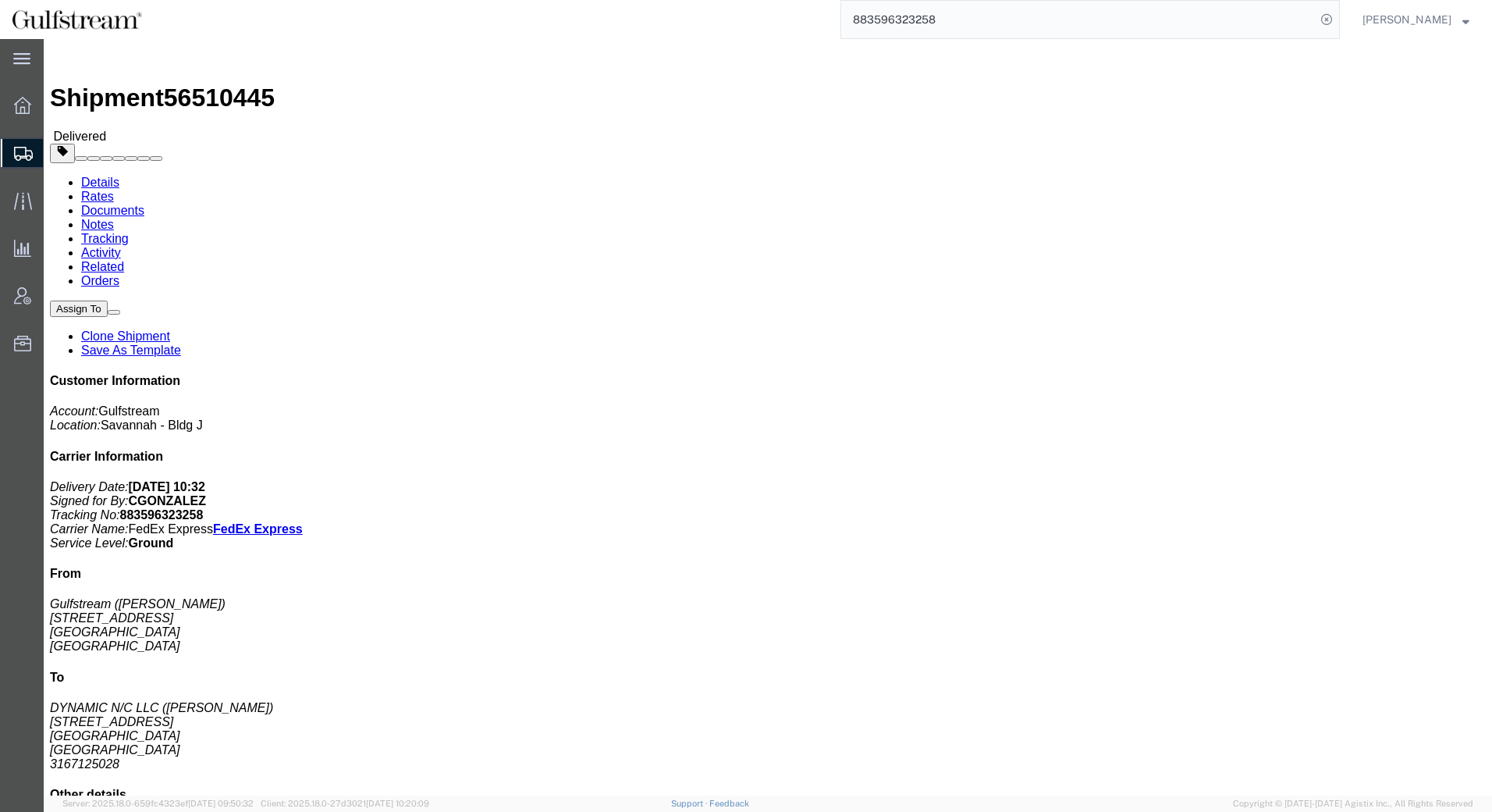
click link "Rates"
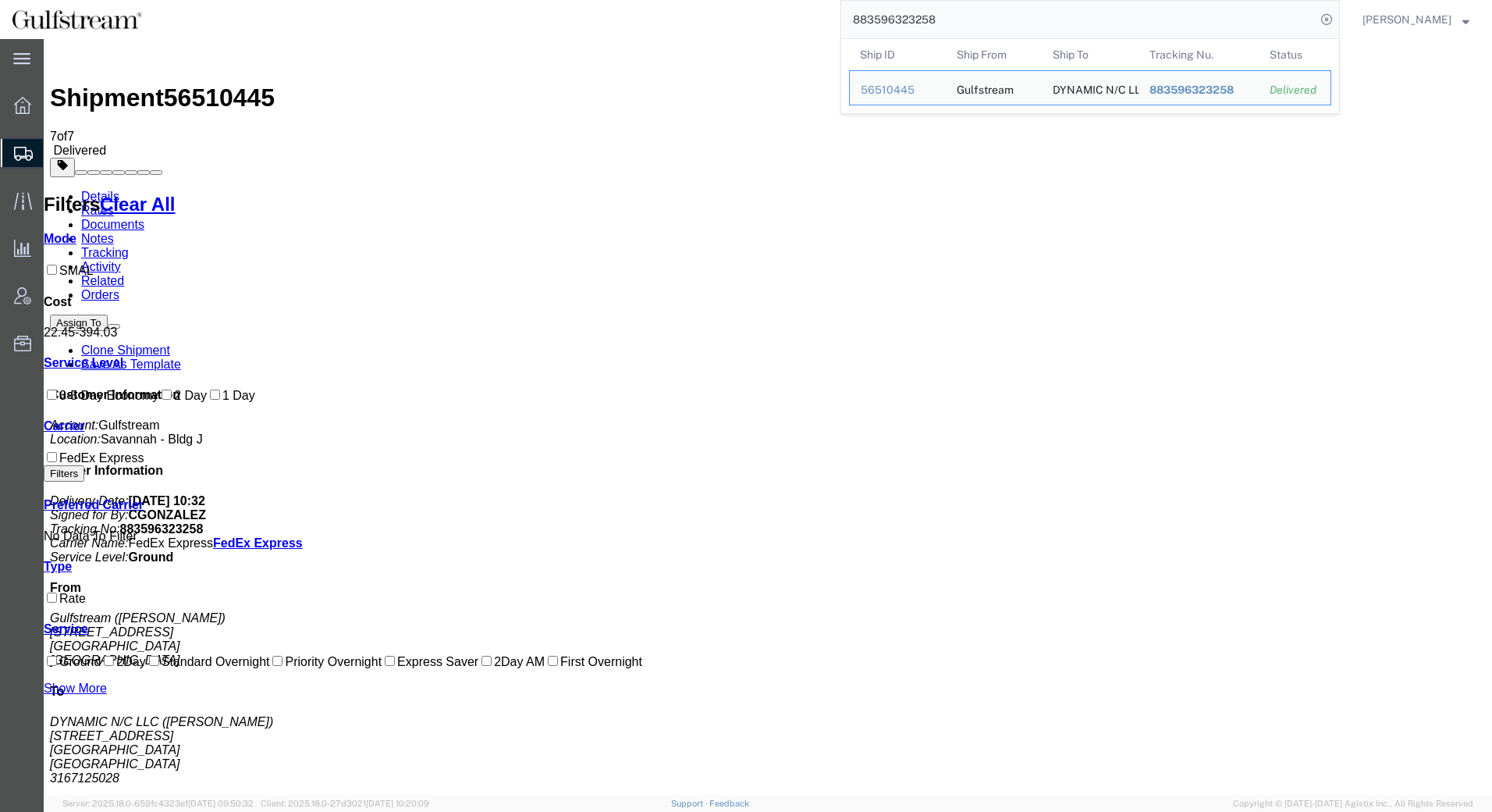
drag, startPoint x: 997, startPoint y: 25, endPoint x: 570, endPoint y: 4, distance: 427.5
click at [570, 4] on div "883596323258 Ship ID Ship From Ship To Tracking Nu. Status Ship ID 56510445 Shi…" at bounding box center [747, 19] width 1186 height 39
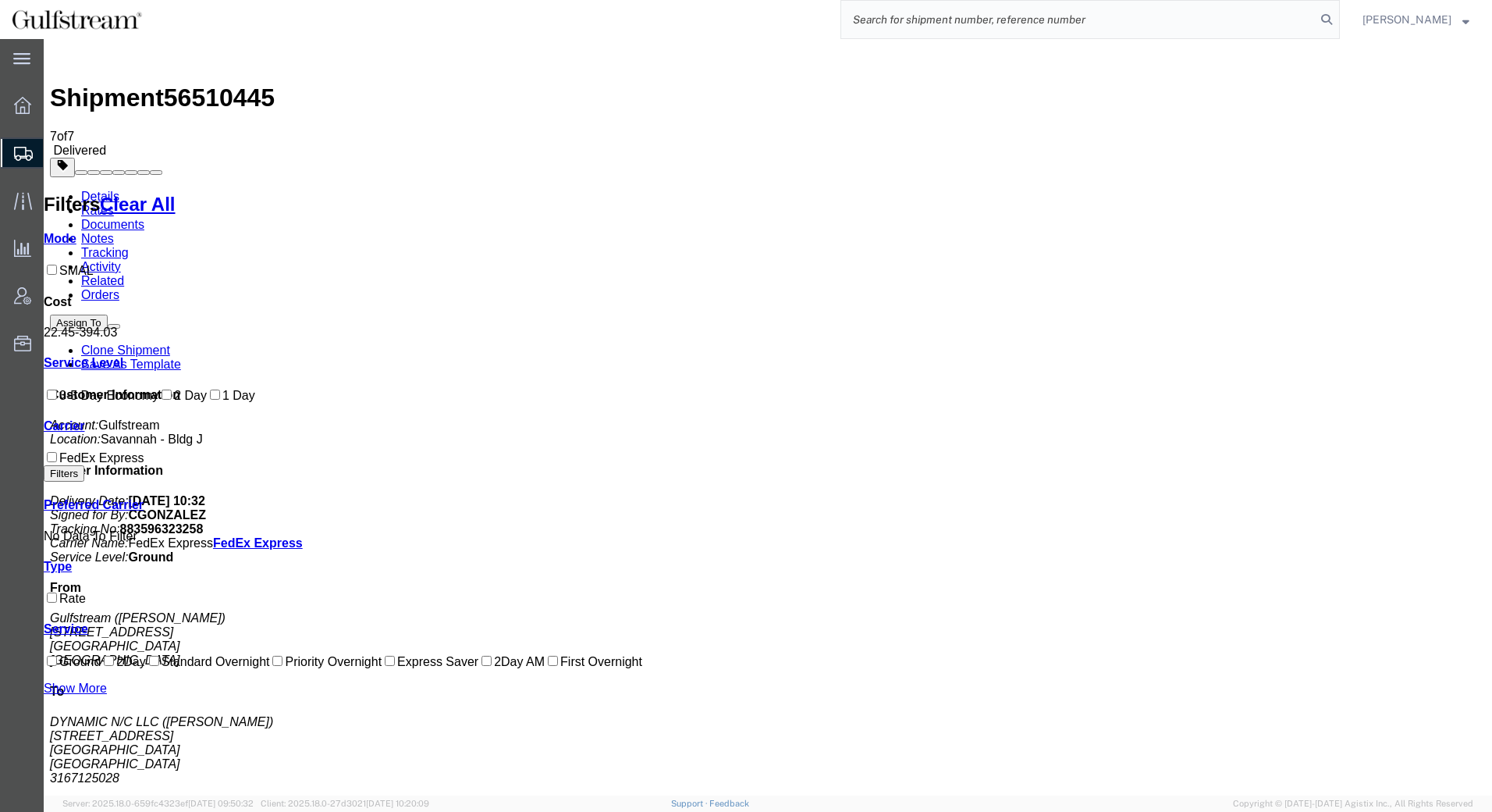
paste input "883595284950"
type input "883595284950"
click at [1330, 17] on icon at bounding box center [1327, 19] width 22 height 22
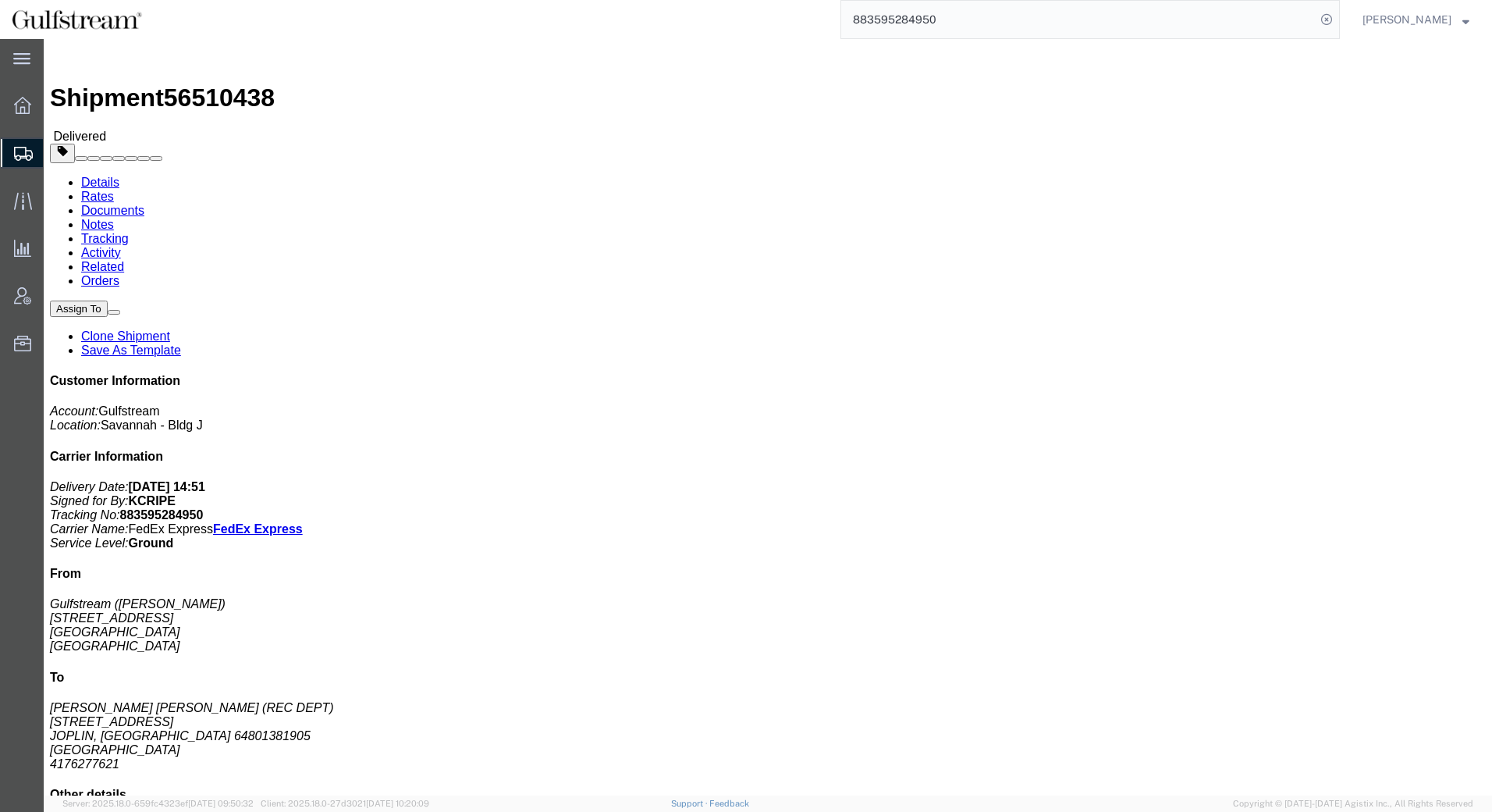
click link "Rates"
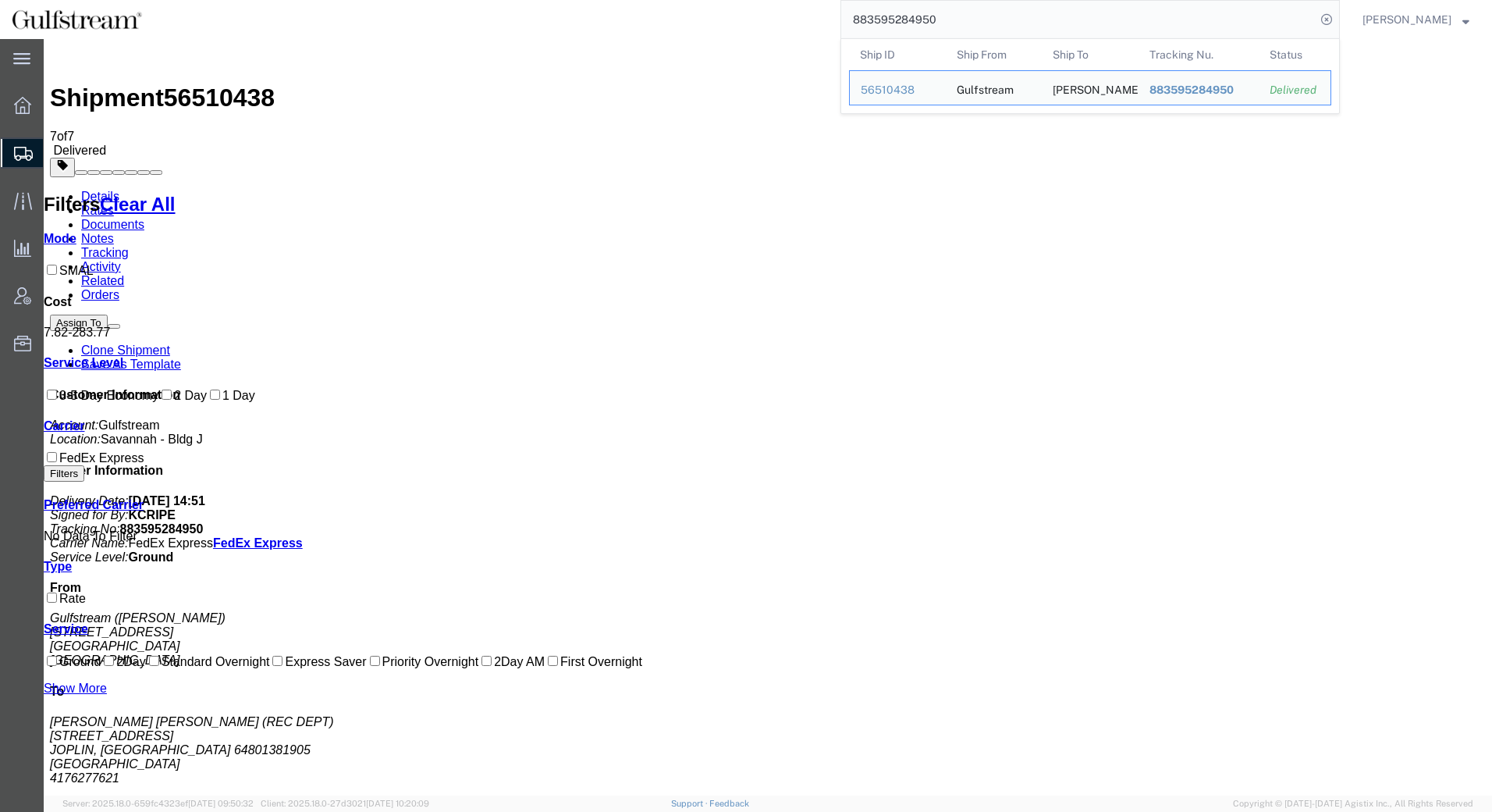
drag, startPoint x: 960, startPoint y: 31, endPoint x: 709, endPoint y: 18, distance: 251.3
click at [718, 17] on div "883595284950 Ship ID Ship From Ship To Tracking Nu. Status Ship ID 56510438 Shi…" at bounding box center [747, 19] width 1186 height 39
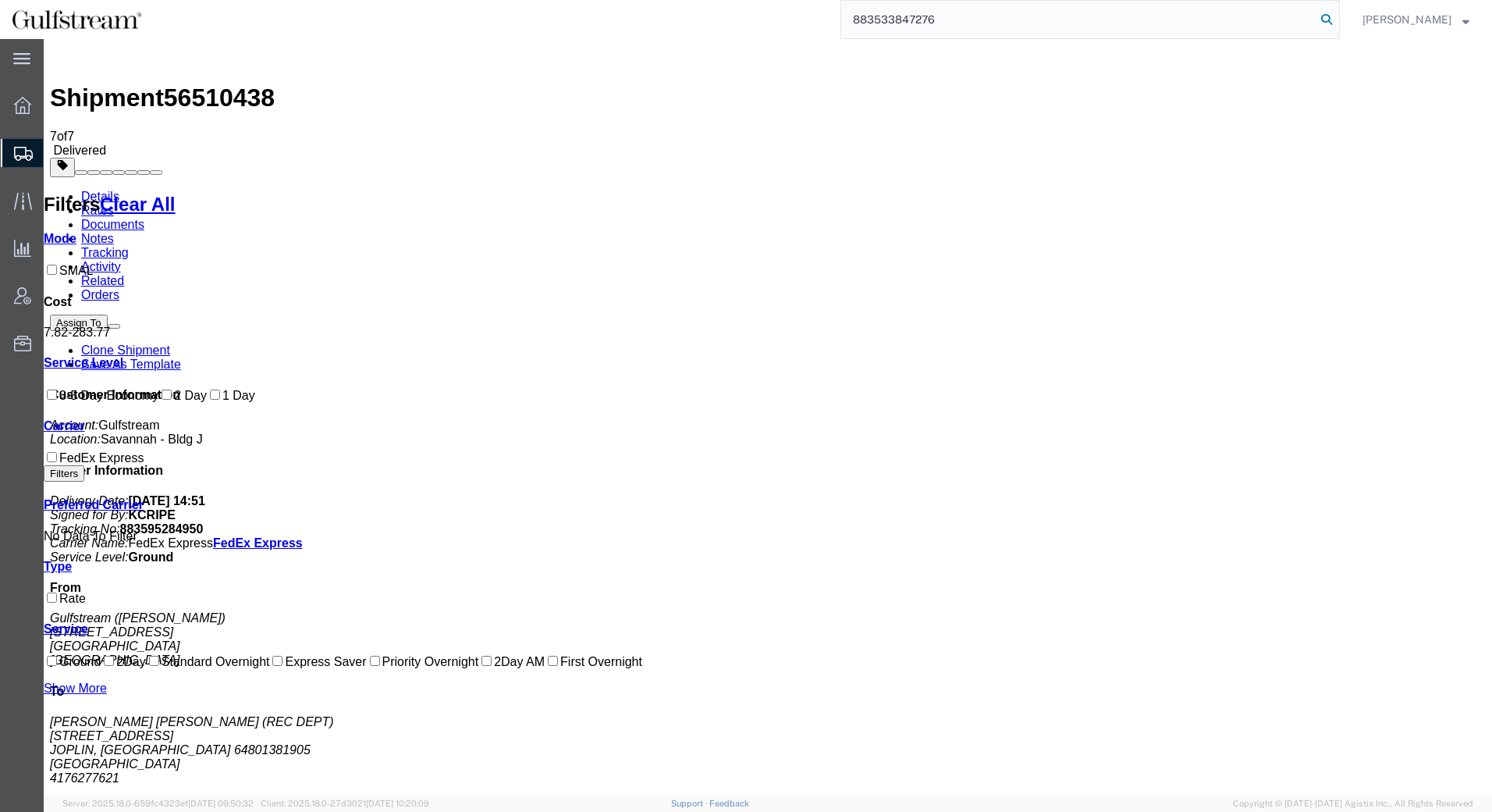
type input "883533847276"
click at [1328, 19] on icon at bounding box center [1327, 19] width 22 height 22
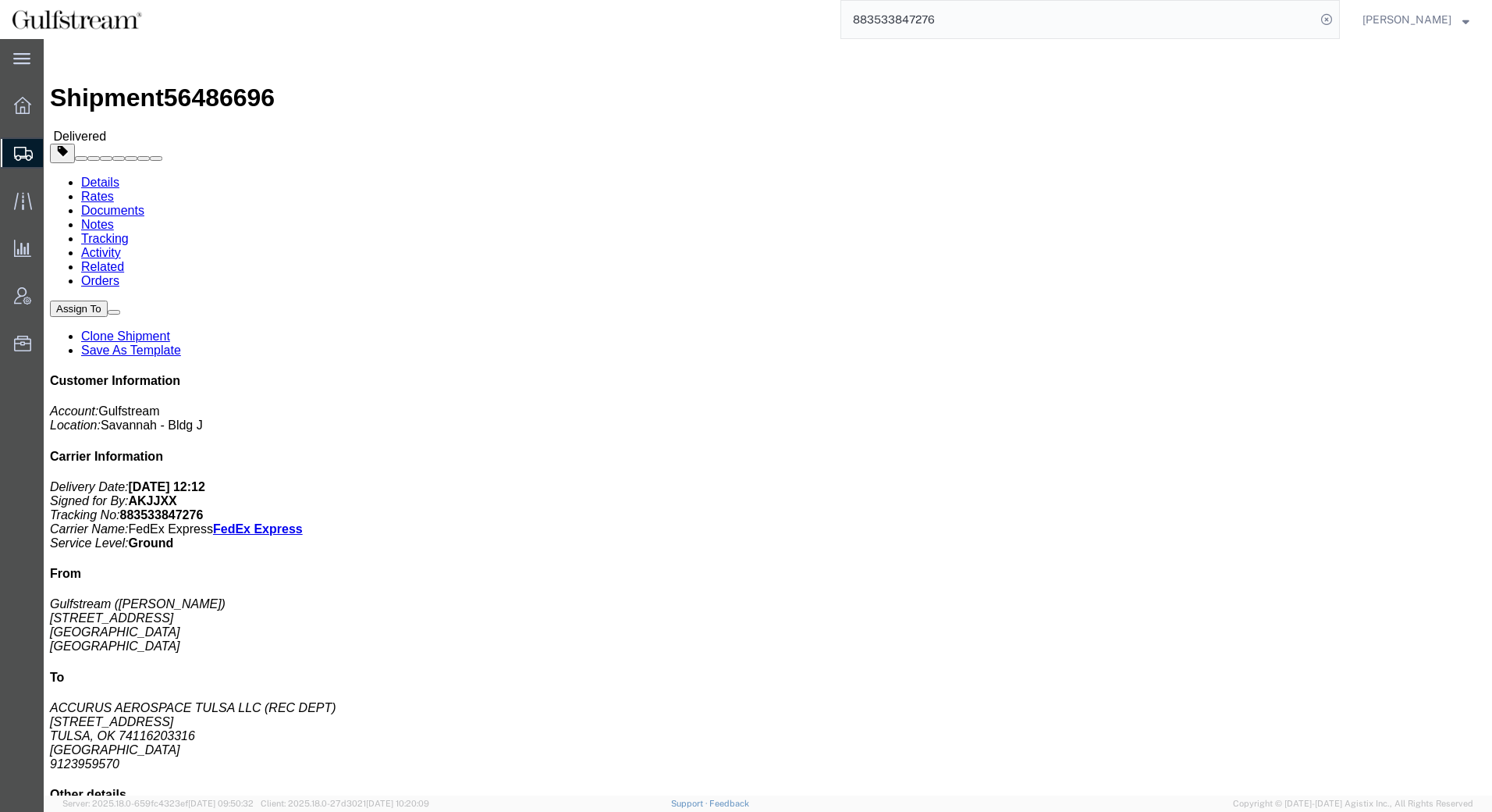
click link "Rates"
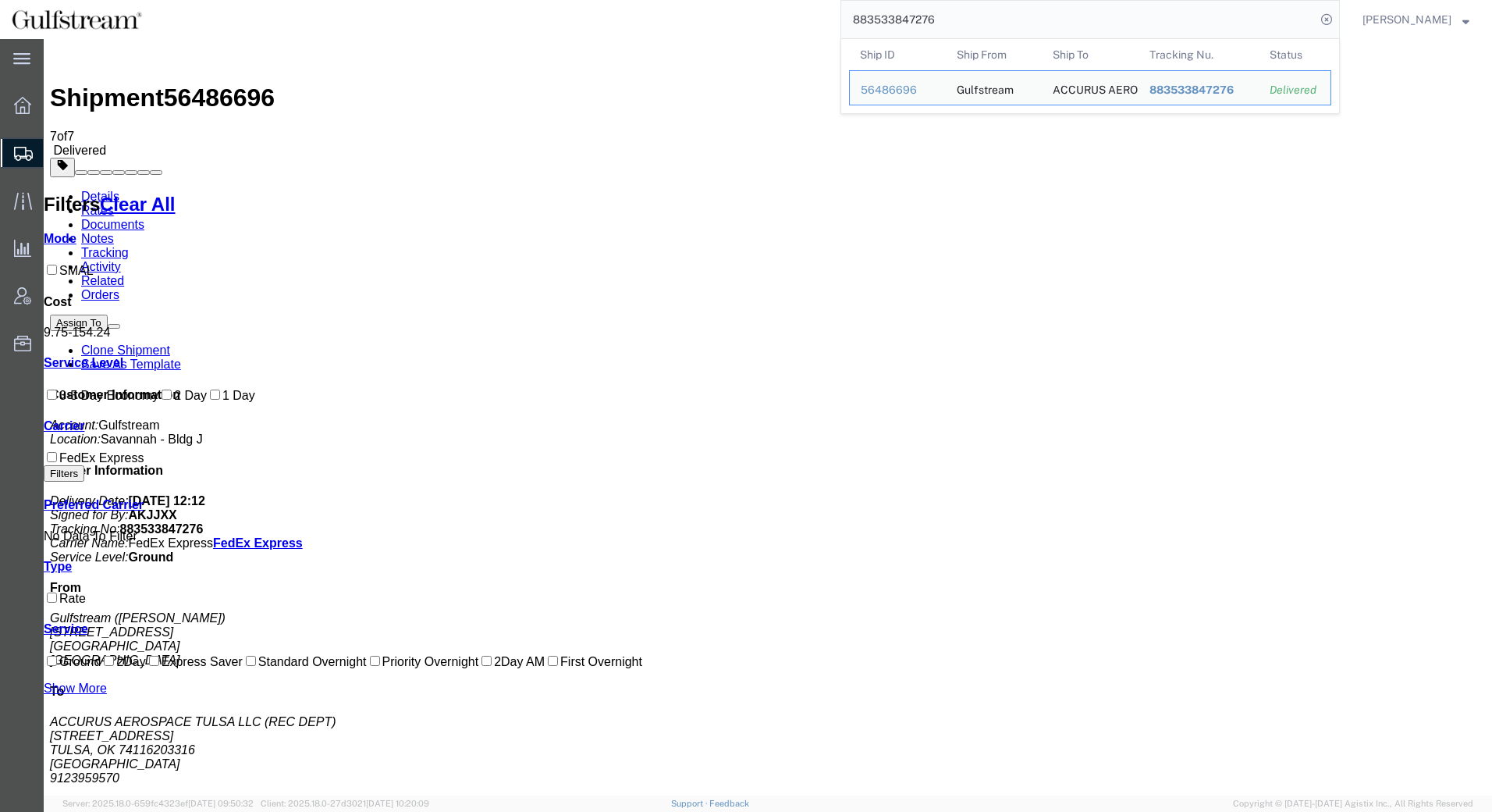
drag, startPoint x: 959, startPoint y: 14, endPoint x: 724, endPoint y: 16, distance: 235.0
click at [724, 16] on div "883533847276 Ship ID Ship From Ship To Tracking Nu. Status Ship ID 56486696 Shi…" at bounding box center [747, 19] width 1186 height 39
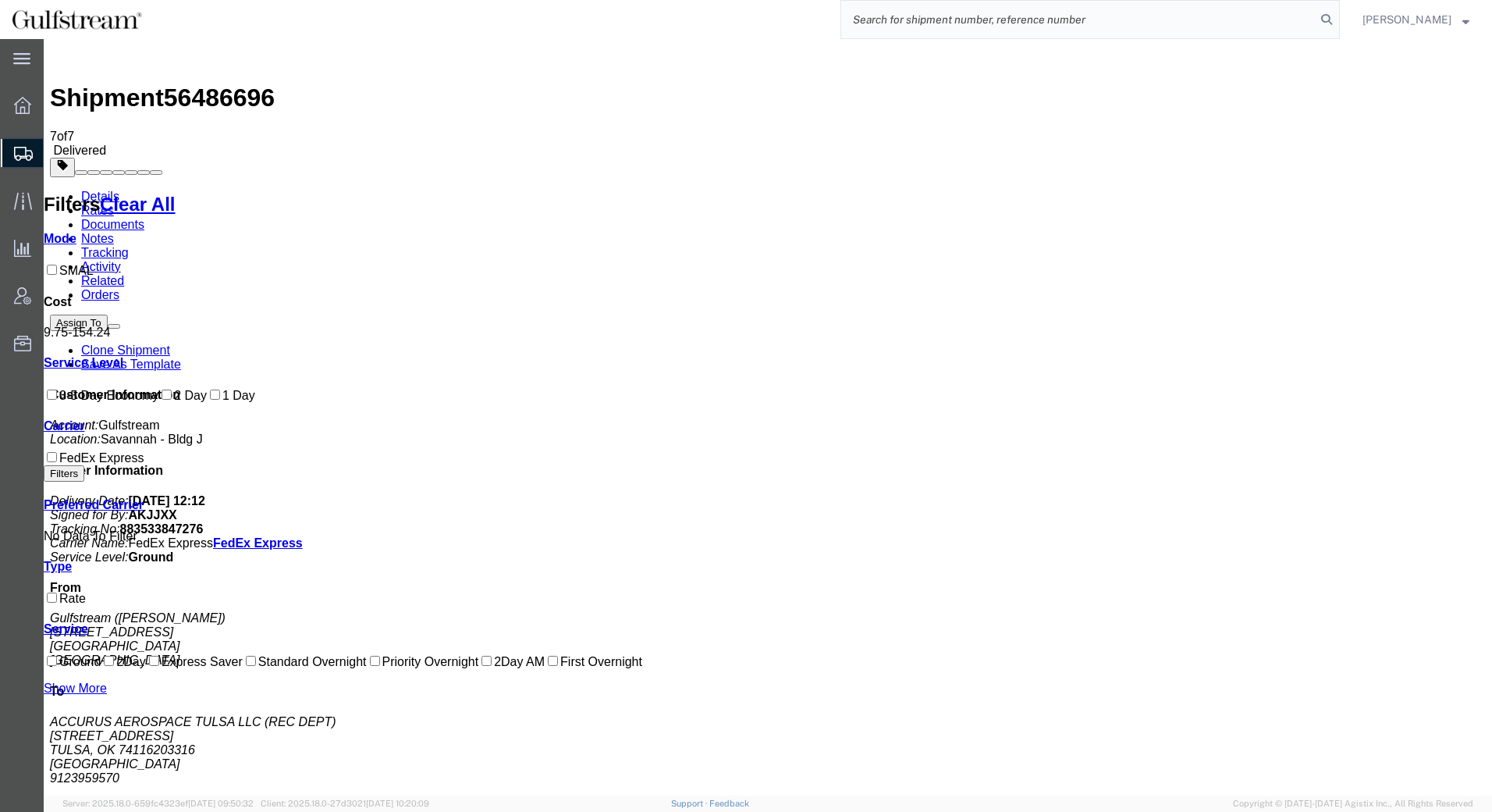
paste input "883532902818"
type input "883532902818"
click at [1330, 18] on icon at bounding box center [1327, 19] width 22 height 22
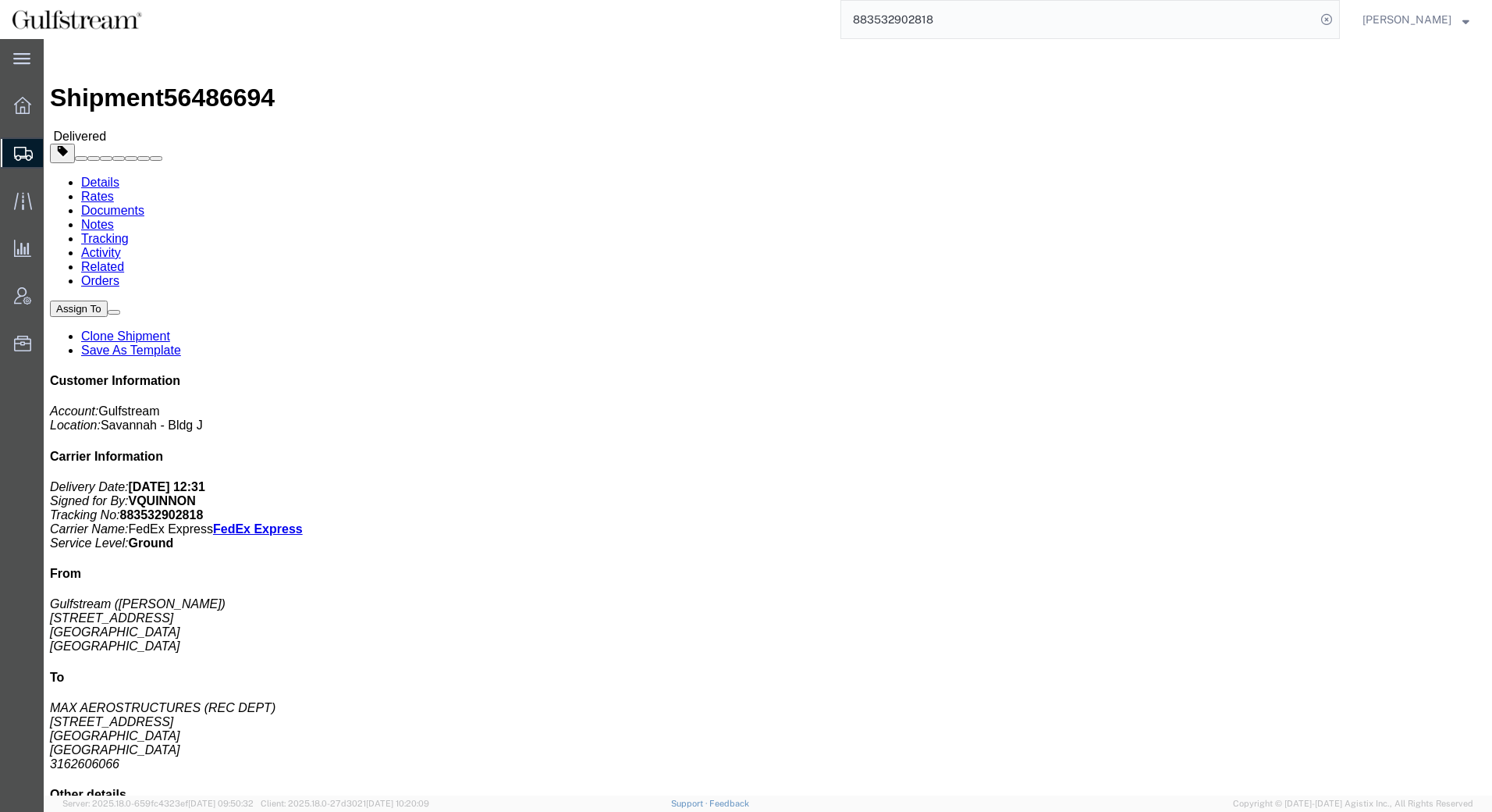
click link "Rates"
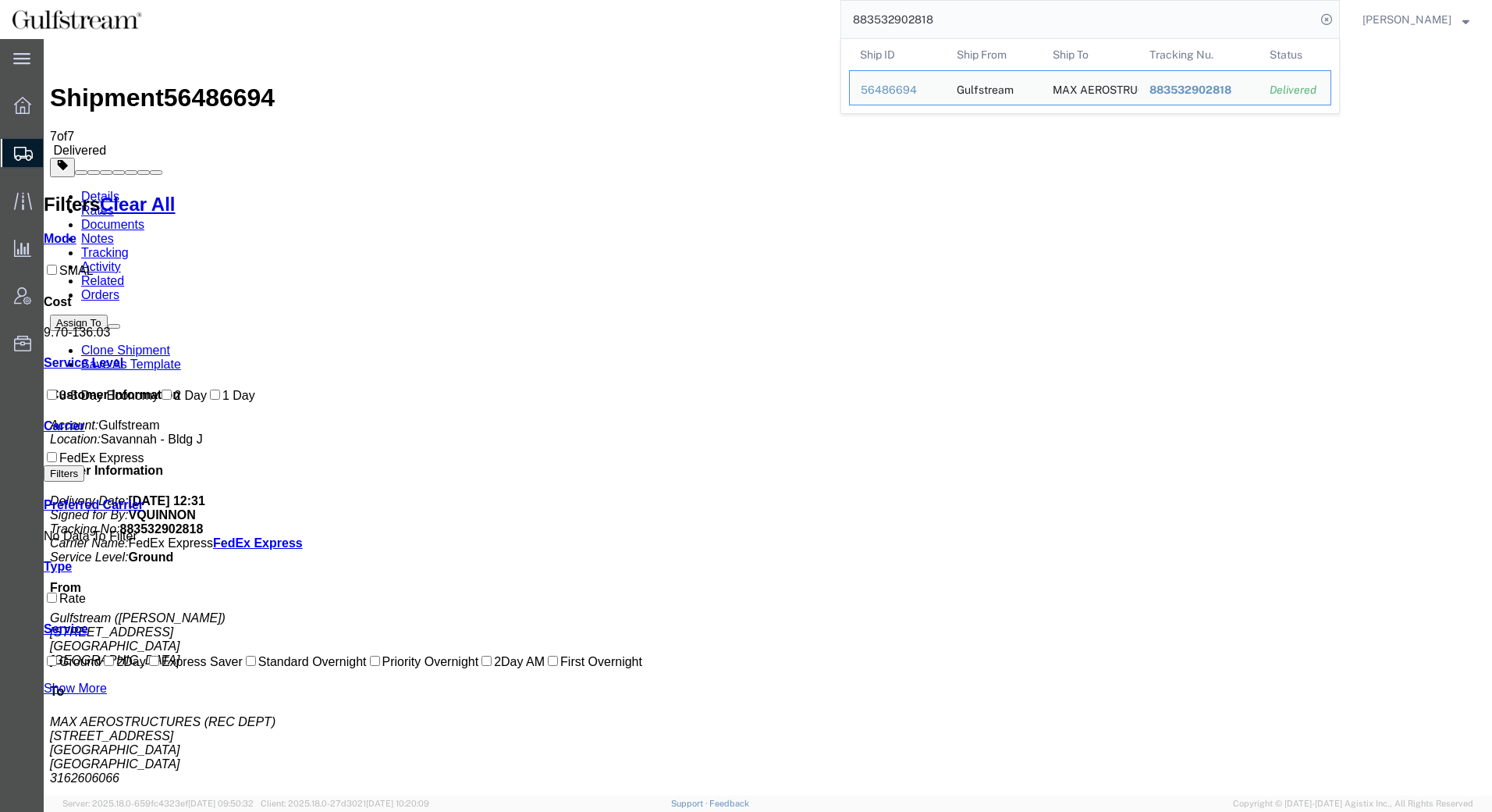
drag, startPoint x: 954, startPoint y: 24, endPoint x: 469, endPoint y: -49, distance: 490.5
click at [469, 0] on html "main_menu Created with Sketch. Collapse Menu Overview Shipments Shipment Manage…" at bounding box center [746, 406] width 1492 height 812
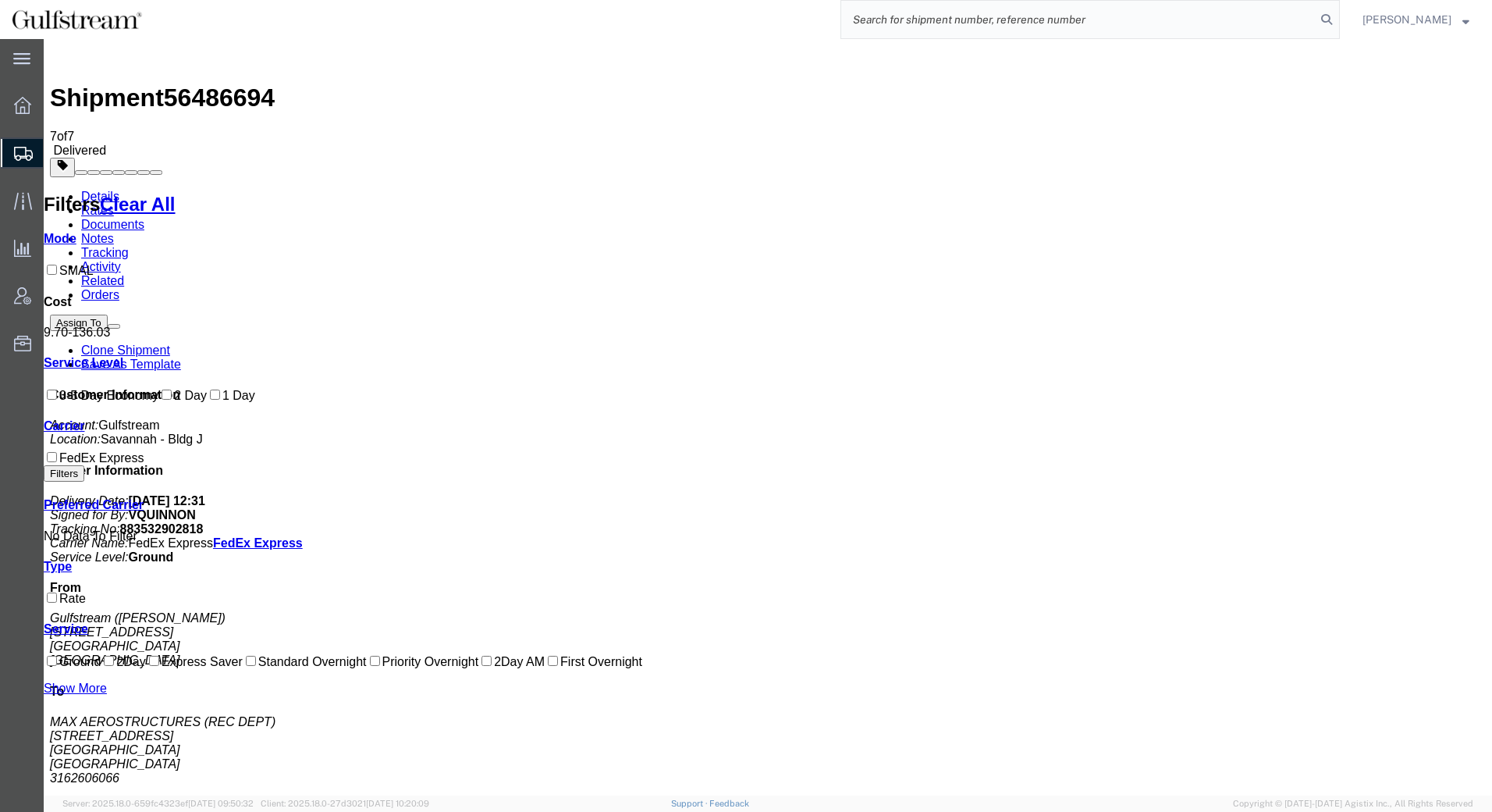
paste input "883504255032"
type input "883504255032"
click at [1330, 21] on icon at bounding box center [1327, 19] width 22 height 22
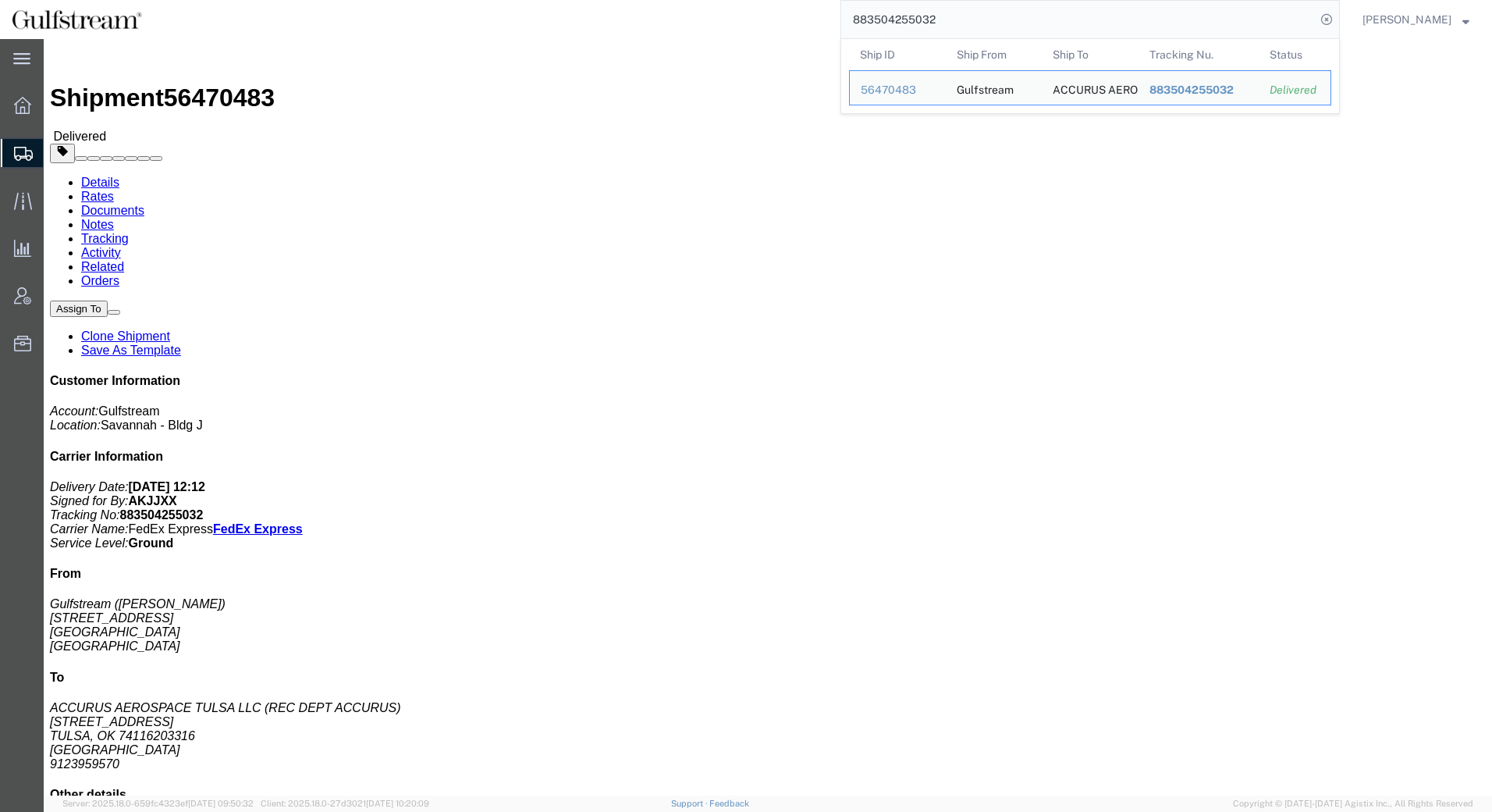
click link "Rates"
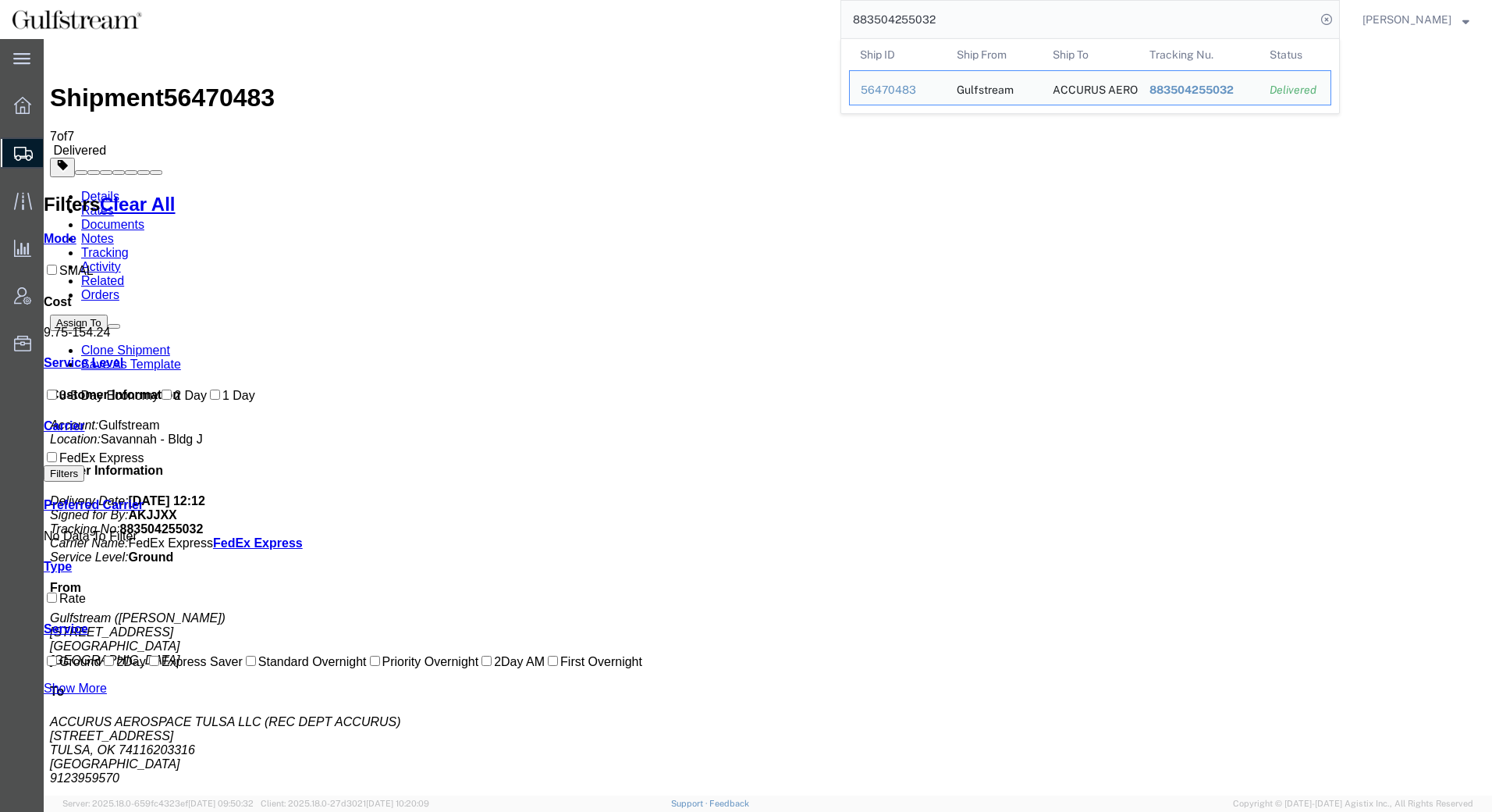
drag, startPoint x: 976, startPoint y: 24, endPoint x: 639, endPoint y: 24, distance: 337.0
click at [639, 24] on div "883504255032 Ship ID Ship From Ship To Tracking Nu. Status Ship ID 56470483 Shi…" at bounding box center [747, 19] width 1186 height 39
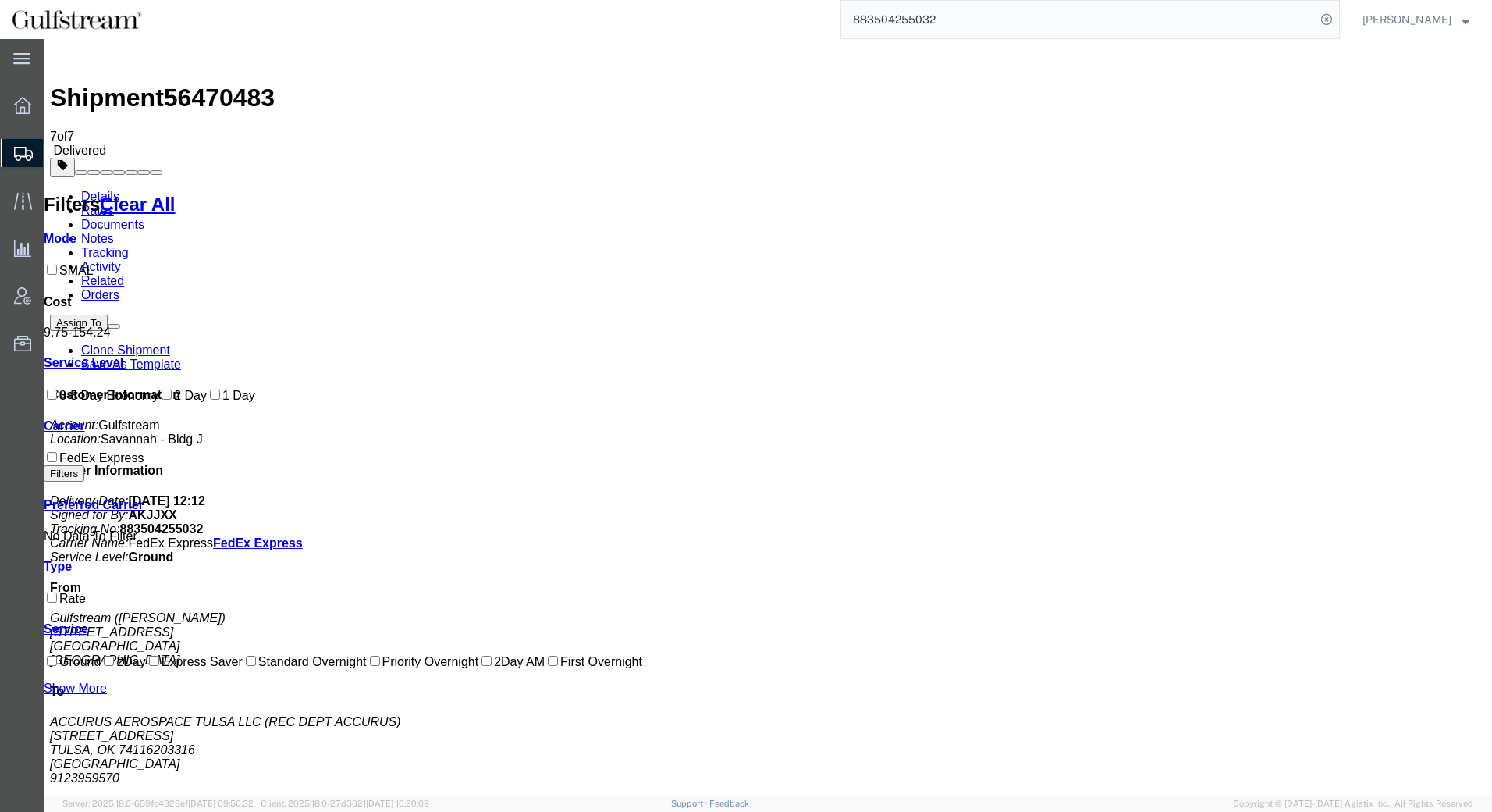
click at [1199, 18] on input "883504255032" at bounding box center [1078, 19] width 474 height 38
drag, startPoint x: 1282, startPoint y: 21, endPoint x: 1140, endPoint y: 21, distance: 142.0
click at [1280, 22] on input "883504255032" at bounding box center [1078, 19] width 474 height 38
click at [963, 28] on input "883504255032" at bounding box center [1078, 19] width 474 height 38
click at [888, 157] on div at bounding box center [768, 167] width 1436 height 19
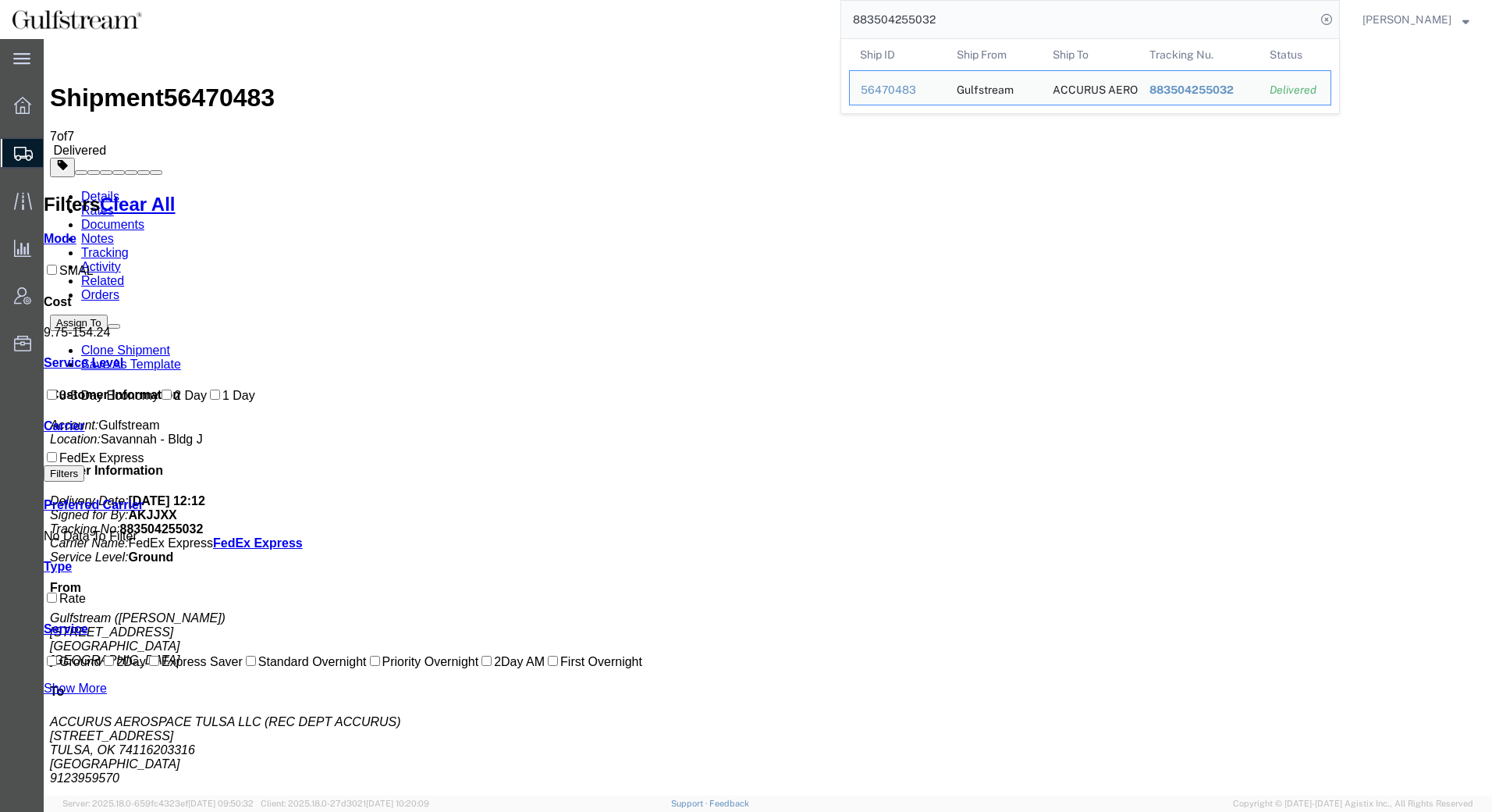
drag, startPoint x: 977, startPoint y: 23, endPoint x: 777, endPoint y: 8, distance: 200.6
click at [777, 8] on div "883504255032 Ship ID Ship From Ship To Tracking Nu. Status Ship ID 56470483 Shi…" at bounding box center [747, 19] width 1186 height 39
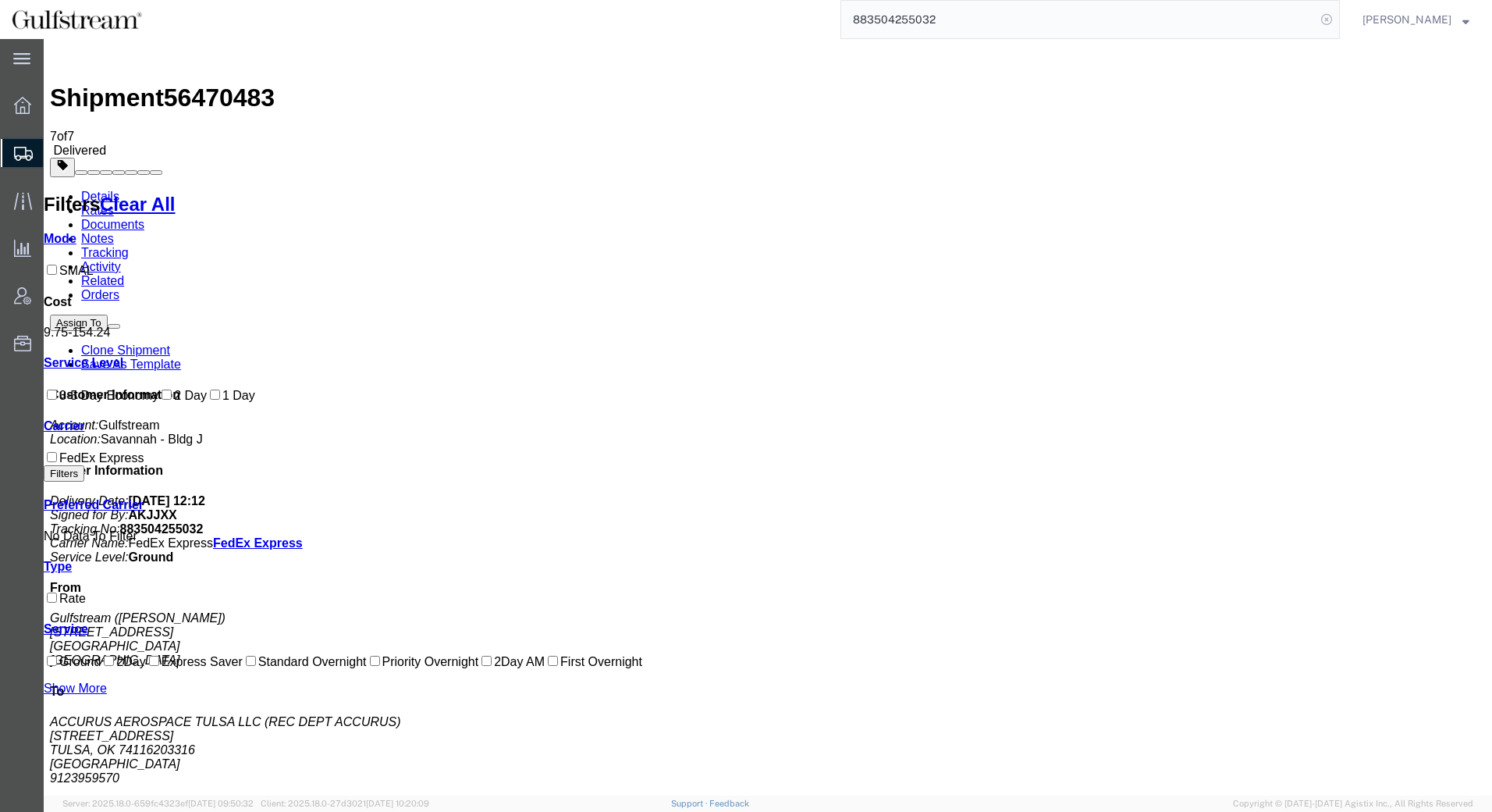
click at [1330, 20] on icon at bounding box center [1327, 19] width 22 height 22
click at [1324, 16] on icon at bounding box center [1327, 19] width 22 height 22
paste input "883419582262"
type input "883419582262"
click at [1327, 22] on icon at bounding box center [1327, 19] width 22 height 22
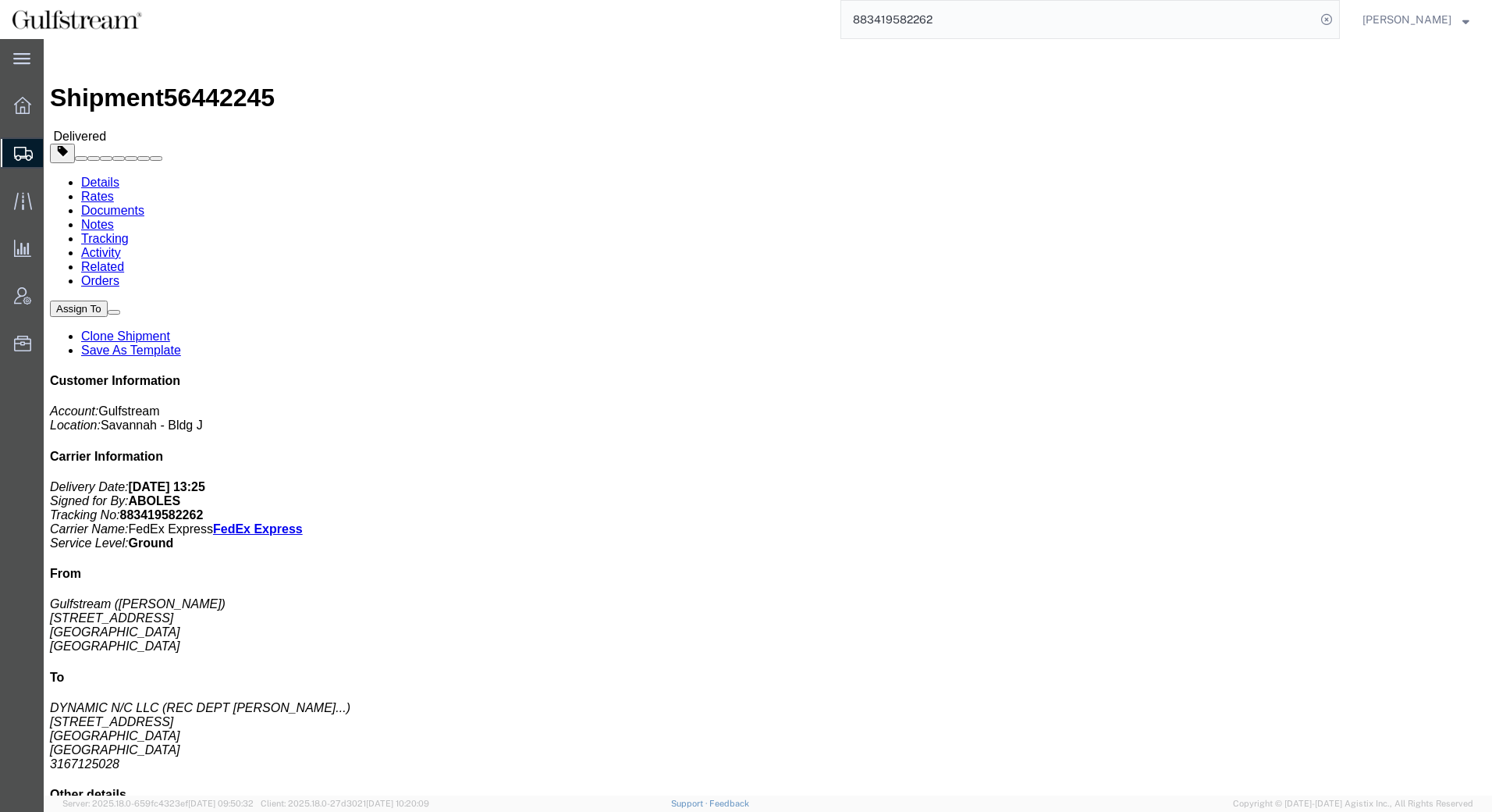
click link "Rates"
